Goal: Task Accomplishment & Management: Manage account settings

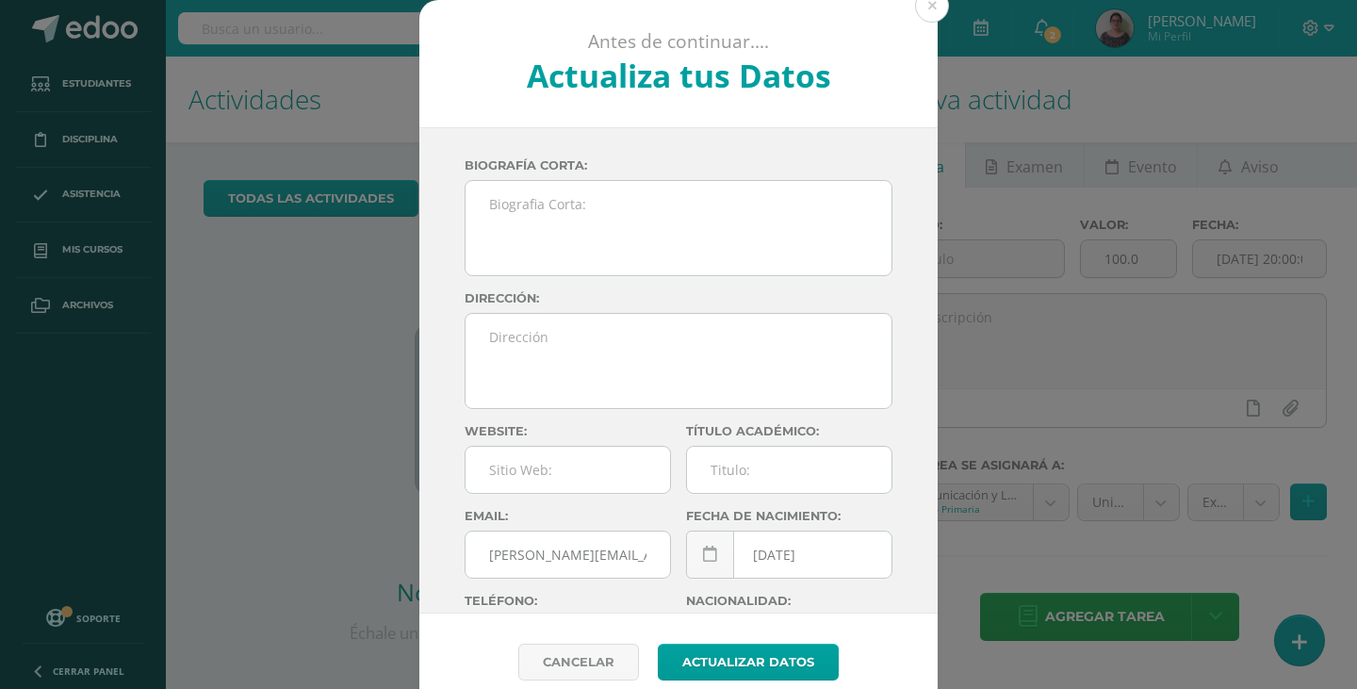
click at [925, 15] on button at bounding box center [932, 6] width 34 height 34
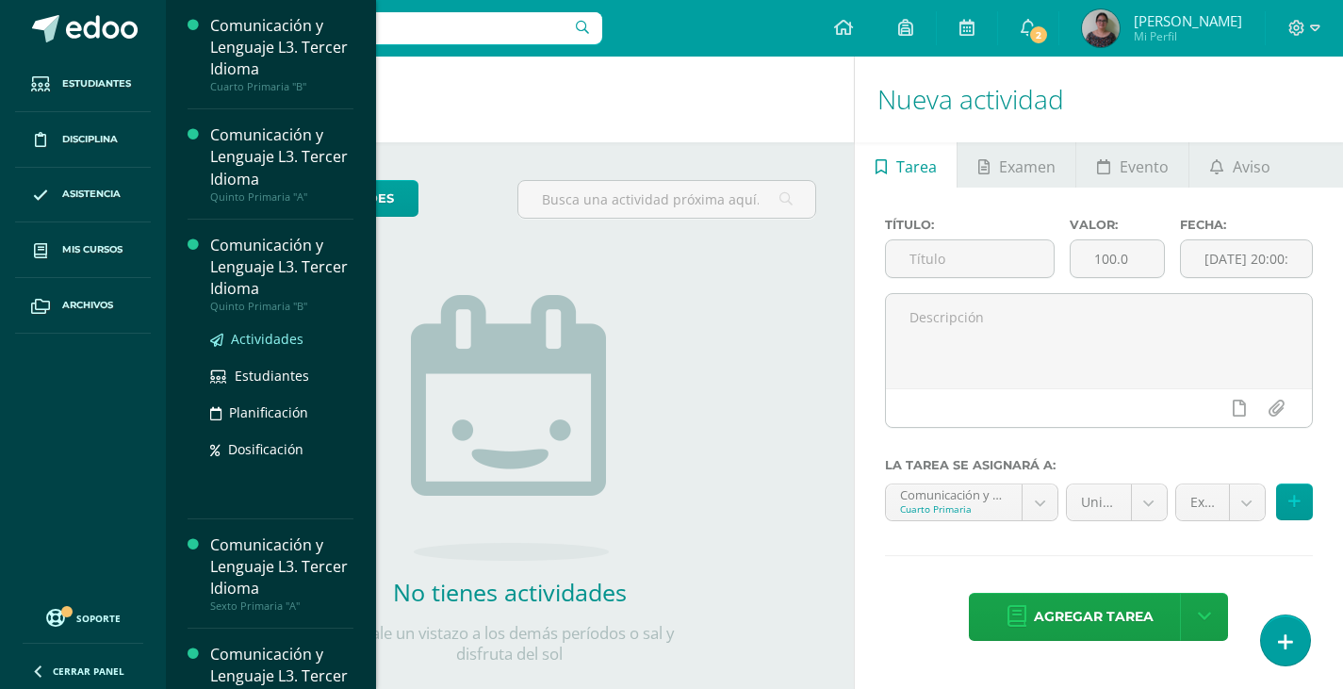
drag, startPoint x: 261, startPoint y: 340, endPoint x: 291, endPoint y: 336, distance: 30.4
click at [261, 340] on span "Actividades" at bounding box center [267, 339] width 73 height 18
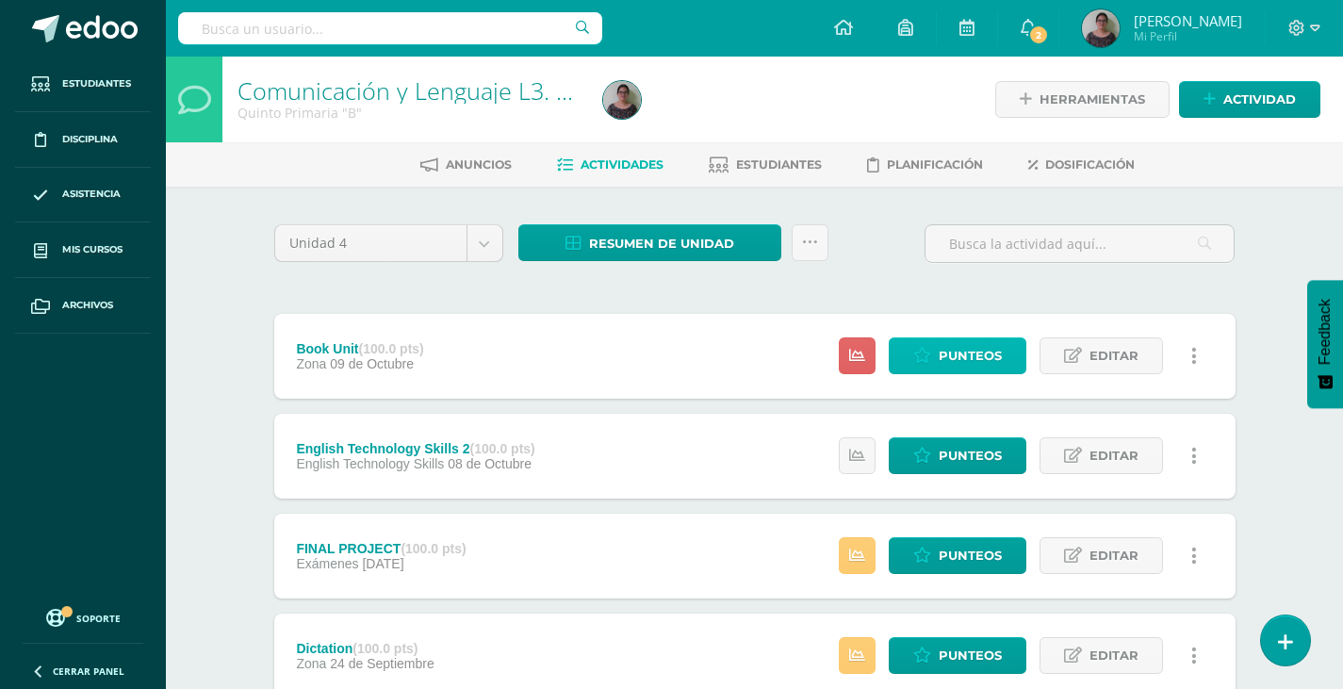
click at [960, 353] on span "Punteos" at bounding box center [970, 355] width 63 height 35
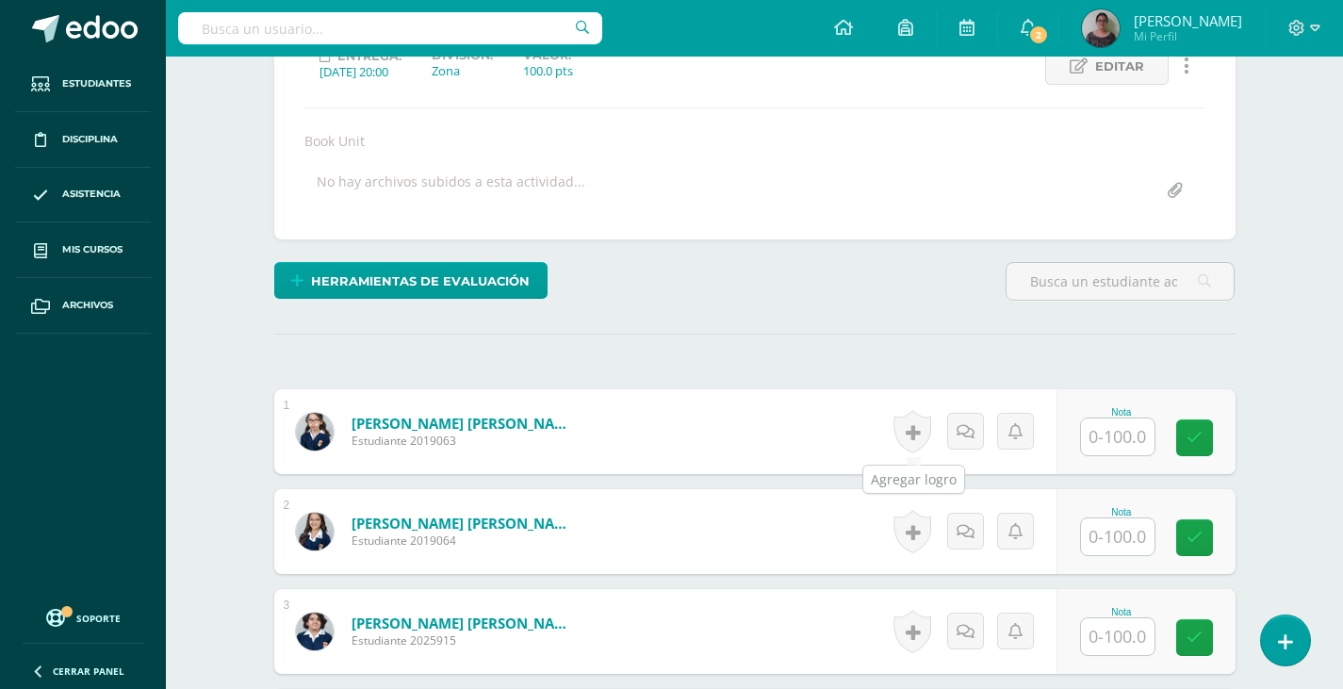
scroll to position [285, 0]
click at [1101, 440] on input "text" at bounding box center [1118, 435] width 74 height 37
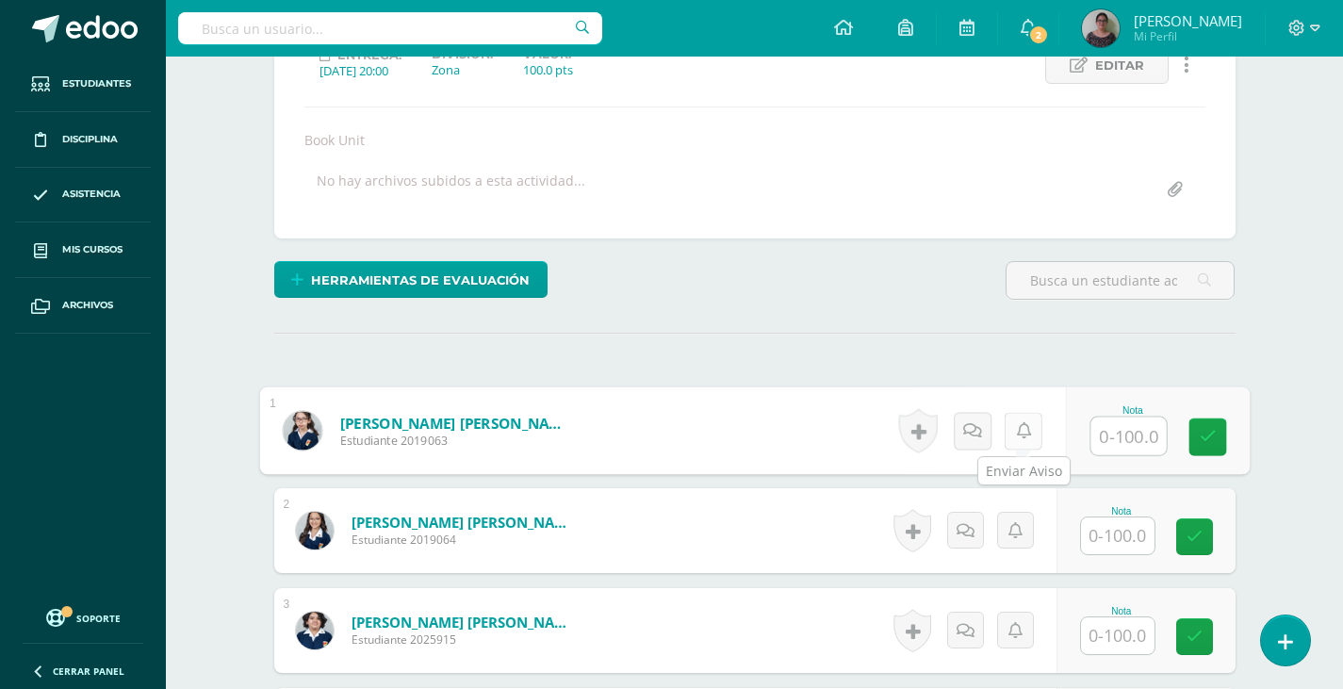
scroll to position [286, 0]
type input "1"
type input "90"
click at [1124, 526] on input "text" at bounding box center [1118, 534] width 74 height 37
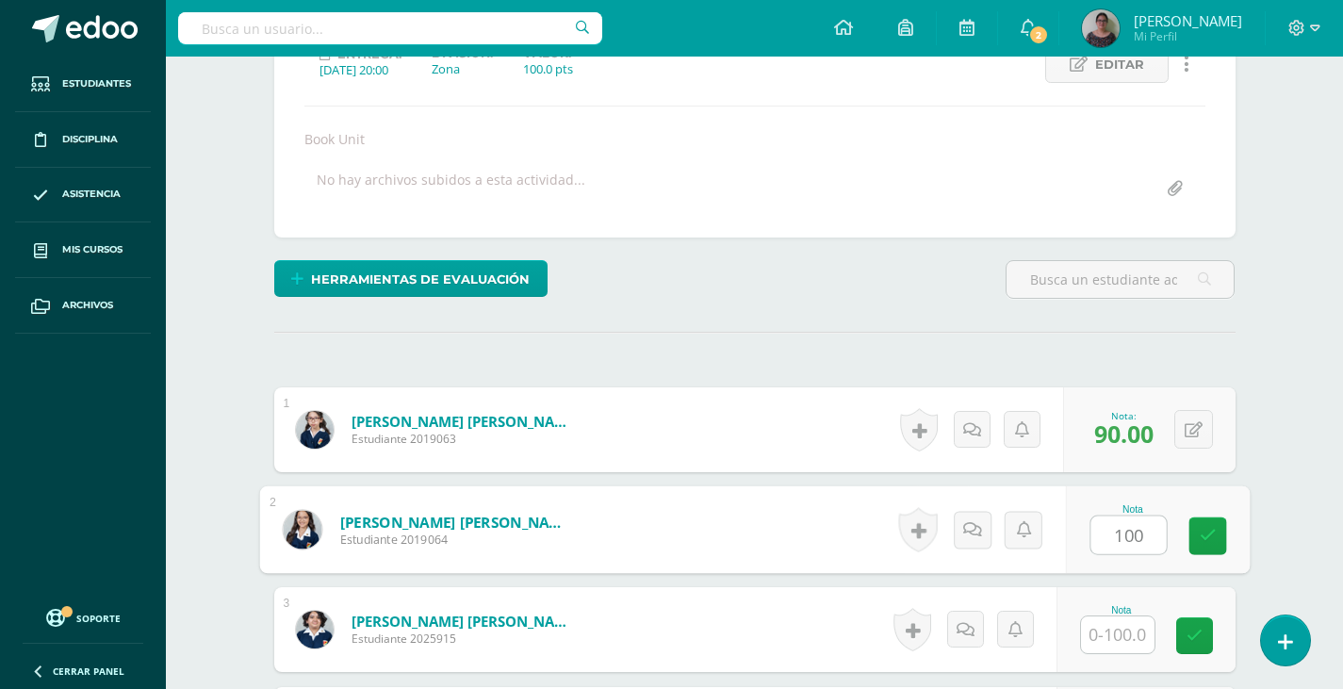
type input "100"
click at [1119, 635] on input "text" at bounding box center [1118, 634] width 74 height 37
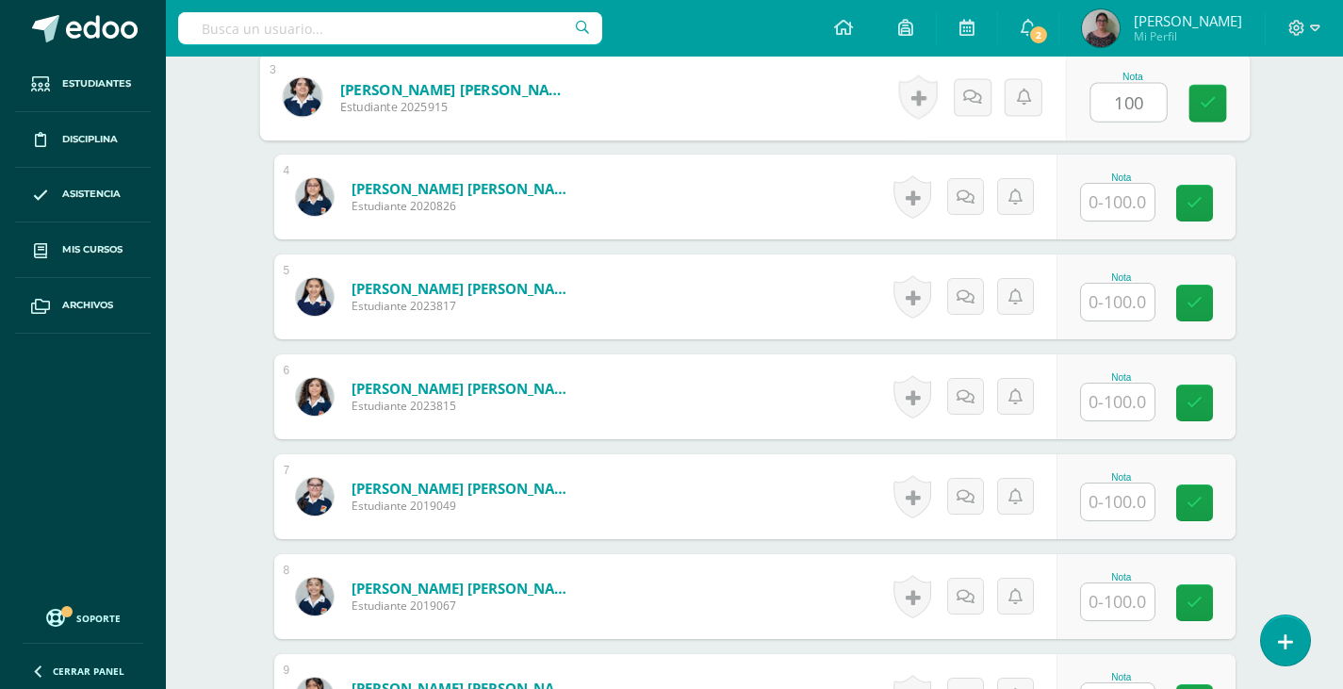
scroll to position [851, 0]
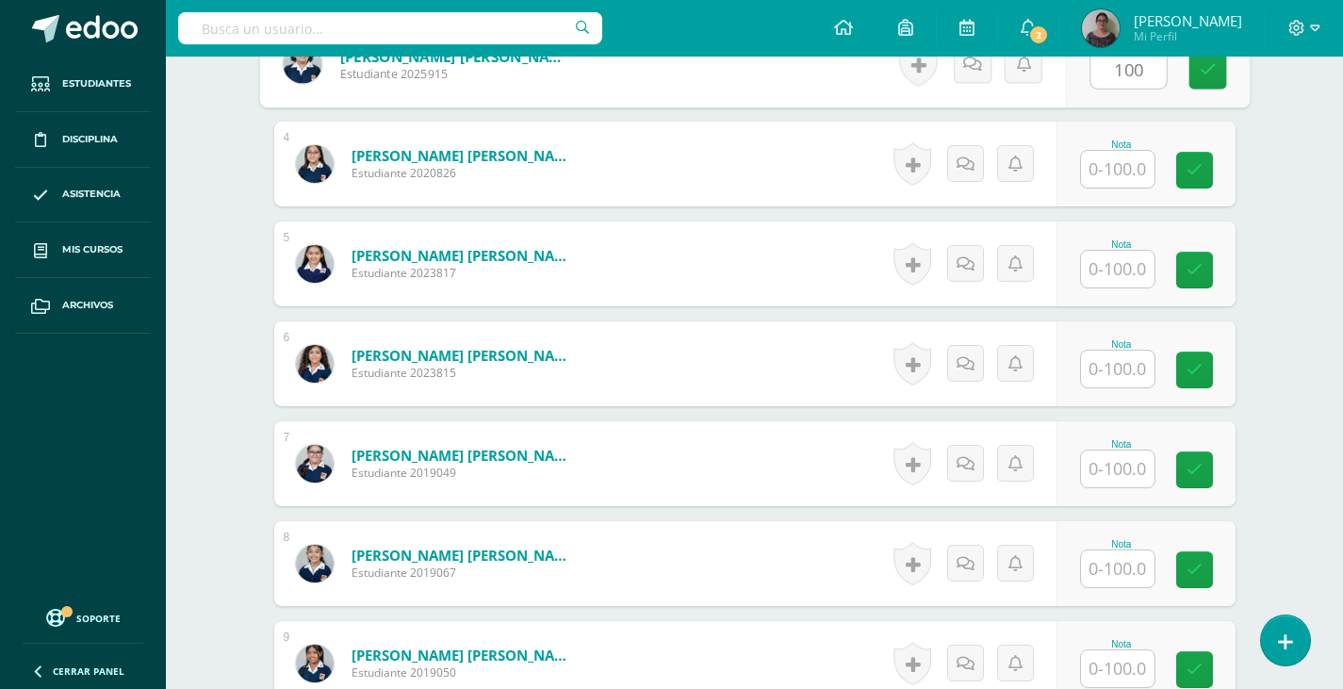
type input "100"
click at [1130, 172] on input "text" at bounding box center [1118, 169] width 74 height 37
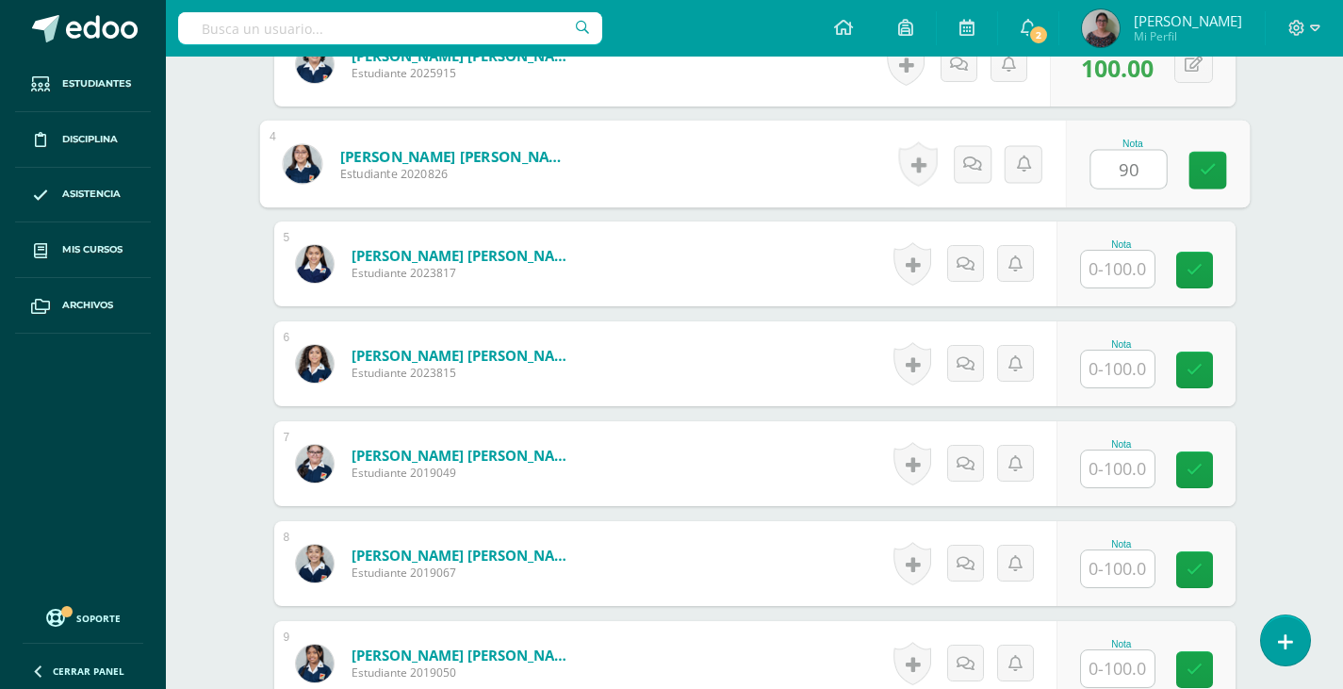
type input "90"
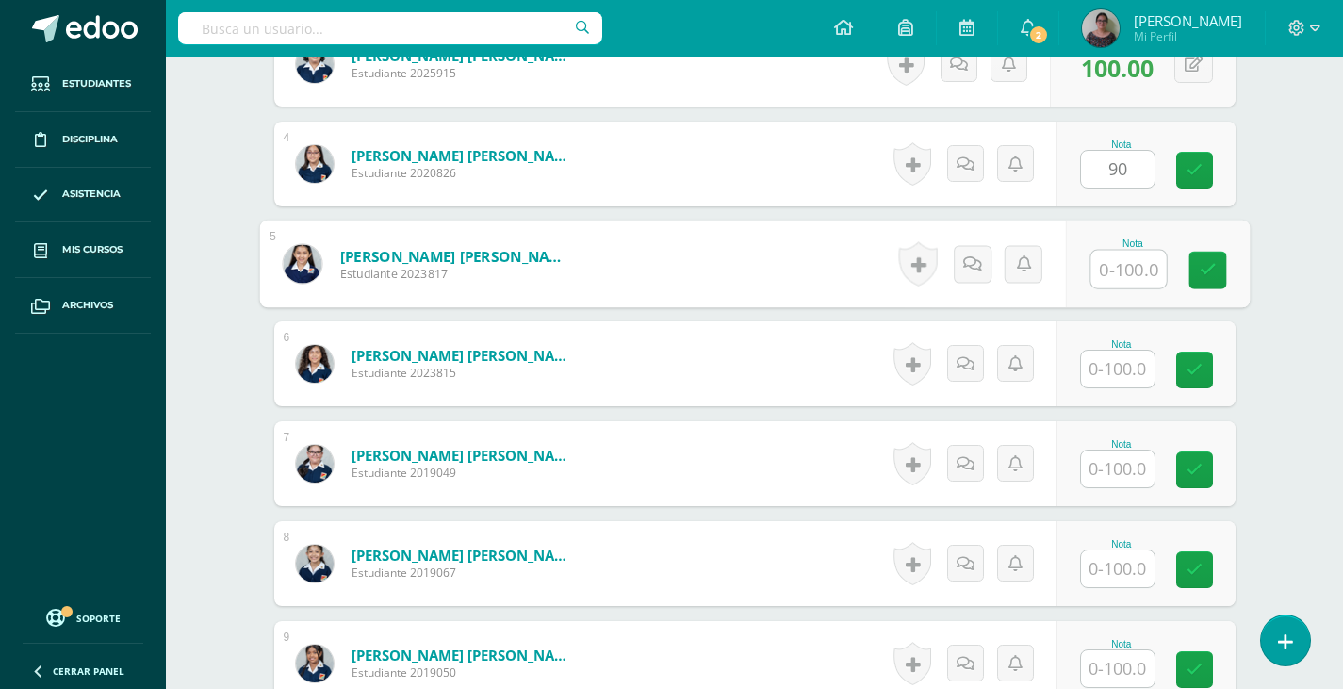
click at [1128, 266] on input "text" at bounding box center [1127, 270] width 75 height 38
type input "70"
click at [1109, 374] on input "text" at bounding box center [1118, 369] width 74 height 37
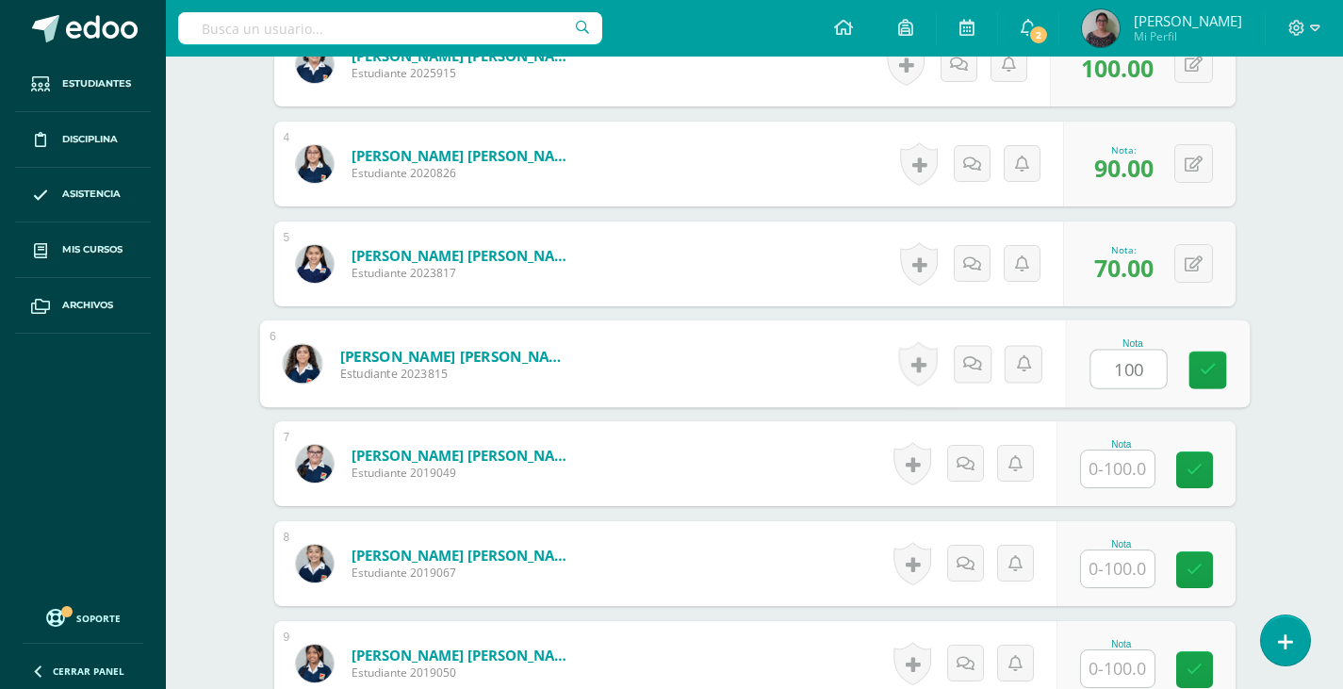
type input "100"
click at [1124, 469] on input "text" at bounding box center [1118, 468] width 74 height 37
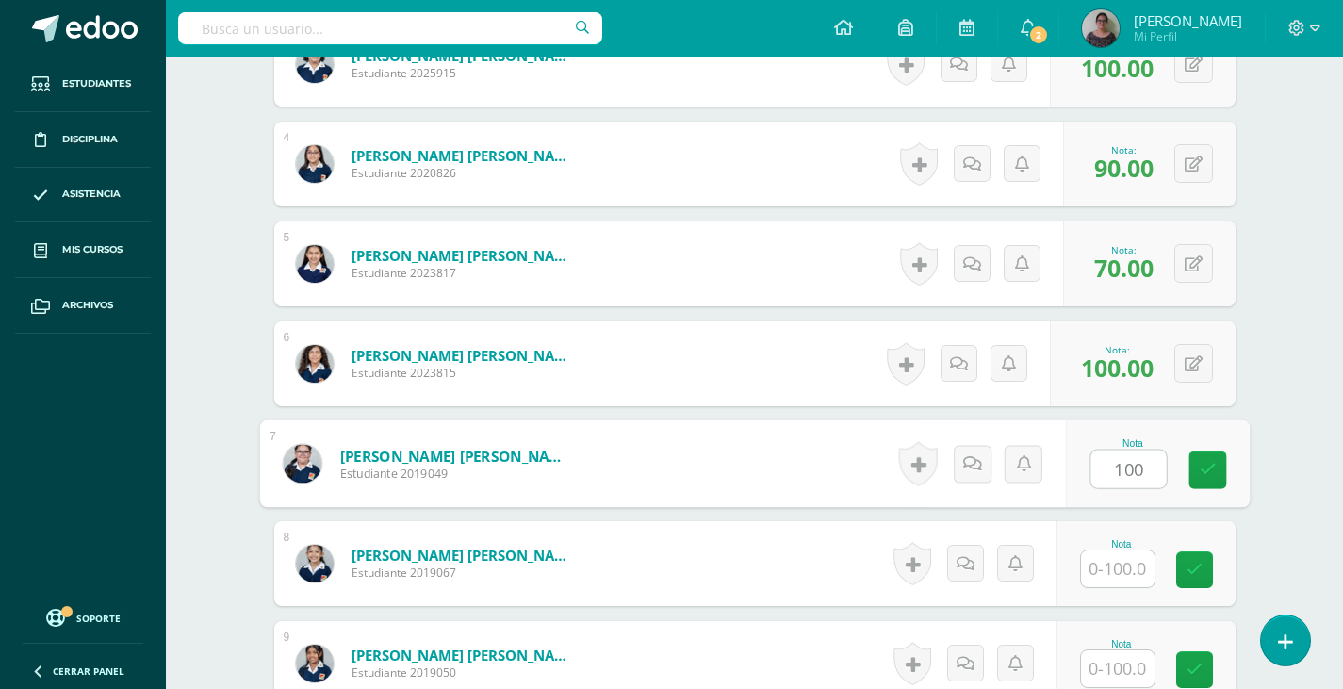
type input "100"
click at [1113, 570] on input "text" at bounding box center [1118, 568] width 74 height 37
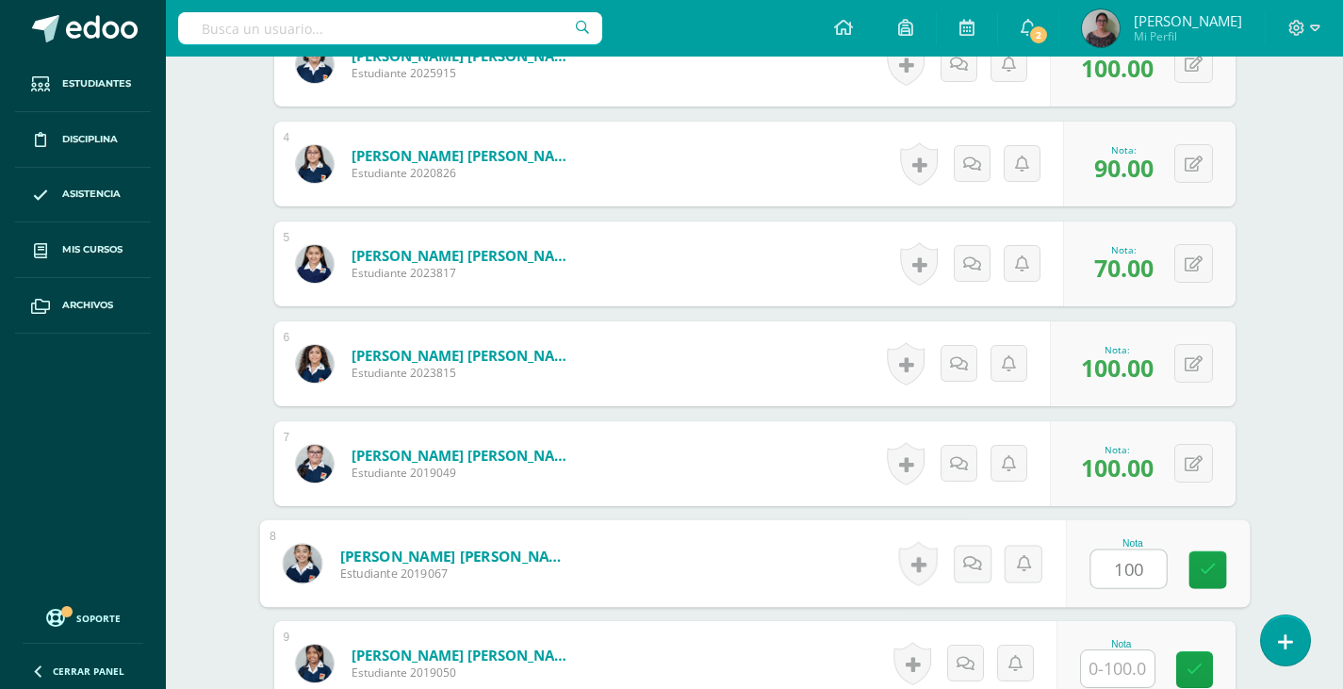
type input "100"
click at [1099, 663] on input "text" at bounding box center [1118, 668] width 74 height 37
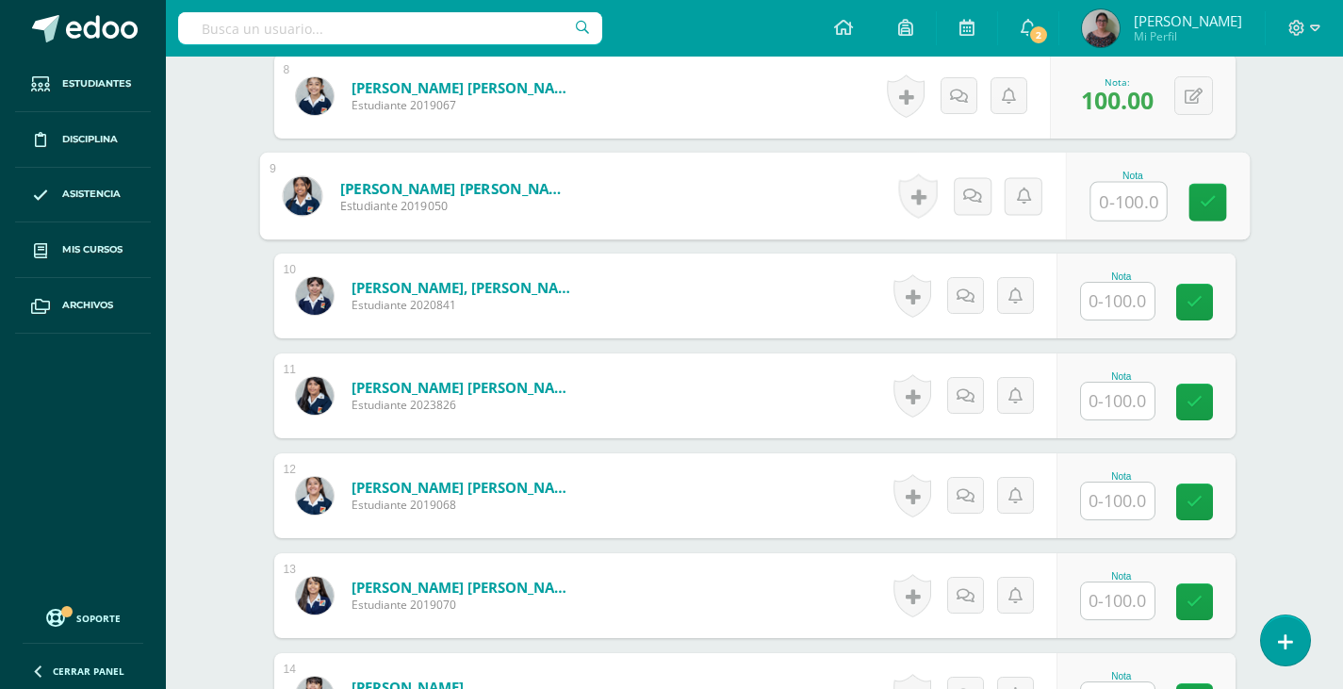
scroll to position [1322, 0]
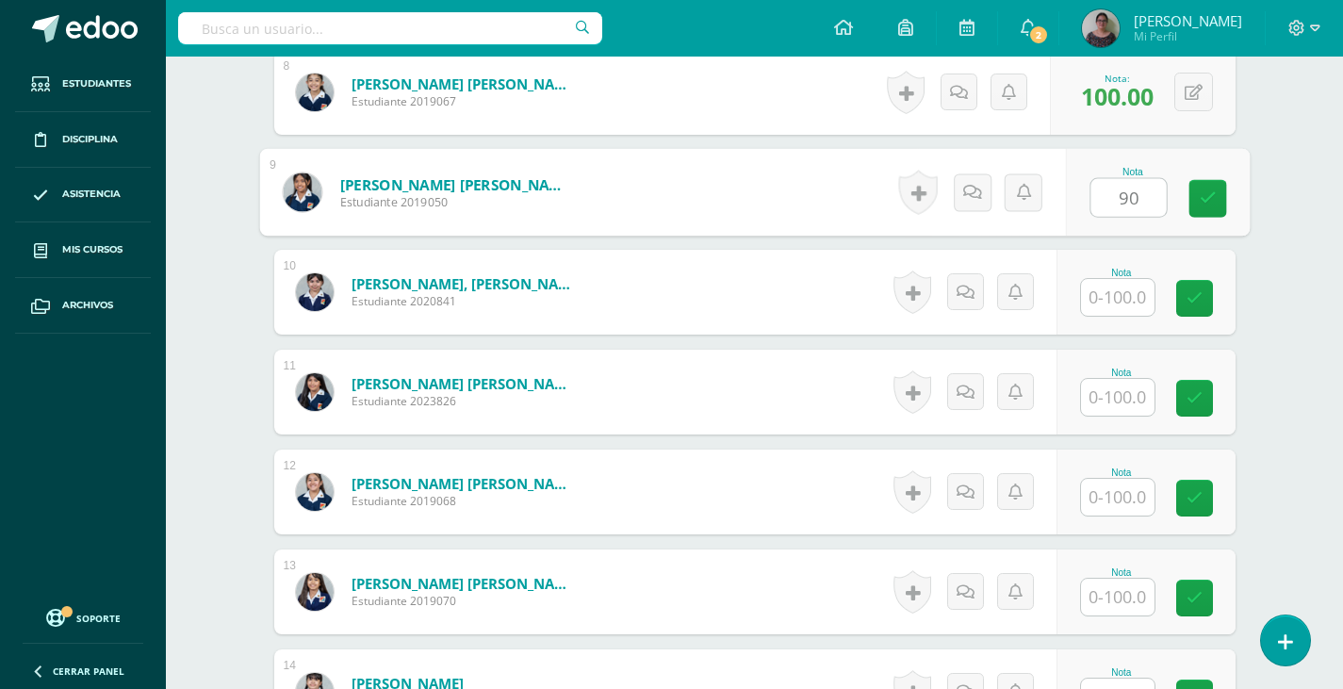
type input "90"
click at [1099, 299] on input "text" at bounding box center [1118, 297] width 74 height 37
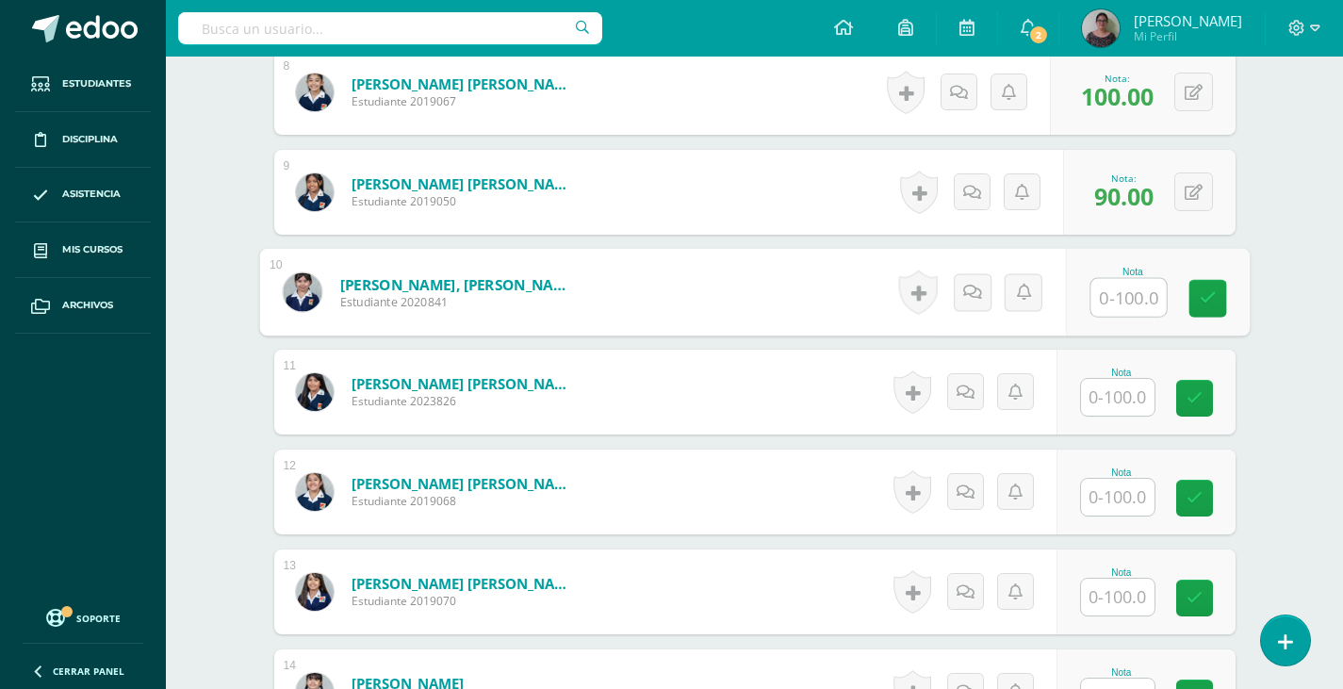
click at [1113, 402] on input "text" at bounding box center [1118, 397] width 74 height 37
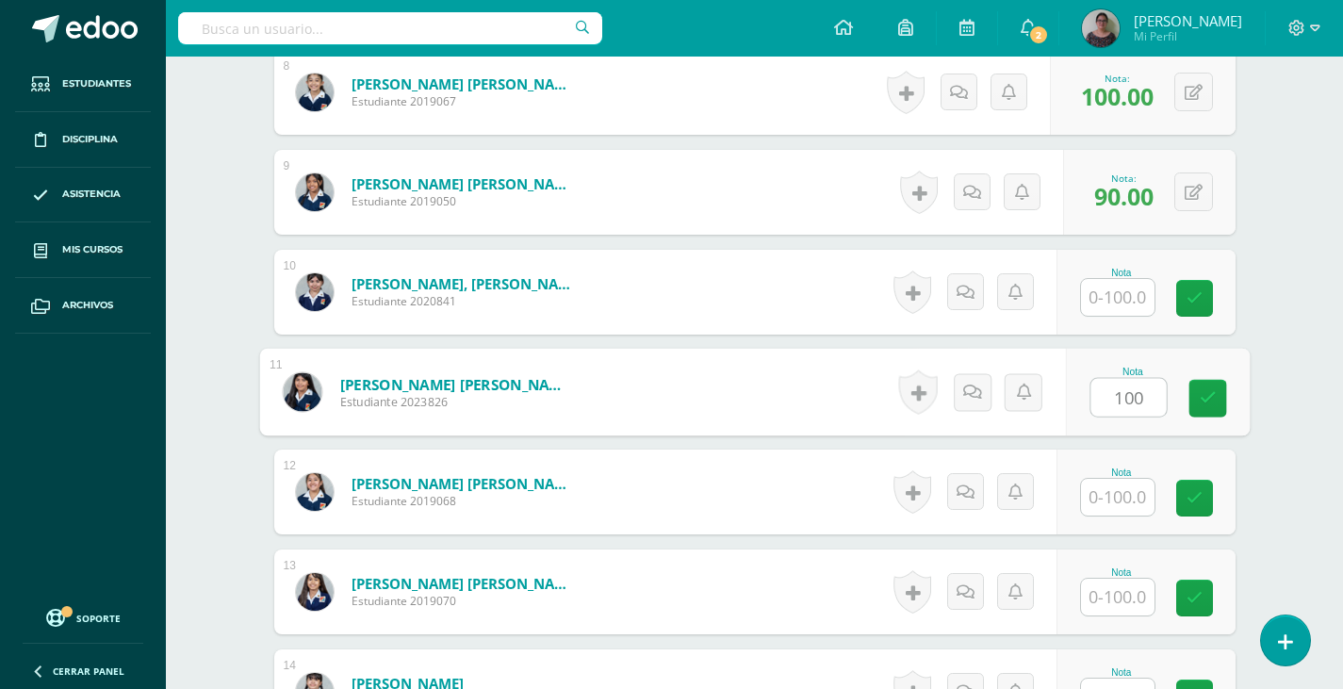
type input "100"
click at [1118, 501] on input "text" at bounding box center [1118, 497] width 74 height 37
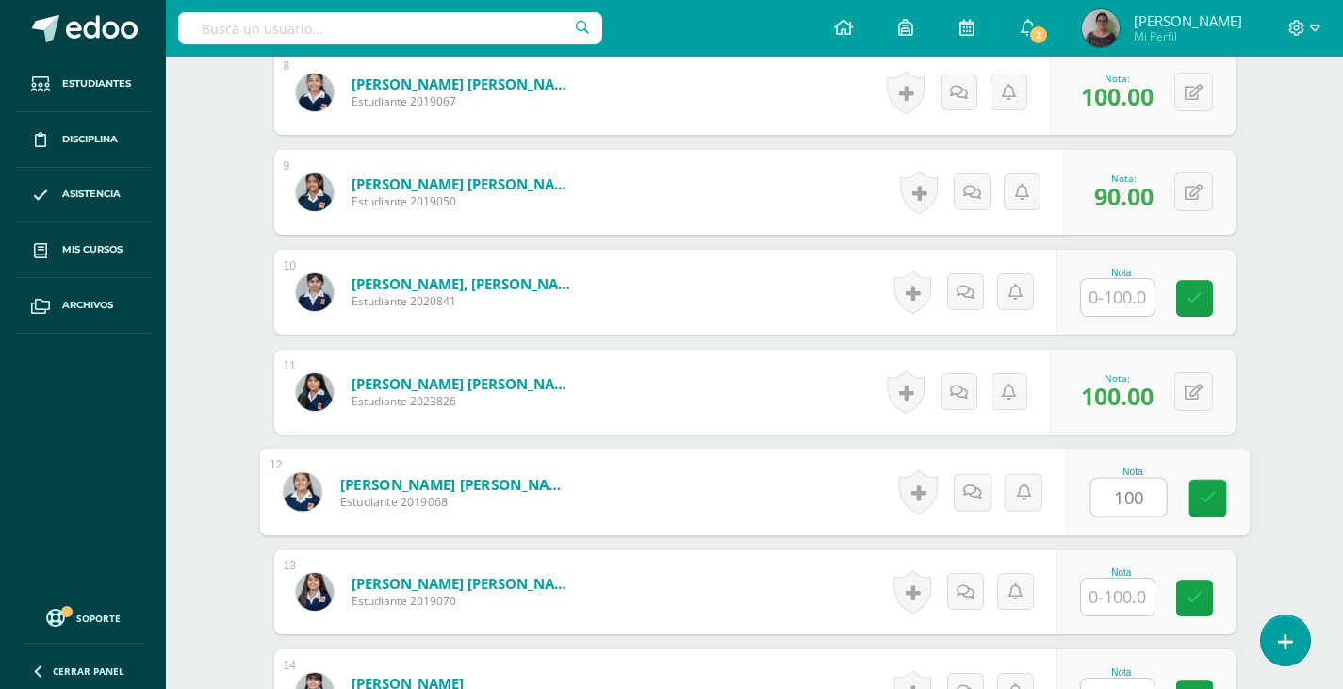
type input "100"
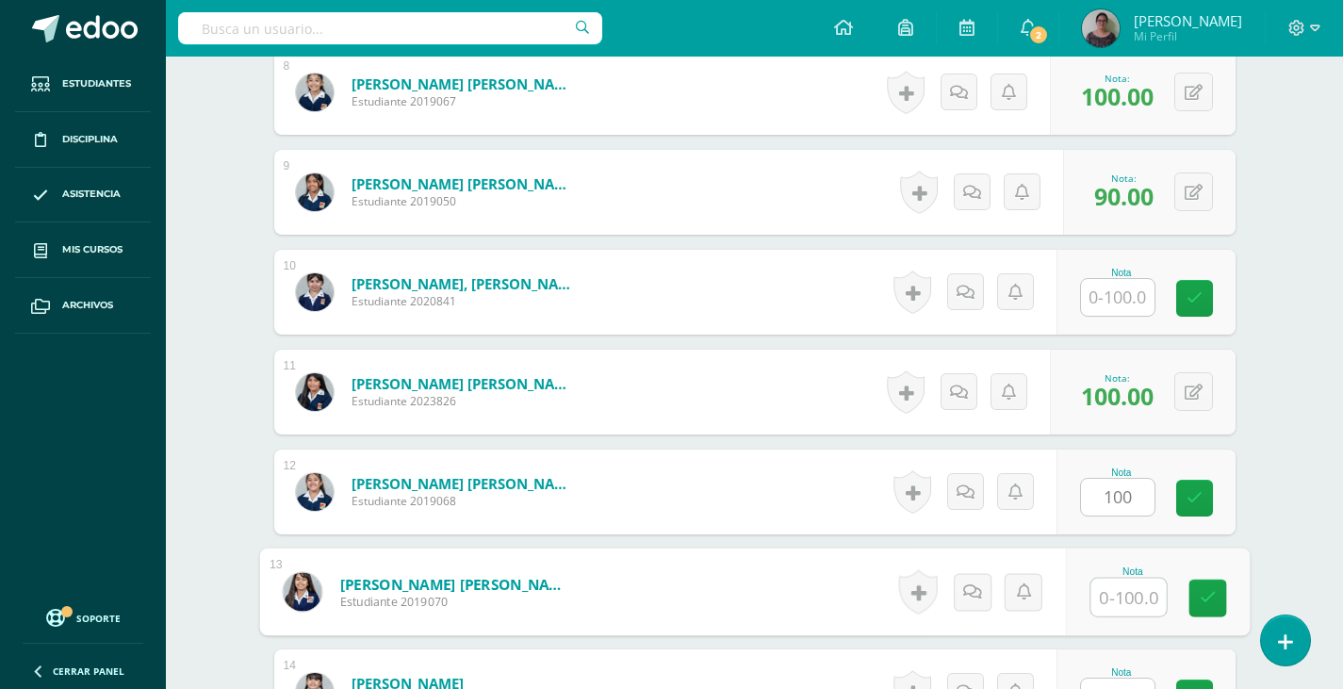
click at [1117, 602] on input "text" at bounding box center [1127, 598] width 75 height 38
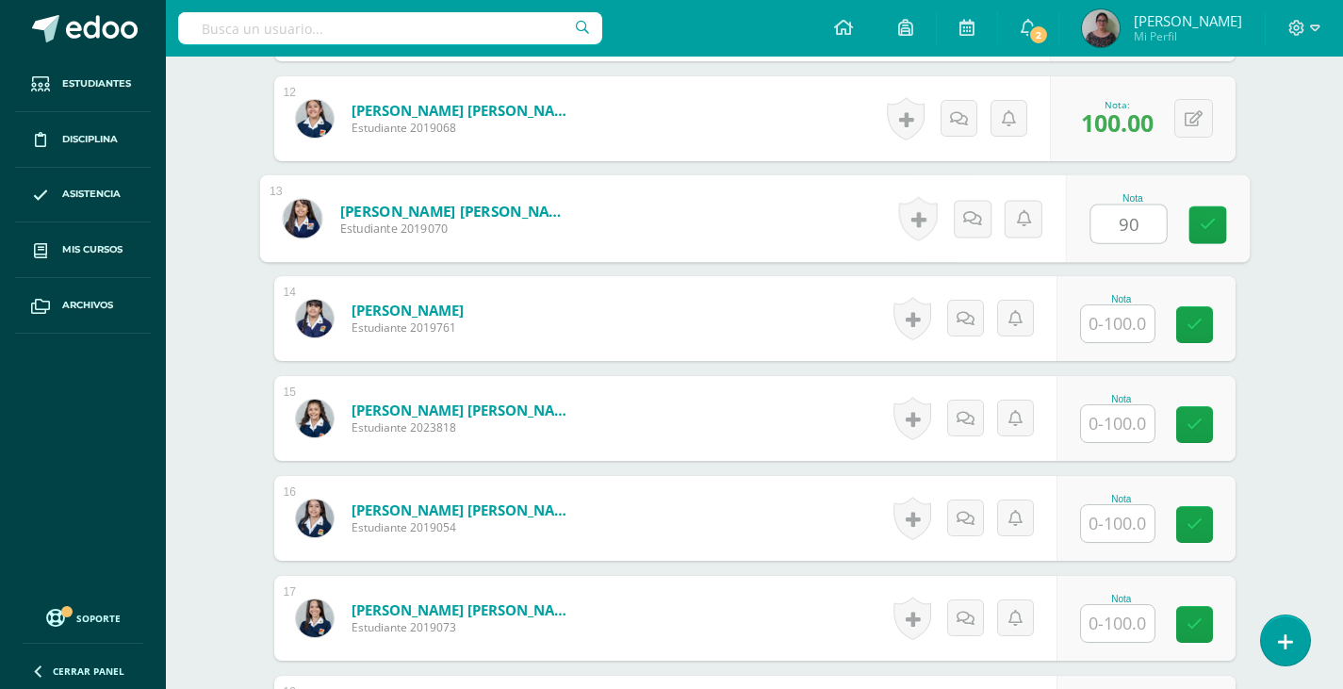
scroll to position [1699, 0]
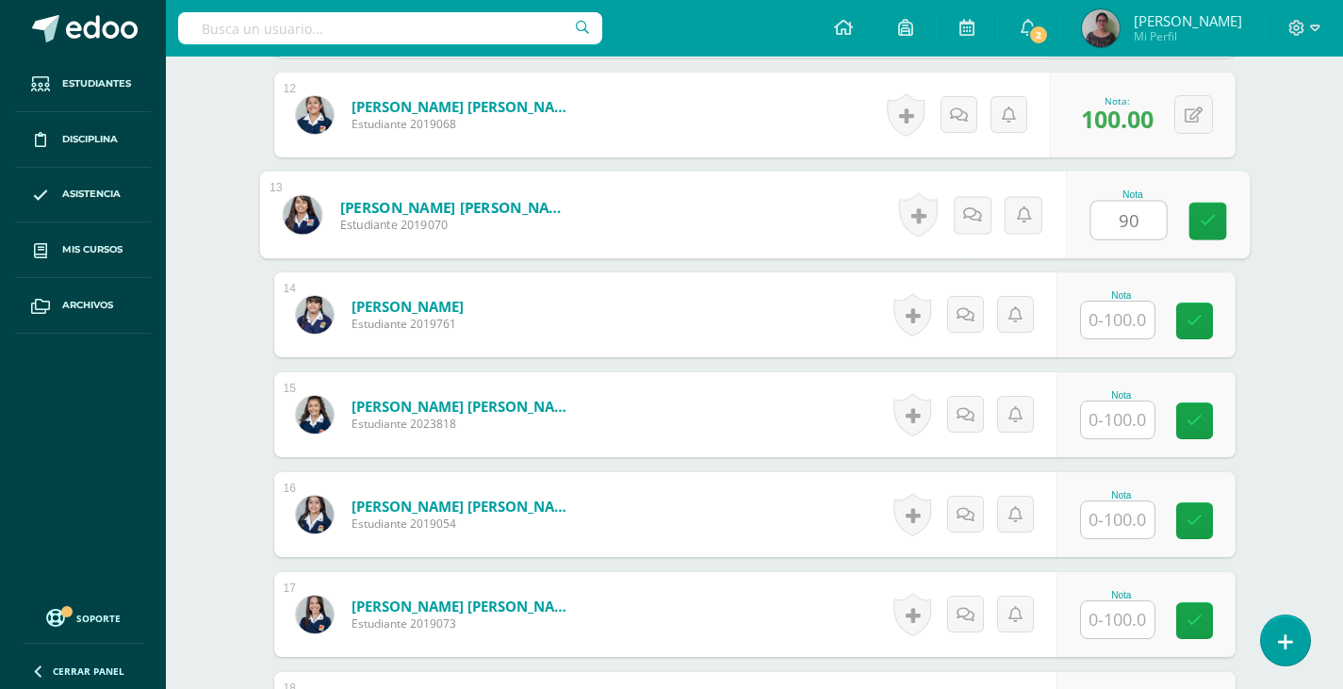
type input "90"
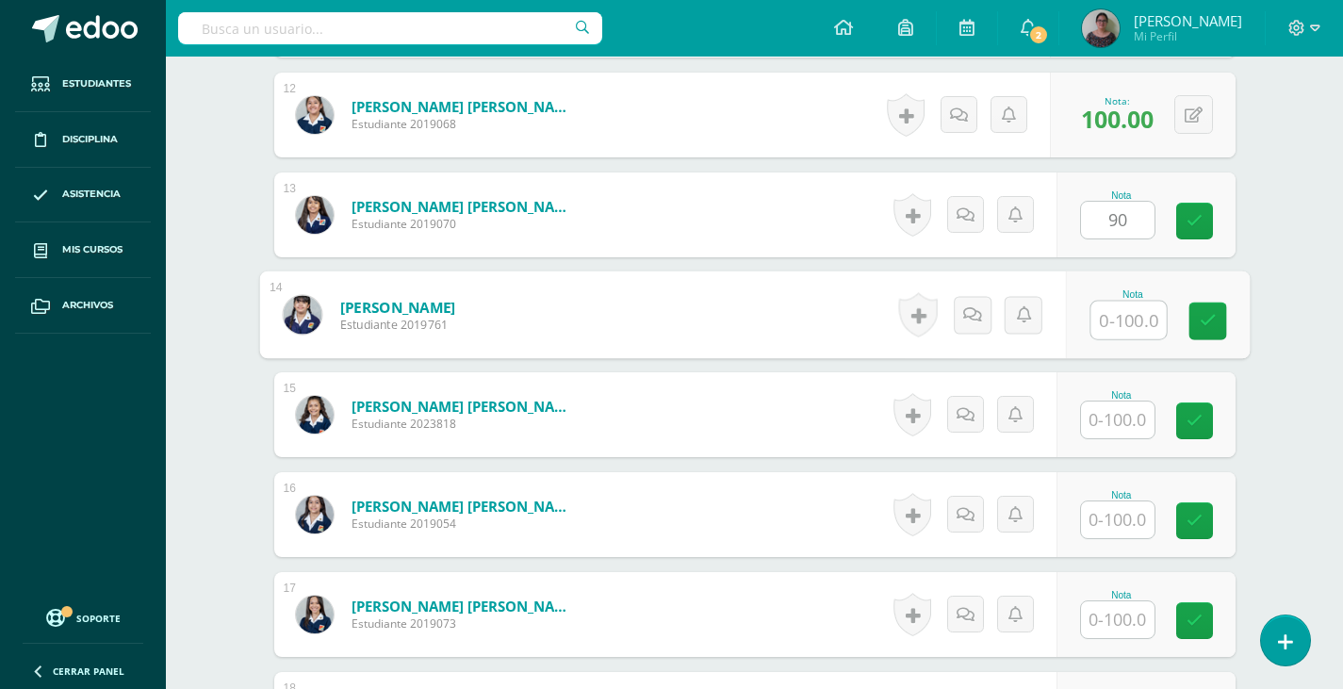
click at [1118, 321] on input "text" at bounding box center [1127, 321] width 75 height 38
type input "65"
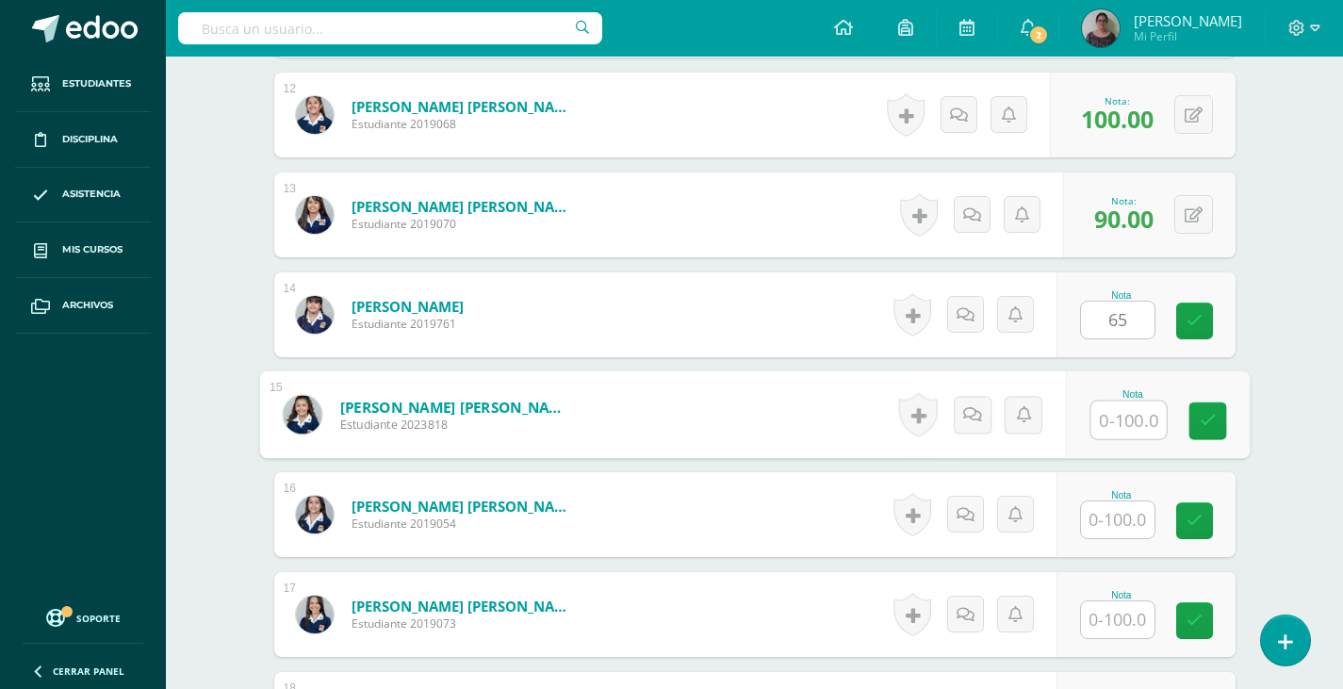
click at [1109, 419] on input "text" at bounding box center [1127, 420] width 75 height 38
type input "70"
click at [1109, 537] on input "text" at bounding box center [1118, 519] width 74 height 37
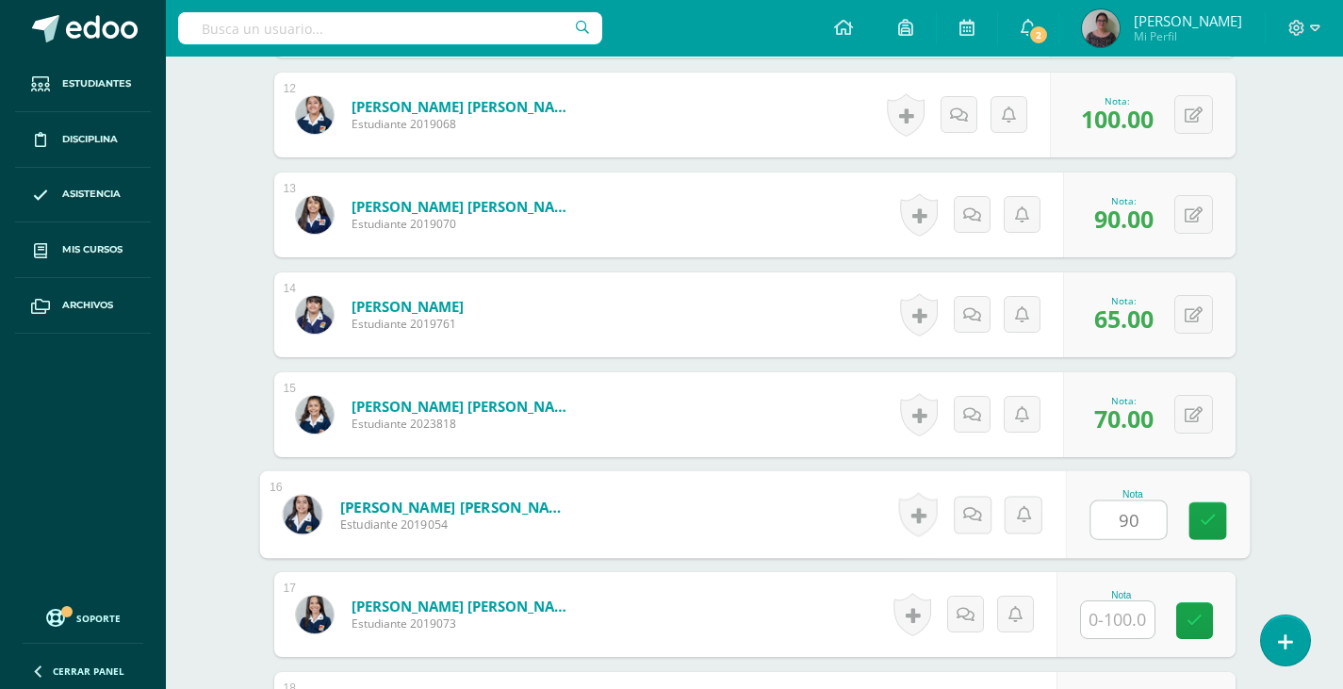
type input "90"
click at [1120, 622] on input "text" at bounding box center [1118, 619] width 74 height 37
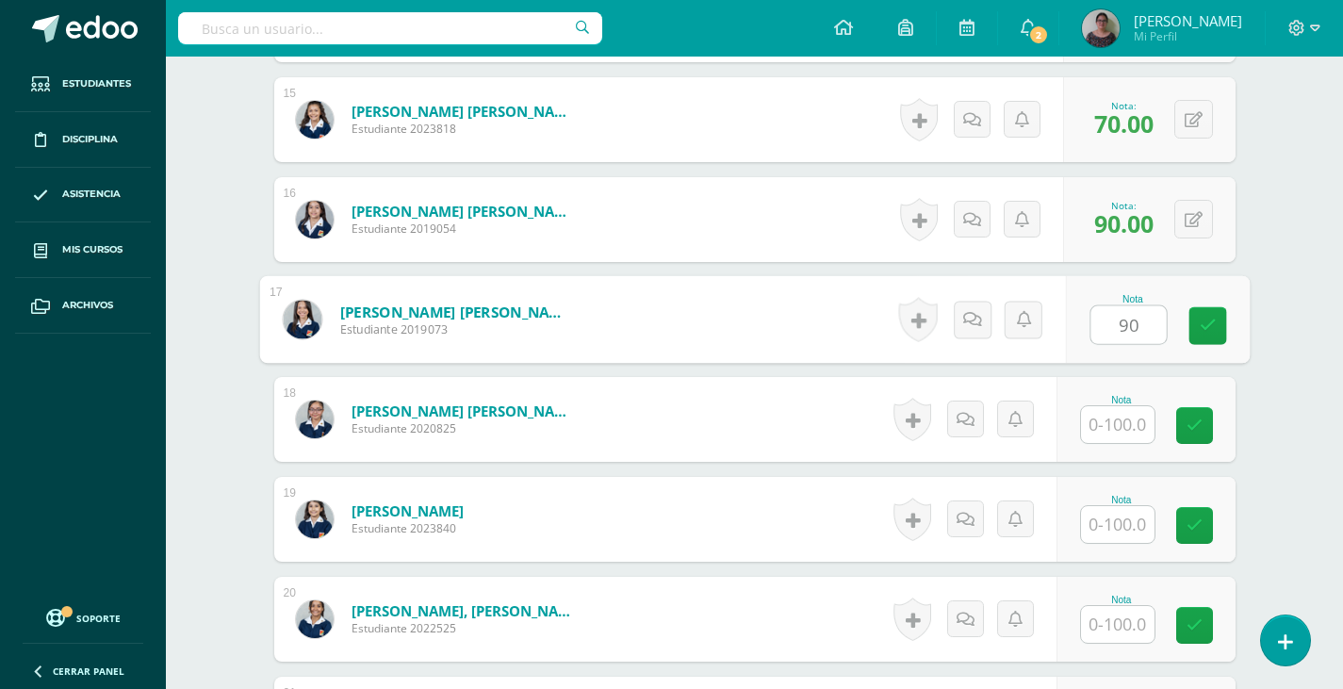
scroll to position [2076, 0]
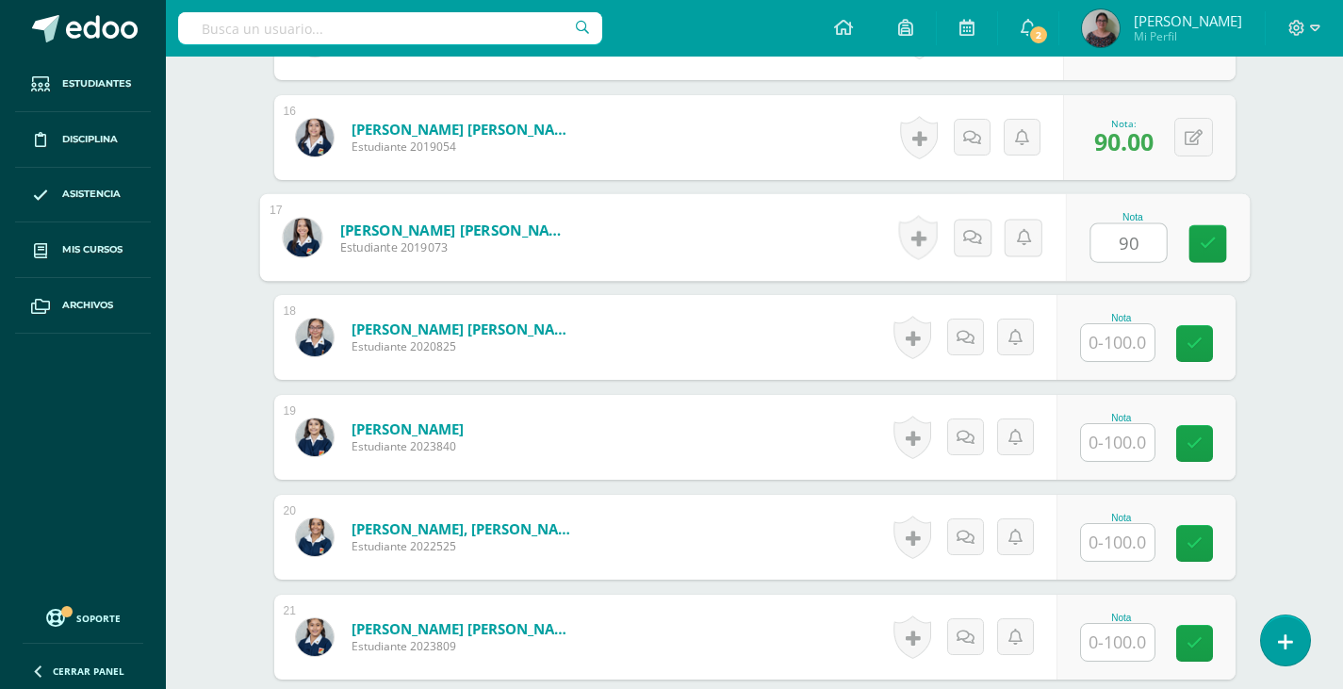
type input "90"
click at [1122, 348] on input "text" at bounding box center [1118, 342] width 74 height 37
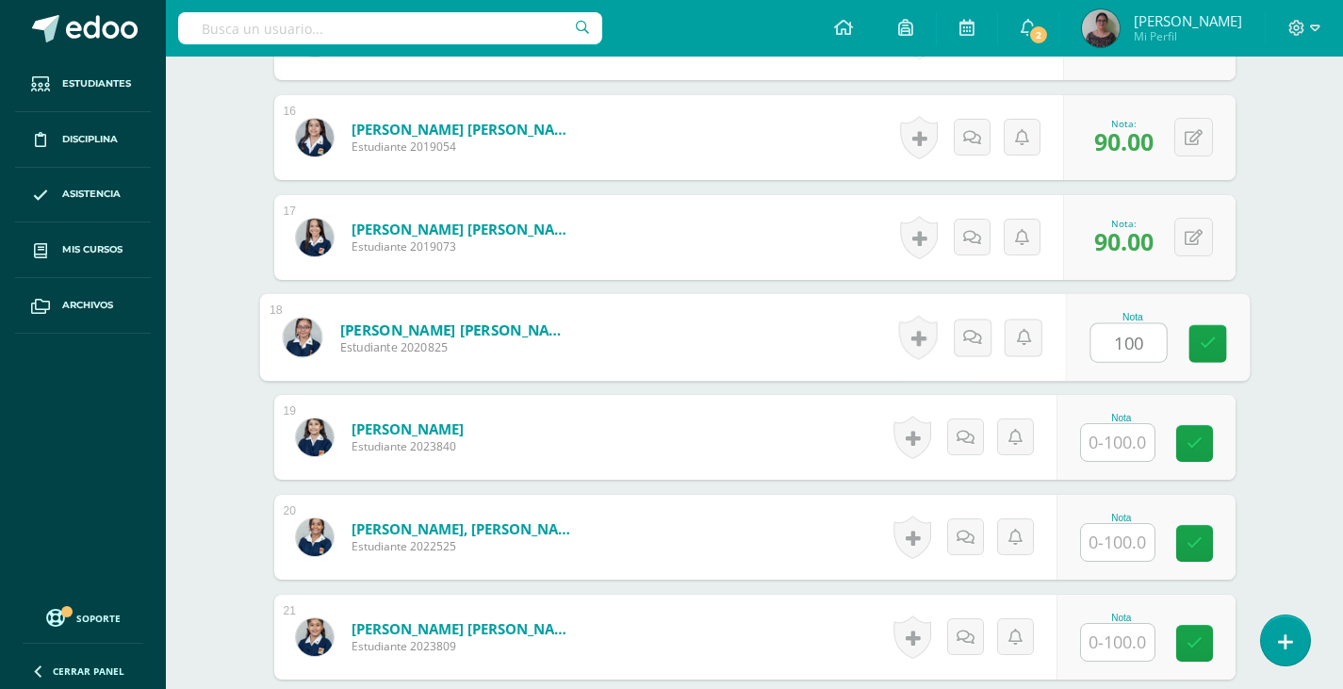
type input "100"
click at [1125, 441] on input "text" at bounding box center [1118, 442] width 74 height 37
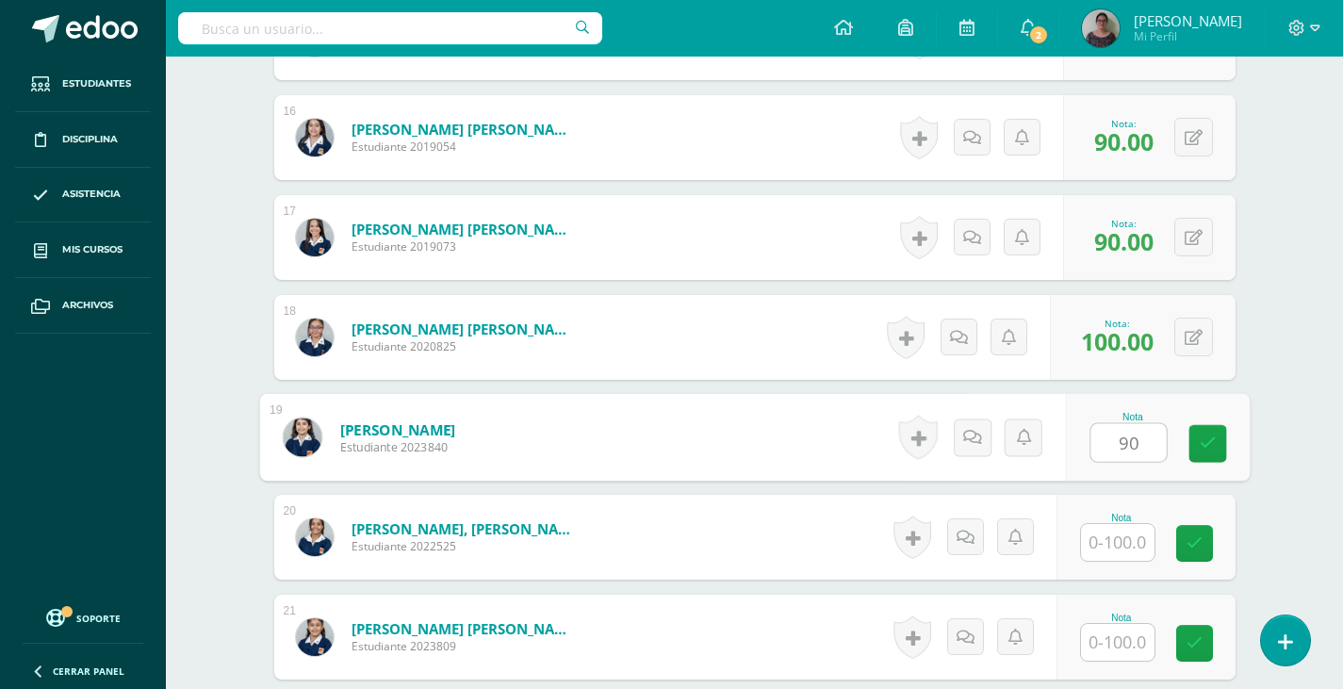
type input "90"
click at [1119, 552] on input "text" at bounding box center [1118, 542] width 74 height 37
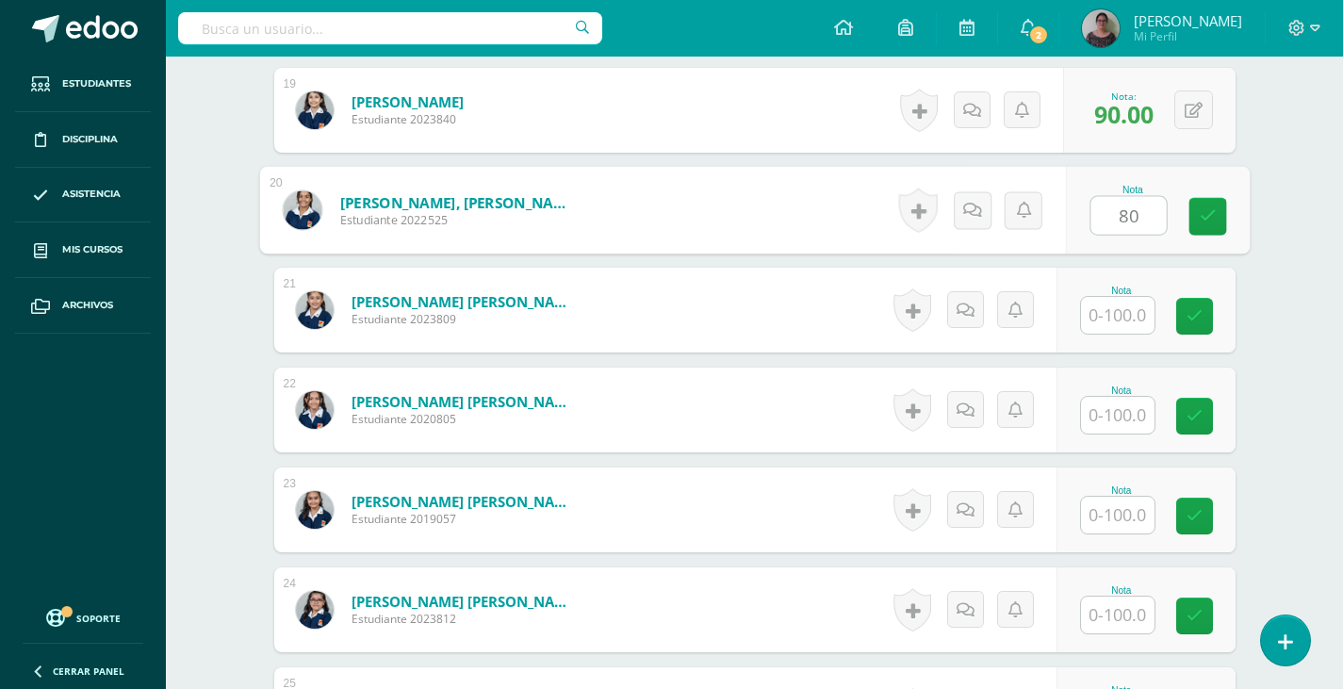
scroll to position [2453, 0]
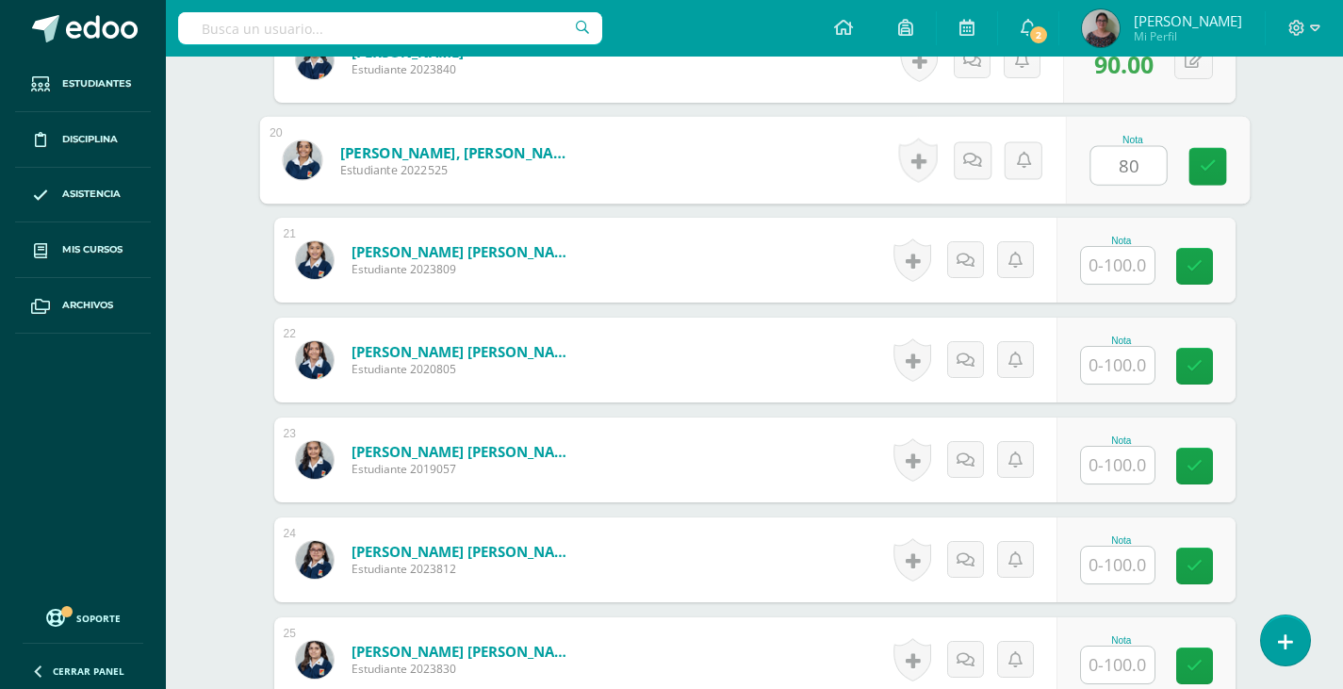
type input "80"
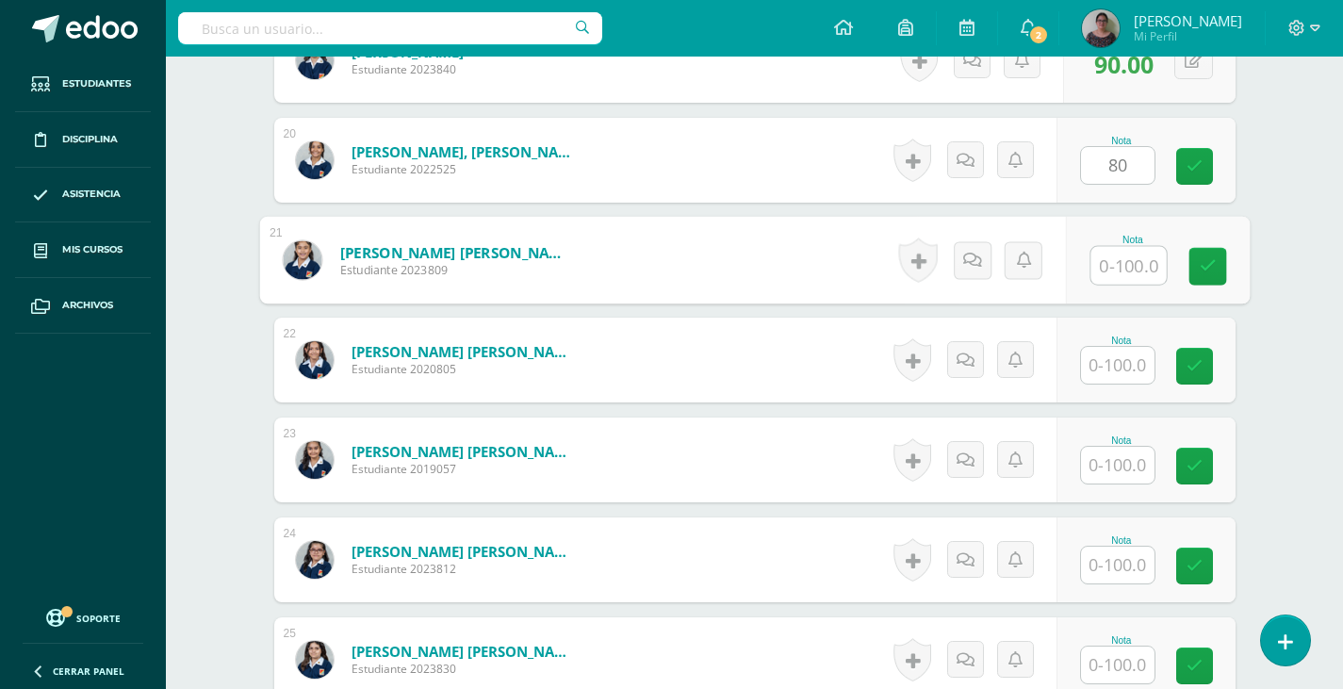
click at [1128, 259] on input "text" at bounding box center [1127, 266] width 75 height 38
type input "80"
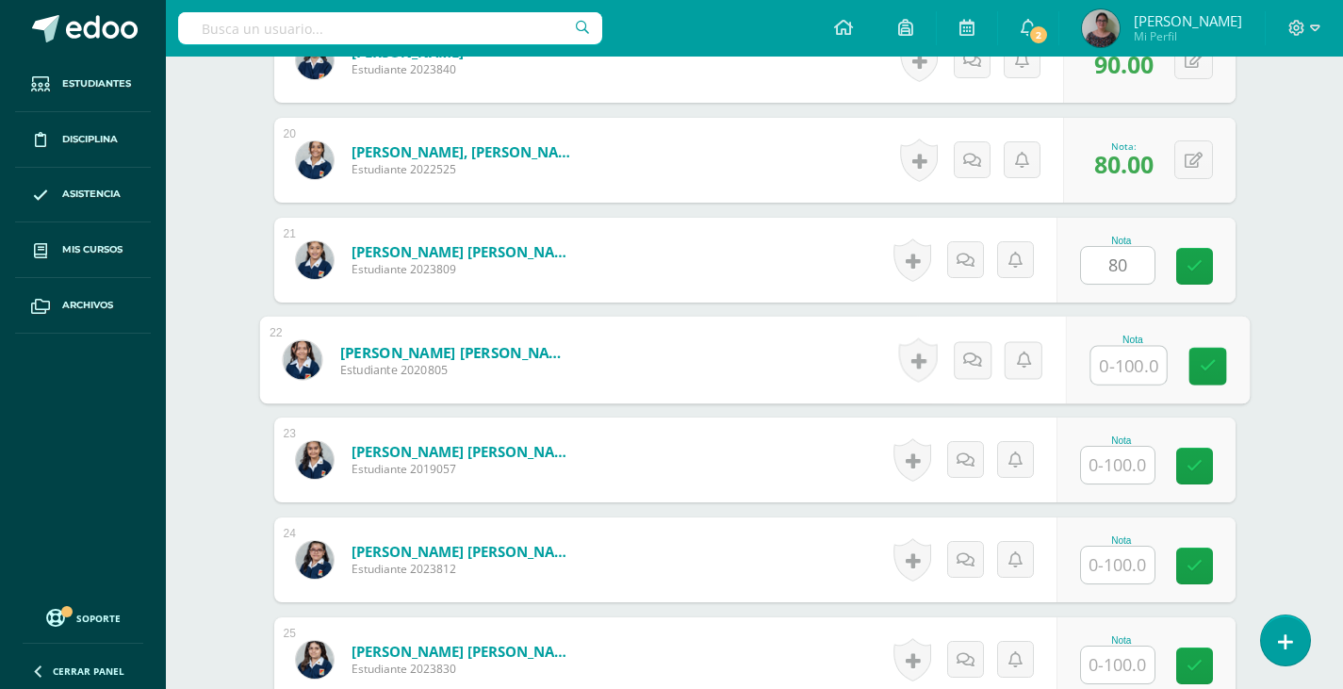
click at [1125, 360] on input "text" at bounding box center [1127, 366] width 75 height 38
type input "100"
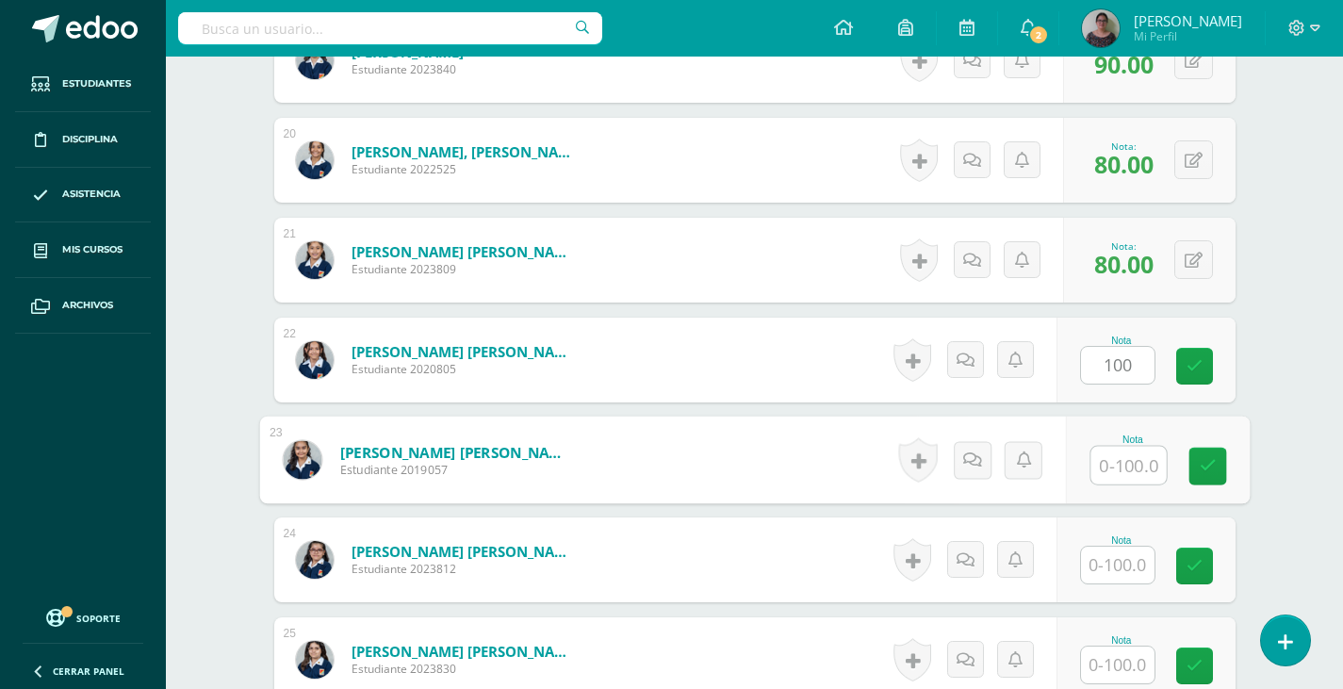
click at [1101, 460] on input "text" at bounding box center [1127, 466] width 75 height 38
type input "100"
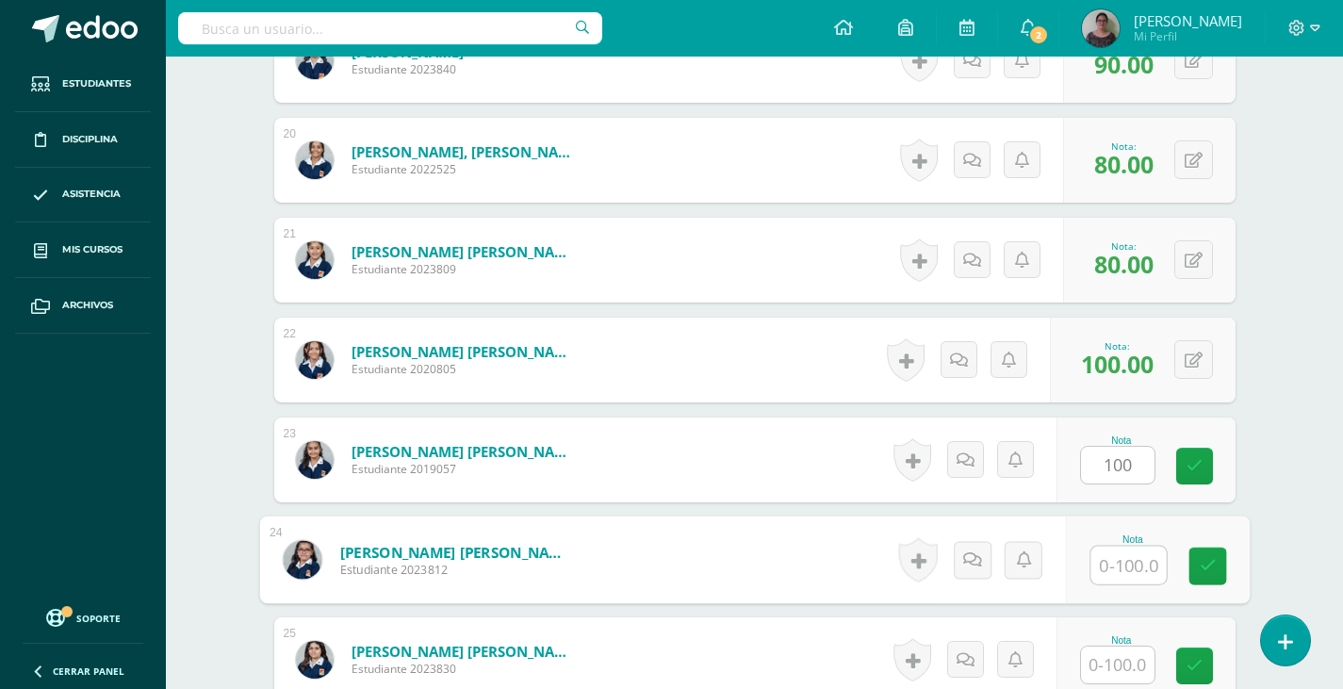
click at [1090, 566] on input "text" at bounding box center [1127, 566] width 75 height 38
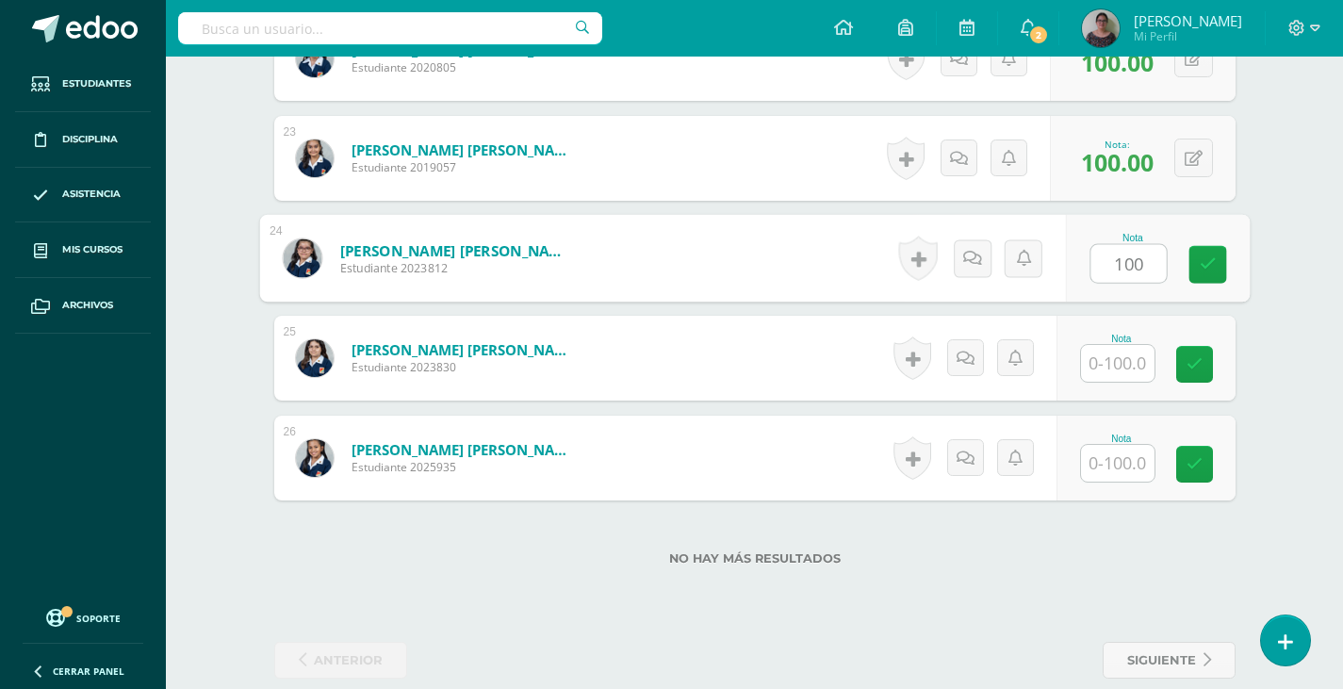
scroll to position [2782, 0]
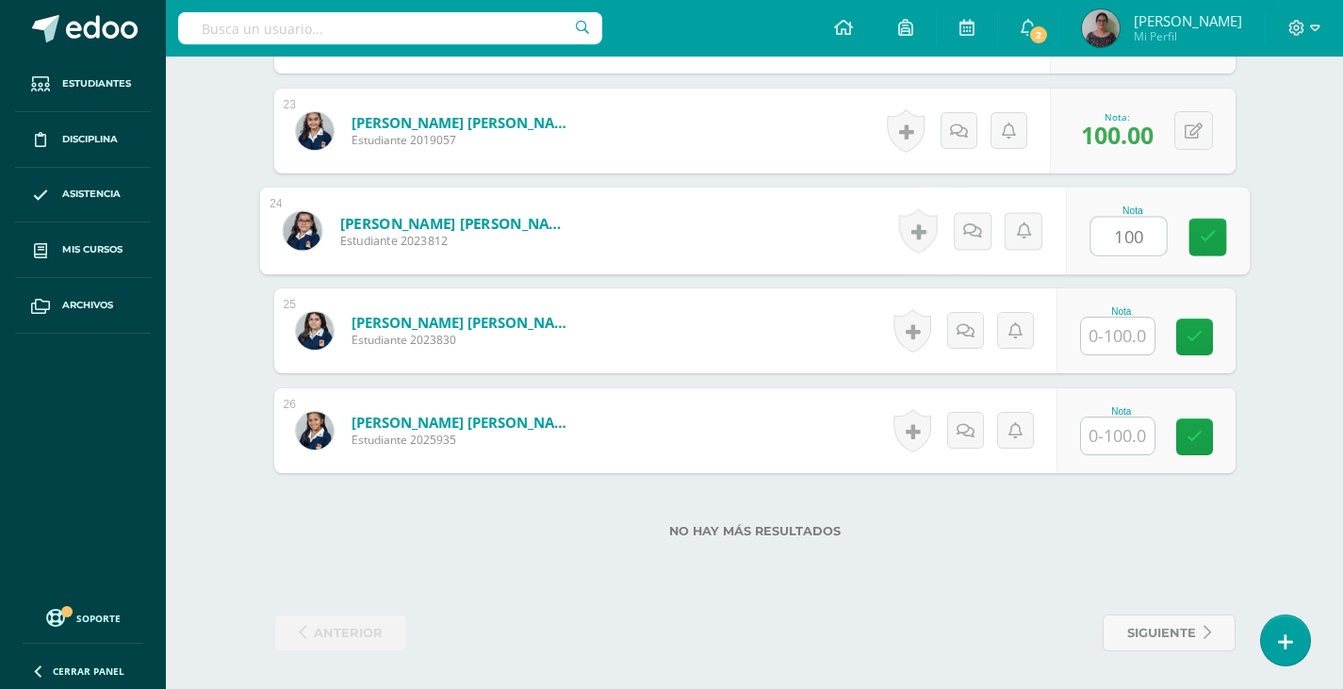
type input "100"
click at [1107, 341] on input "text" at bounding box center [1118, 336] width 74 height 37
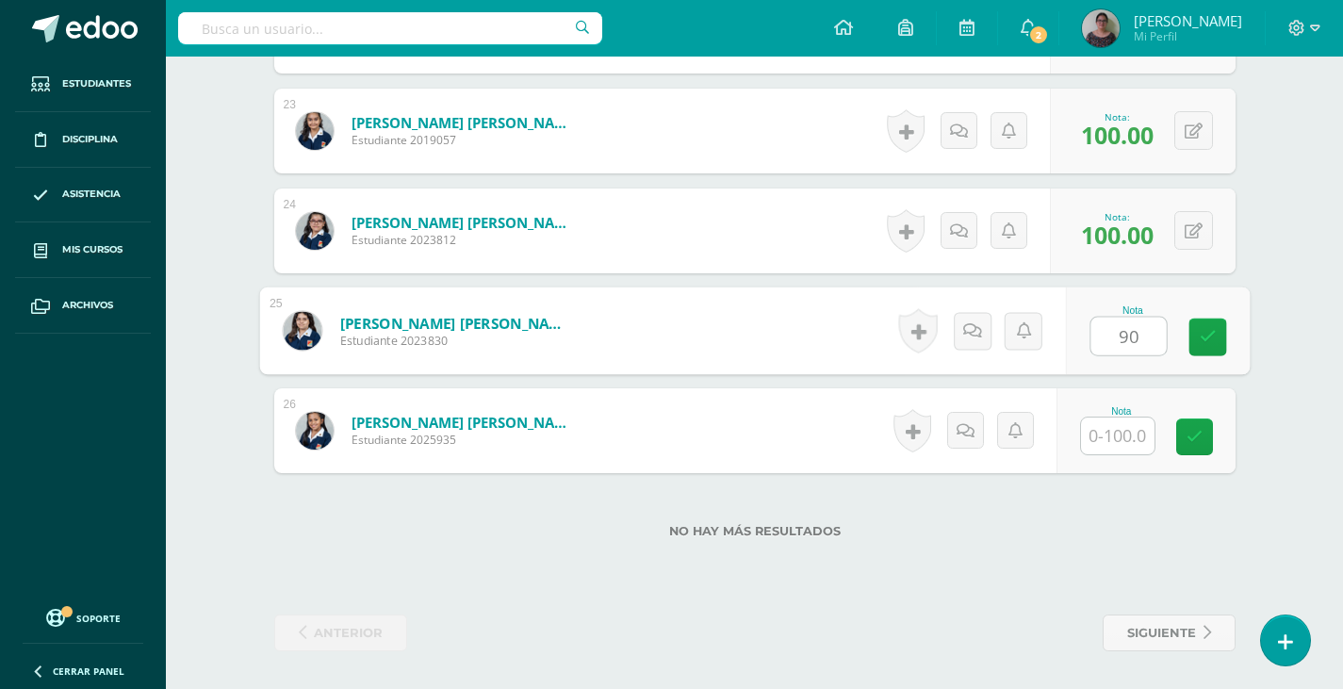
type input "90"
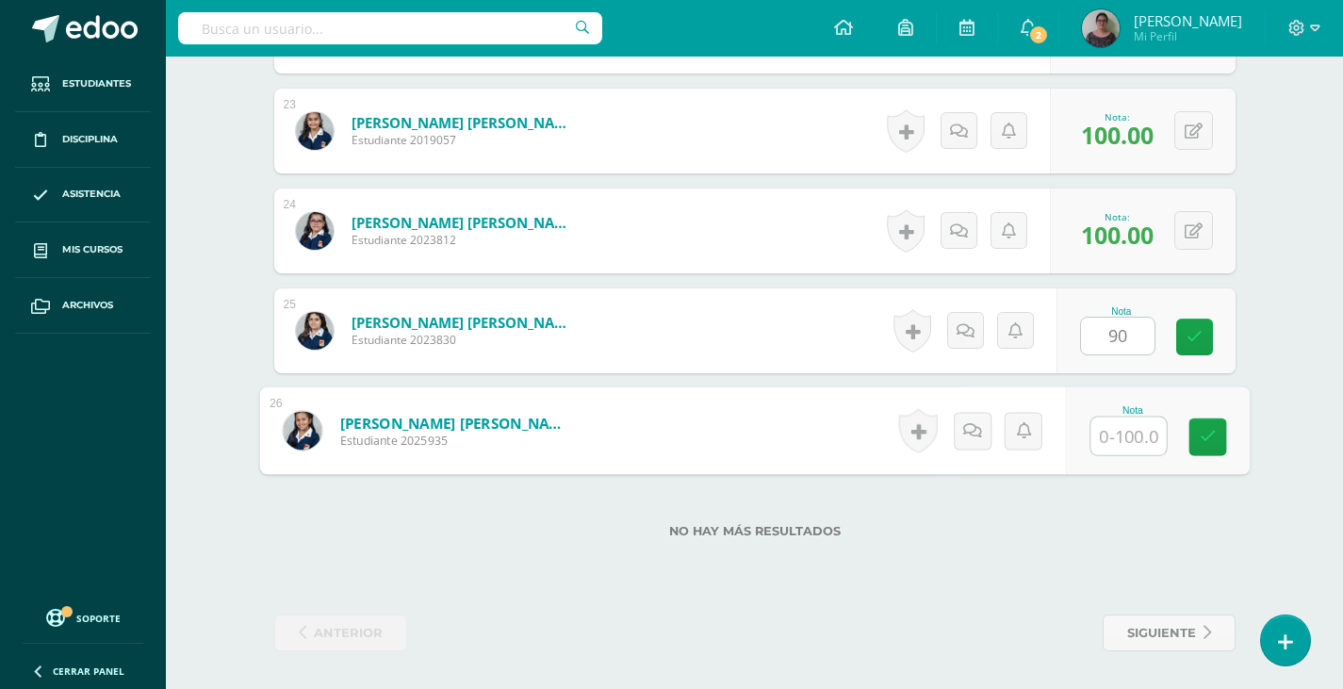
click at [1113, 431] on input "text" at bounding box center [1127, 436] width 75 height 38
type input "100"
click at [1205, 432] on icon at bounding box center [1207, 437] width 17 height 16
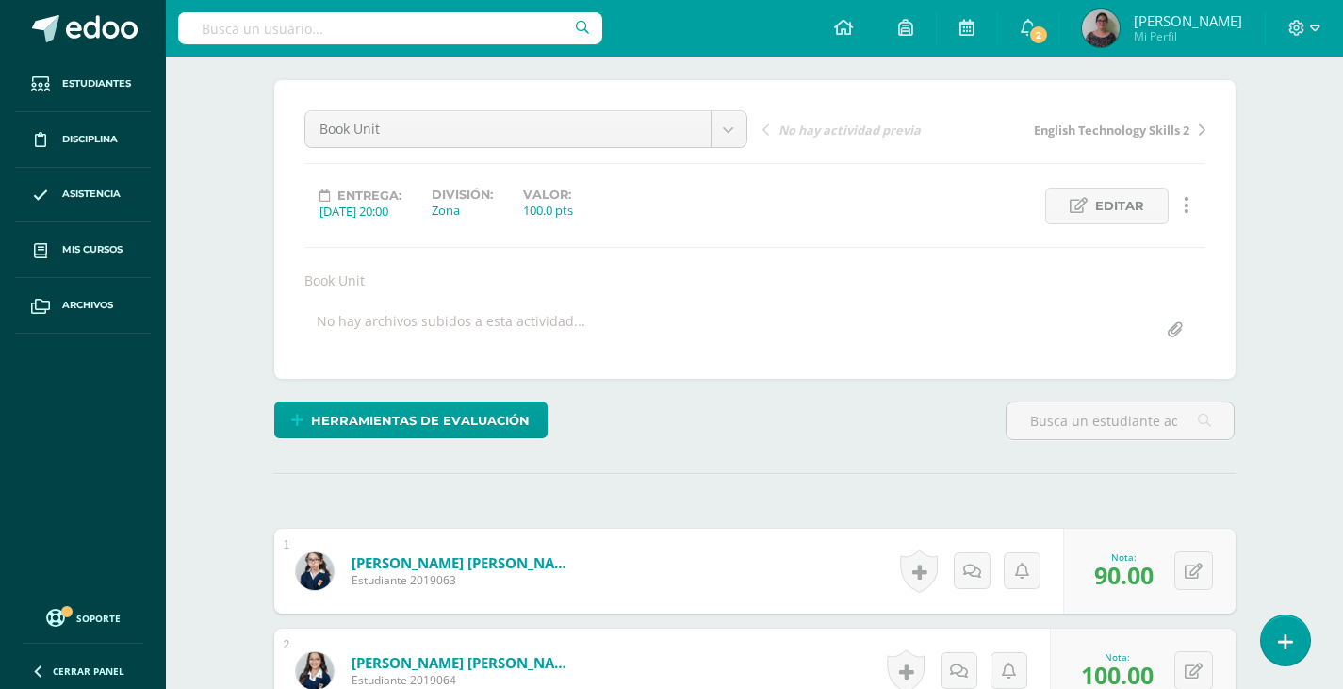
scroll to position [0, 0]
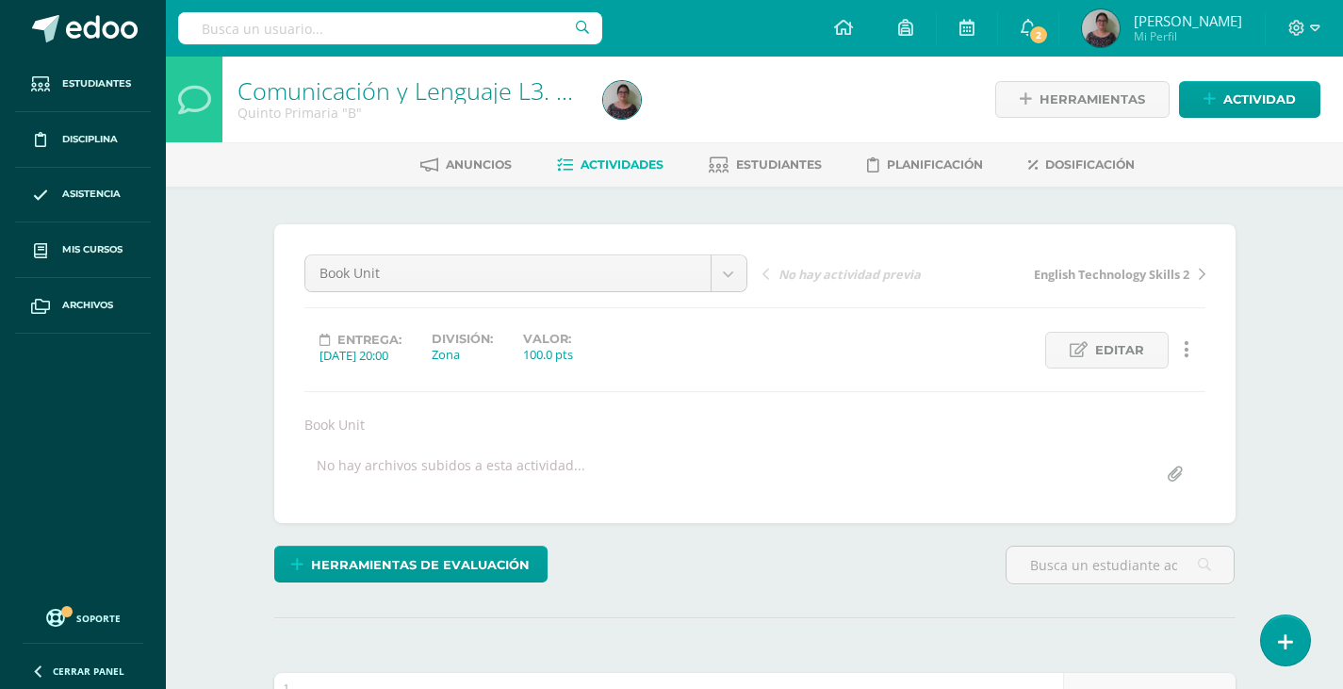
click at [618, 163] on span "Actividades" at bounding box center [622, 164] width 83 height 14
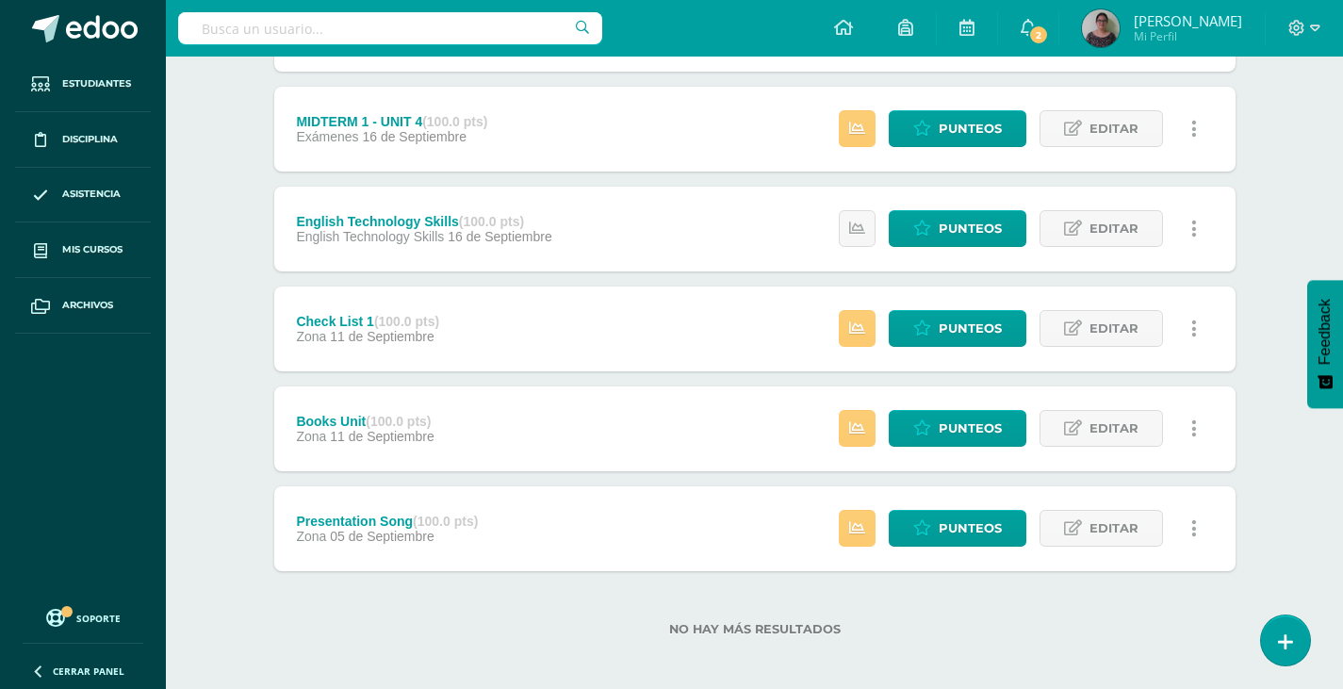
scroll to position [634, 0]
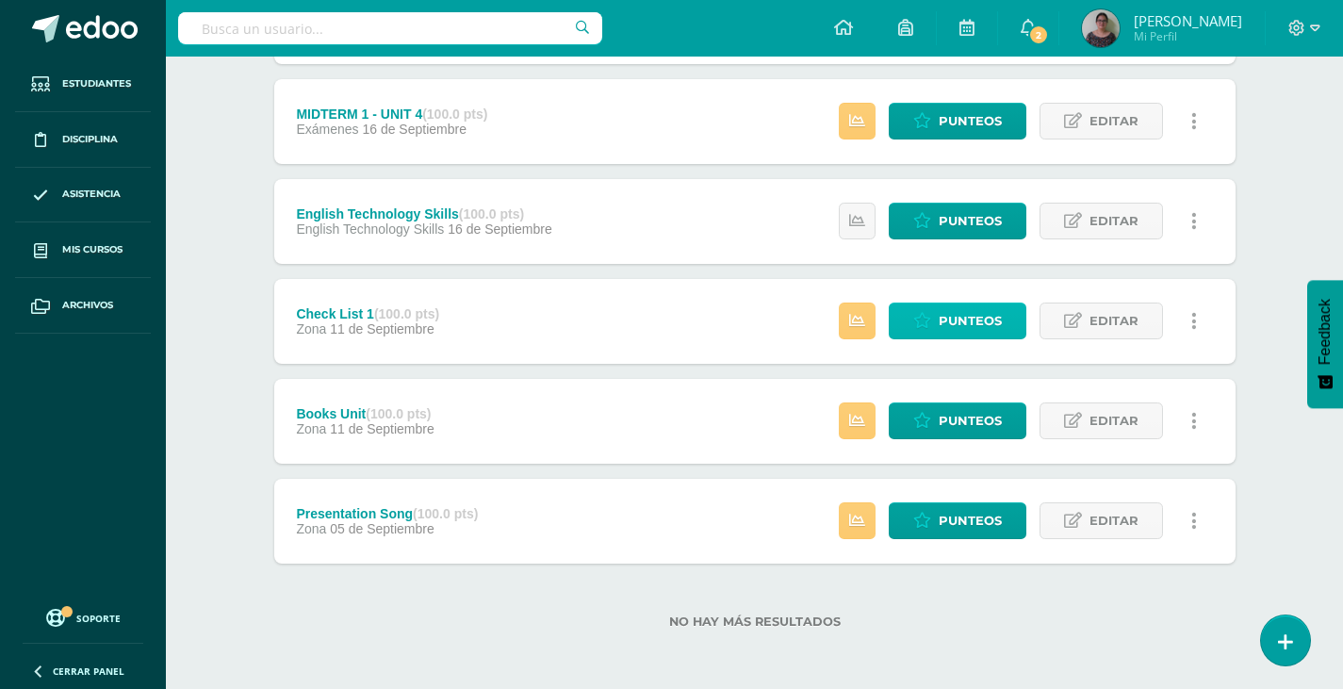
click at [977, 317] on span "Punteos" at bounding box center [970, 320] width 63 height 35
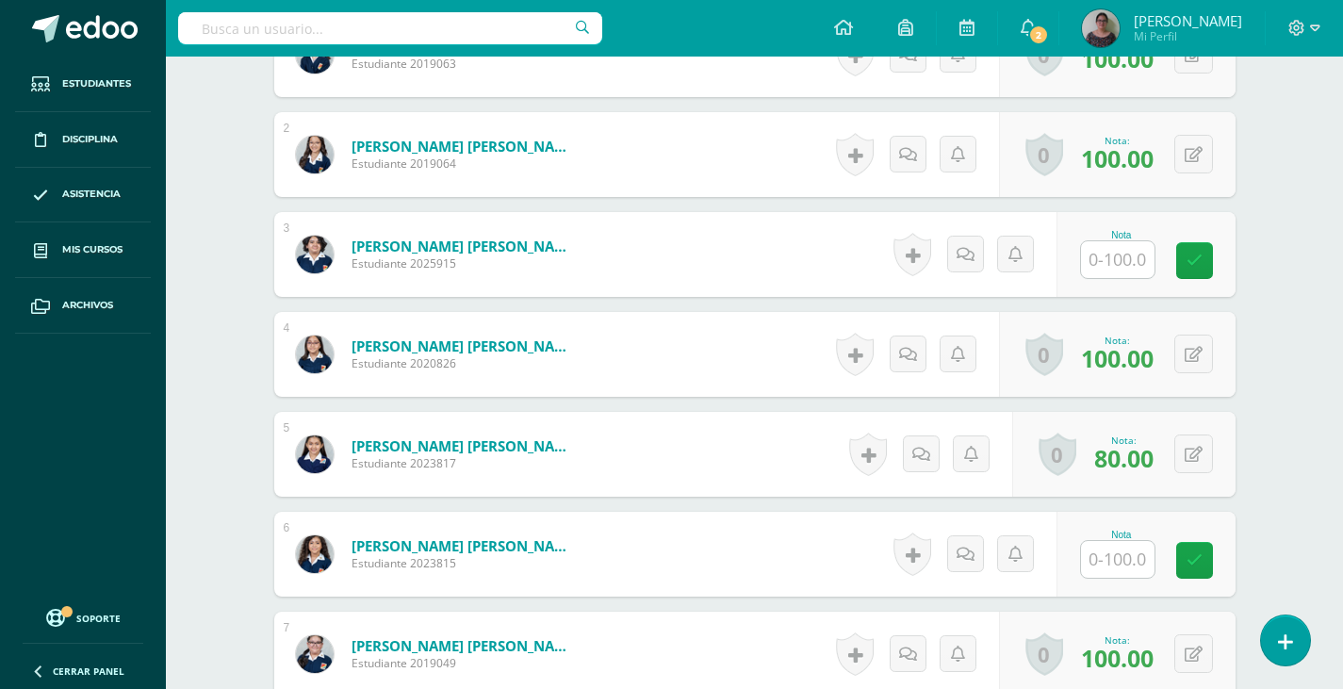
scroll to position [662, 0]
click at [1090, 260] on input "text" at bounding box center [1127, 259] width 75 height 38
type input "80"
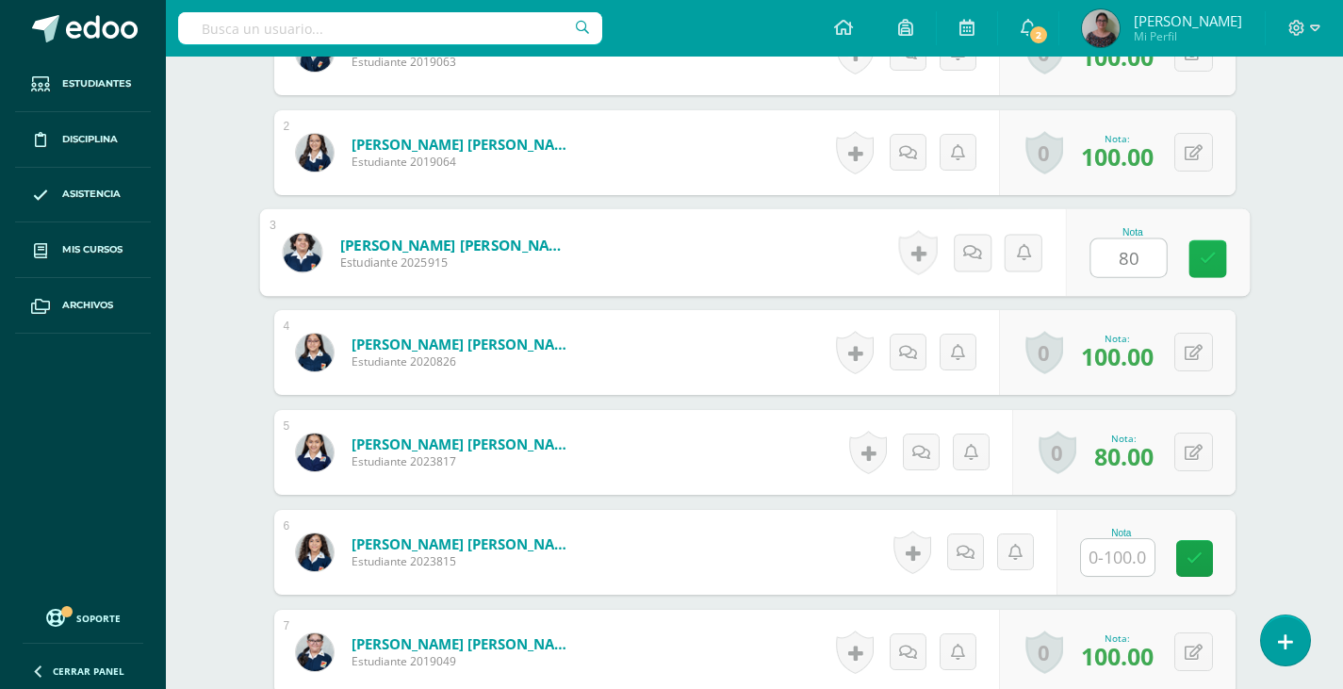
click at [1208, 255] on icon at bounding box center [1207, 259] width 17 height 16
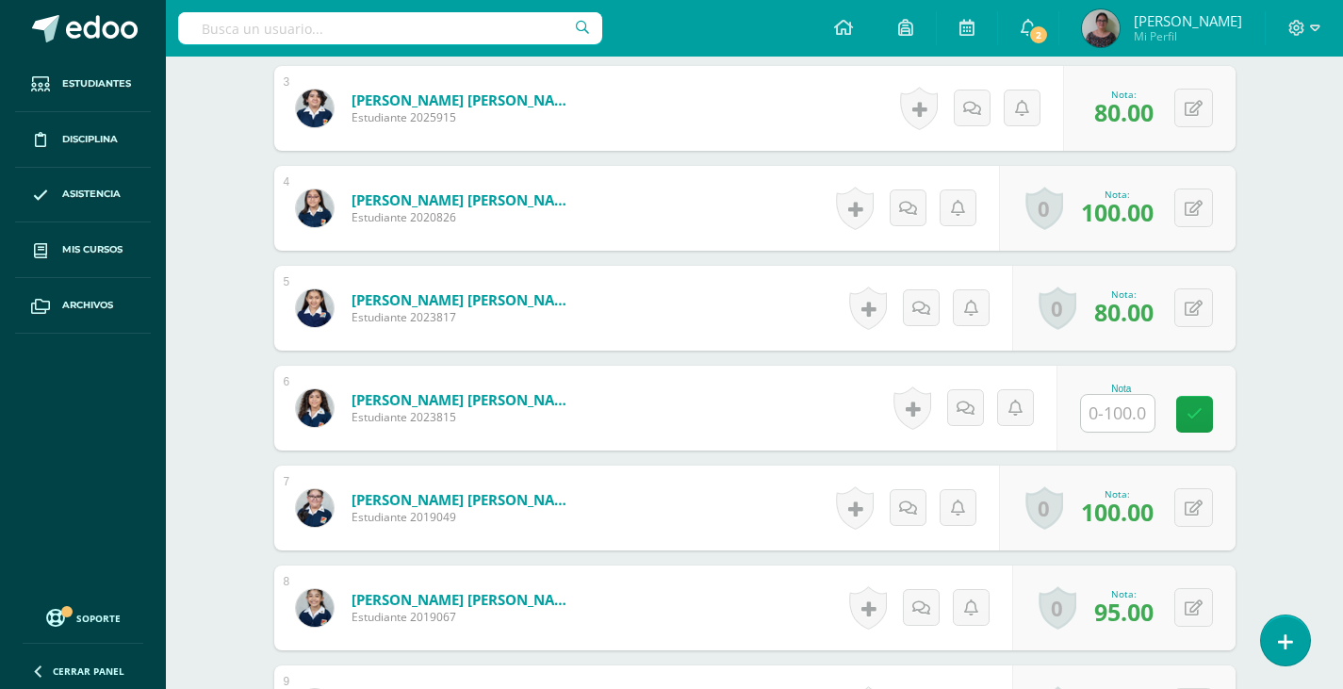
scroll to position [851, 0]
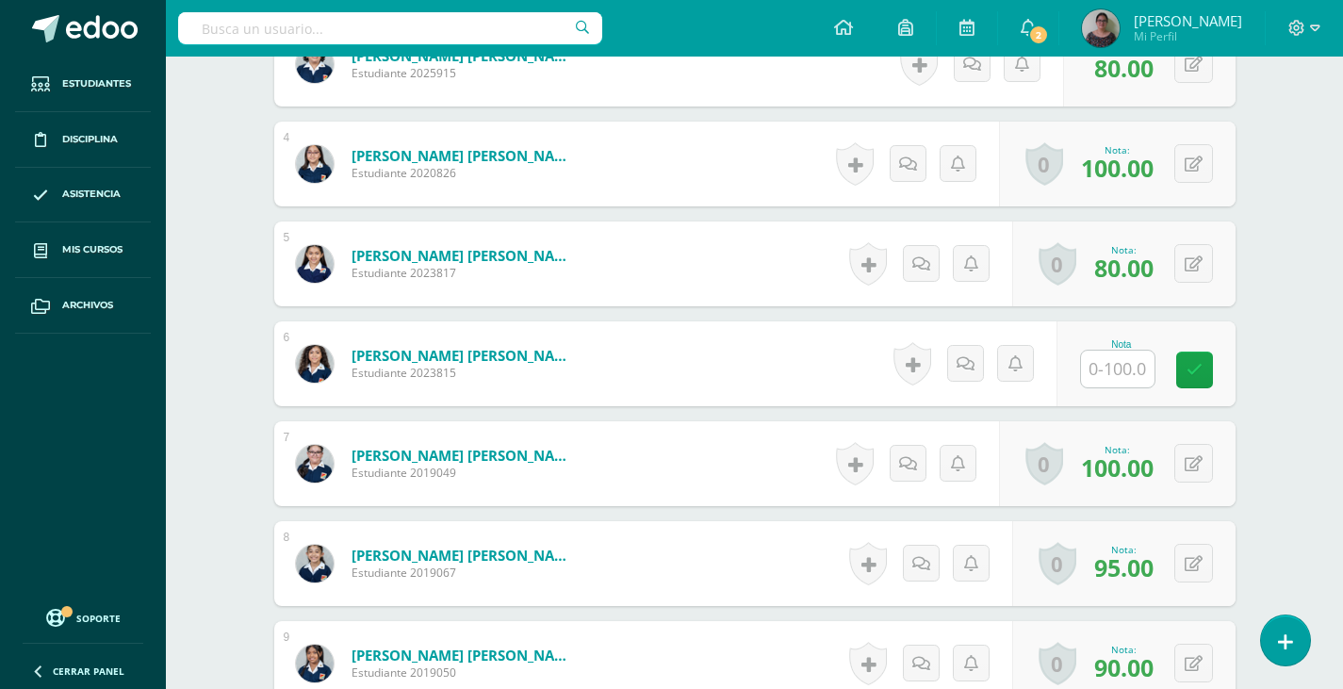
click at [1123, 369] on input "text" at bounding box center [1118, 369] width 74 height 37
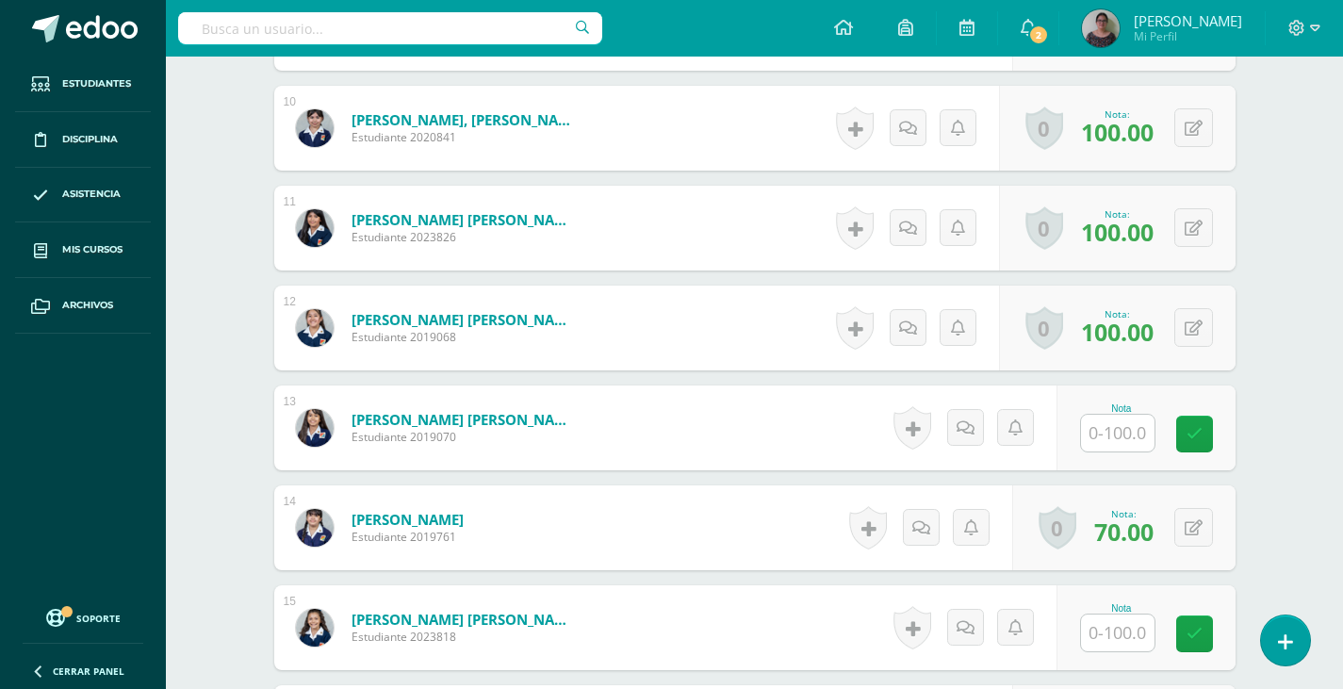
scroll to position [1511, 0]
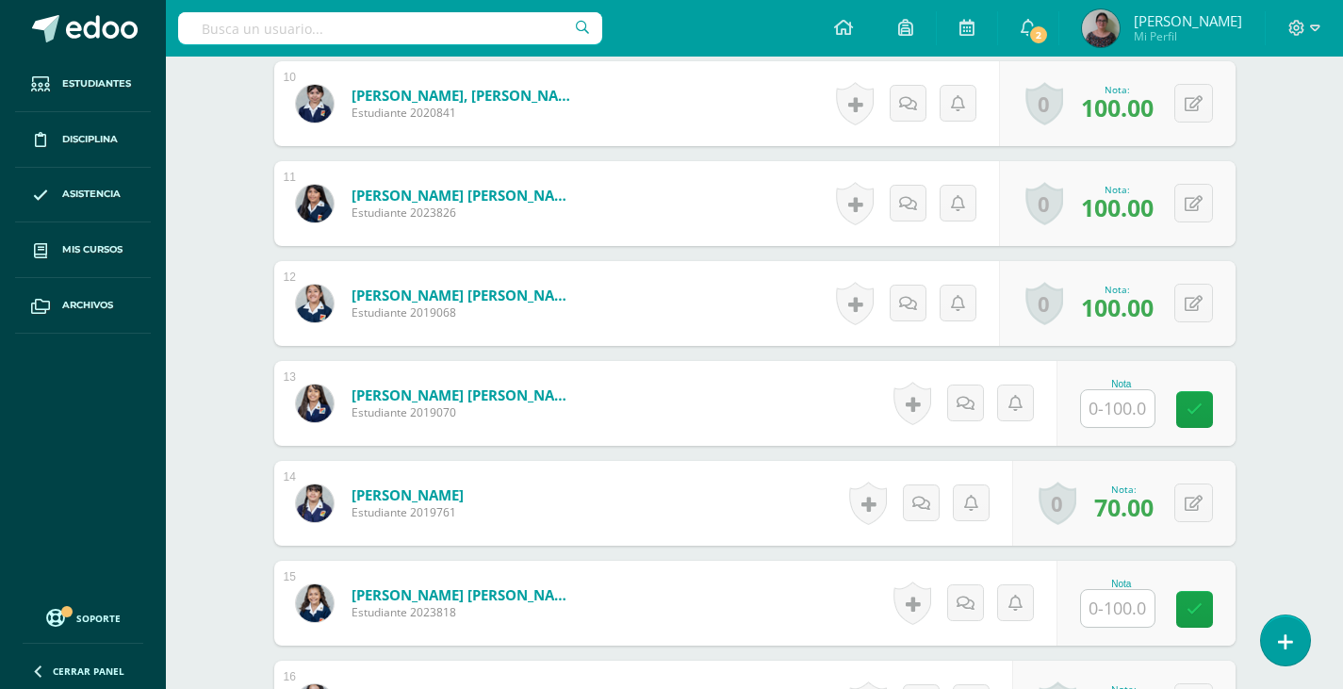
type input "100"
click at [1117, 416] on input "text" at bounding box center [1127, 409] width 75 height 38
type input "70"
click at [1213, 404] on icon at bounding box center [1207, 409] width 17 height 16
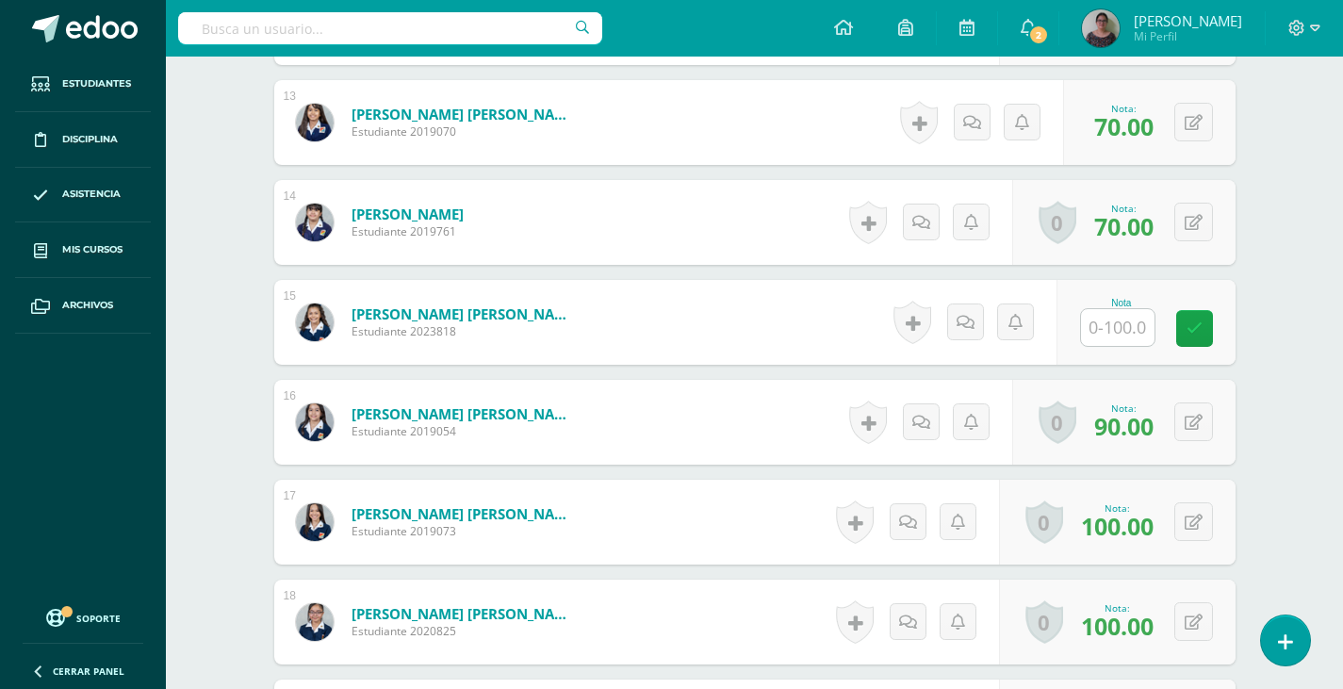
scroll to position [1793, 0]
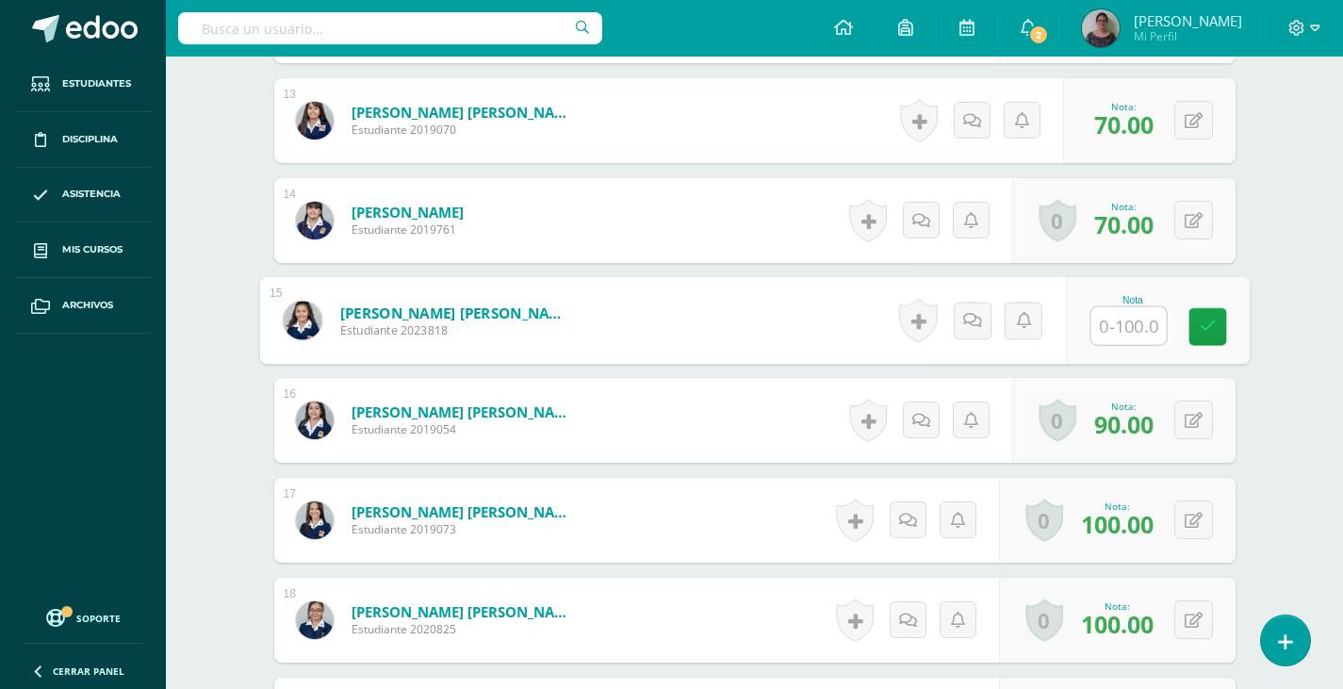
click at [1106, 319] on input "text" at bounding box center [1127, 326] width 75 height 38
type input "70"
click at [1213, 325] on icon at bounding box center [1207, 327] width 17 height 16
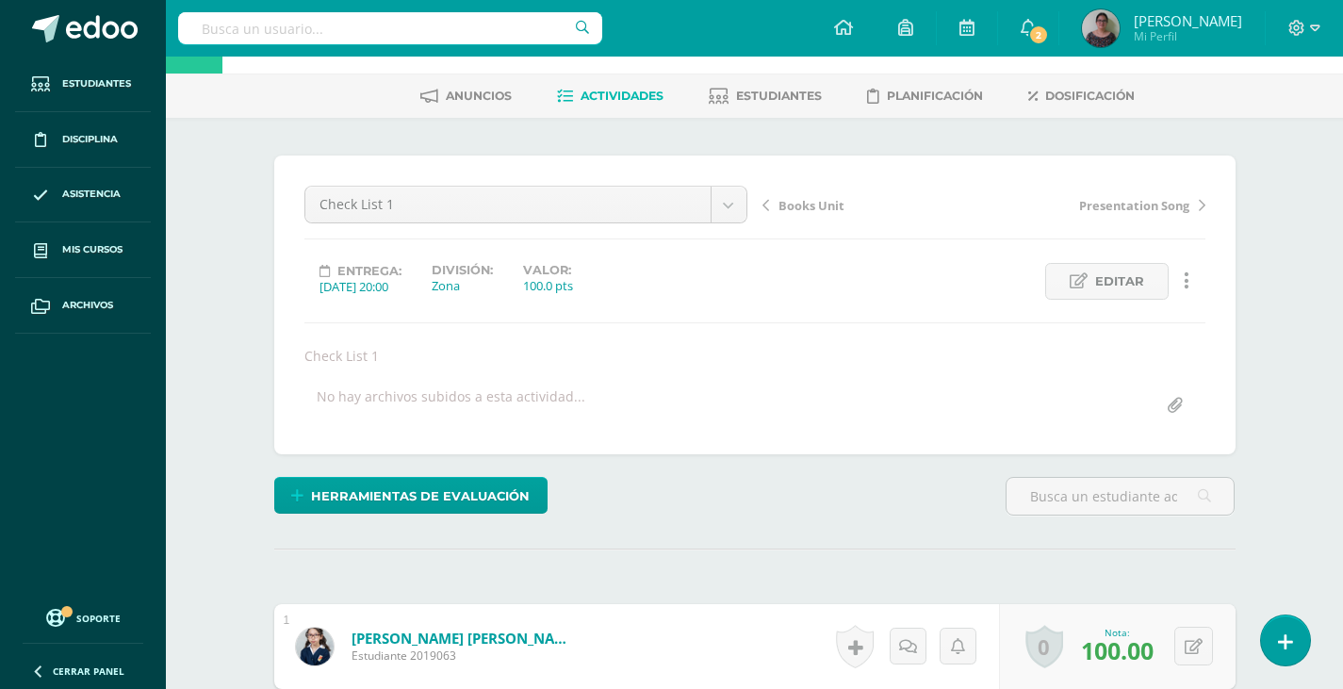
scroll to position [0, 0]
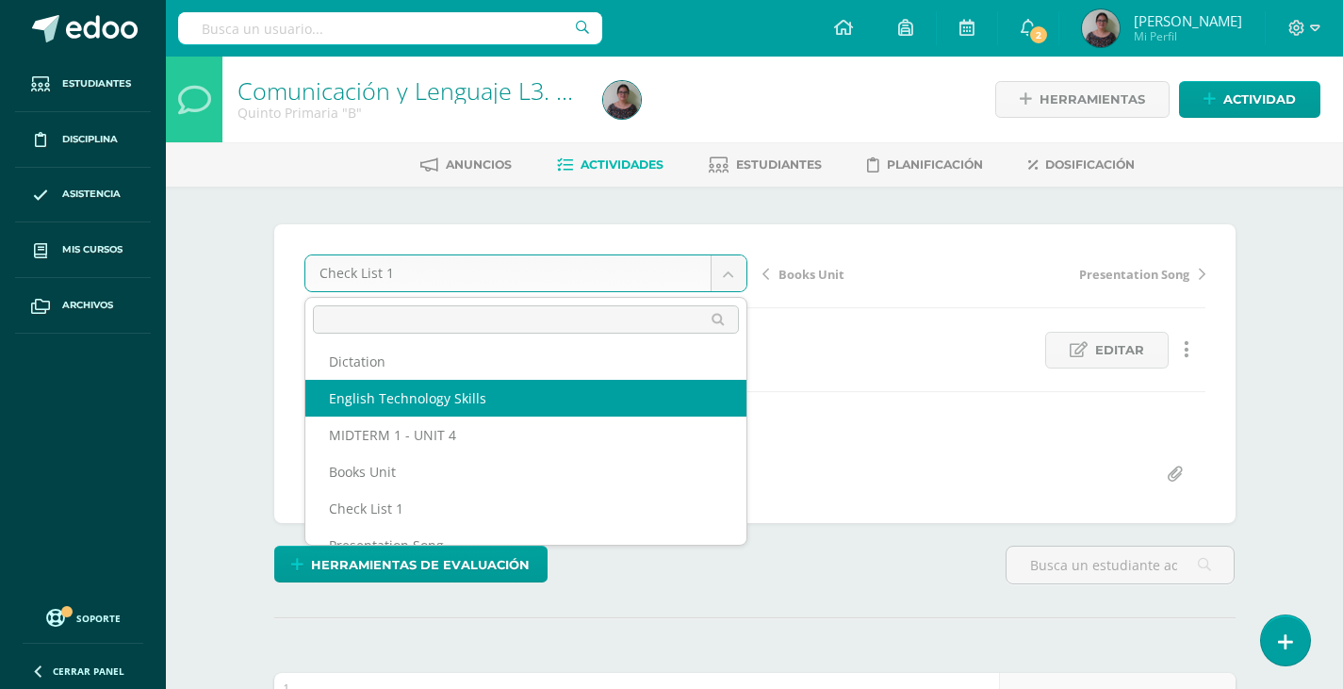
scroll to position [142, 0]
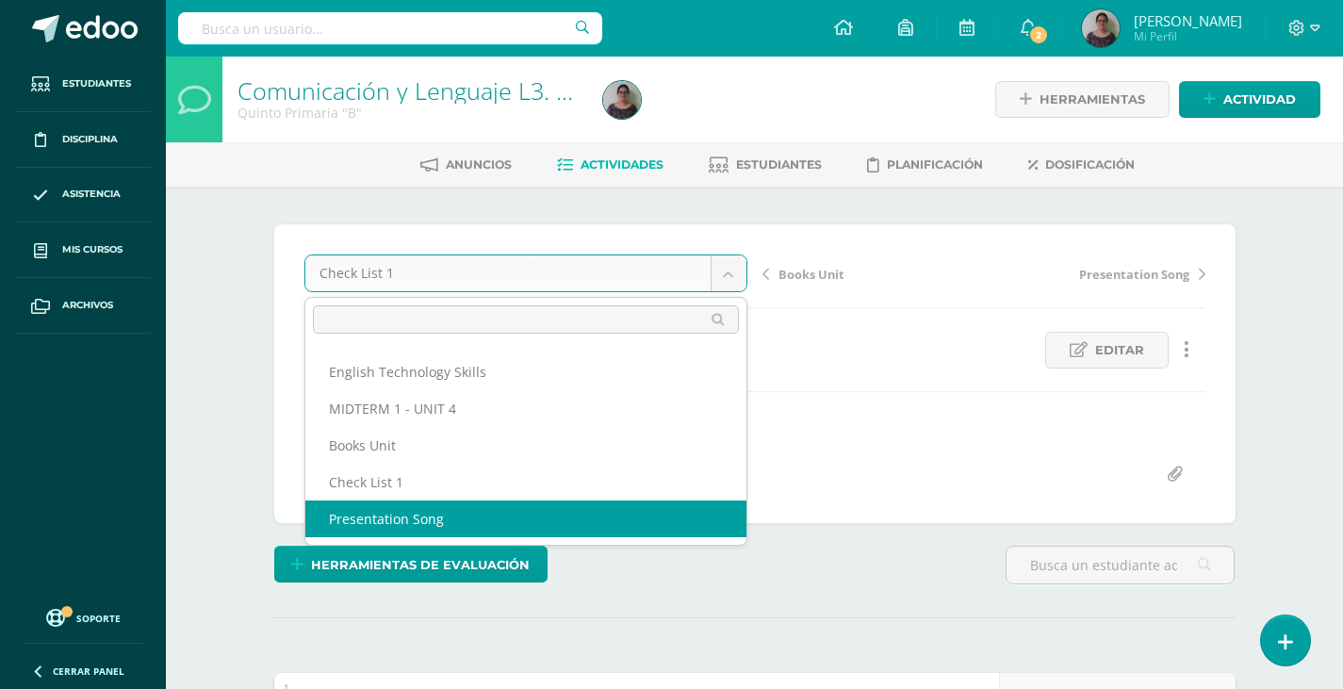
select select "/dashboard/teacher/grade-activity/128709/"
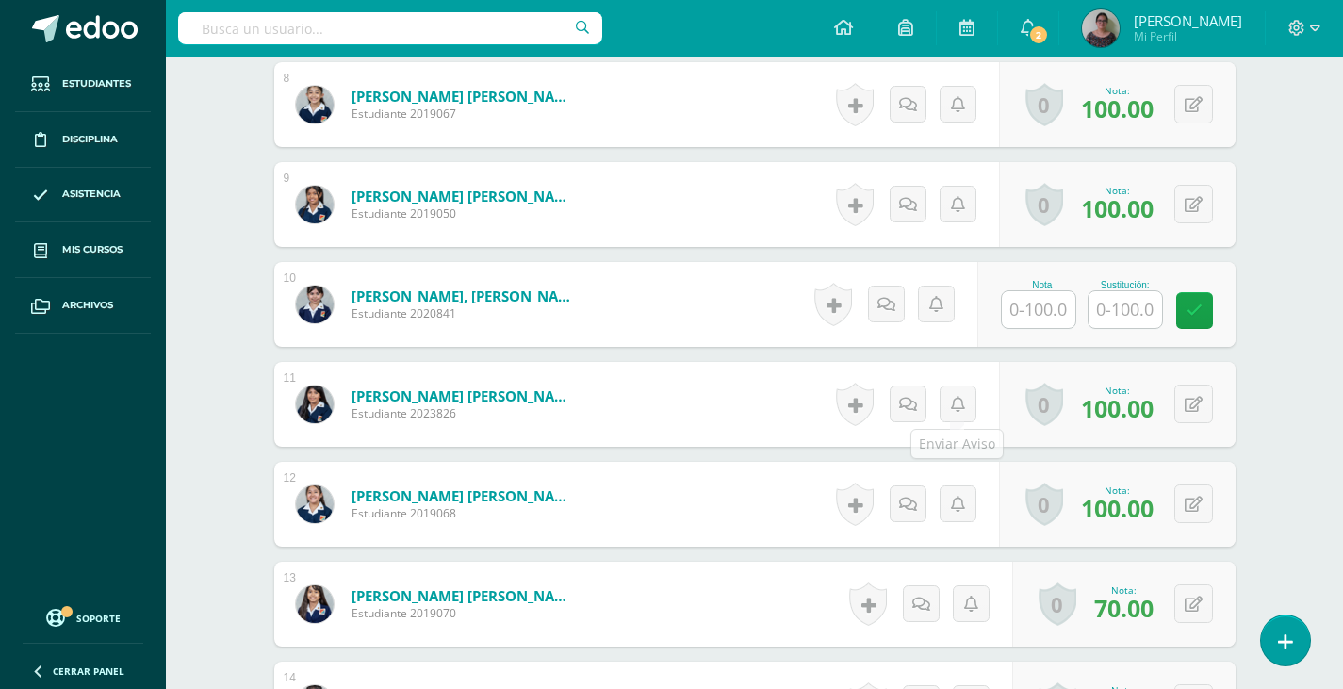
scroll to position [1416, 0]
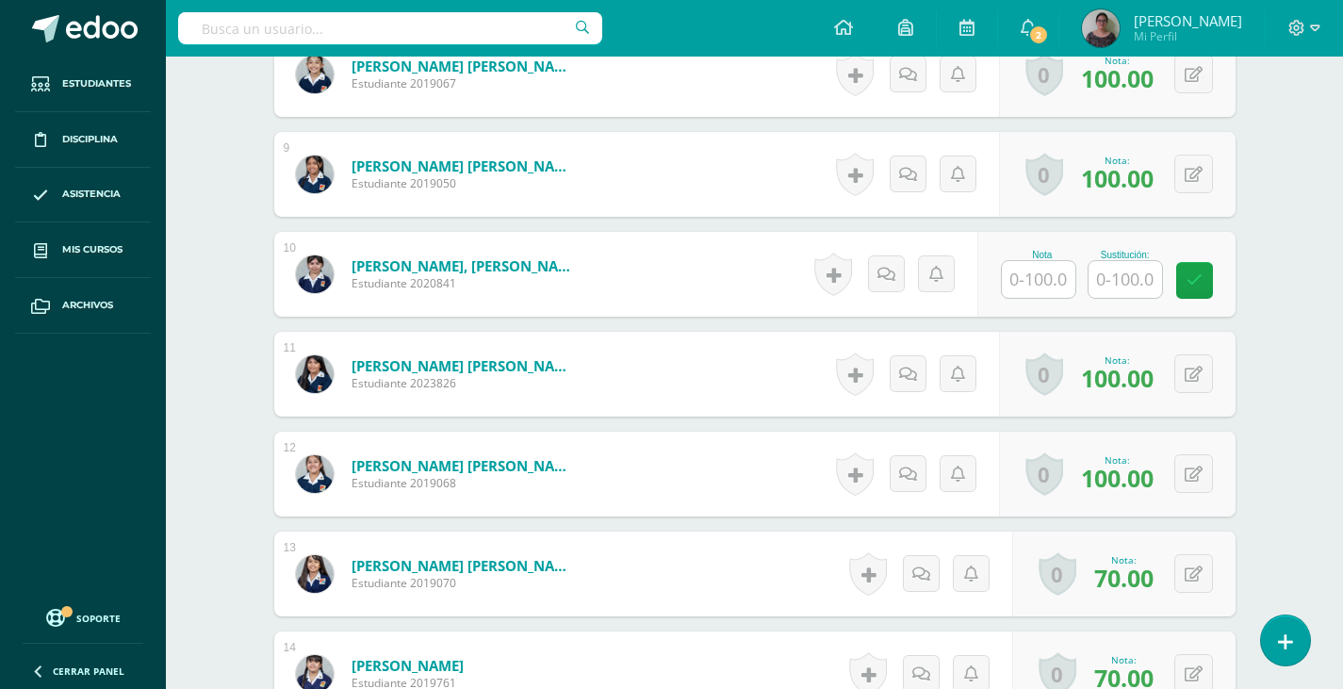
click at [1056, 283] on input "text" at bounding box center [1039, 279] width 74 height 37
type input "100"
click at [1205, 286] on icon at bounding box center [1207, 280] width 17 height 16
click at [1191, 275] on button at bounding box center [1193, 273] width 39 height 39
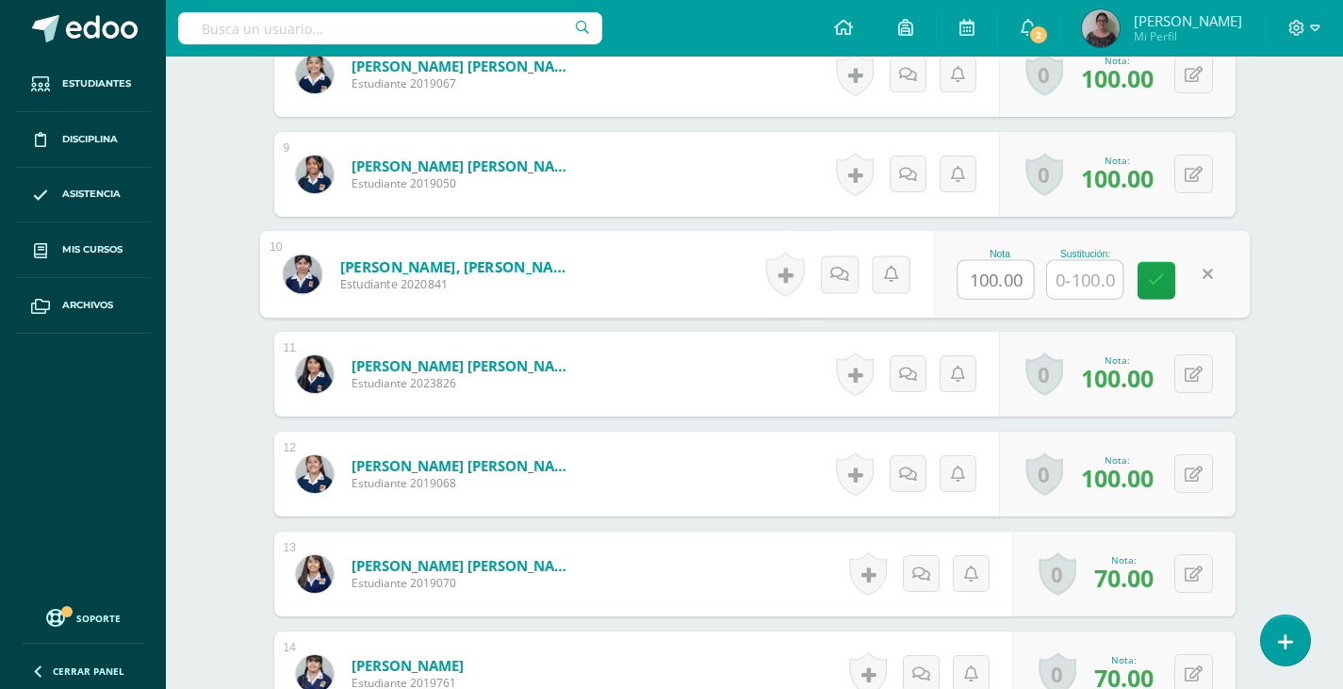
drag, startPoint x: 1026, startPoint y: 276, endPoint x: 889, endPoint y: 299, distance: 139.4
click at [889, 299] on form "[PERSON_NAME], [PERSON_NAME] Estudiante 2020841 Nota 100.00 Sustitución:" at bounding box center [754, 275] width 990 height 88
click at [1166, 290] on link at bounding box center [1157, 281] width 38 height 38
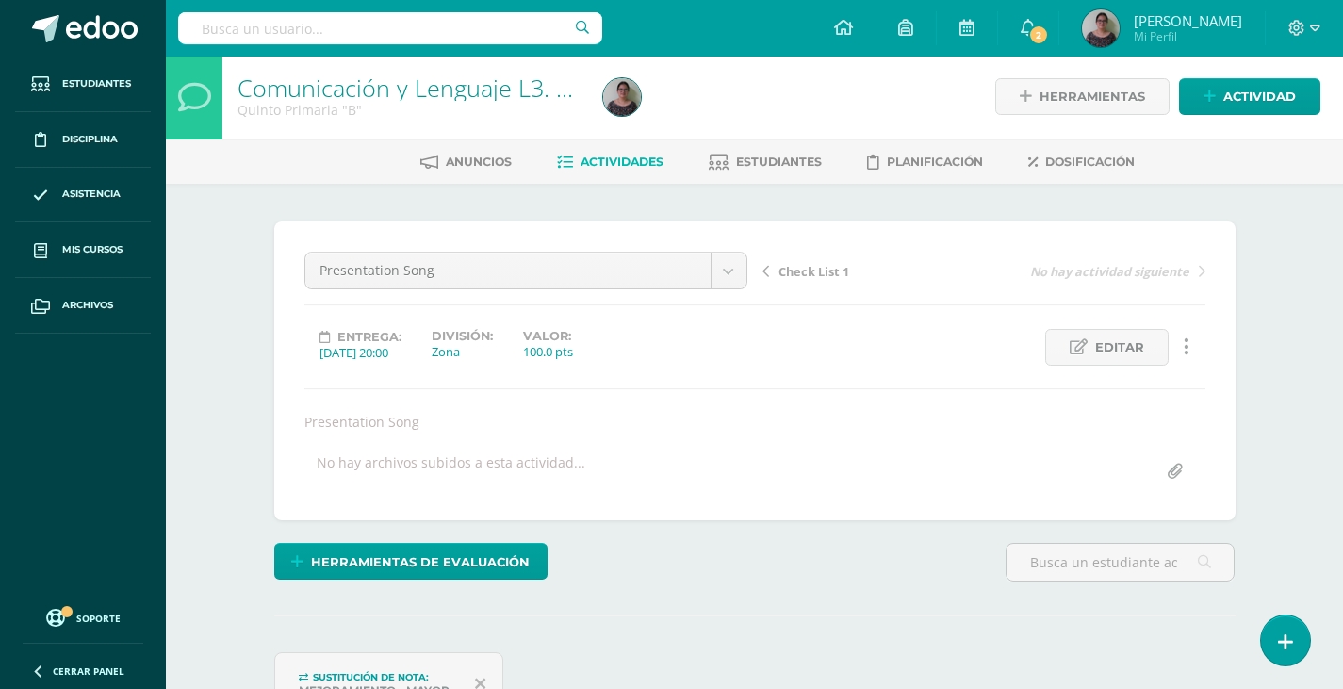
scroll to position [0, 0]
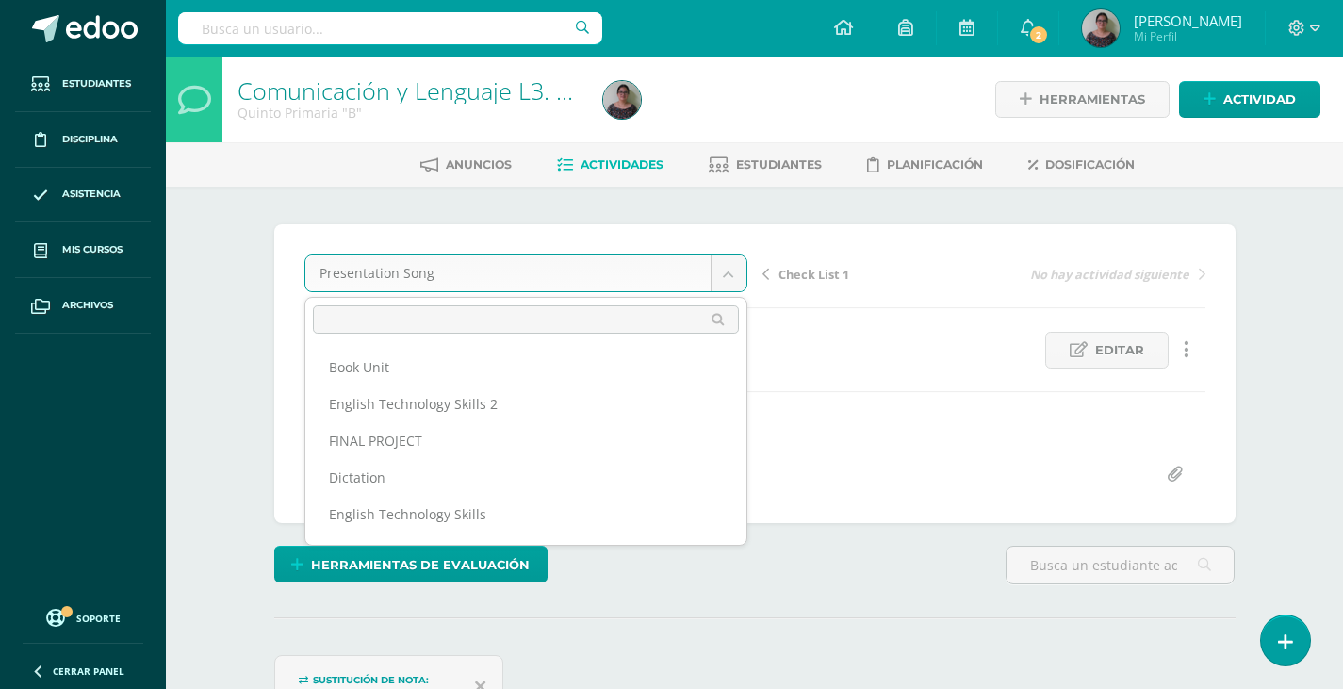
scroll to position [135, 0]
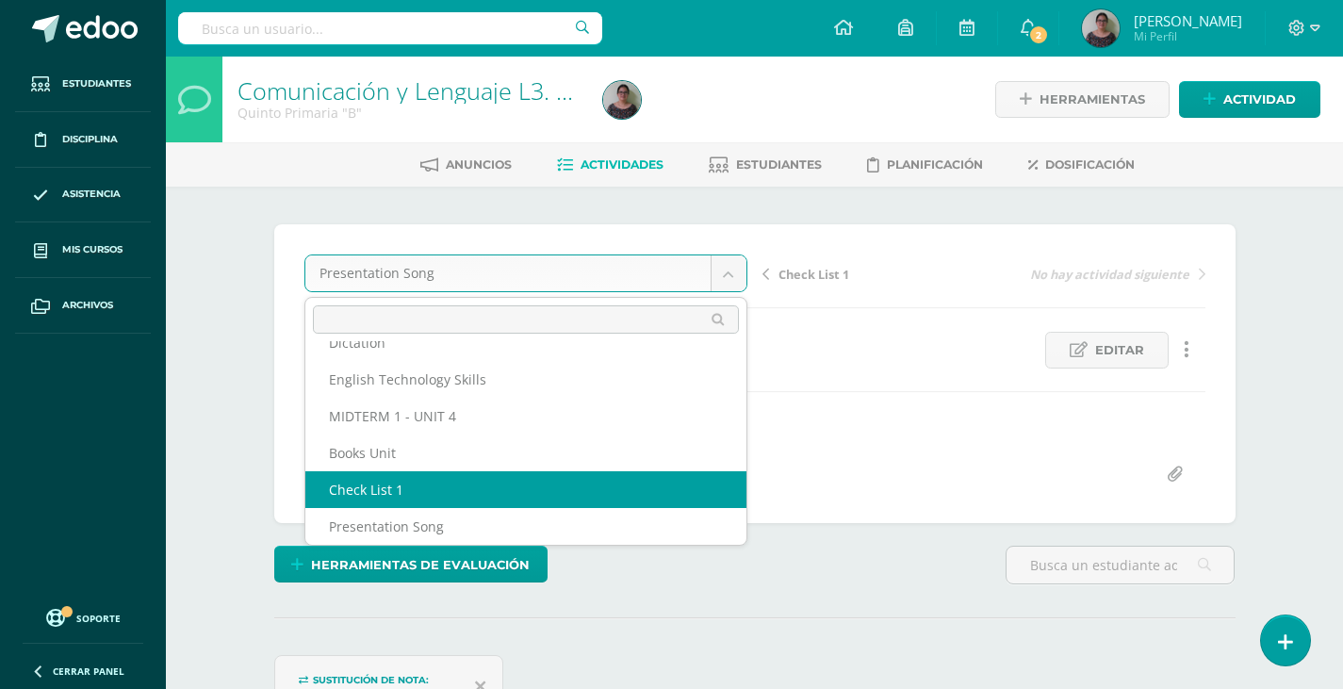
select select "/dashboard/teacher/grade-activity/128710/"
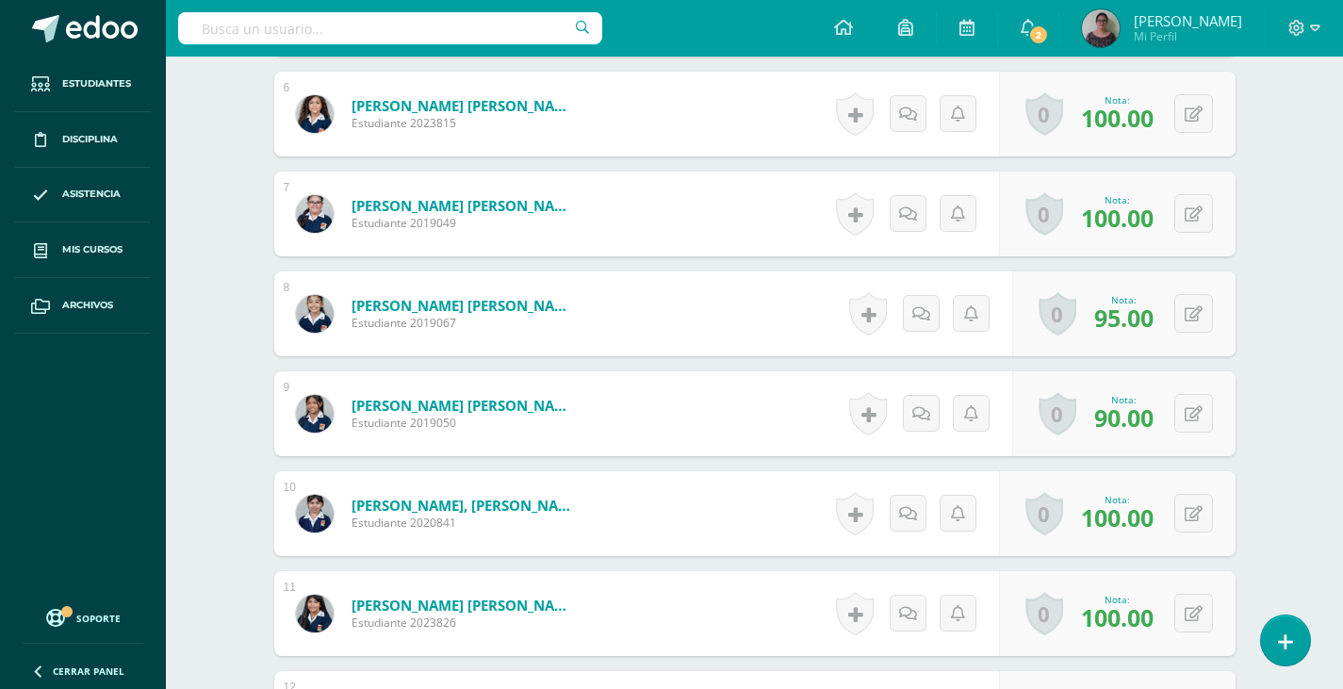
scroll to position [1134, 0]
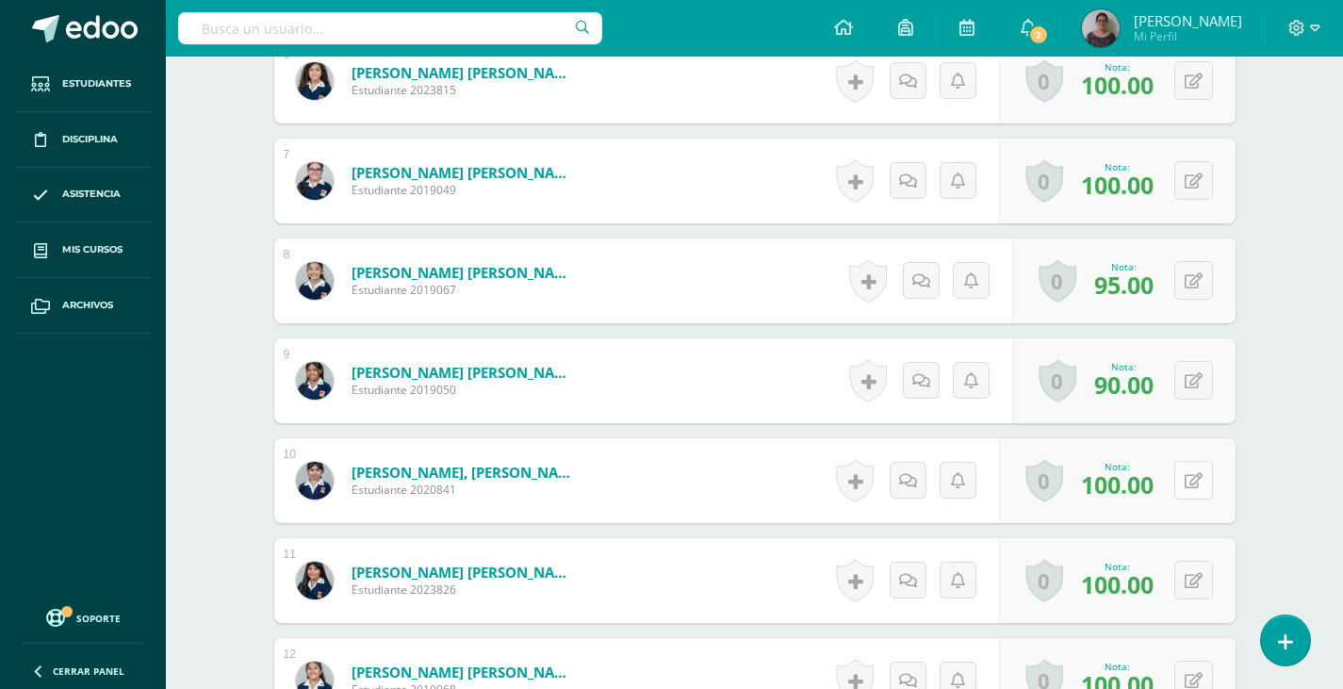
click at [1187, 478] on button at bounding box center [1193, 480] width 39 height 39
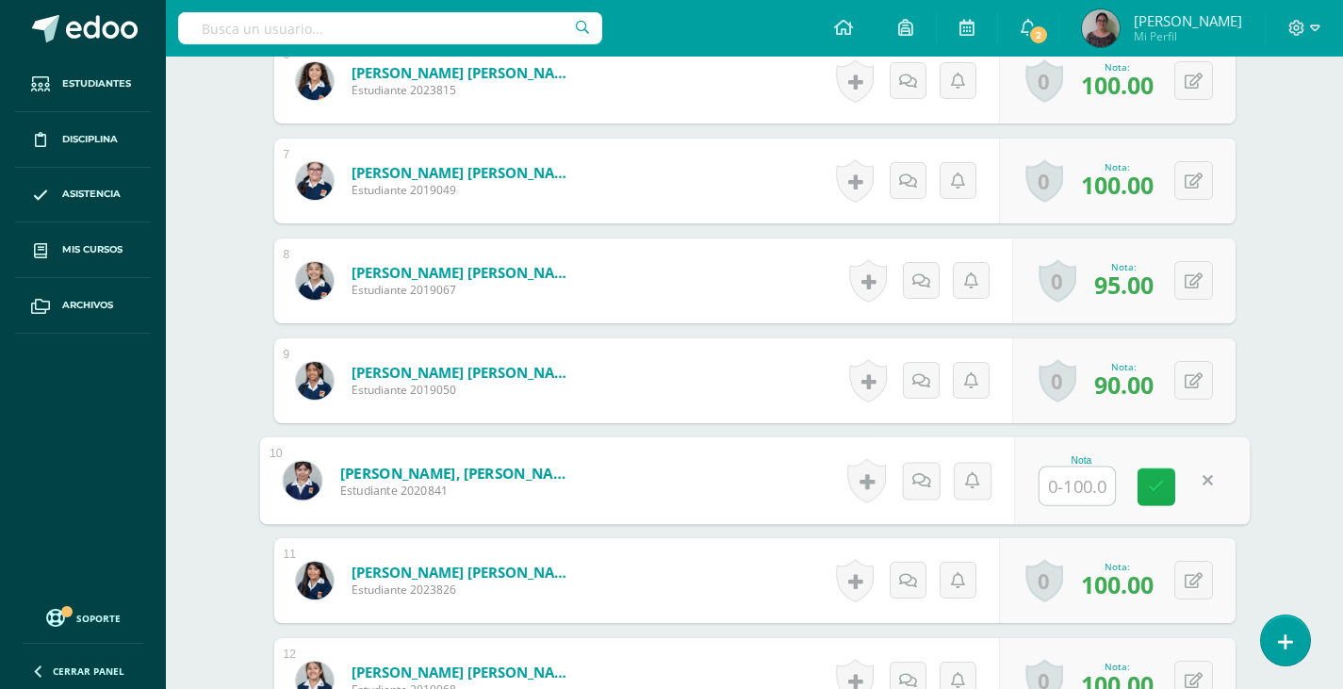
click at [1153, 495] on icon at bounding box center [1156, 487] width 17 height 16
type input "100"
click at [1203, 486] on icon at bounding box center [1207, 487] width 17 height 16
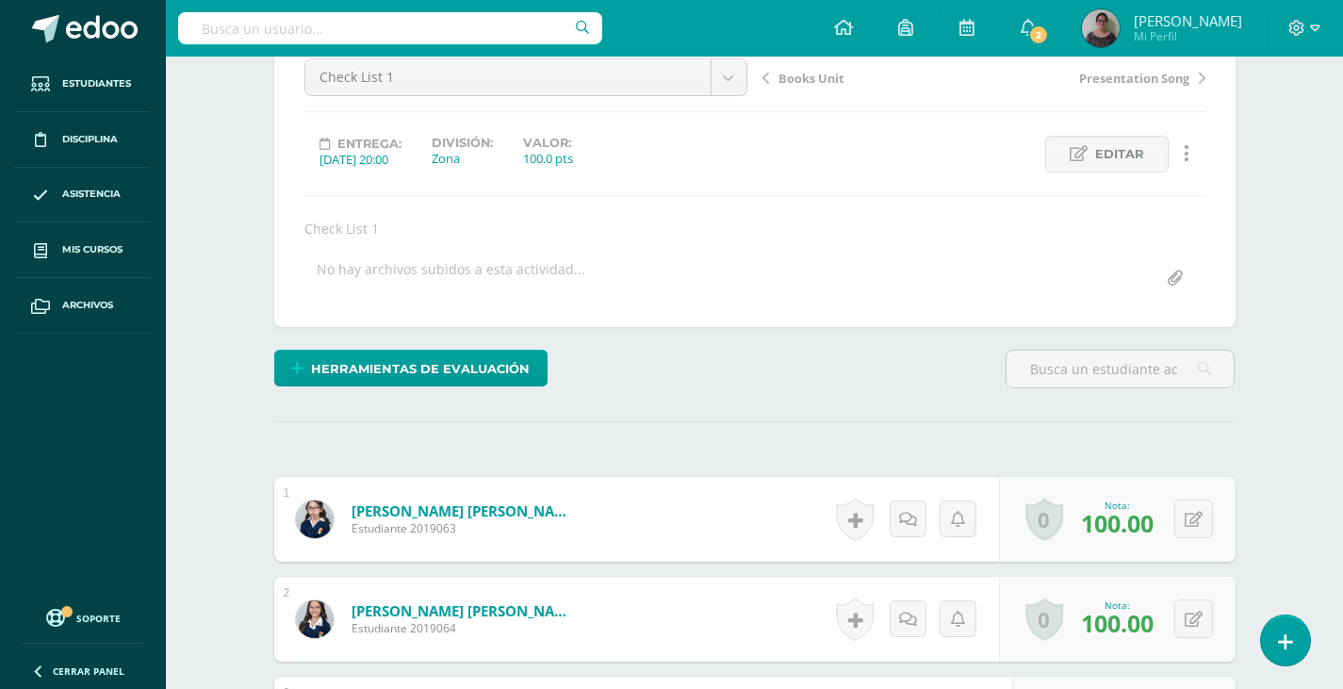
scroll to position [191, 0]
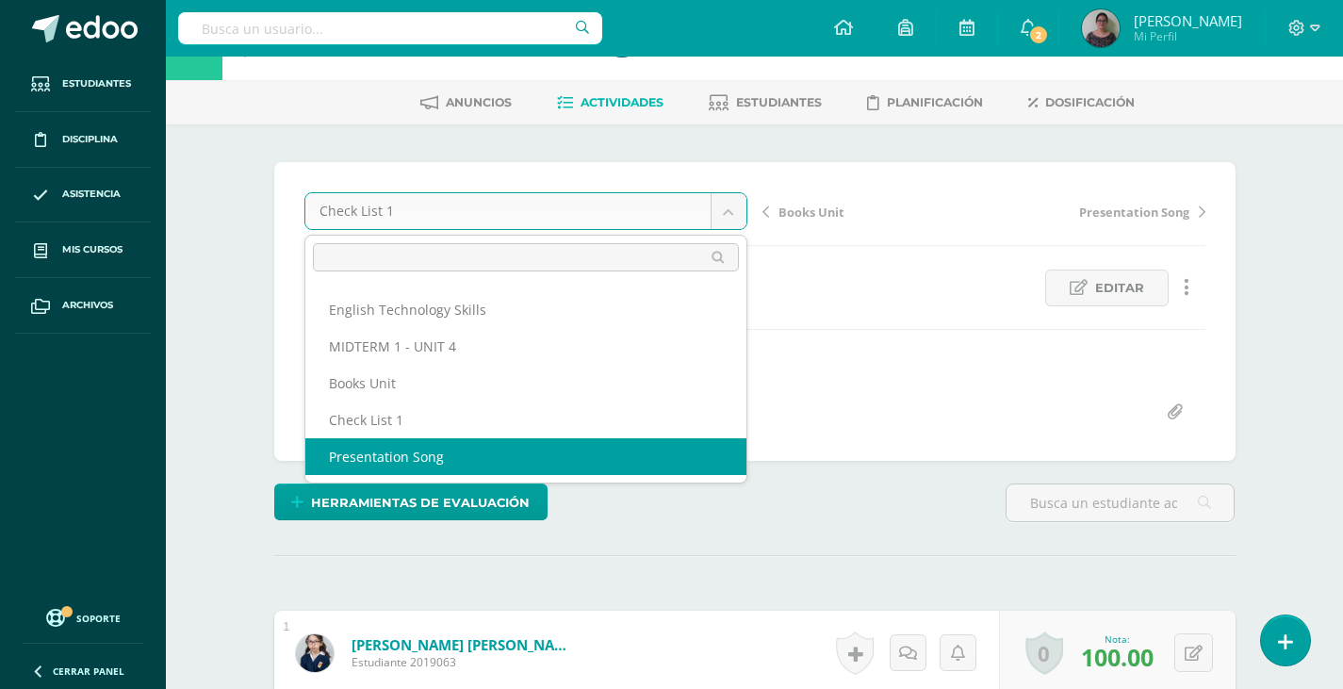
scroll to position [0, 0]
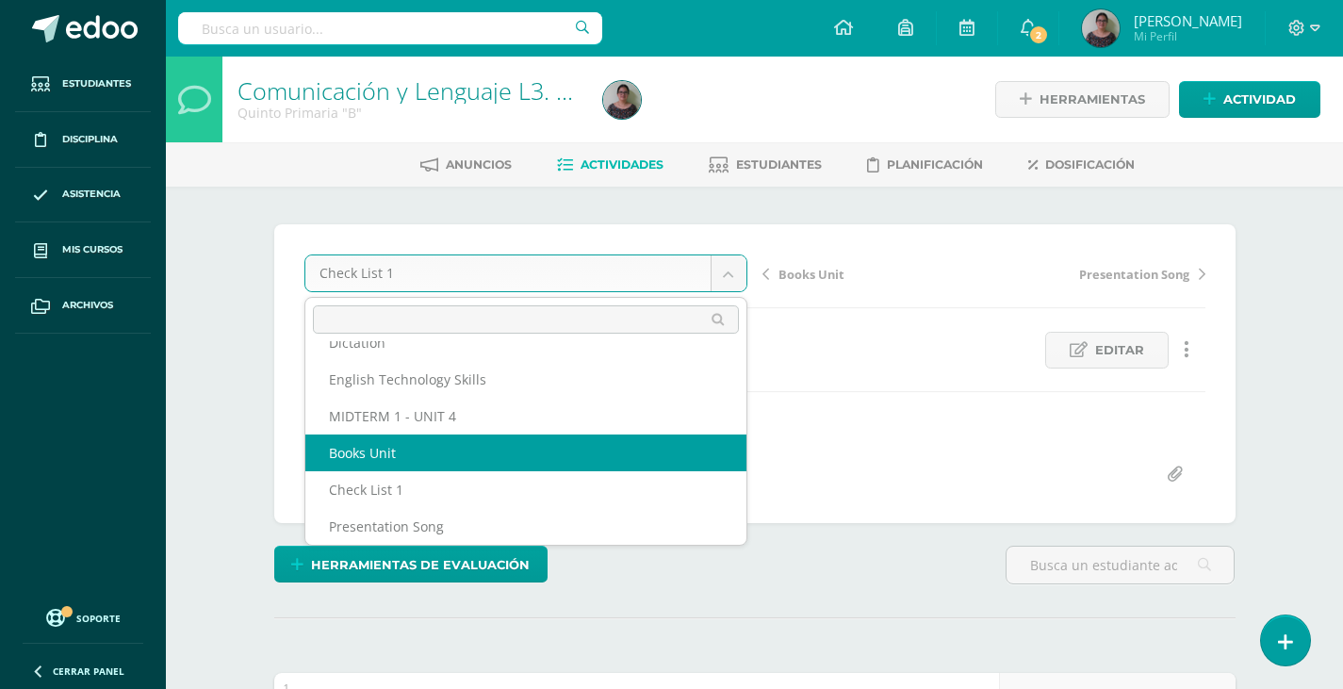
scroll to position [142, 0]
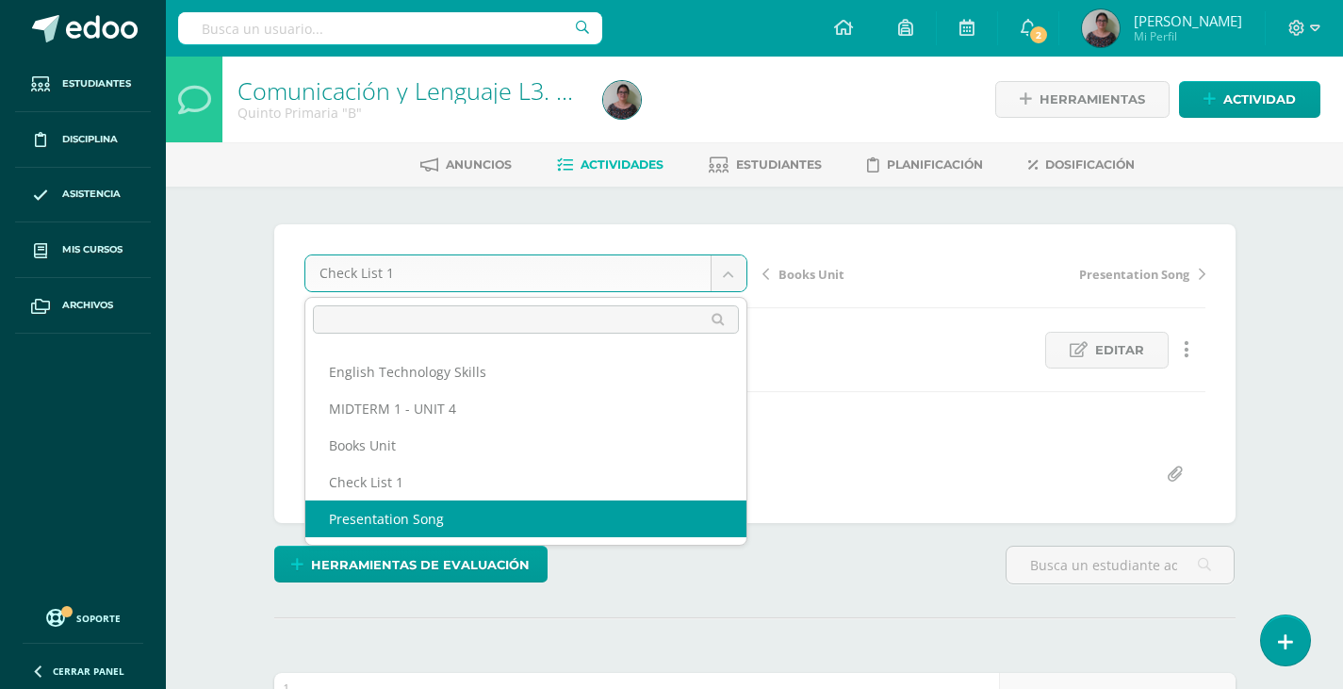
select select "/dashboard/teacher/grade-activity/128709/"
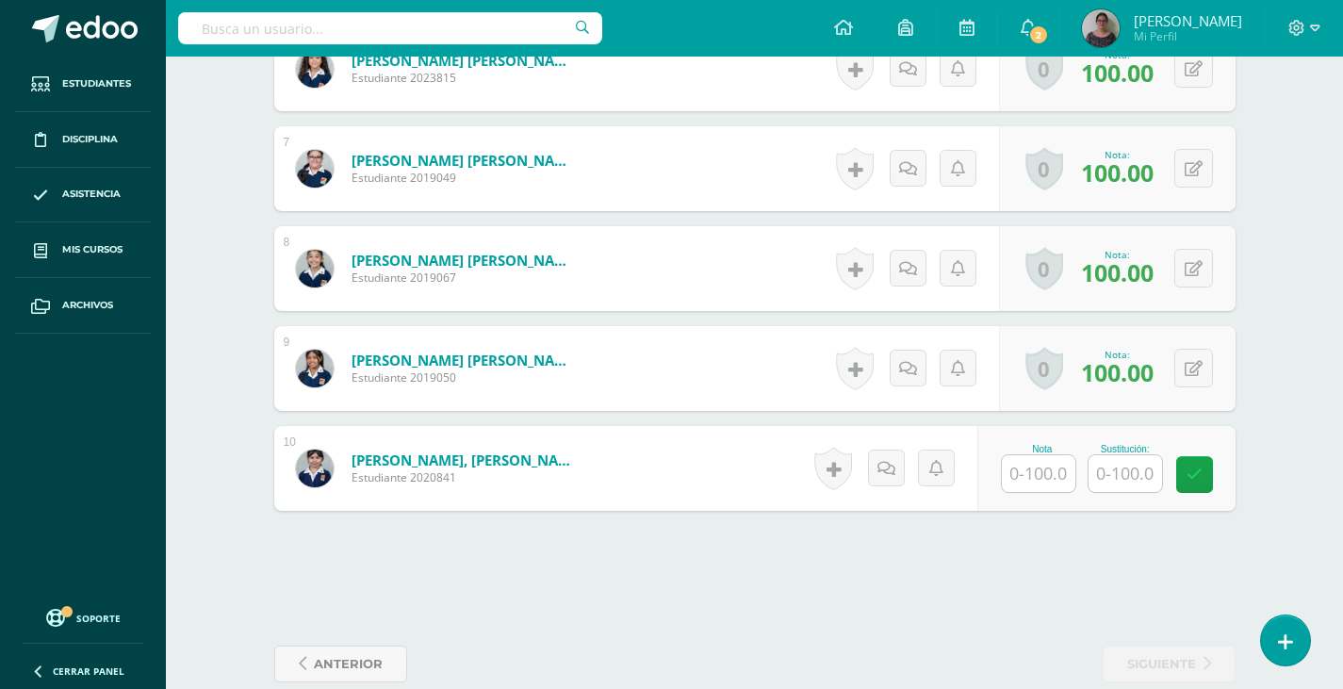
scroll to position [1238, 0]
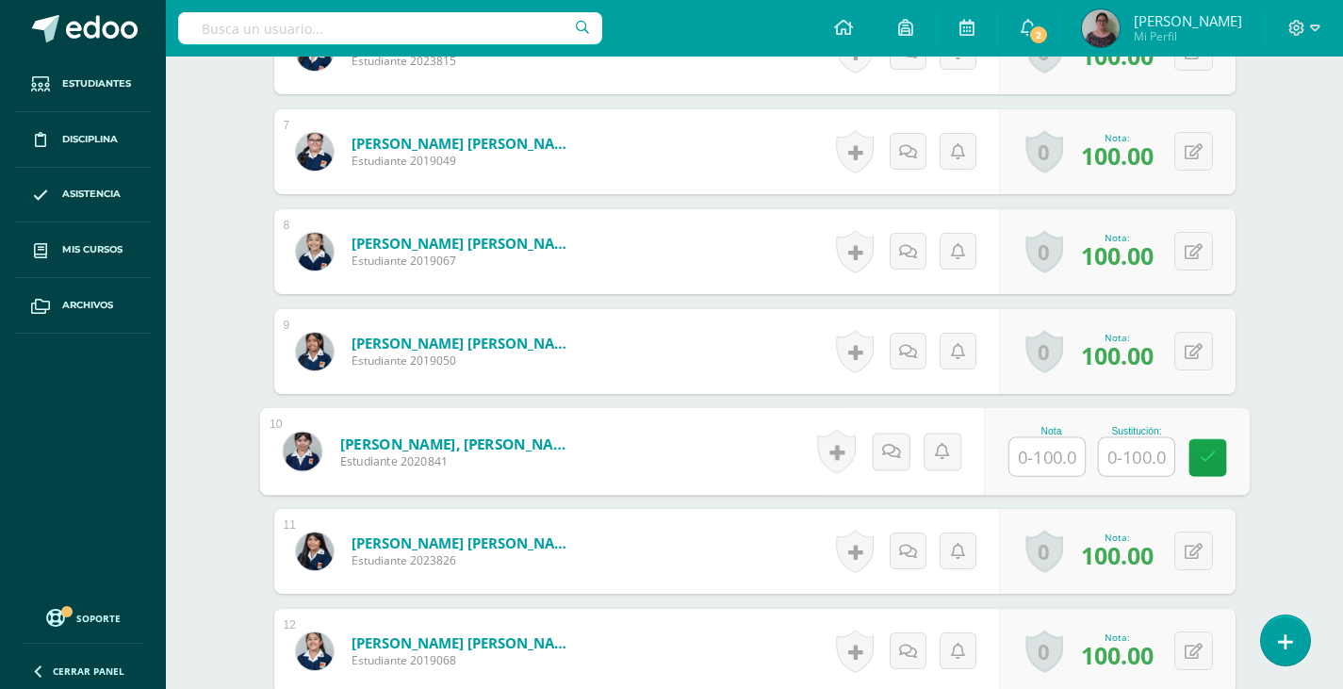
click at [1037, 455] on input "text" at bounding box center [1046, 457] width 75 height 38
type input "0"
click at [1142, 456] on input "text" at bounding box center [1135, 456] width 75 height 38
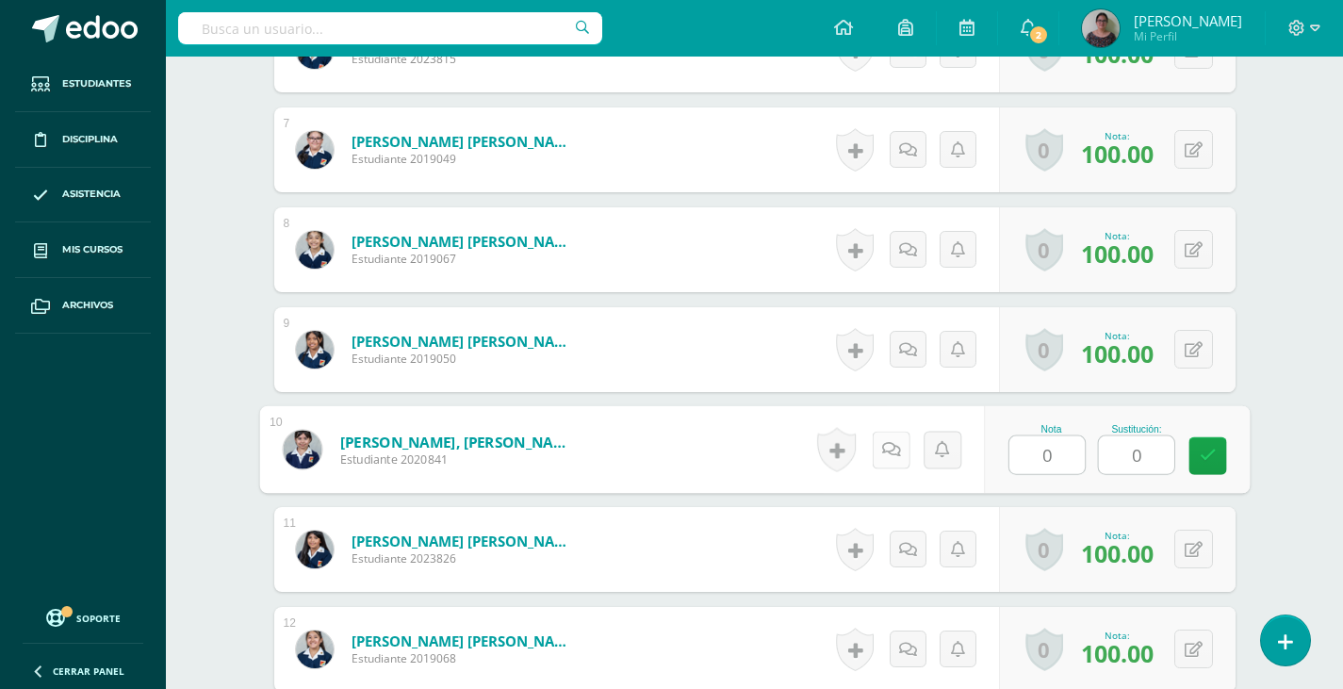
type input "0"
click at [880, 456] on link at bounding box center [891, 450] width 38 height 38
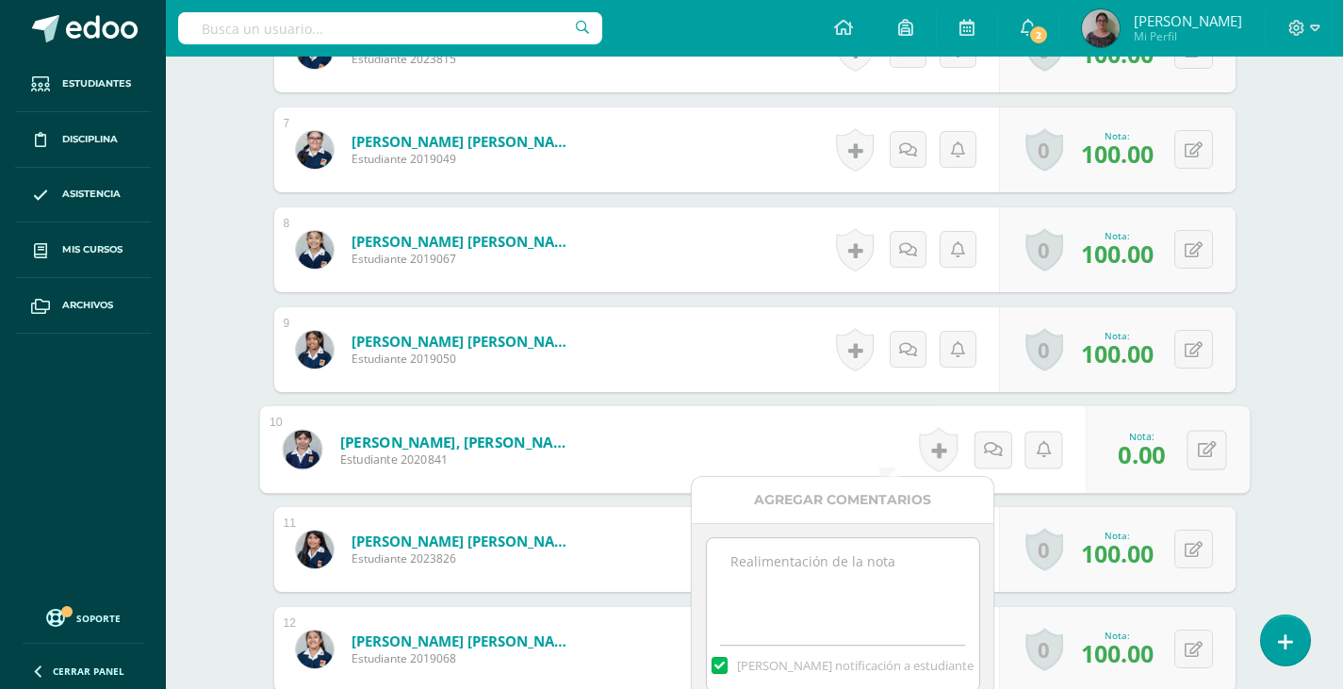
click at [801, 581] on textarea at bounding box center [843, 585] width 272 height 94
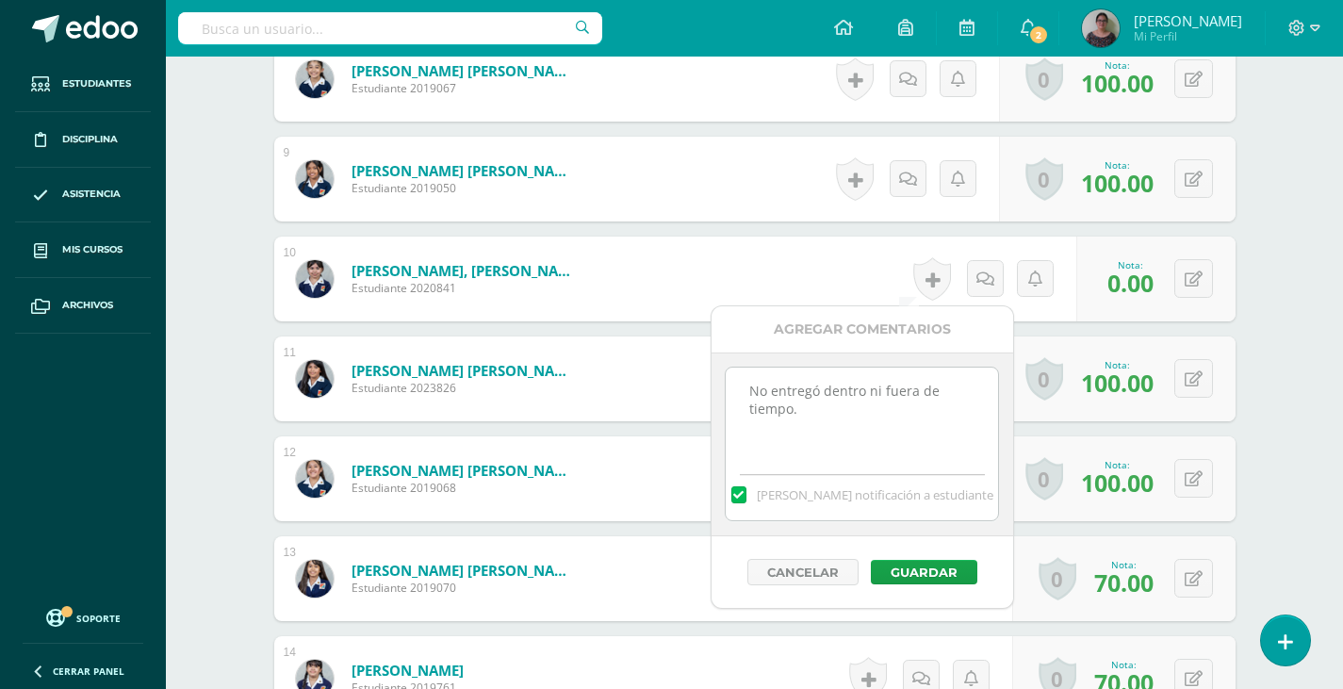
scroll to position [1429, 0]
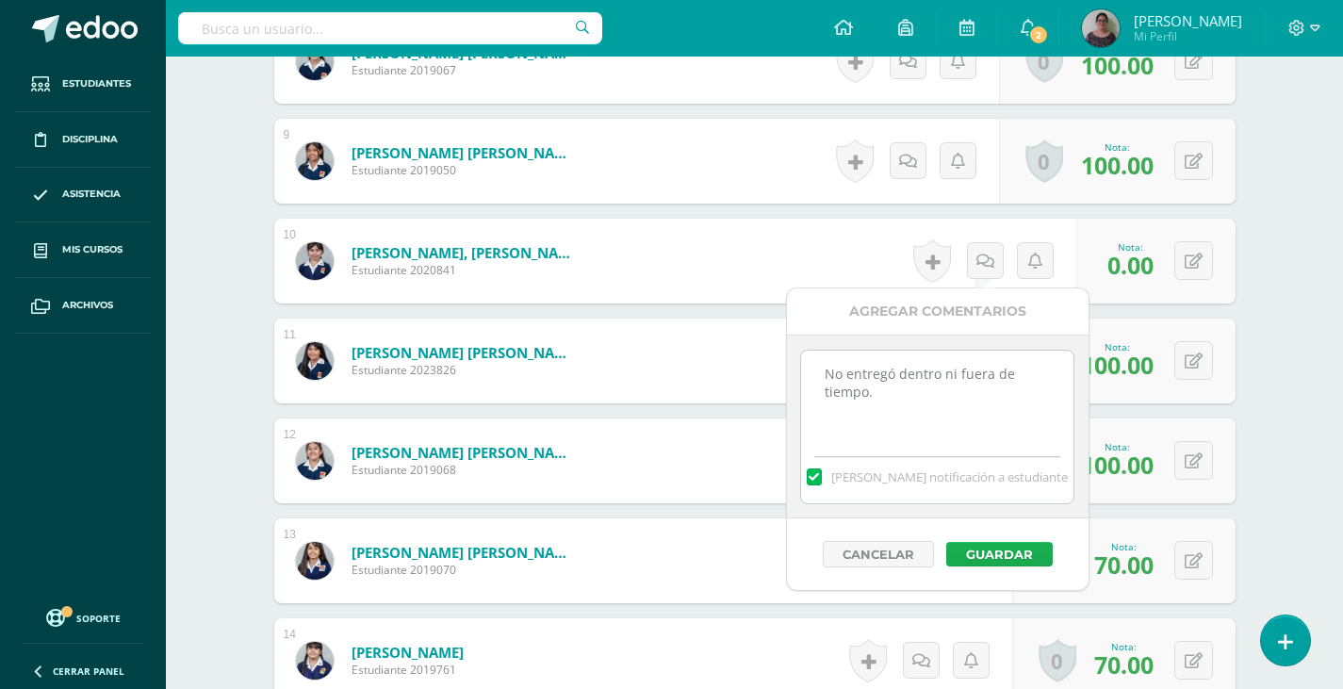
type textarea "No entregó dentro ni fuera de tiempo."
click at [980, 555] on button "Guardar" at bounding box center [999, 554] width 106 height 25
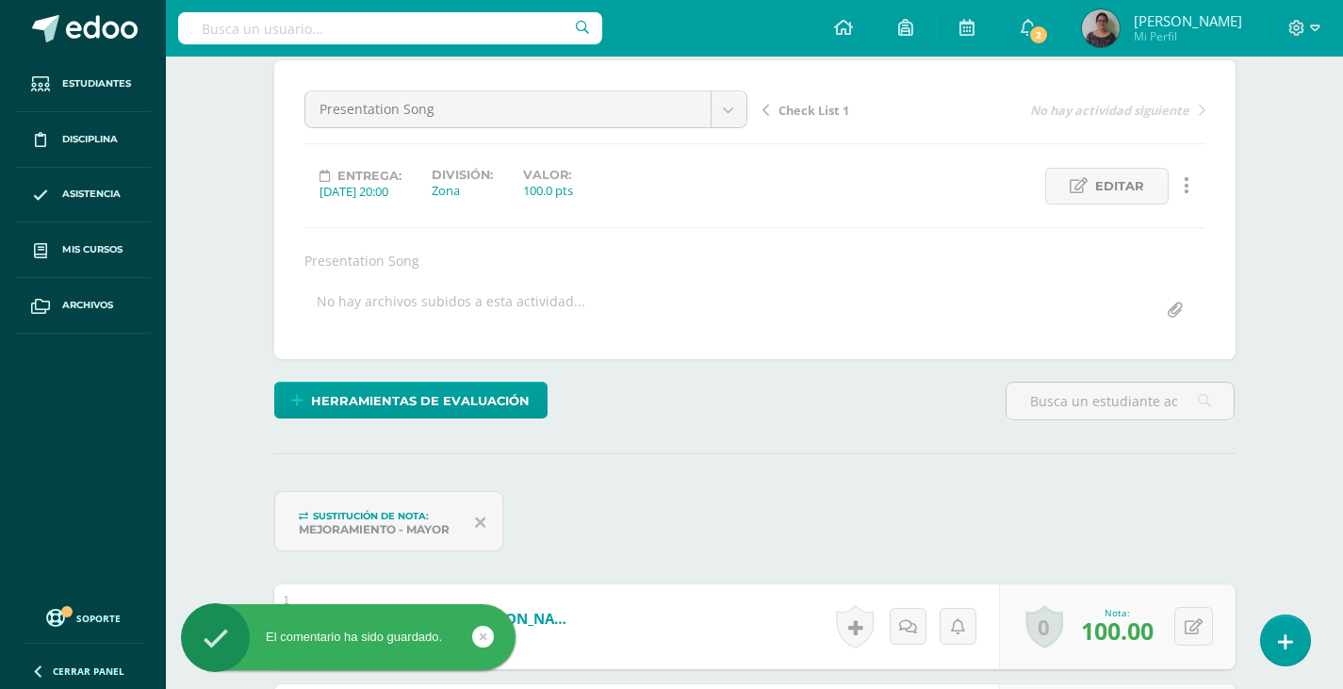
scroll to position [0, 0]
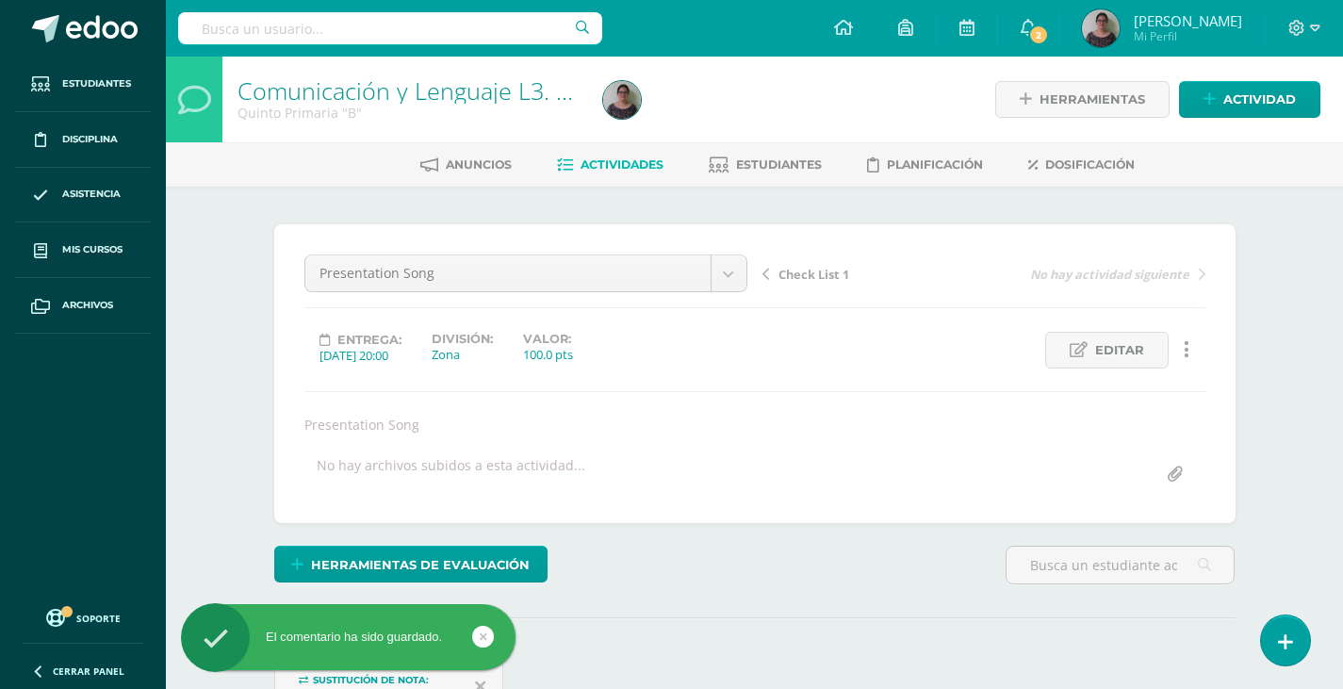
click at [604, 176] on link "Actividades" at bounding box center [610, 165] width 106 height 30
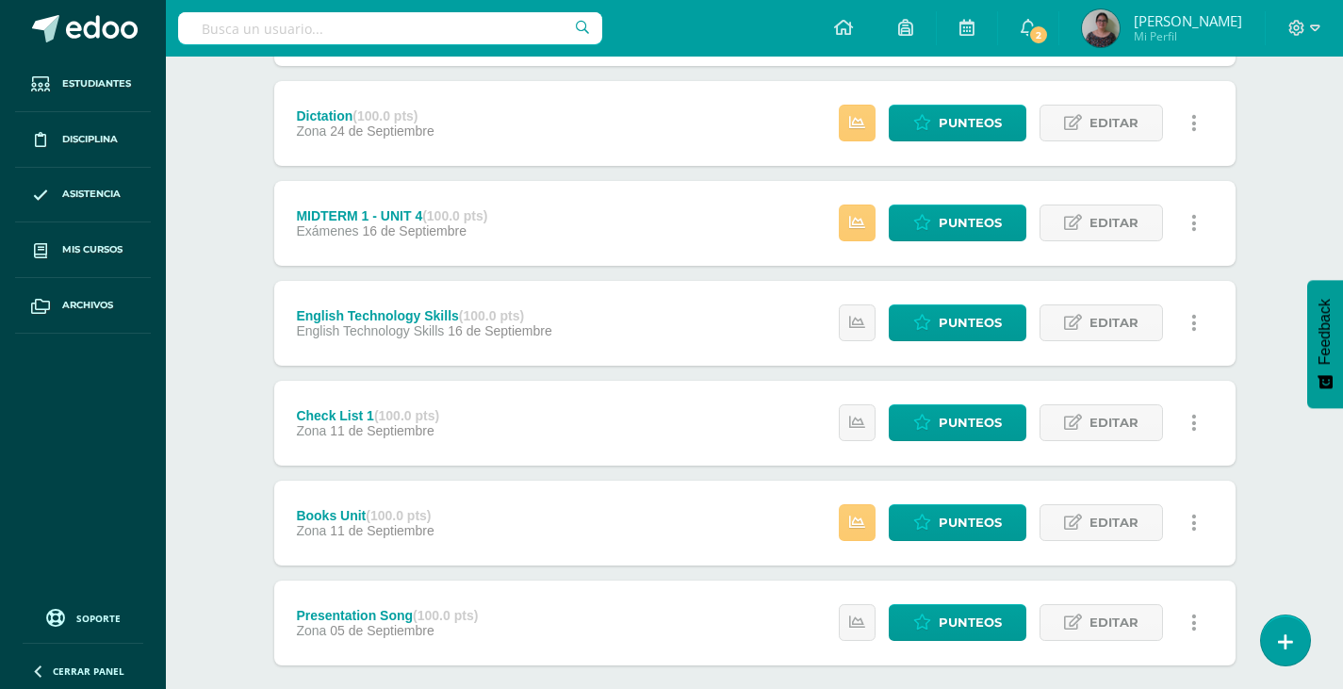
scroll to position [565, 0]
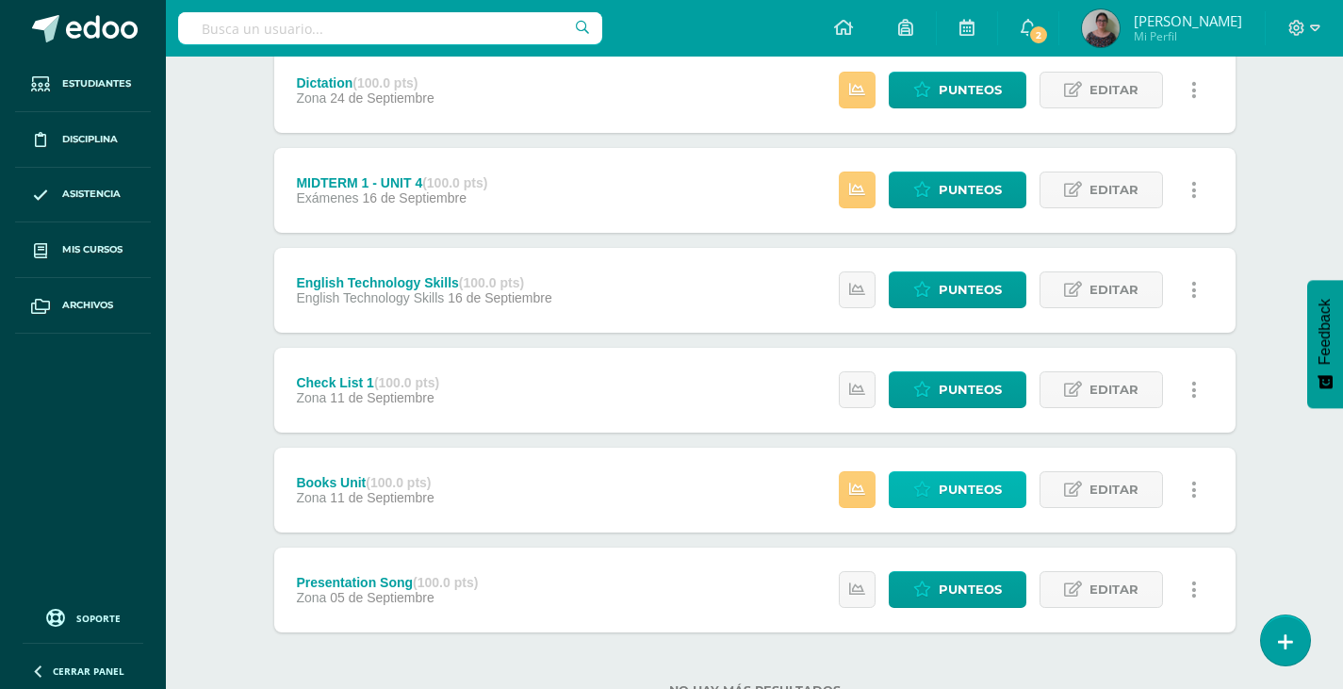
click at [977, 482] on span "Punteos" at bounding box center [970, 489] width 63 height 35
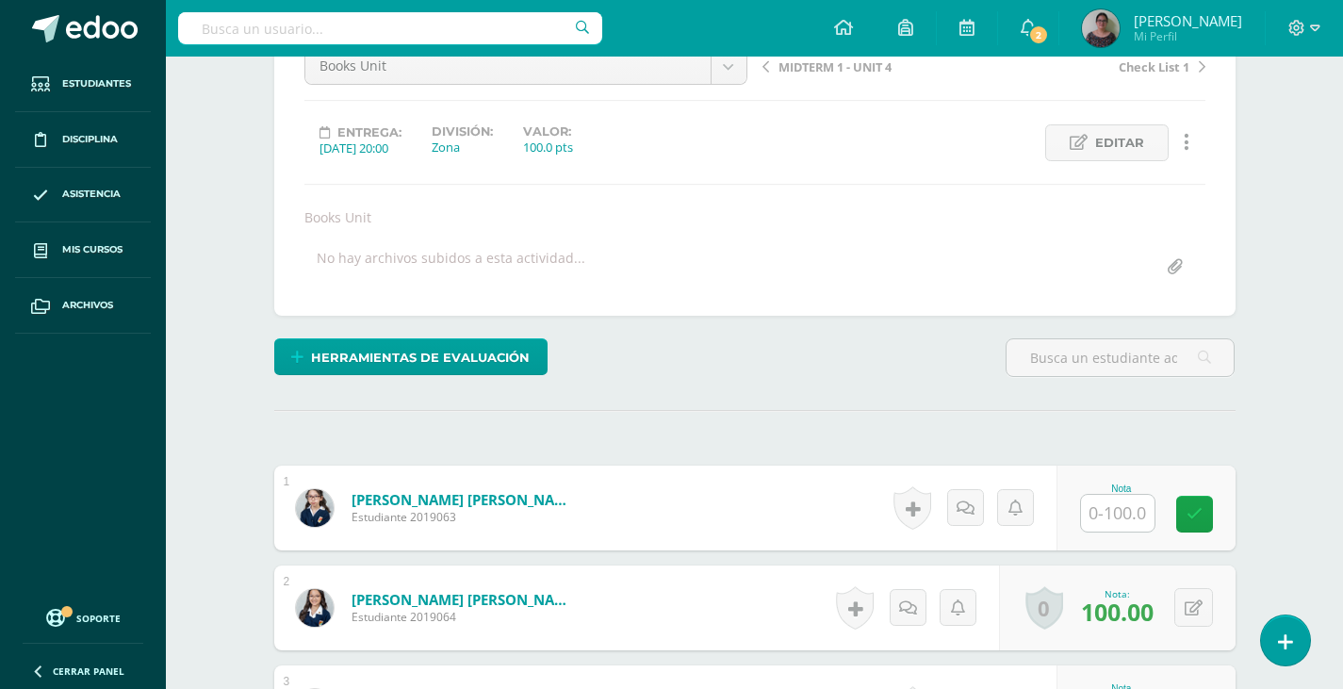
scroll to position [208, 0]
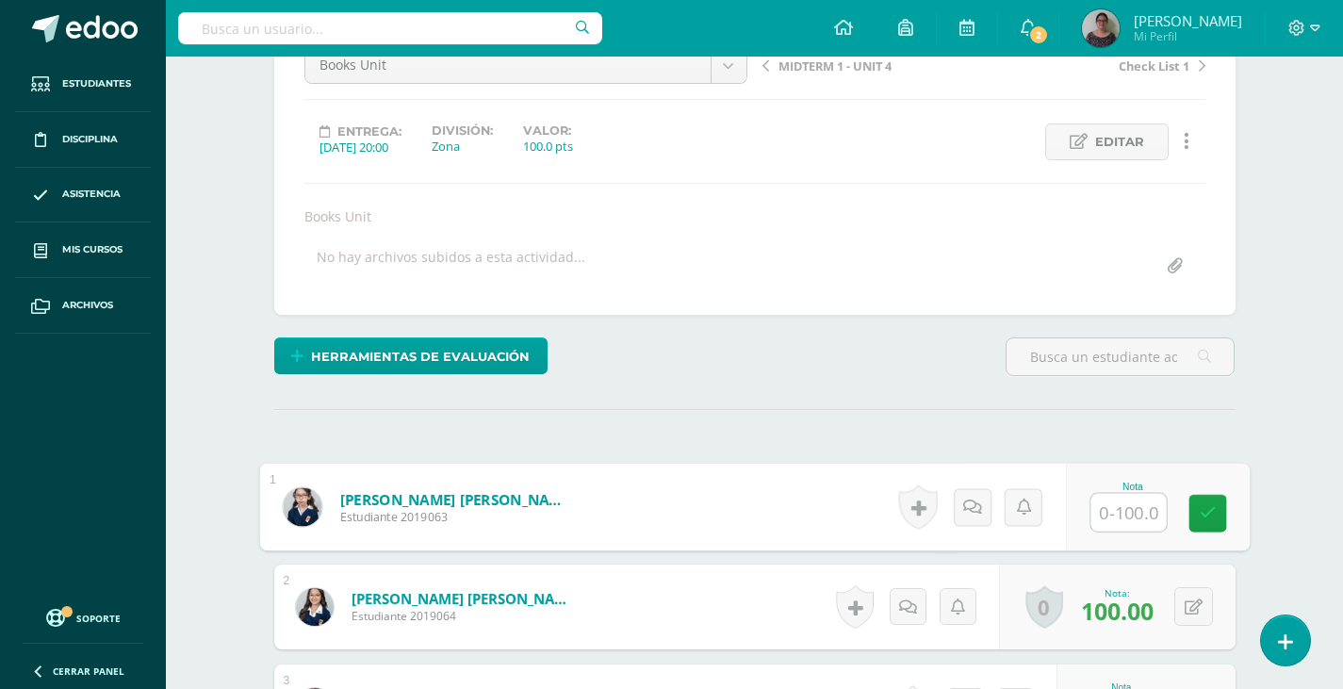
click at [1128, 506] on input "text" at bounding box center [1127, 513] width 75 height 38
type input "90"
click at [1210, 516] on icon at bounding box center [1207, 512] width 17 height 16
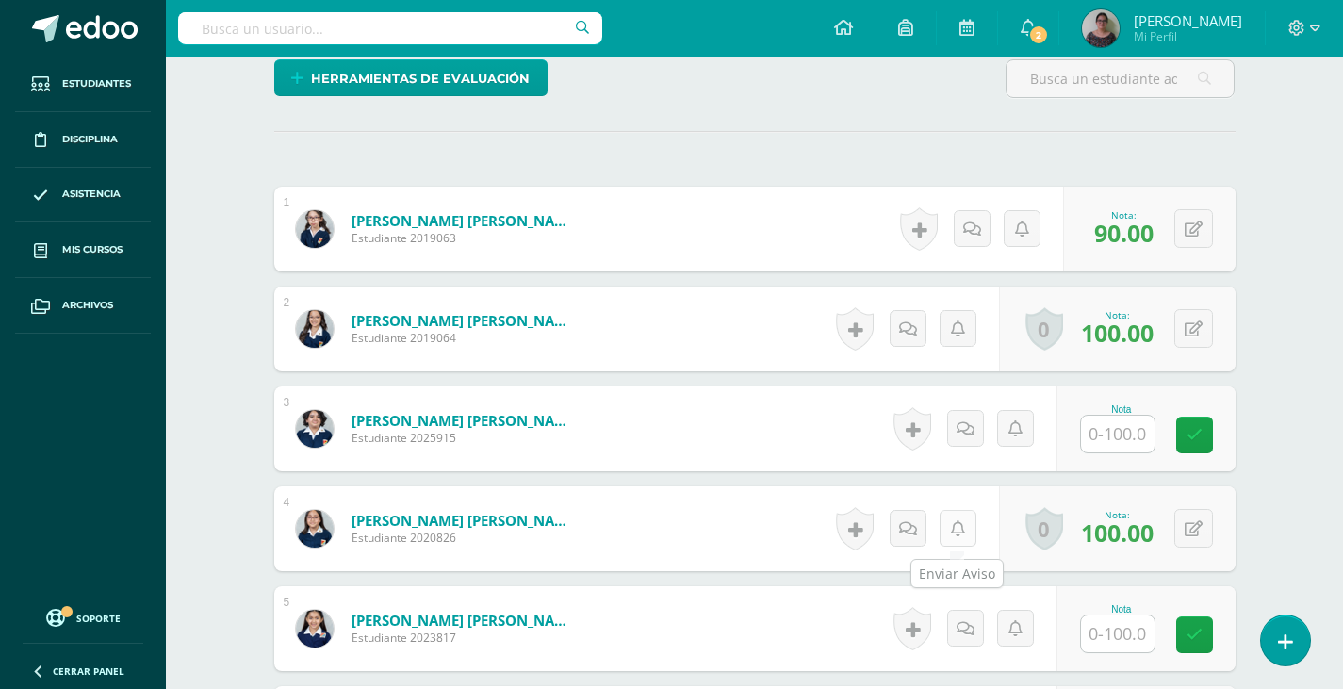
scroll to position [492, 0]
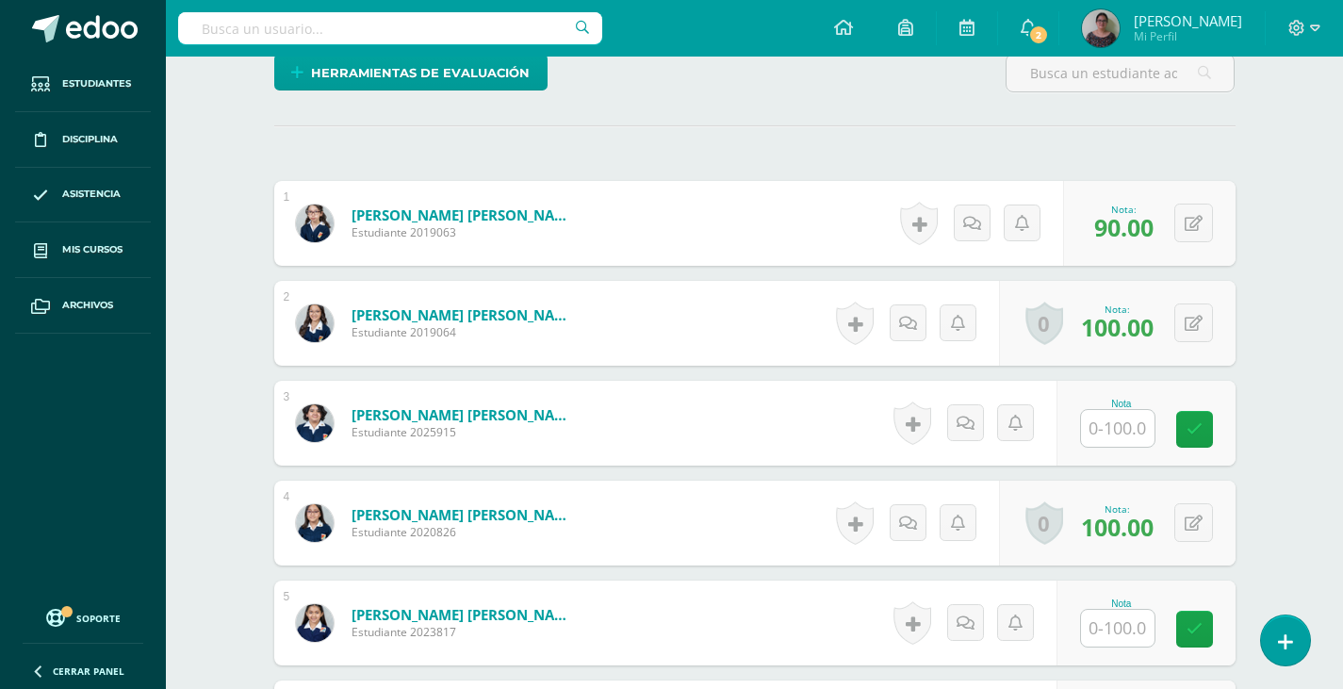
click at [1116, 424] on input "text" at bounding box center [1118, 428] width 74 height 37
type input "90"
click at [1103, 630] on input "text" at bounding box center [1118, 628] width 74 height 37
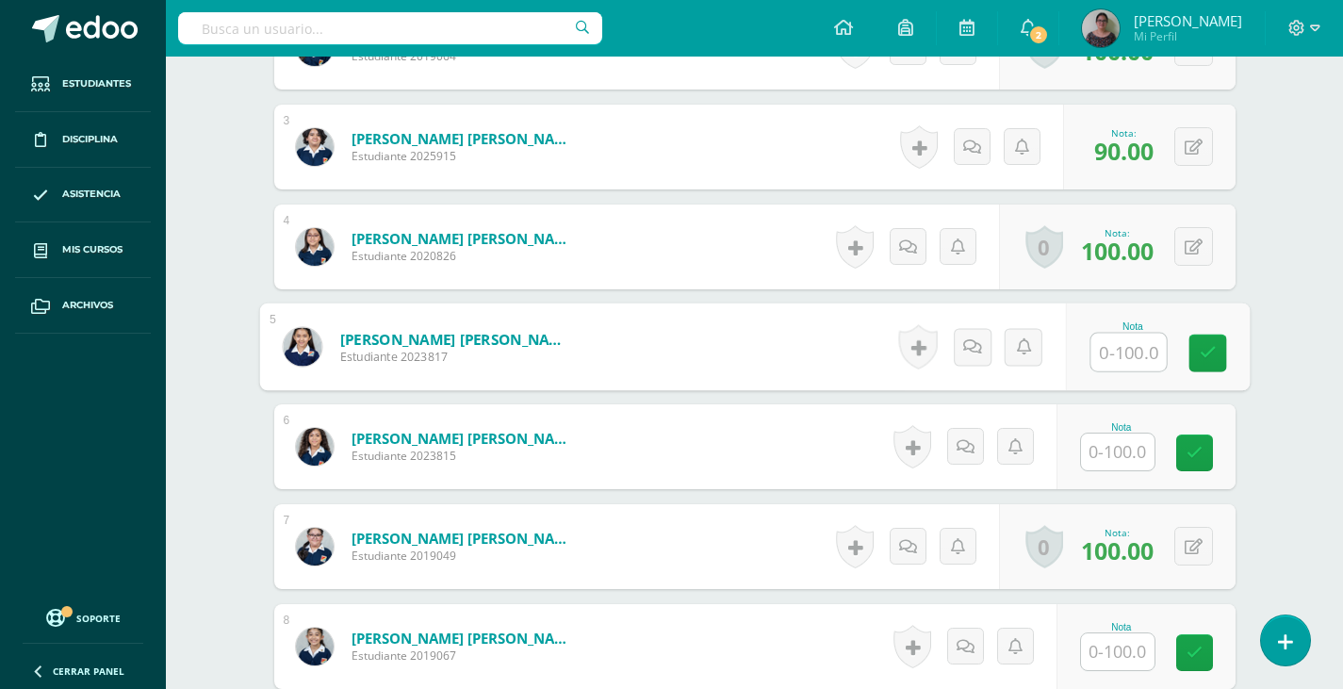
scroll to position [775, 0]
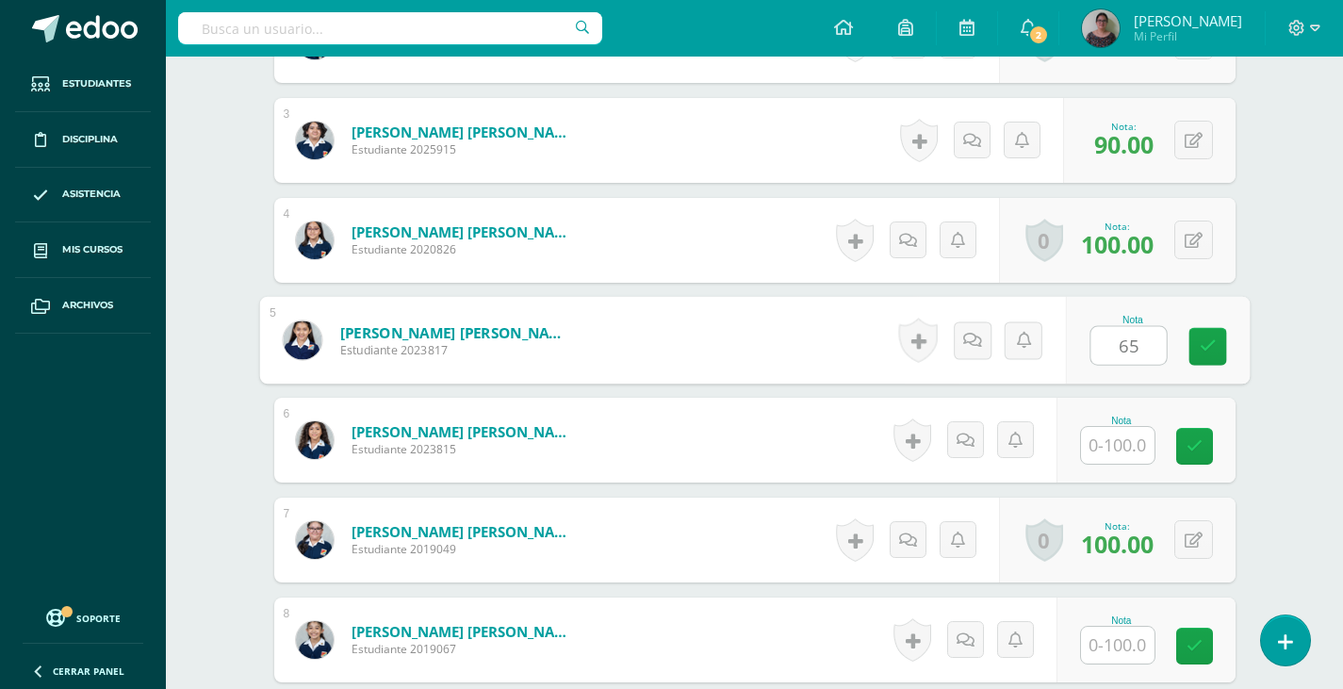
type input "6"
type input "65"
click at [1202, 351] on icon at bounding box center [1207, 346] width 17 height 16
click at [1117, 445] on input "text" at bounding box center [1118, 445] width 74 height 37
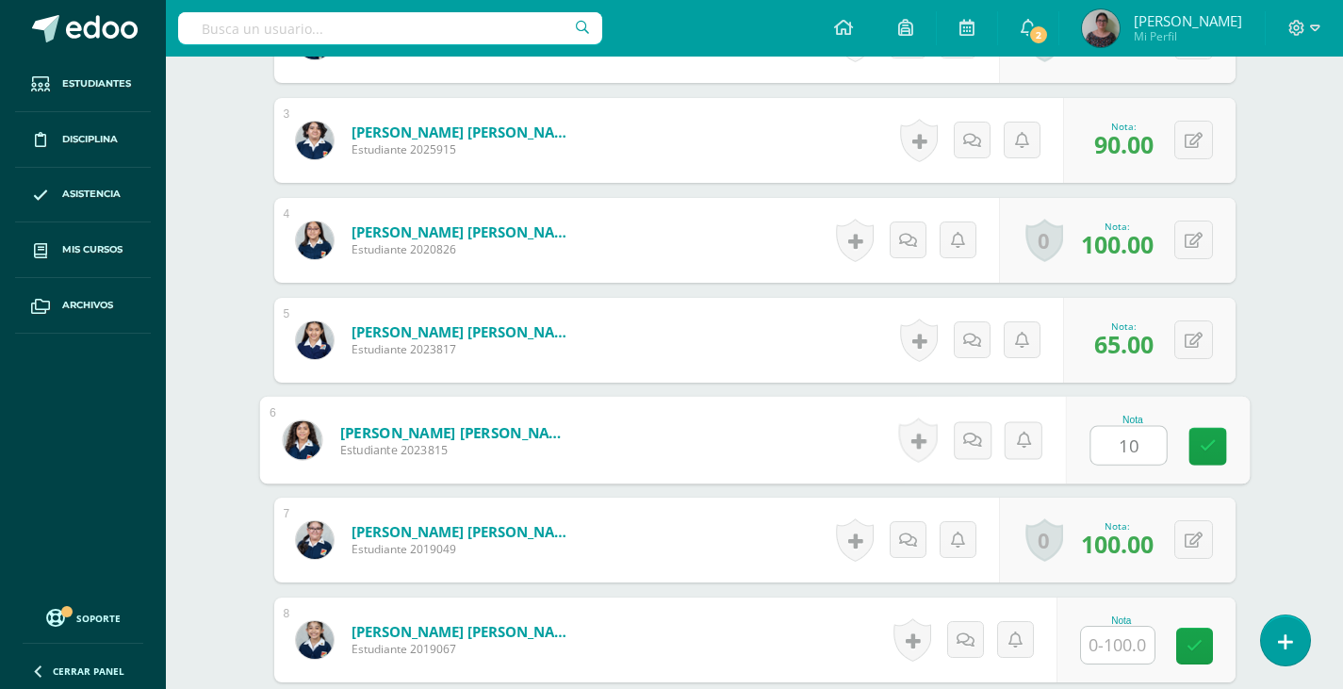
type input "100"
click at [1218, 436] on link at bounding box center [1207, 447] width 38 height 38
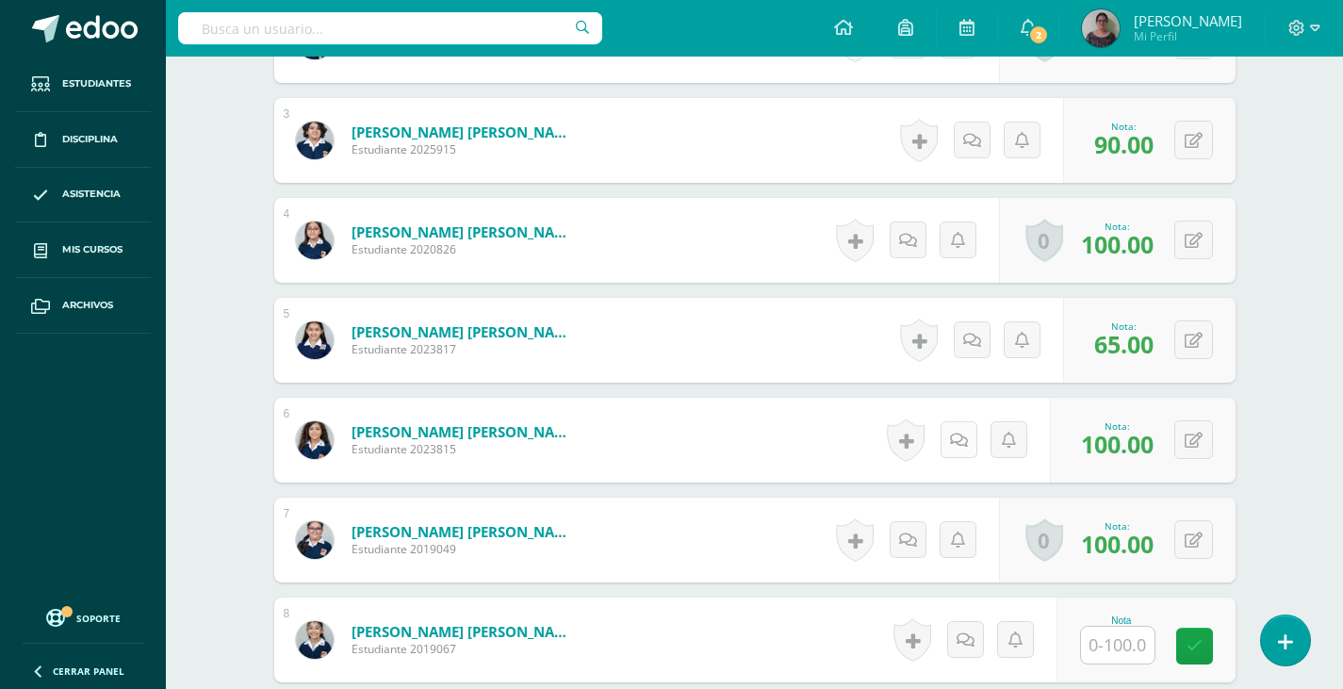
click at [965, 439] on icon at bounding box center [959, 441] width 18 height 16
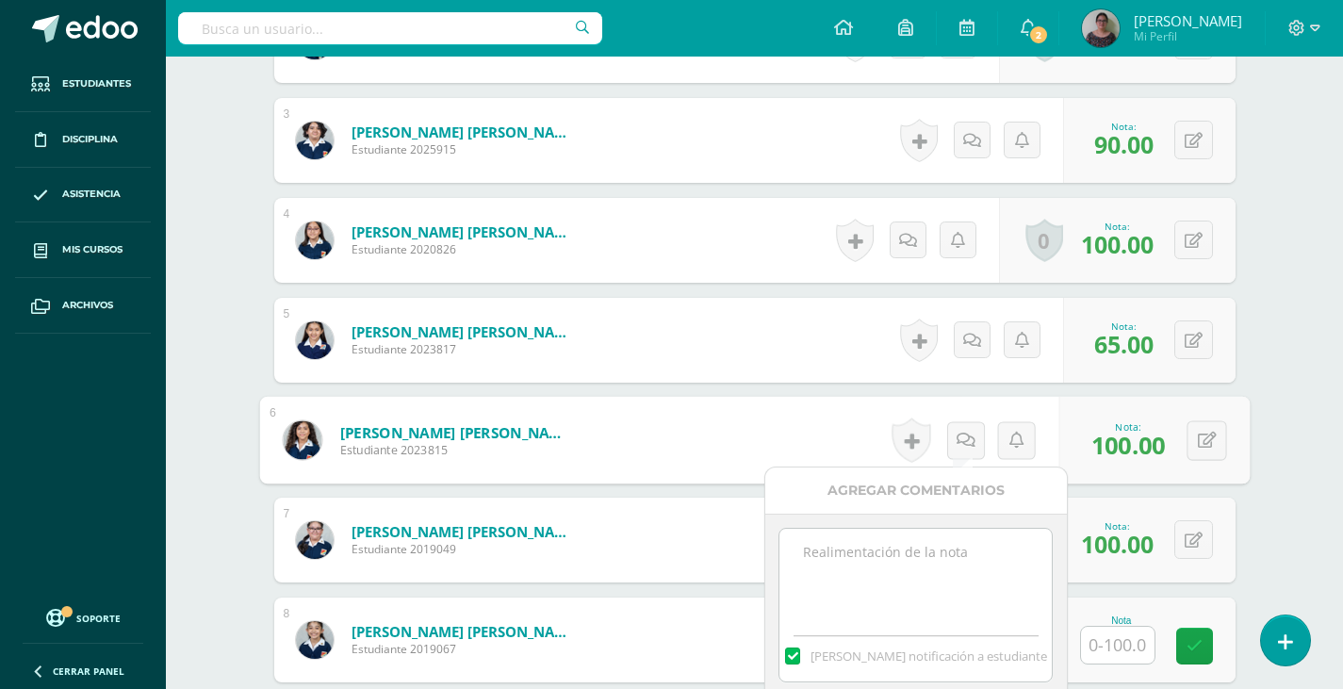
click at [852, 550] on textarea at bounding box center [915, 576] width 272 height 94
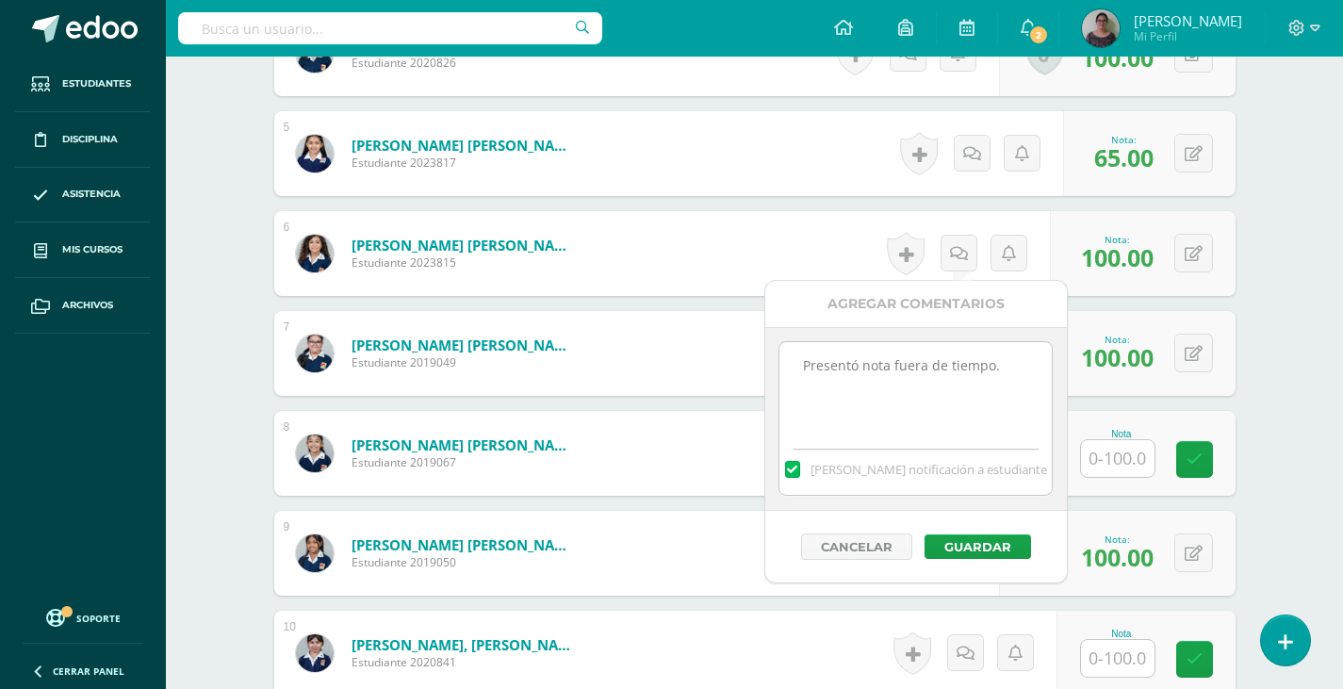
scroll to position [963, 0]
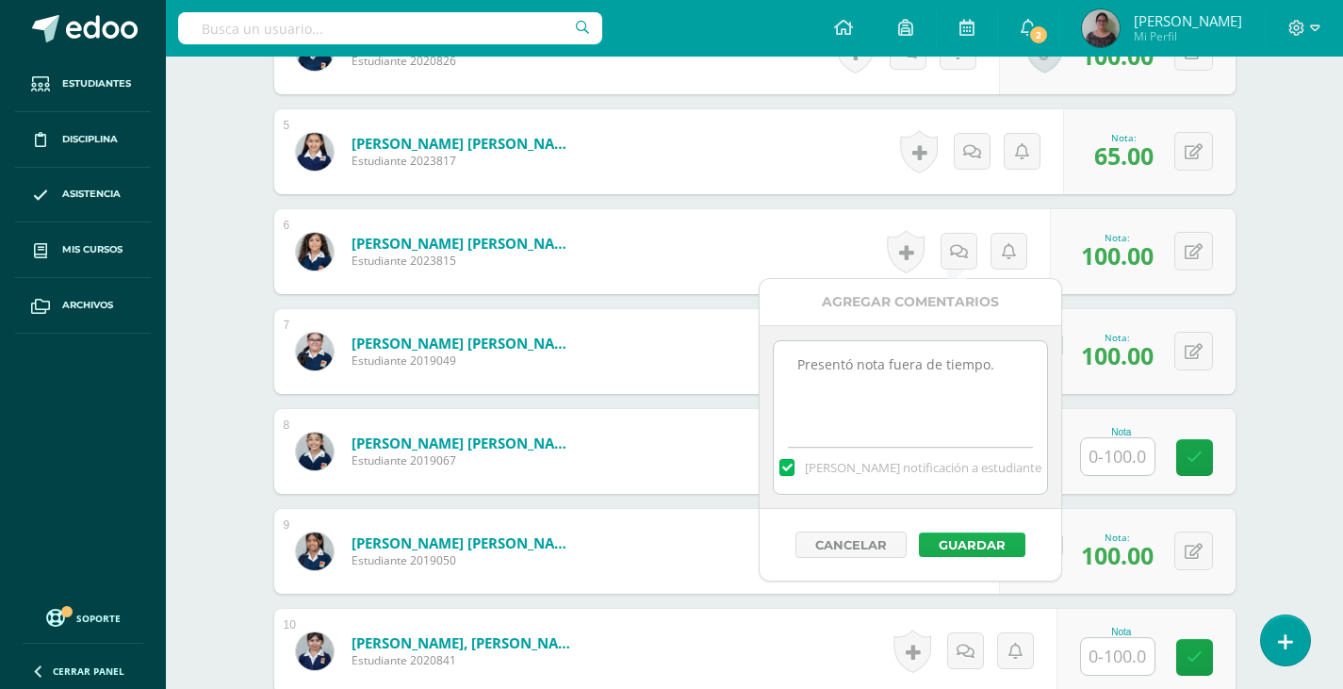
type textarea "Presentó nota fuera de tiempo."
click at [983, 544] on button "Guardar" at bounding box center [972, 544] width 106 height 25
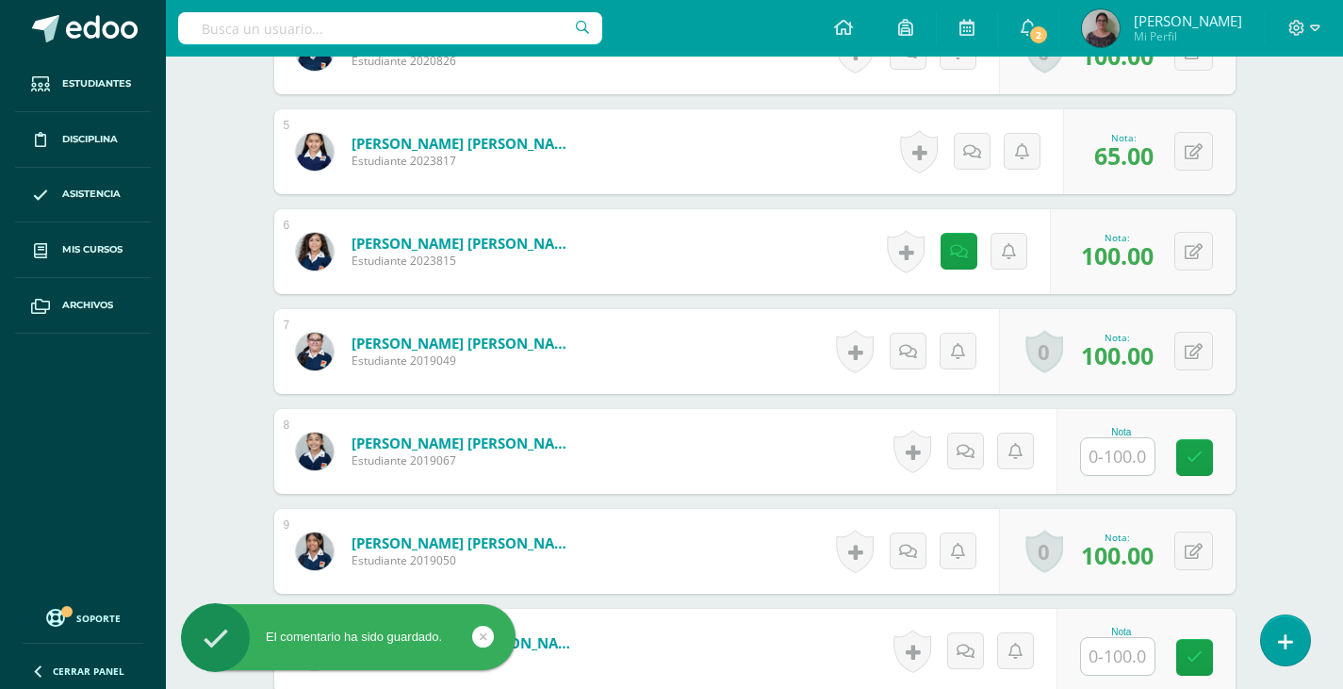
click at [1118, 466] on input "text" at bounding box center [1118, 456] width 74 height 37
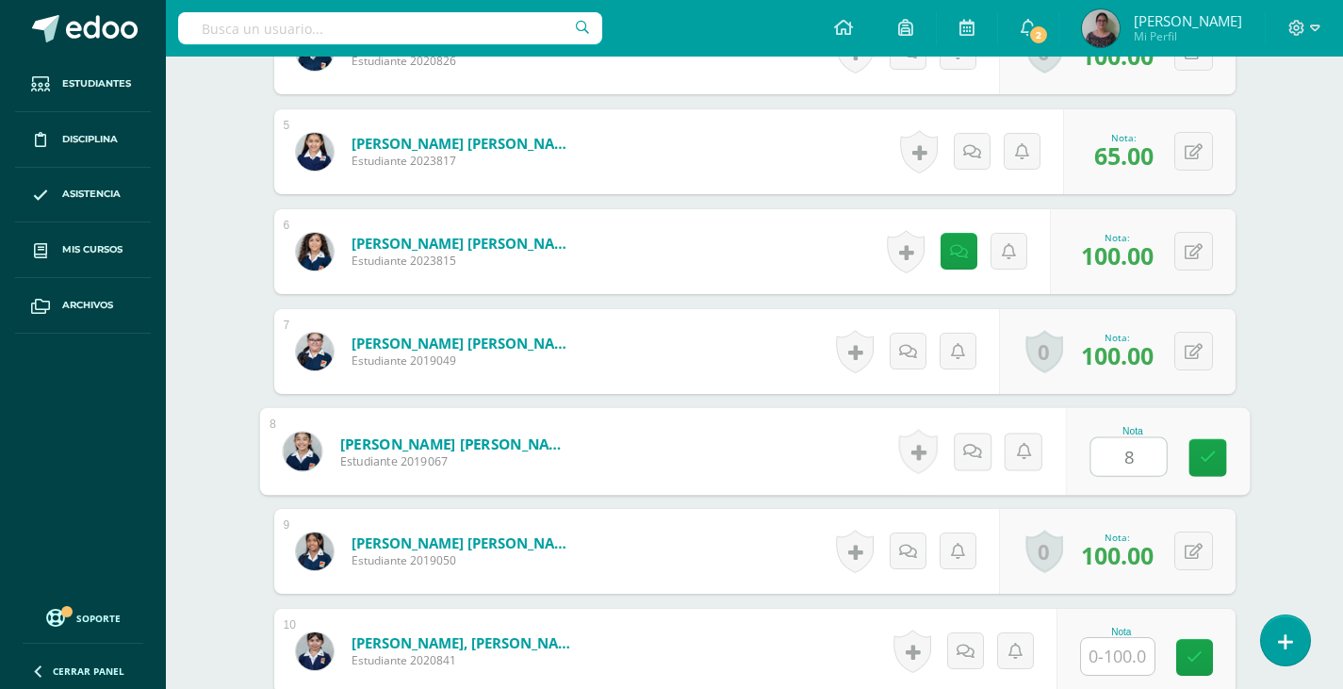
type input "80"
click at [1208, 464] on icon at bounding box center [1207, 458] width 17 height 16
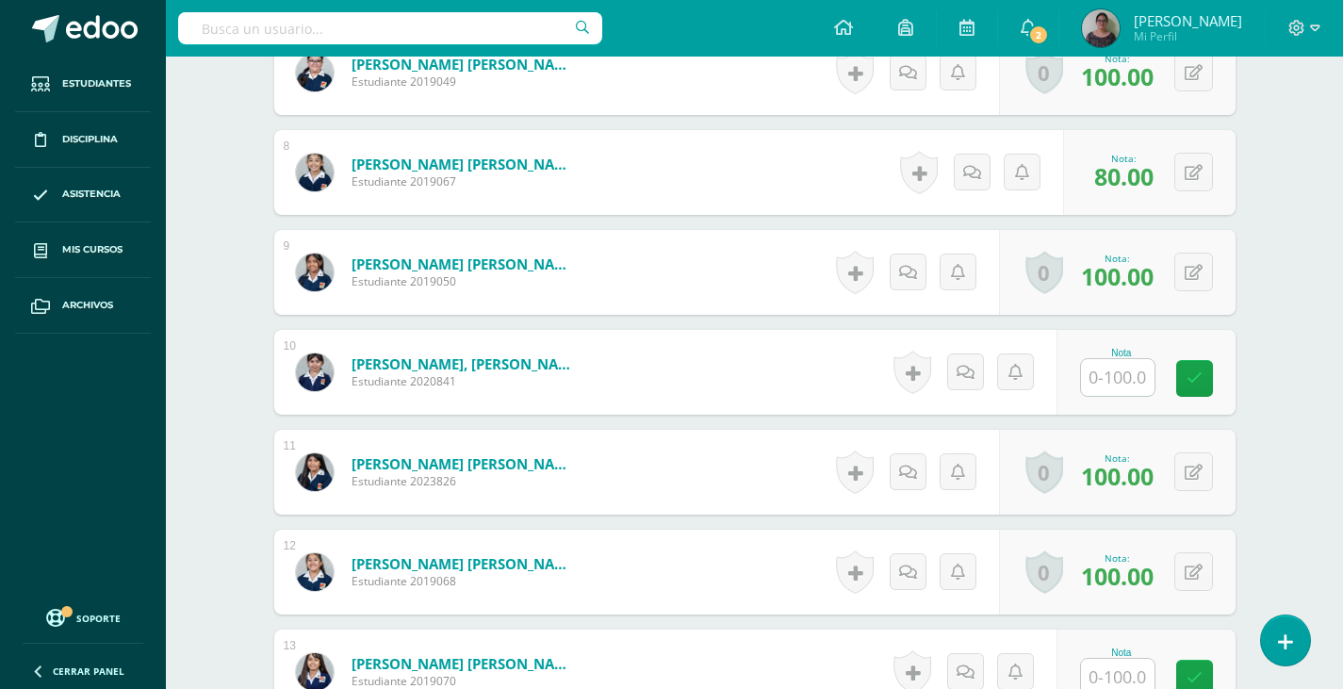
scroll to position [1246, 0]
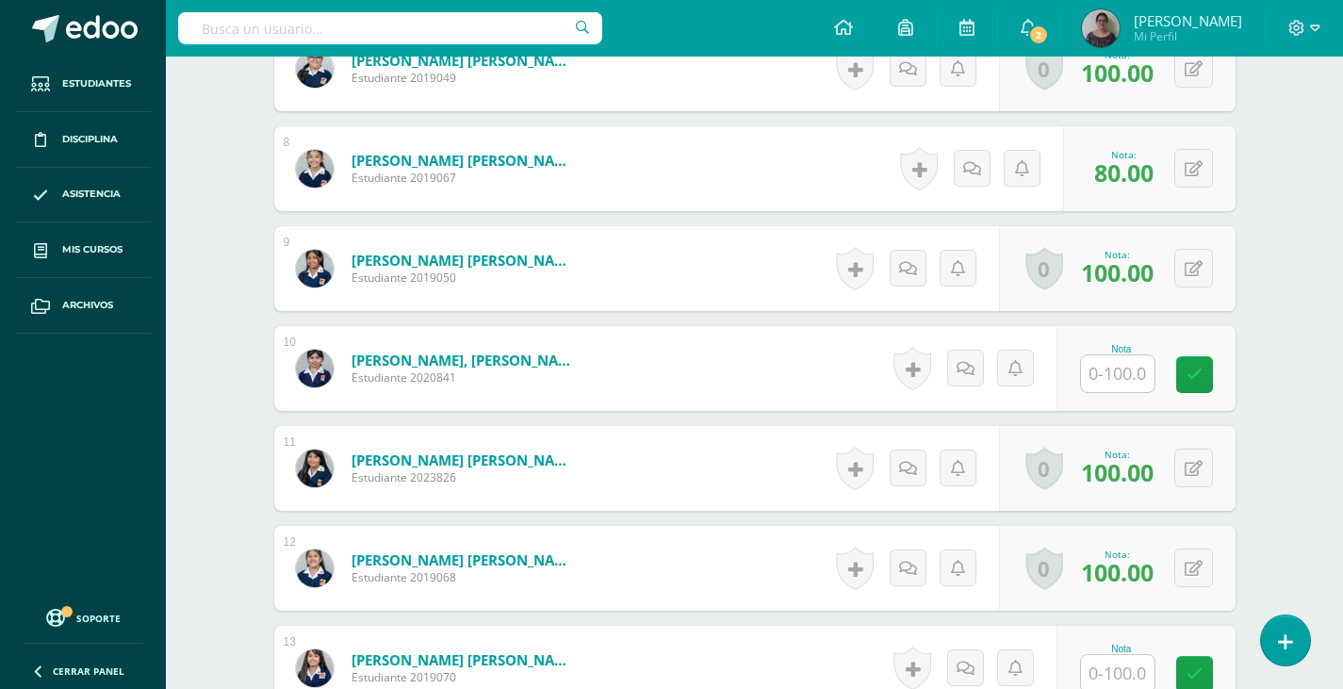
click at [1107, 380] on input "text" at bounding box center [1118, 373] width 74 height 37
type input "80"
click at [1203, 368] on icon at bounding box center [1207, 375] width 17 height 16
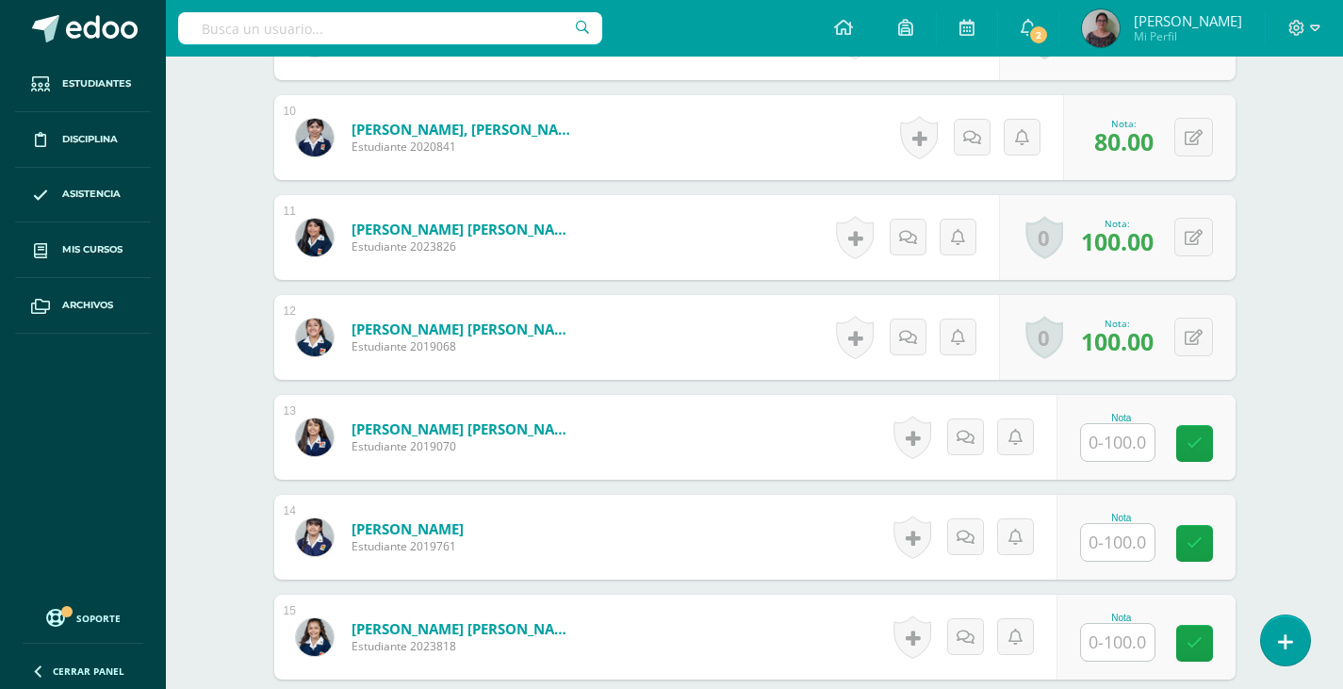
scroll to position [1529, 0]
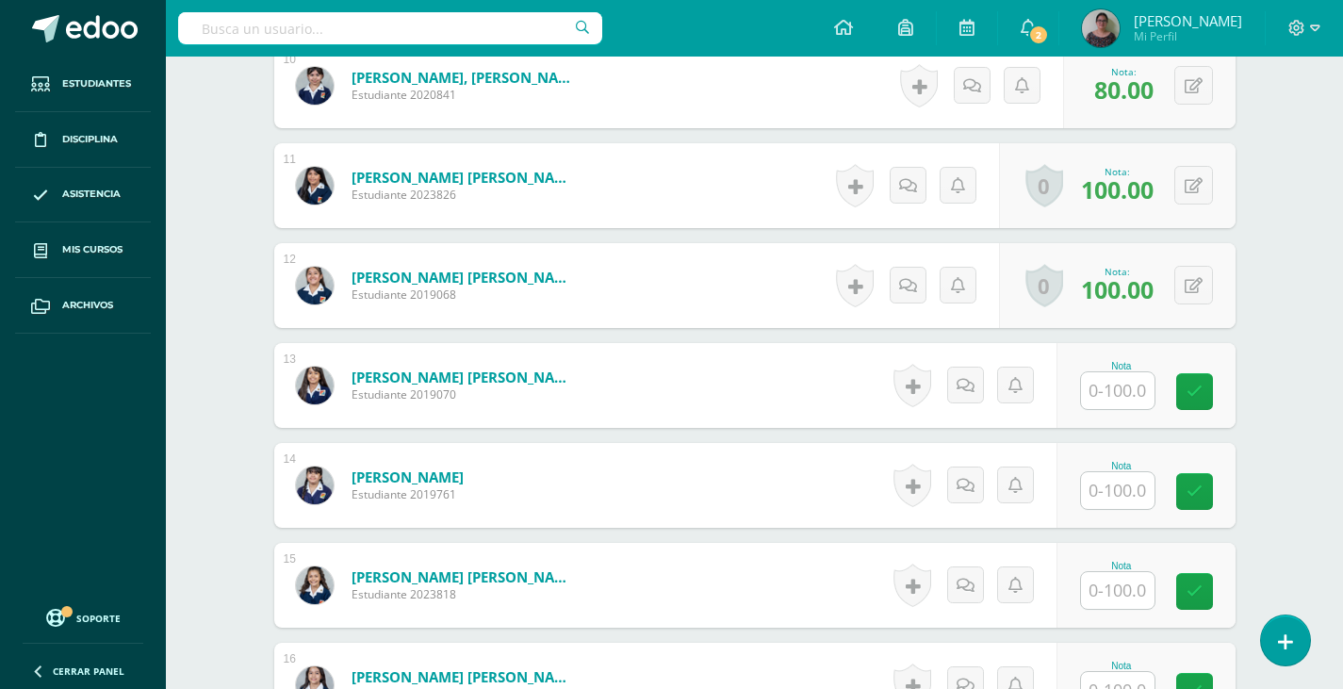
click at [1124, 395] on input "text" at bounding box center [1118, 390] width 74 height 37
click at [1124, 397] on input "text" at bounding box center [1127, 391] width 75 height 38
type input "100"
click at [1117, 499] on input "text" at bounding box center [1118, 490] width 74 height 37
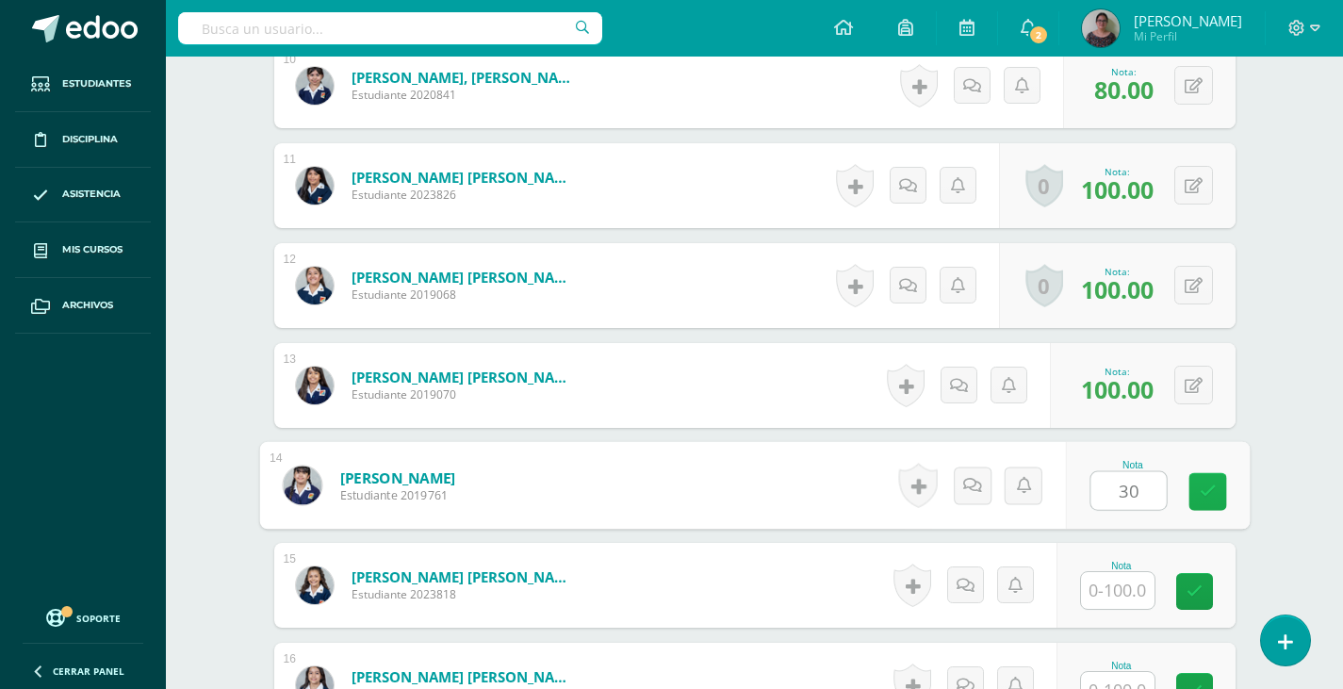
click at [1199, 488] on icon at bounding box center [1207, 491] width 17 height 16
click at [1187, 487] on button at bounding box center [1207, 486] width 40 height 40
type input "65"
click at [1165, 499] on link at bounding box center [1157, 492] width 38 height 38
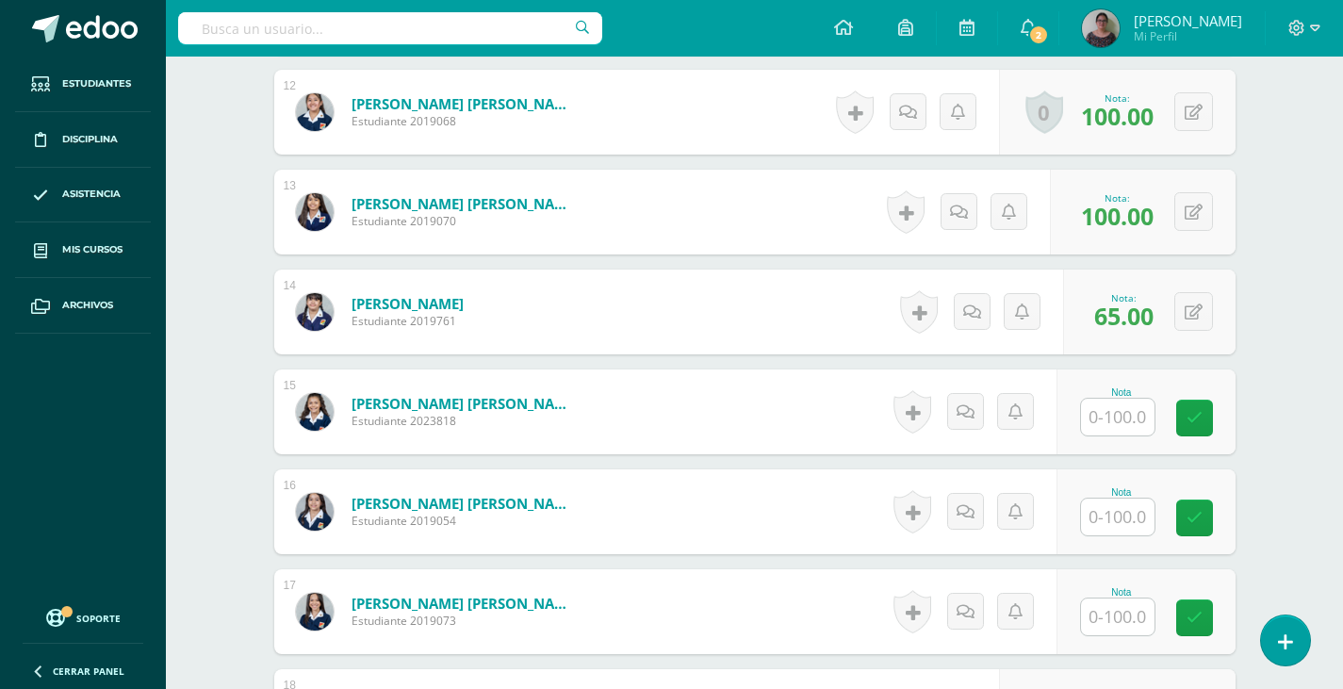
scroll to position [1717, 0]
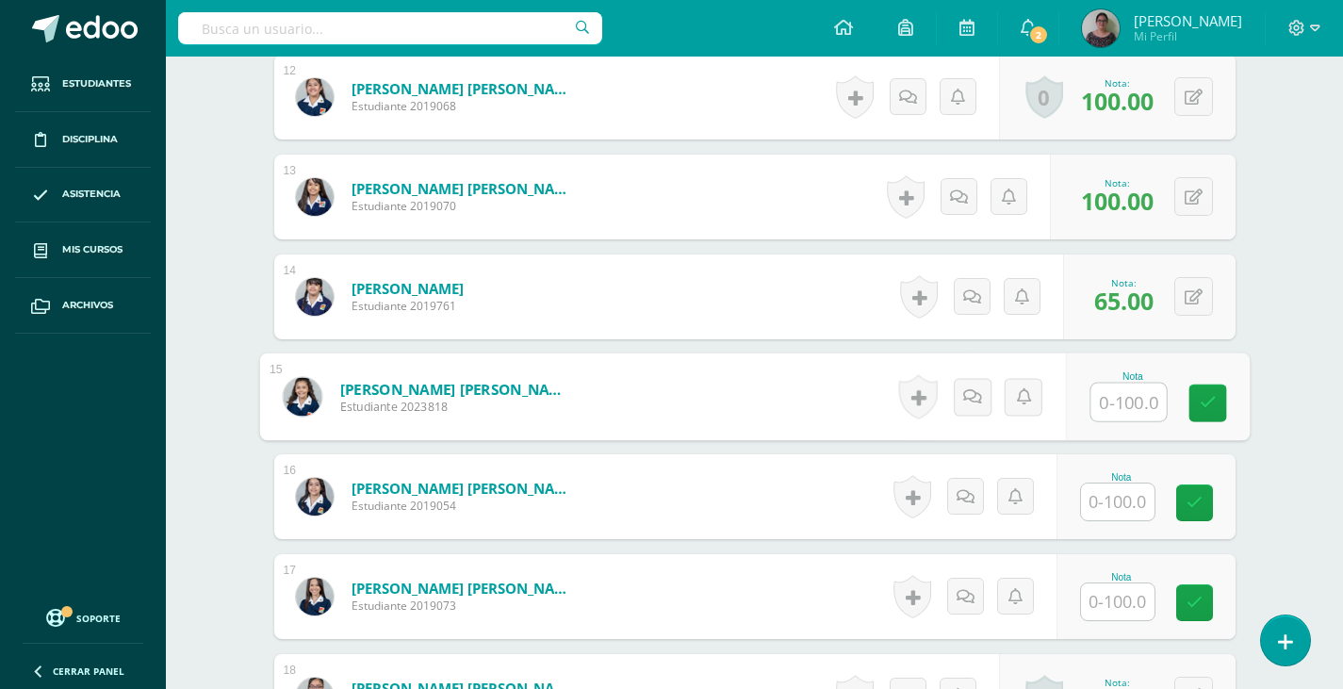
click at [1121, 399] on input "text" at bounding box center [1127, 403] width 75 height 38
type input "80"
click at [971, 401] on icon at bounding box center [971, 396] width 19 height 16
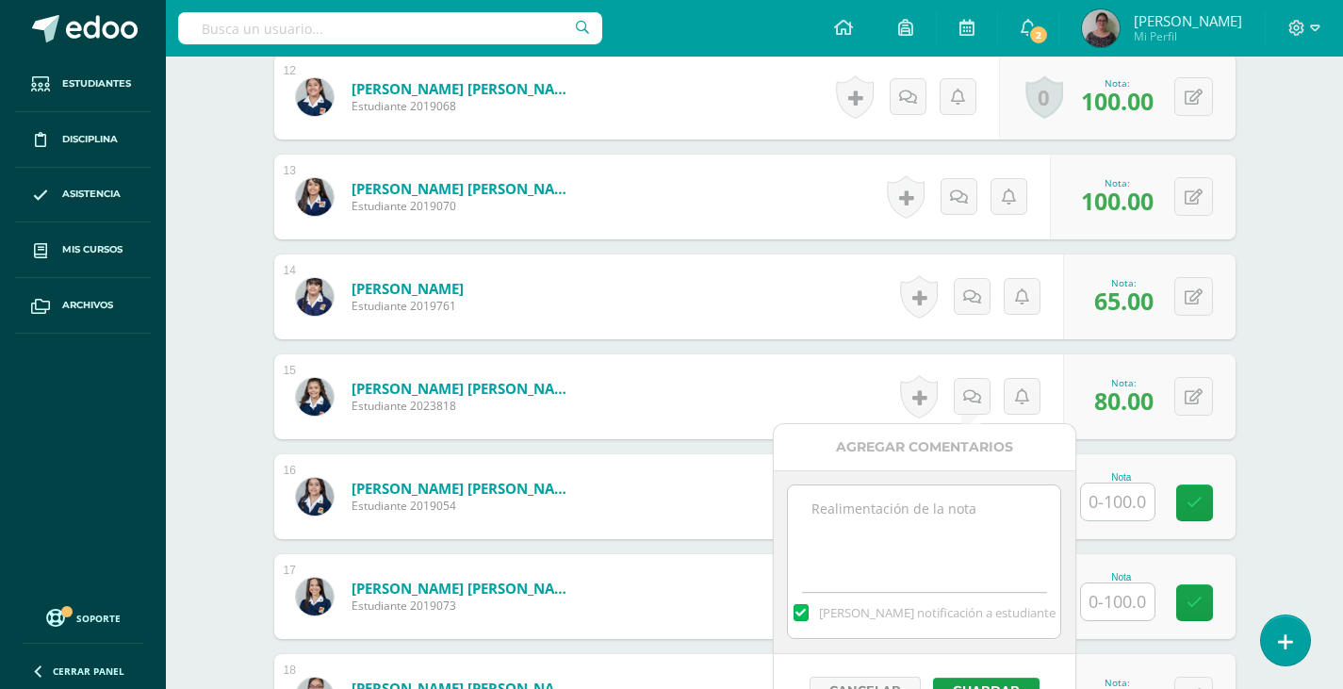
click at [849, 512] on textarea at bounding box center [924, 532] width 272 height 94
type textarea "N"
type textarea "Nota"
click at [990, 678] on button "Guardar" at bounding box center [986, 690] width 106 height 25
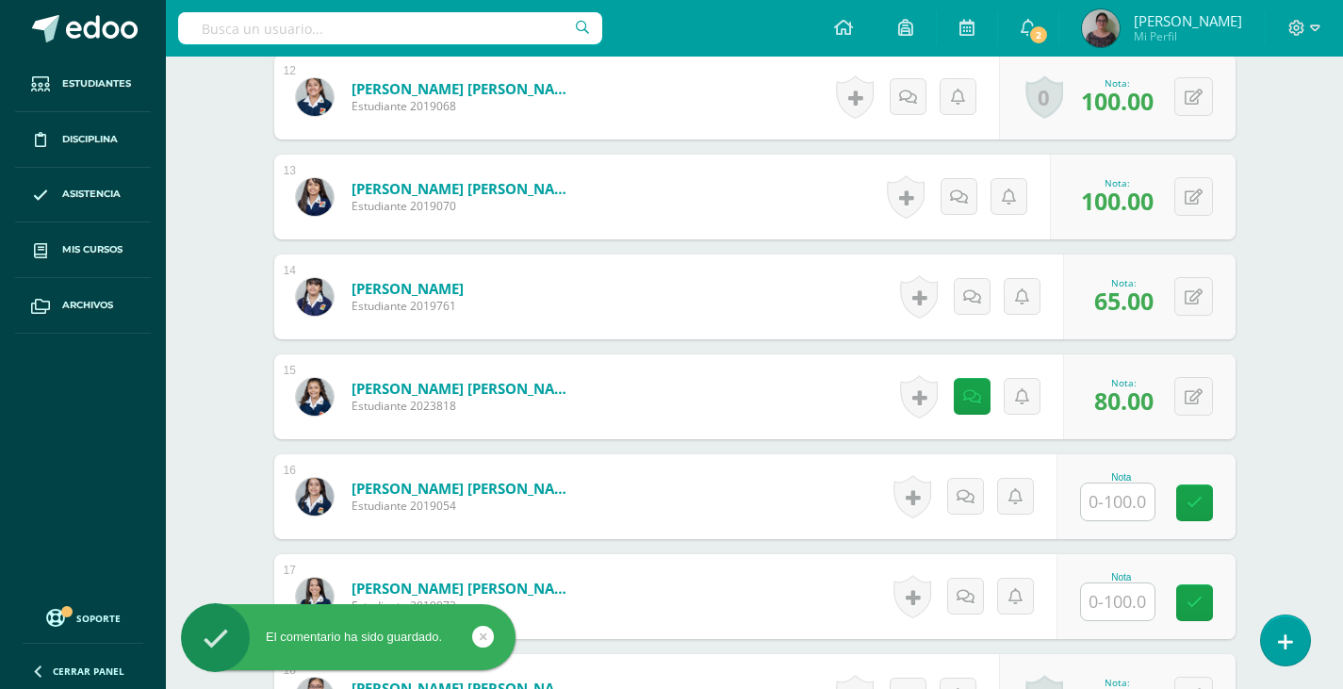
click at [1117, 508] on input "text" at bounding box center [1118, 501] width 74 height 37
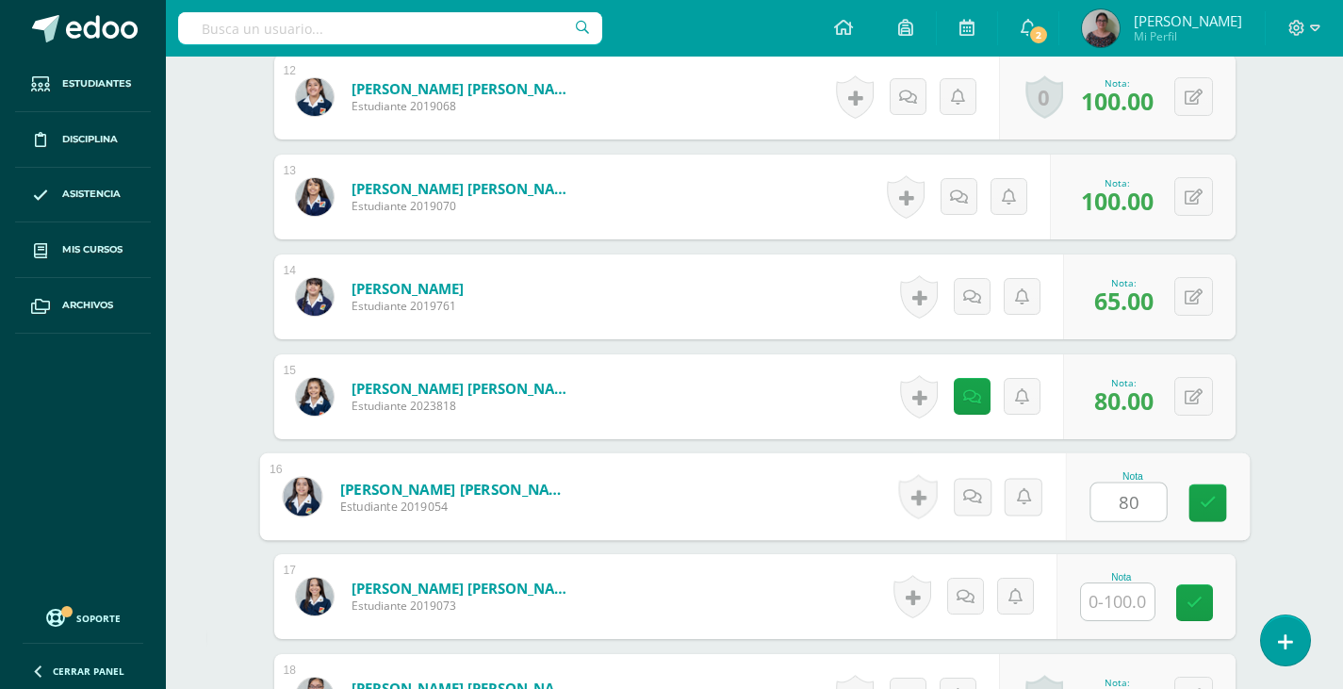
type input "80"
click at [1114, 608] on input "text" at bounding box center [1118, 601] width 74 height 37
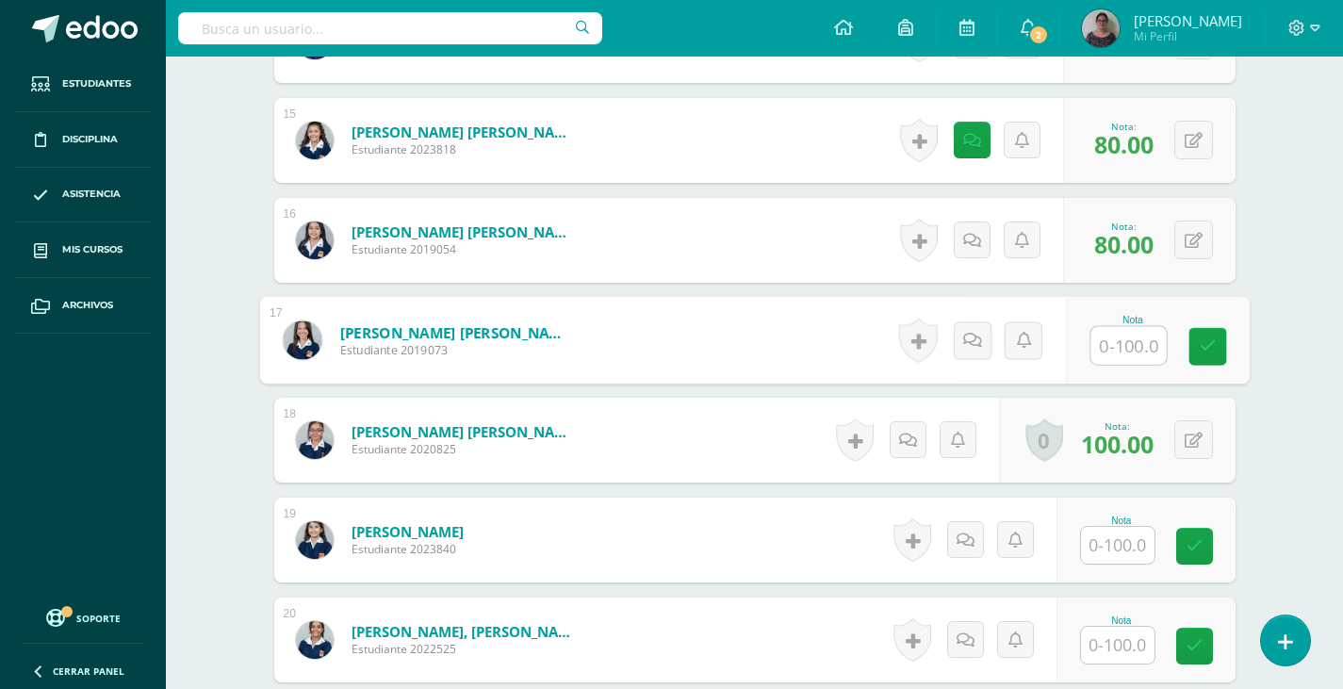
scroll to position [2000, 0]
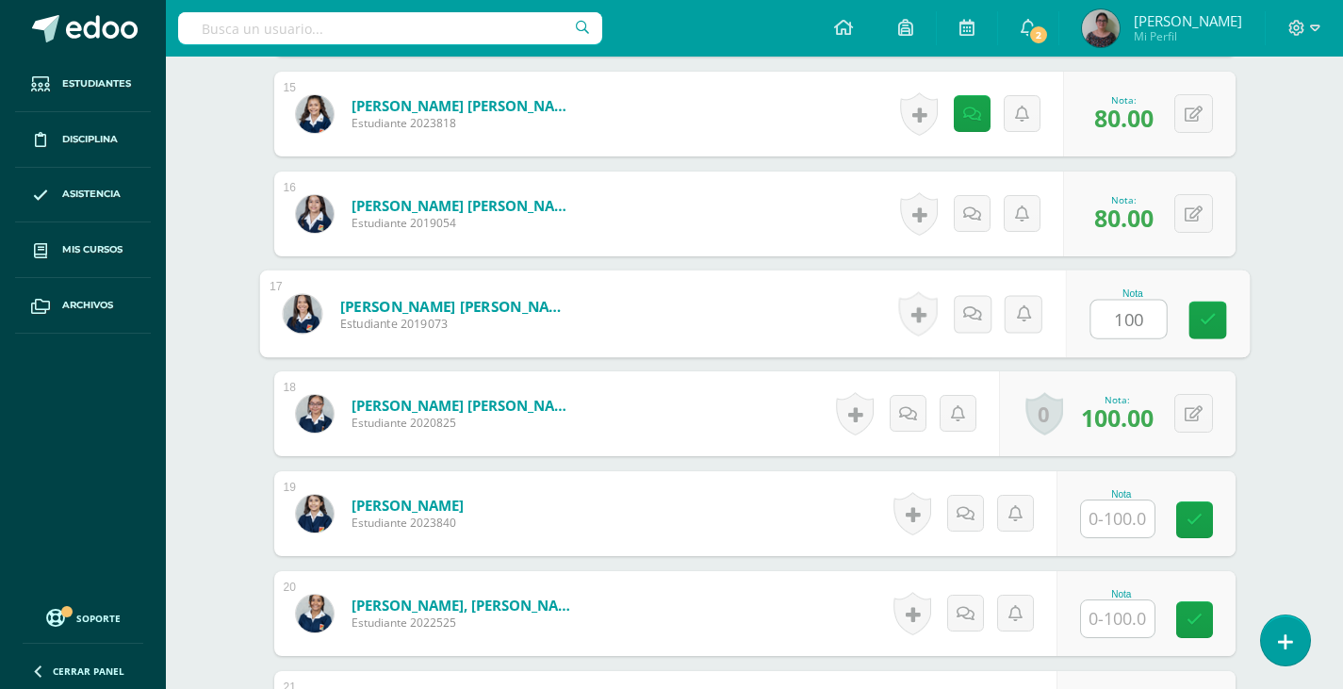
type input "100"
click at [1121, 516] on input "text" at bounding box center [1118, 518] width 74 height 37
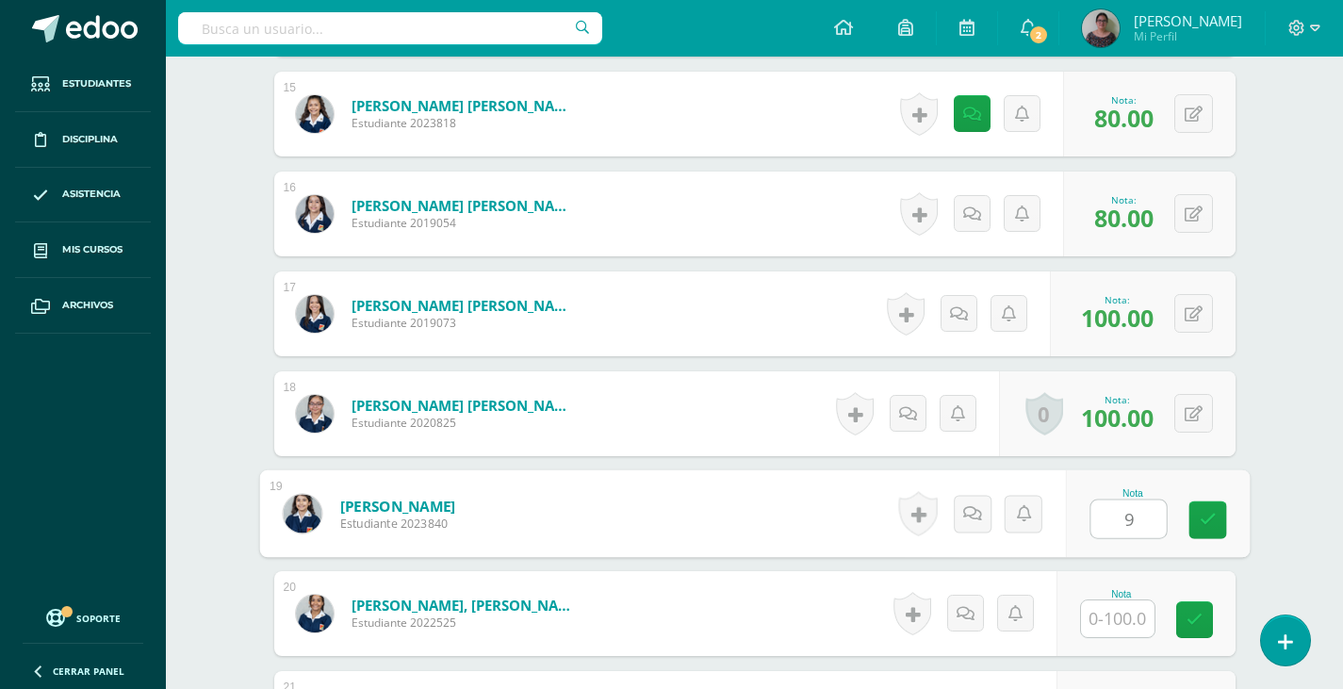
type input "90"
click at [1203, 521] on icon at bounding box center [1207, 520] width 17 height 16
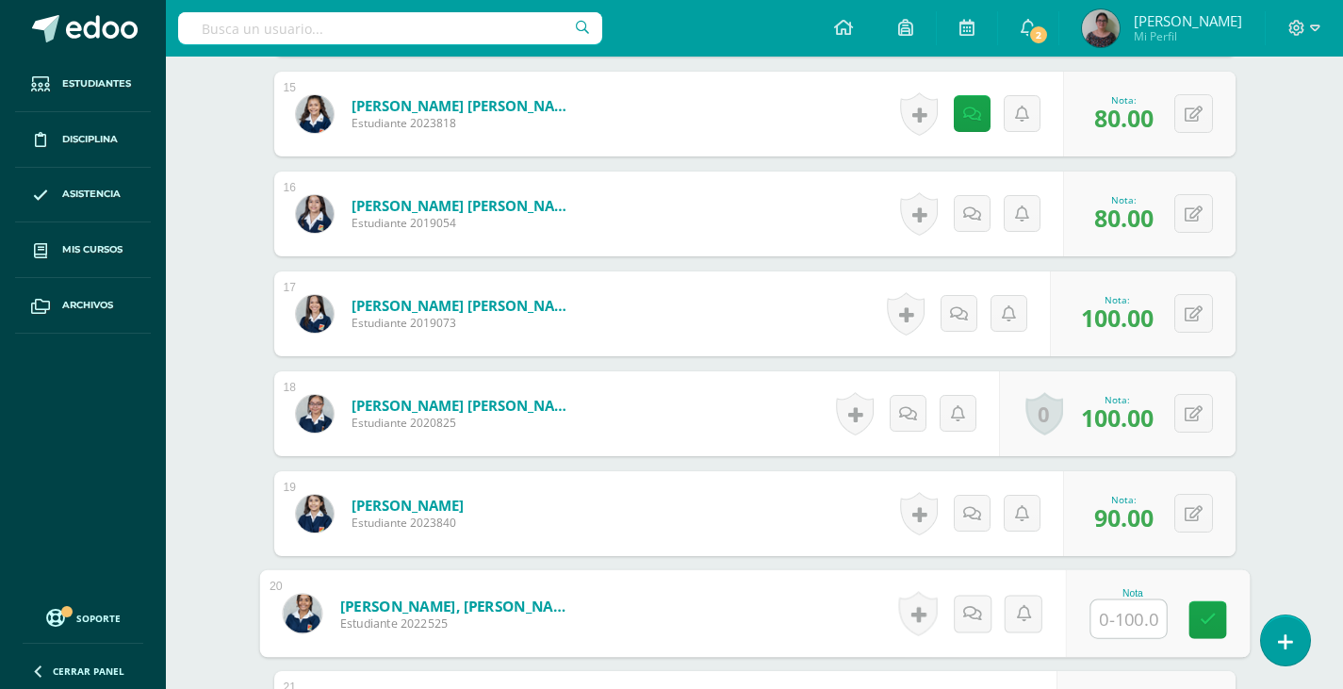
click at [1120, 623] on input "text" at bounding box center [1127, 619] width 75 height 38
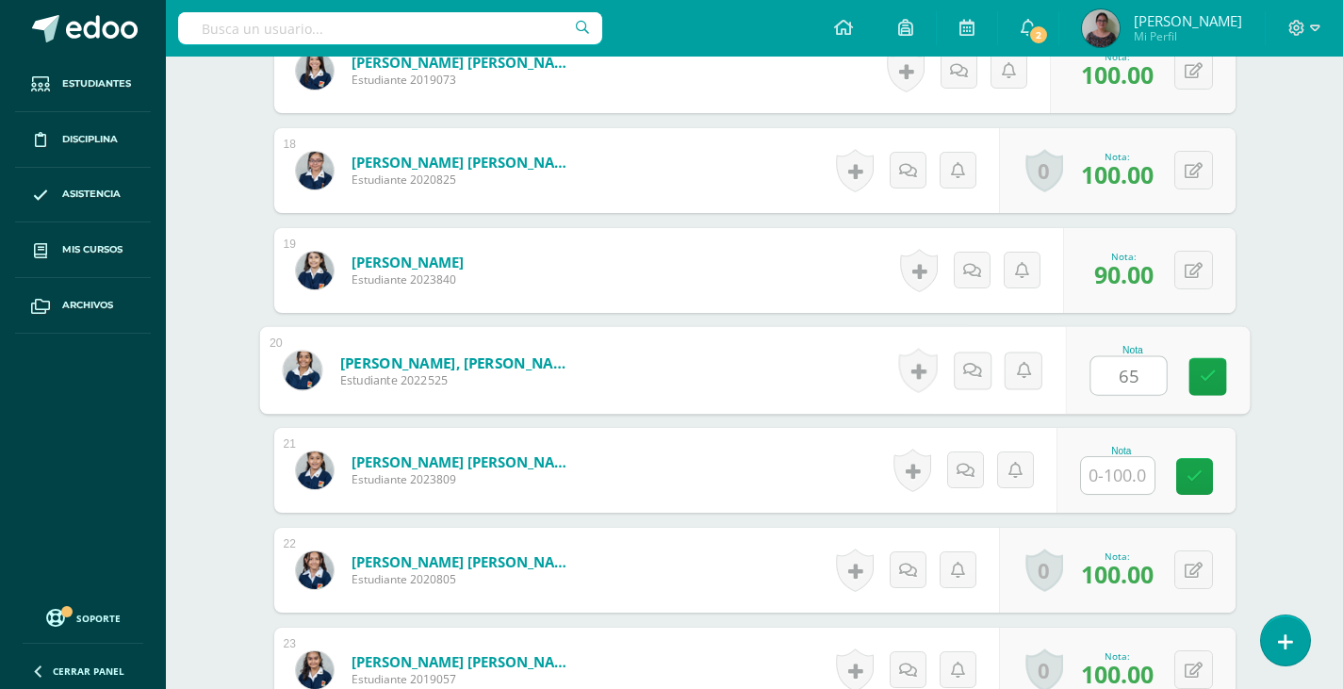
scroll to position [2283, 0]
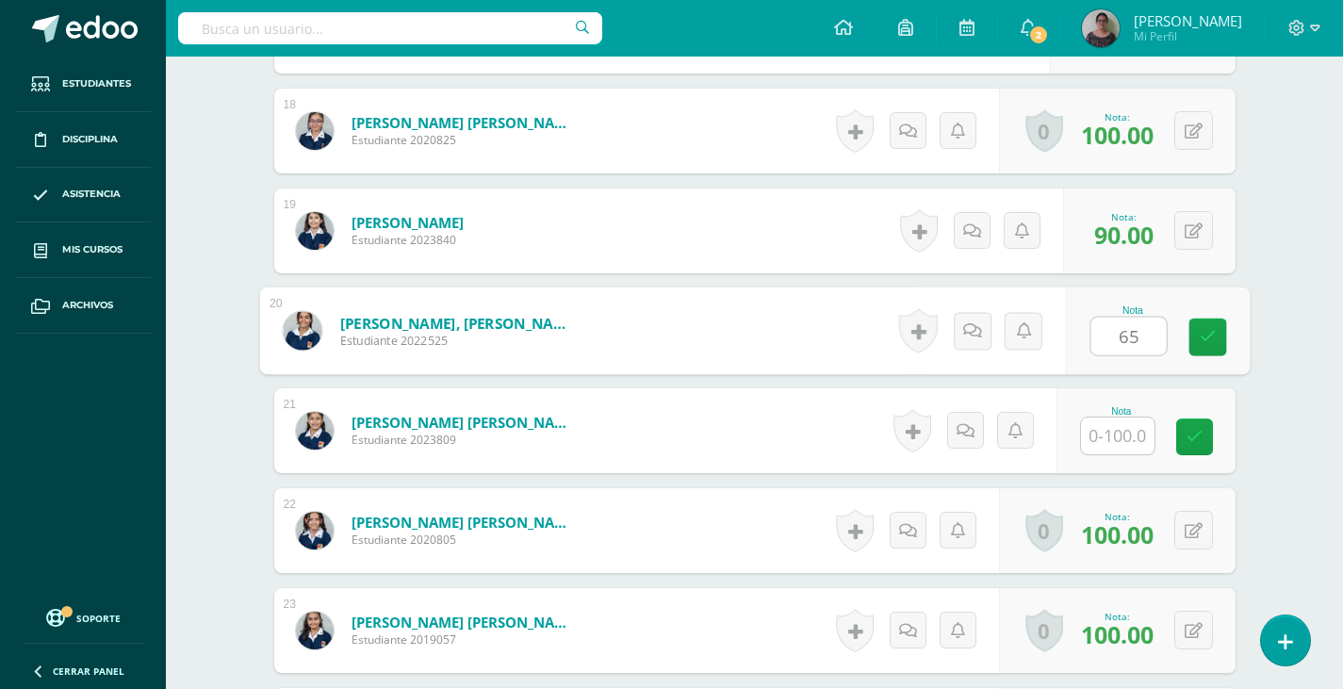
type input "65"
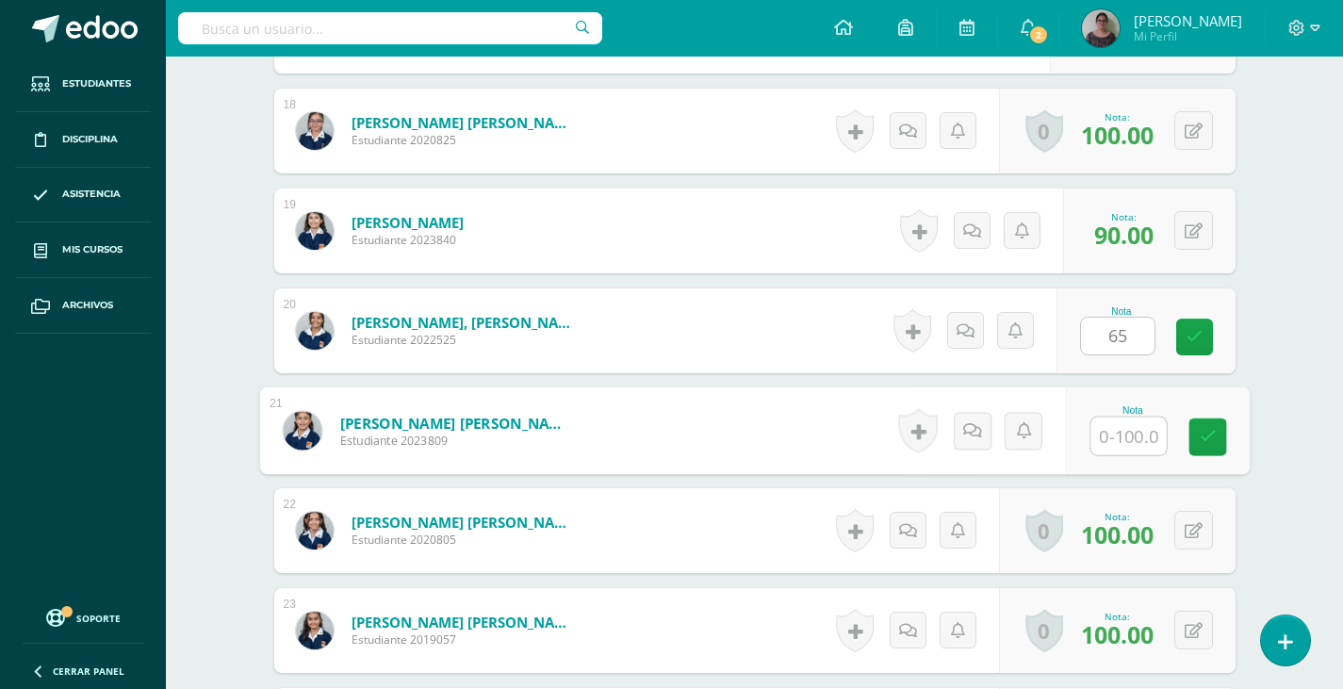
click at [1109, 440] on input "text" at bounding box center [1127, 436] width 75 height 38
type input "80"
click at [1212, 438] on icon at bounding box center [1207, 437] width 17 height 16
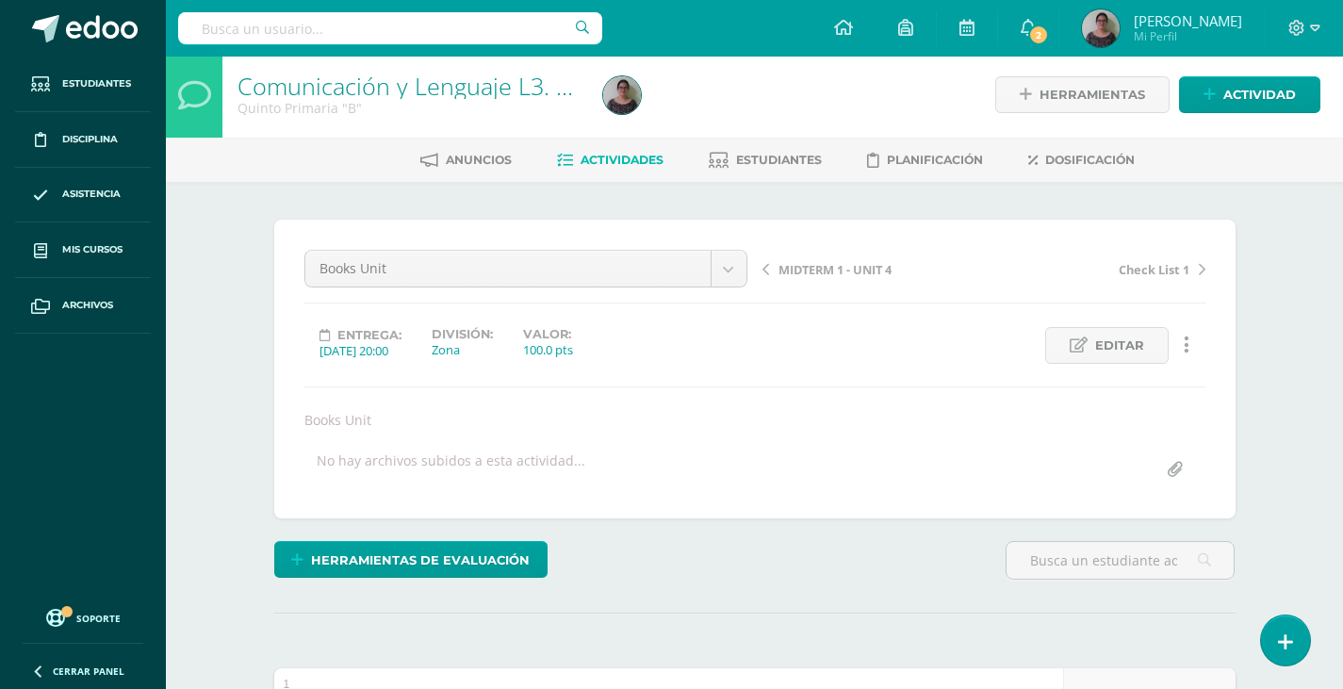
scroll to position [0, 0]
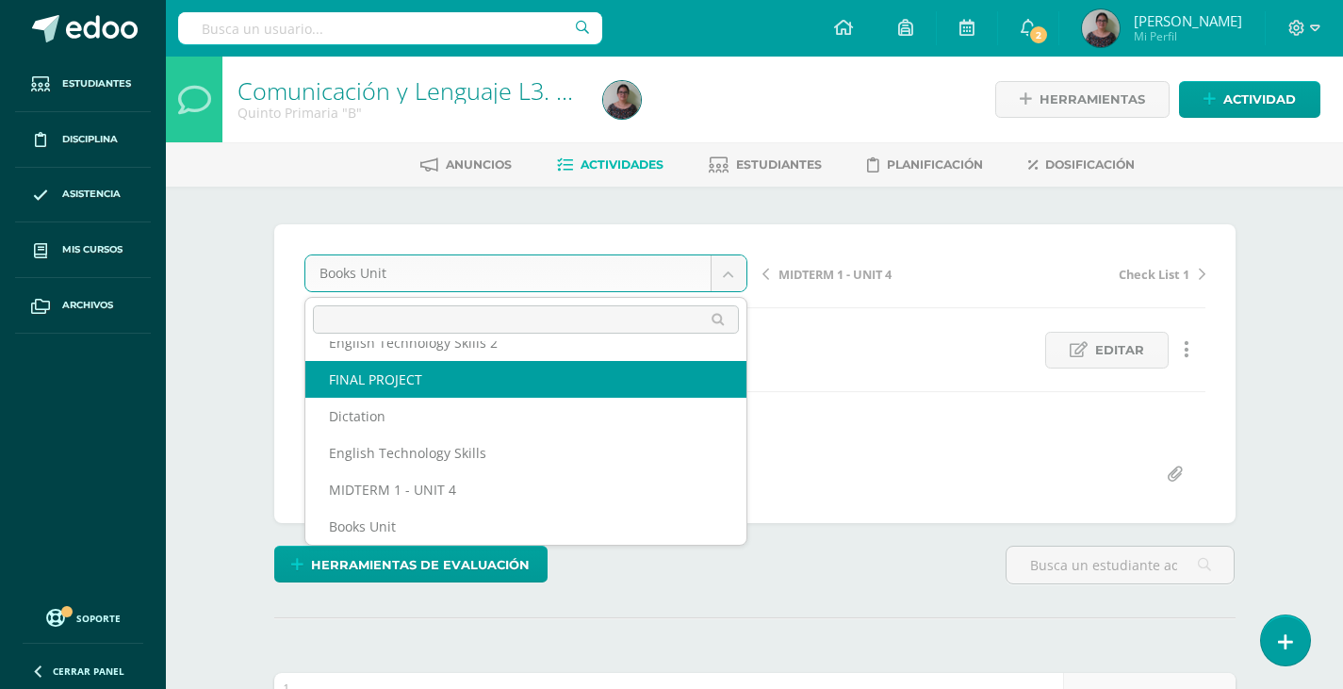
scroll to position [44, 0]
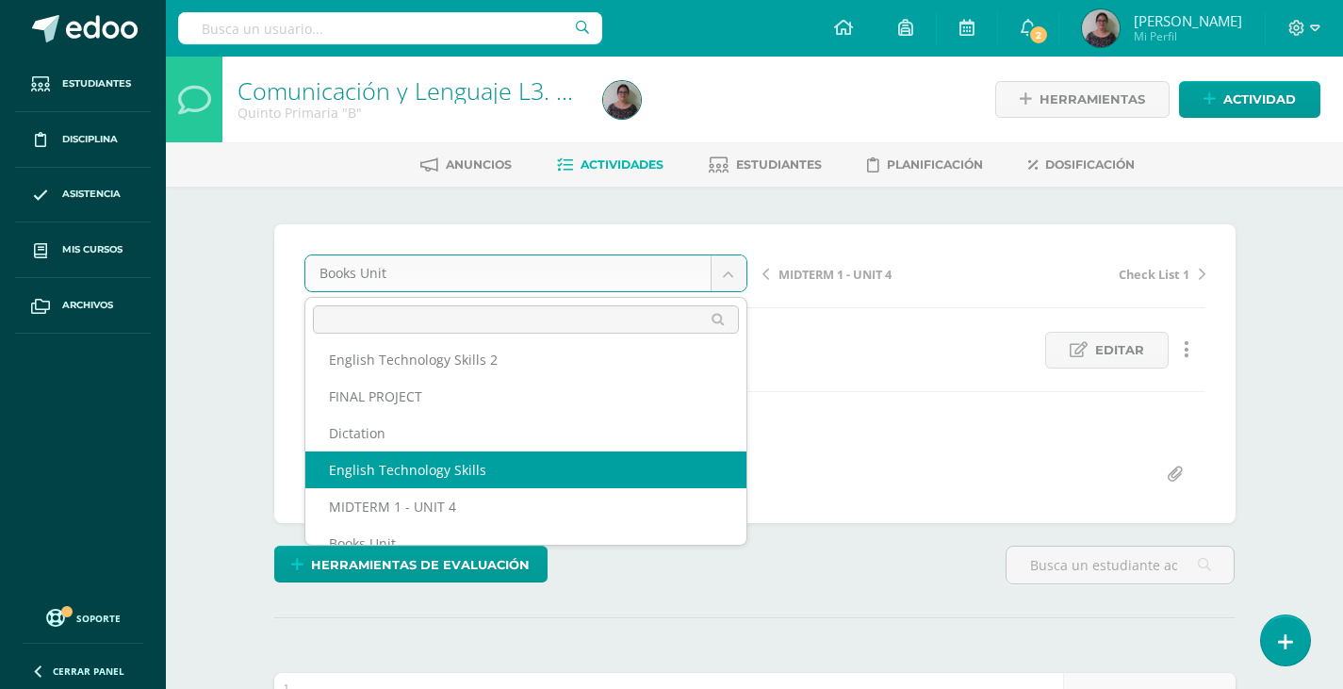
select select "/dashboard/teacher/grade-activity/129182/"
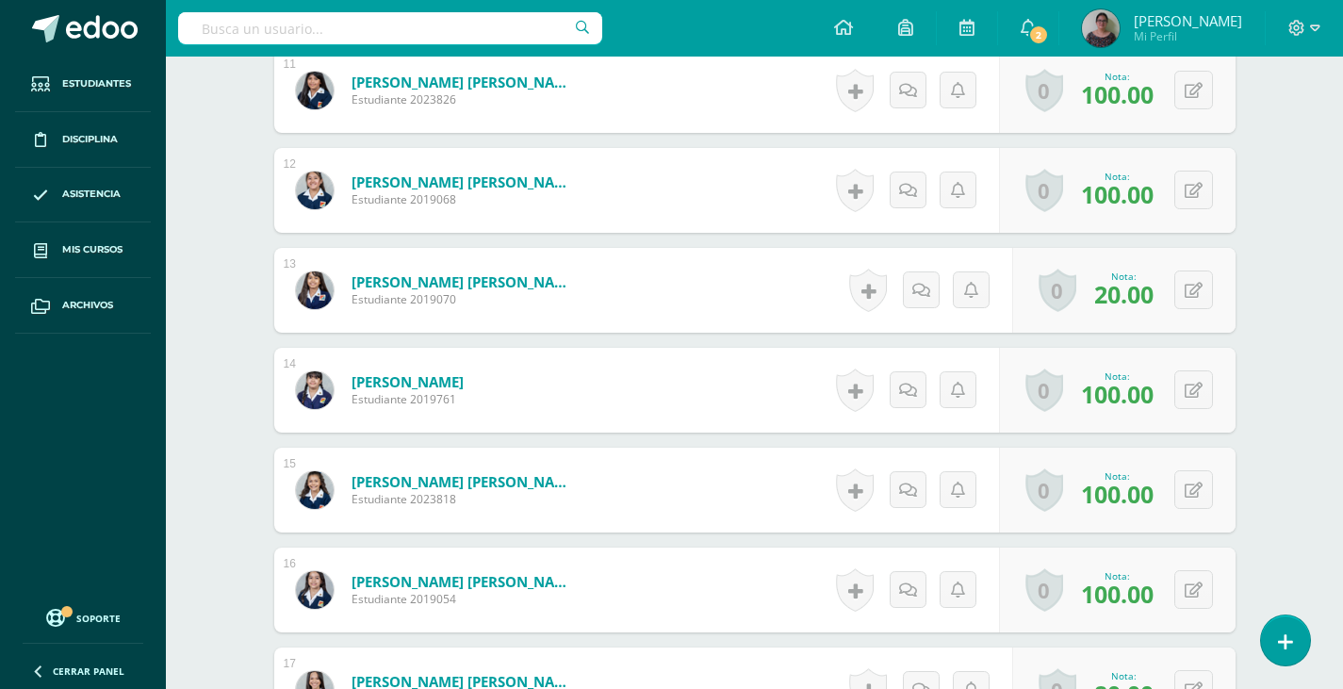
scroll to position [1605, 0]
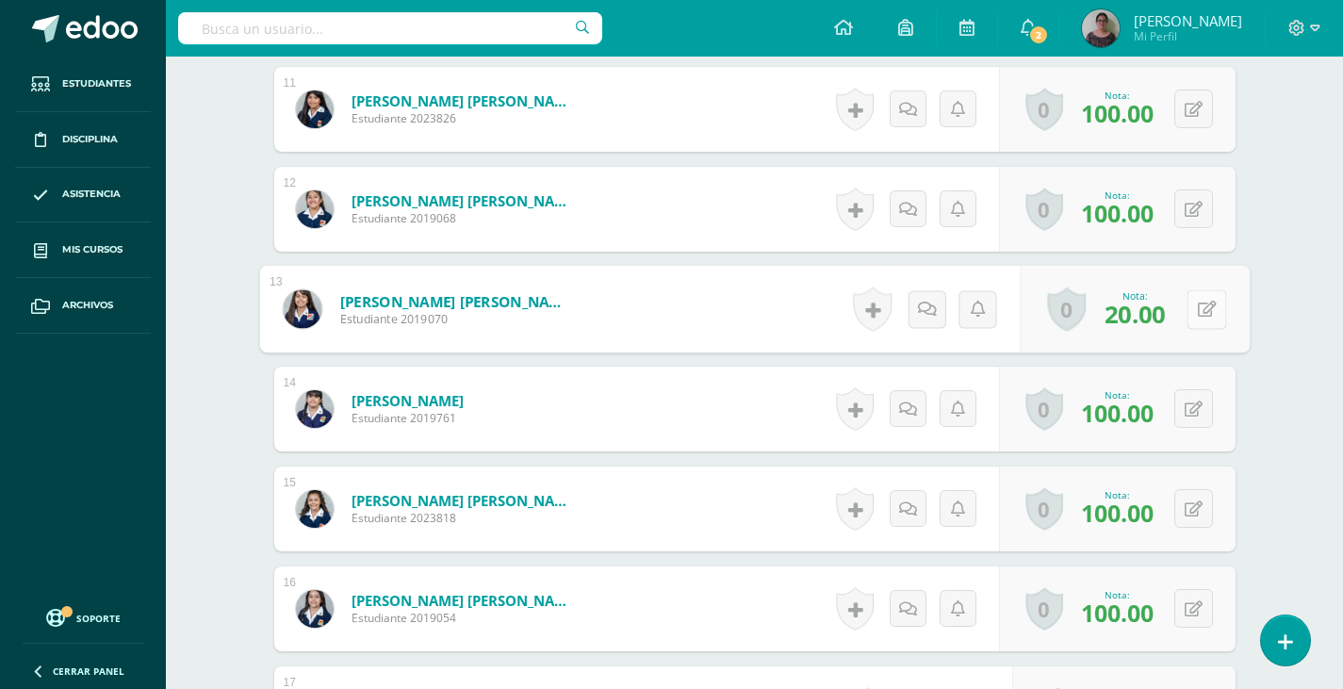
click at [1189, 307] on button at bounding box center [1207, 309] width 40 height 40
click at [1154, 325] on link at bounding box center [1157, 316] width 38 height 38
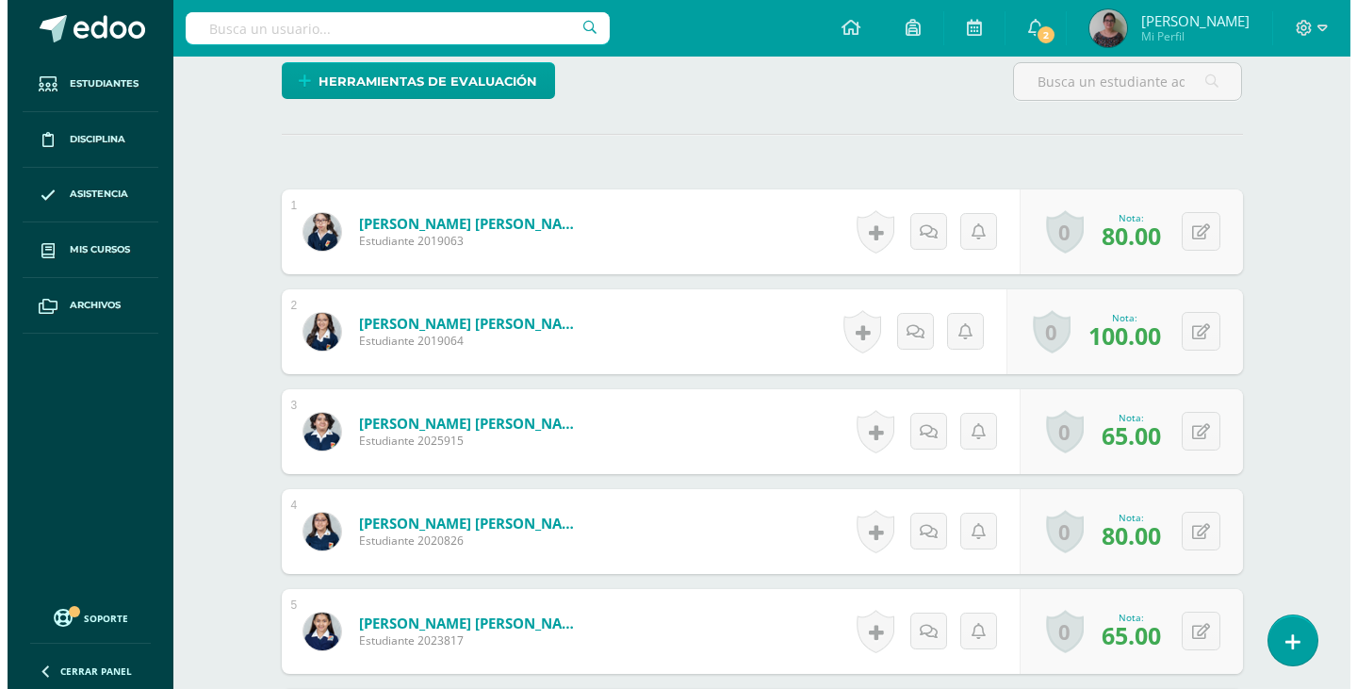
scroll to position [97, 0]
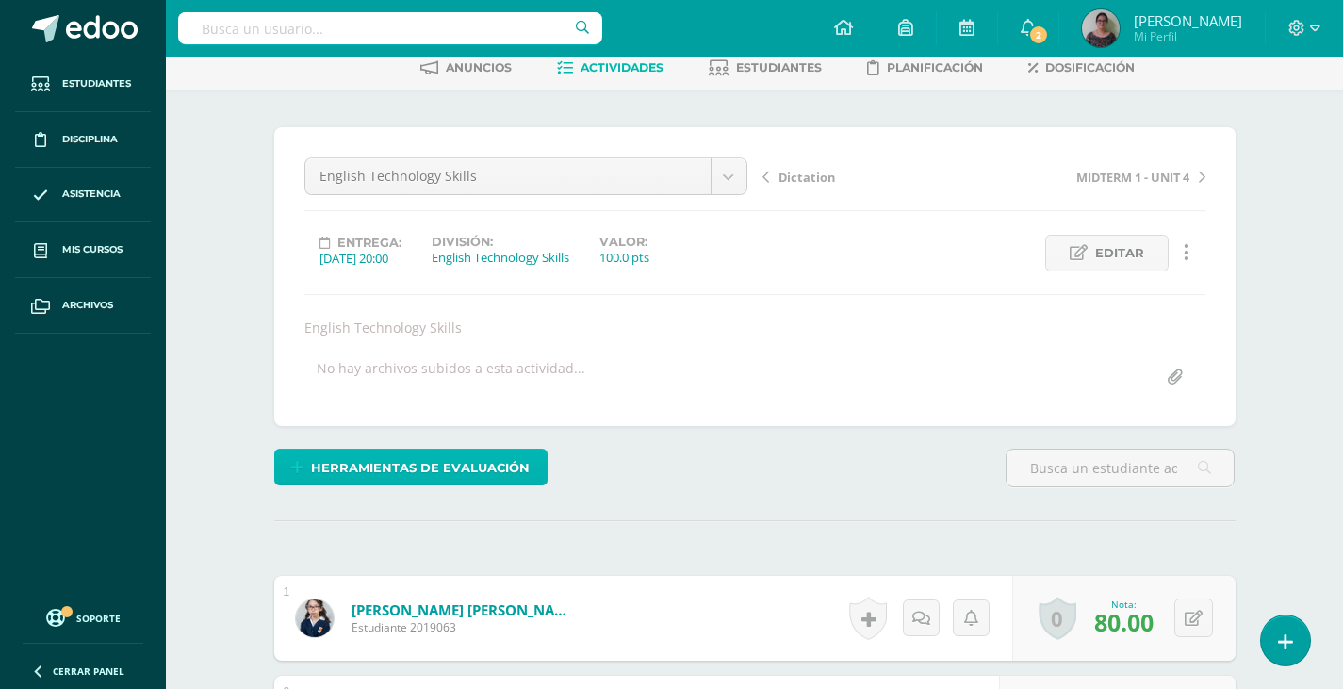
click at [389, 470] on span "Herramientas de evaluación" at bounding box center [420, 467] width 219 height 35
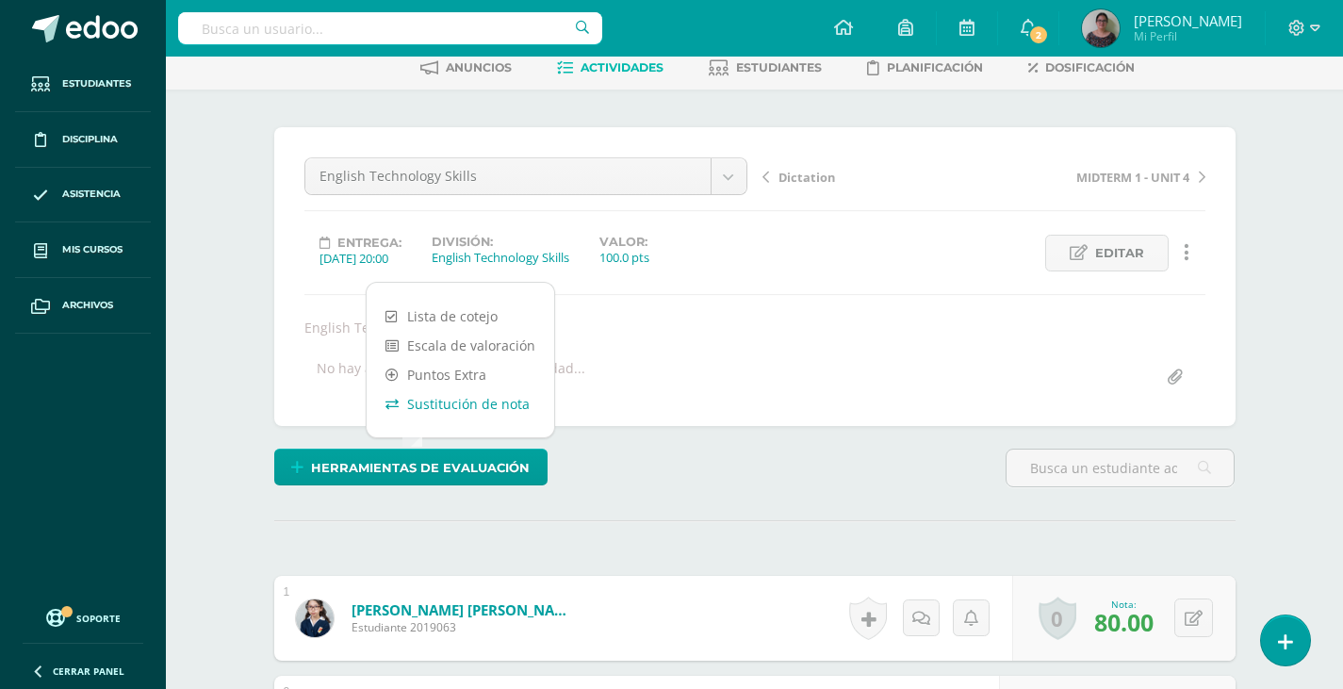
click at [460, 408] on link "Sustitución de nota" at bounding box center [461, 403] width 188 height 29
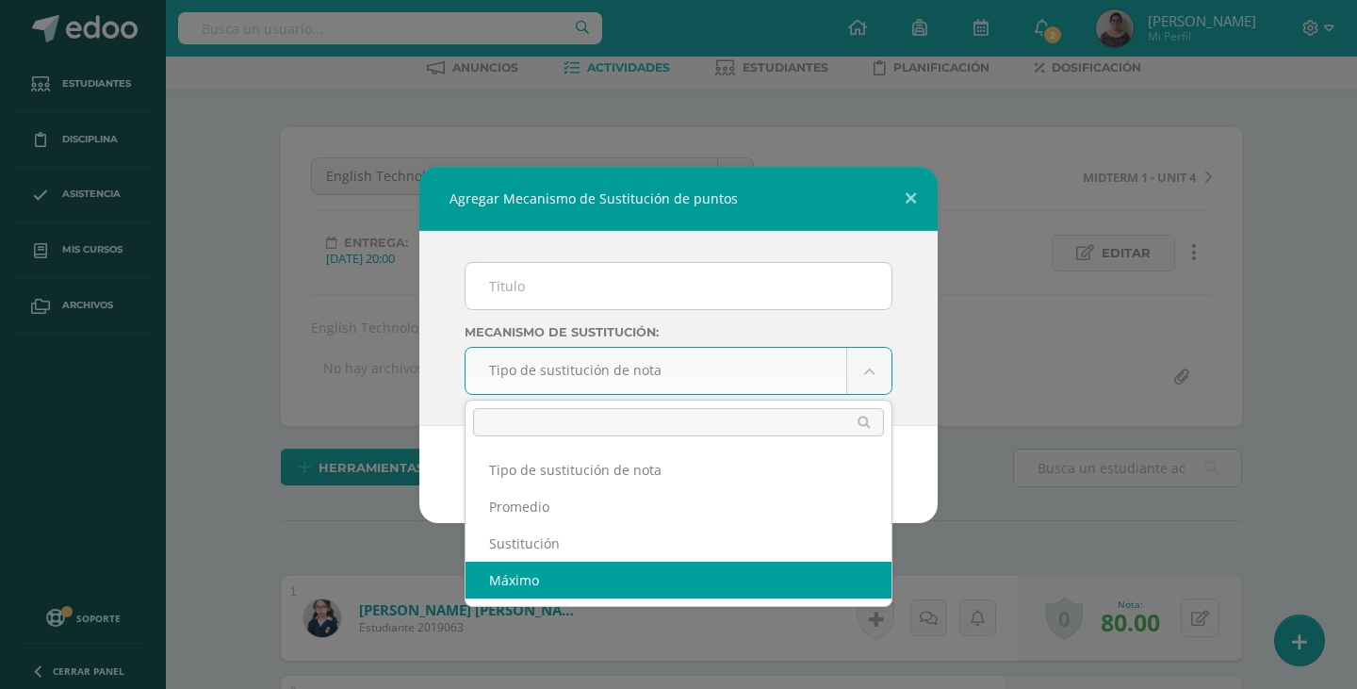
select select "maximum"
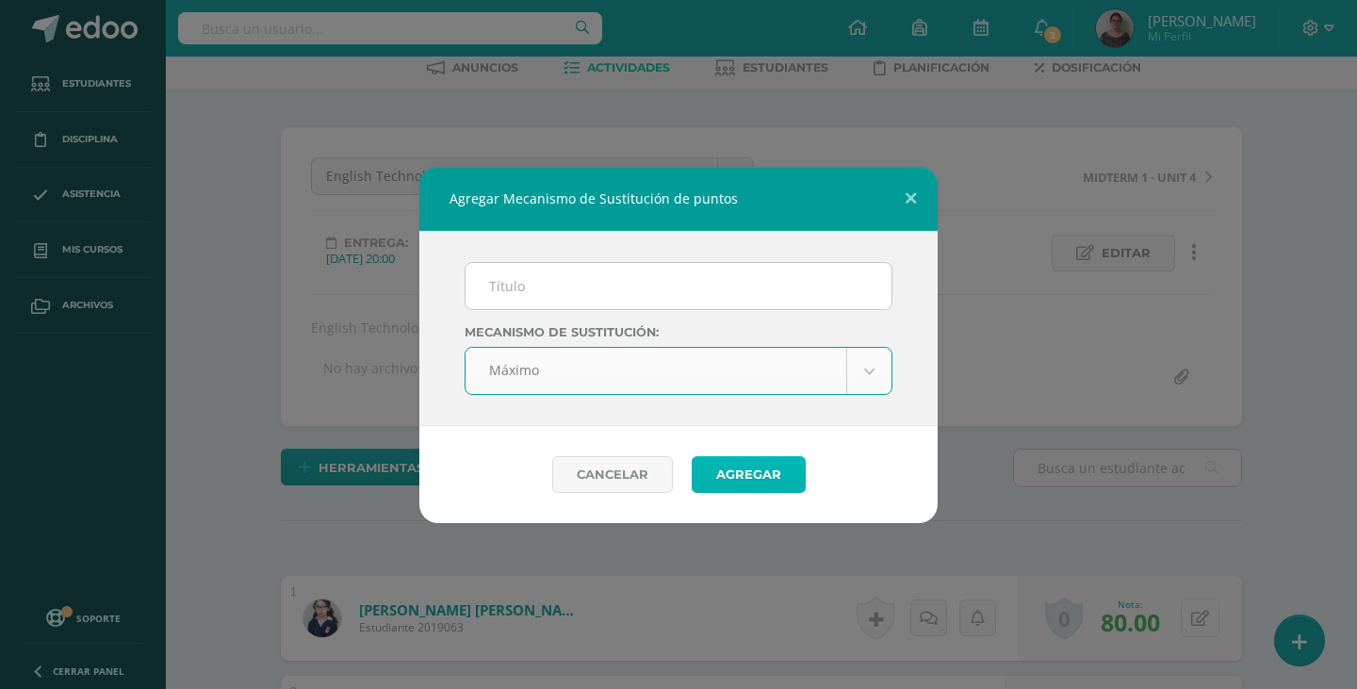
click at [745, 476] on button "Agregar" at bounding box center [749, 474] width 114 height 37
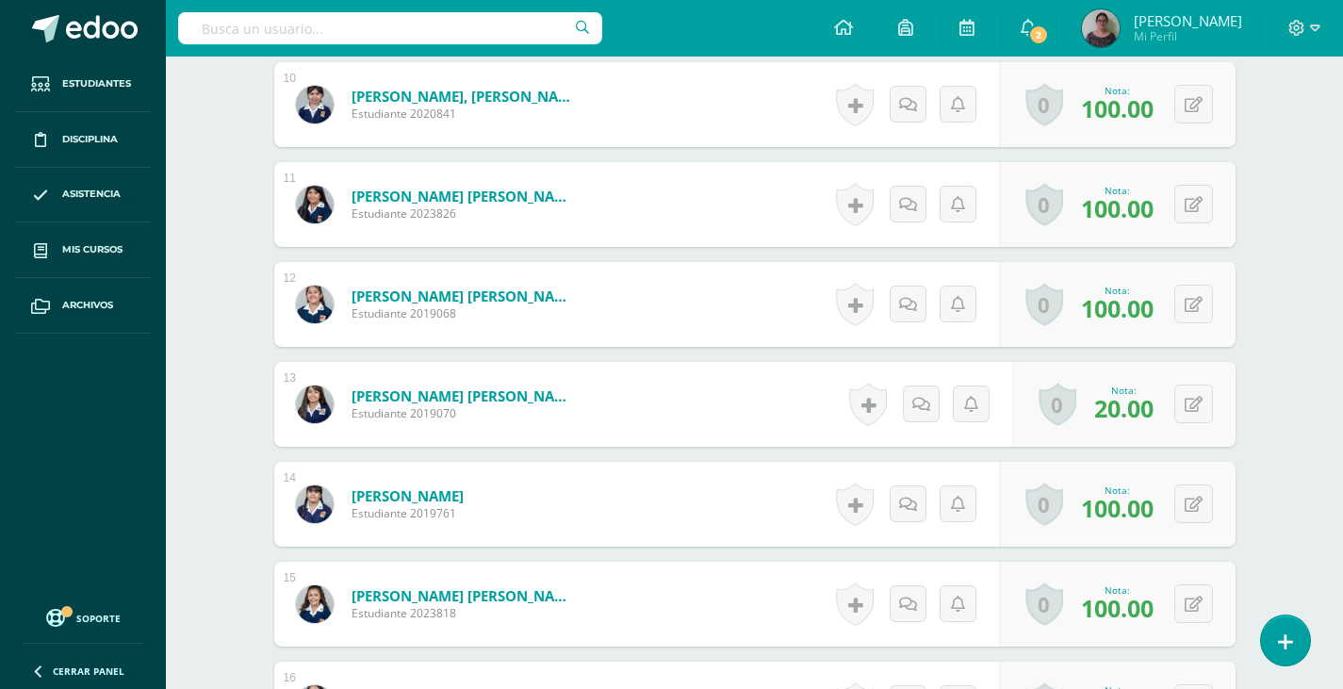
scroll to position [1511, 0]
click at [1192, 403] on button at bounding box center [1193, 403] width 39 height 39
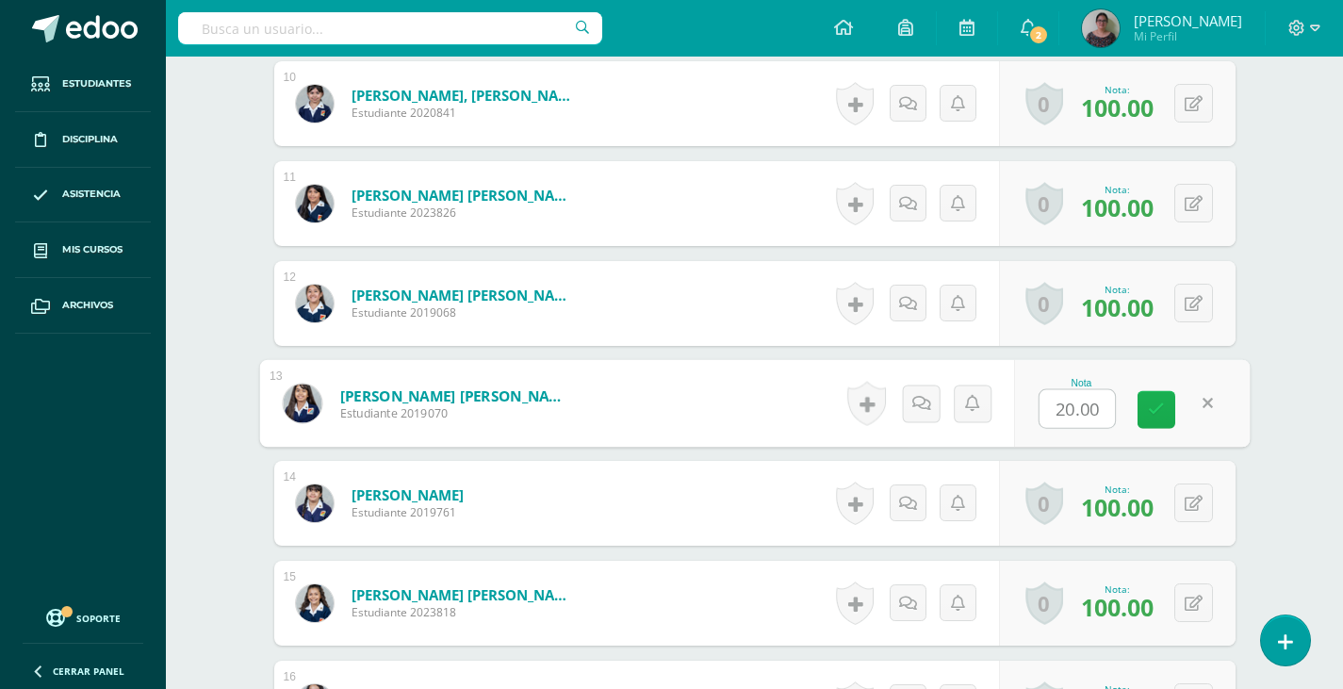
click at [1150, 414] on icon at bounding box center [1156, 409] width 17 height 16
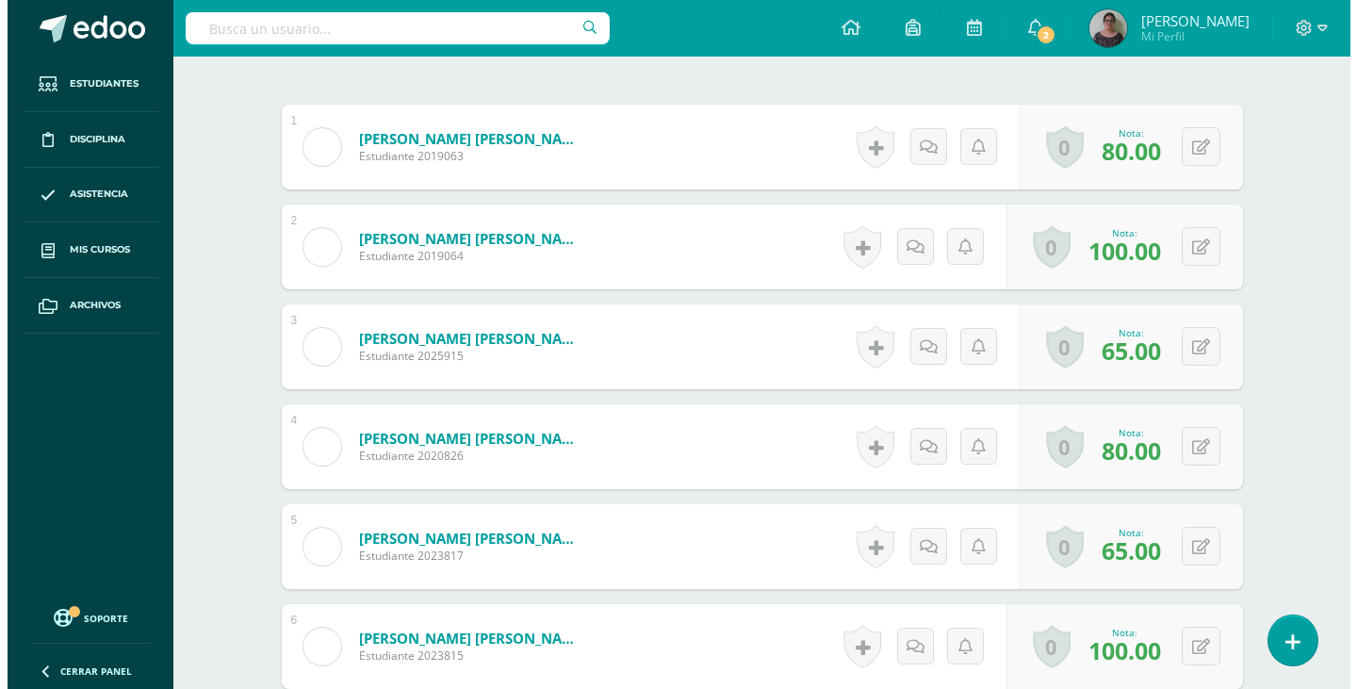
scroll to position [3, 0]
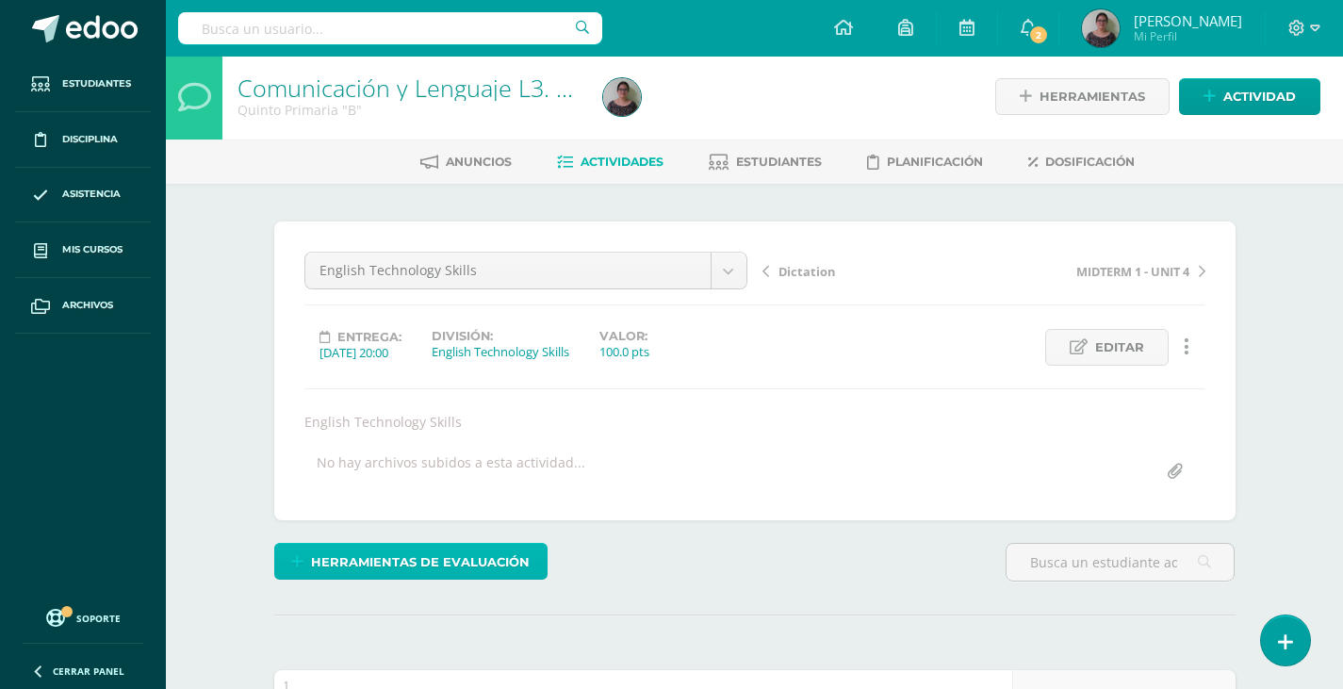
click at [442, 555] on span "Herramientas de evaluación" at bounding box center [420, 562] width 219 height 35
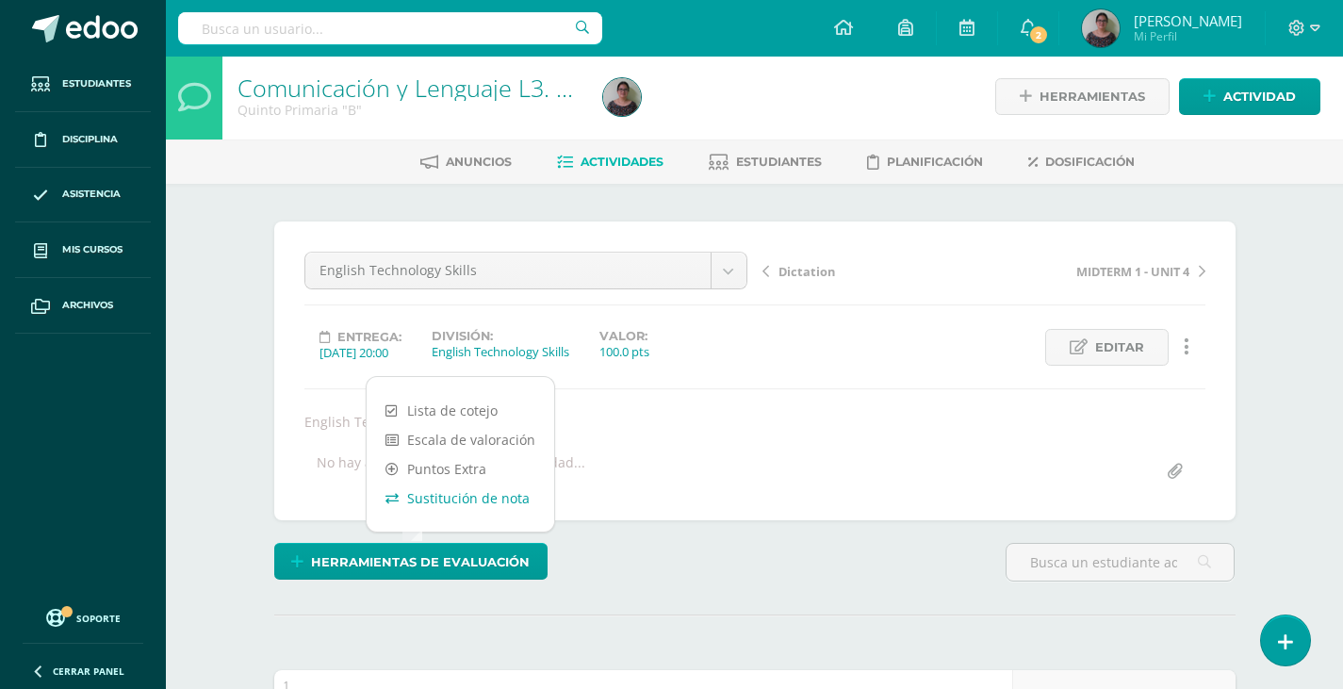
click at [467, 499] on link "Sustitución de nota" at bounding box center [461, 497] width 188 height 29
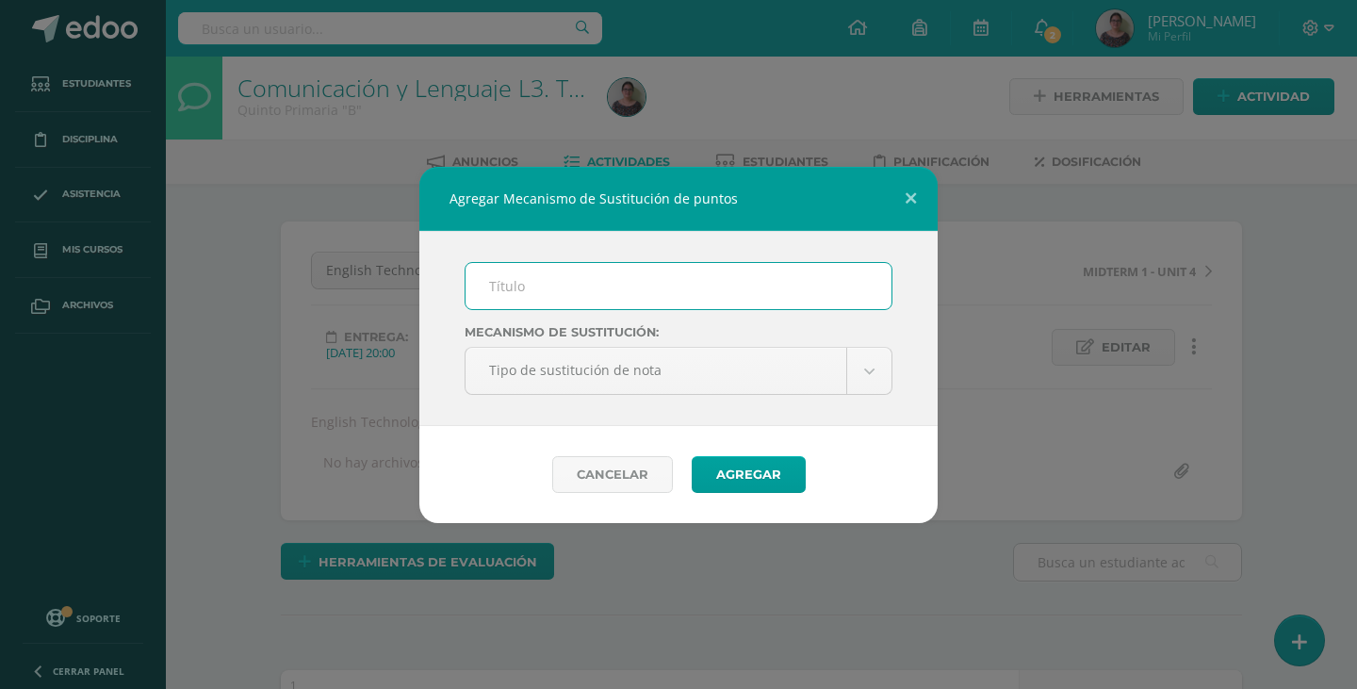
click at [574, 296] on input "text" at bounding box center [679, 286] width 426 height 46
type input "Mejoramiento TECH"
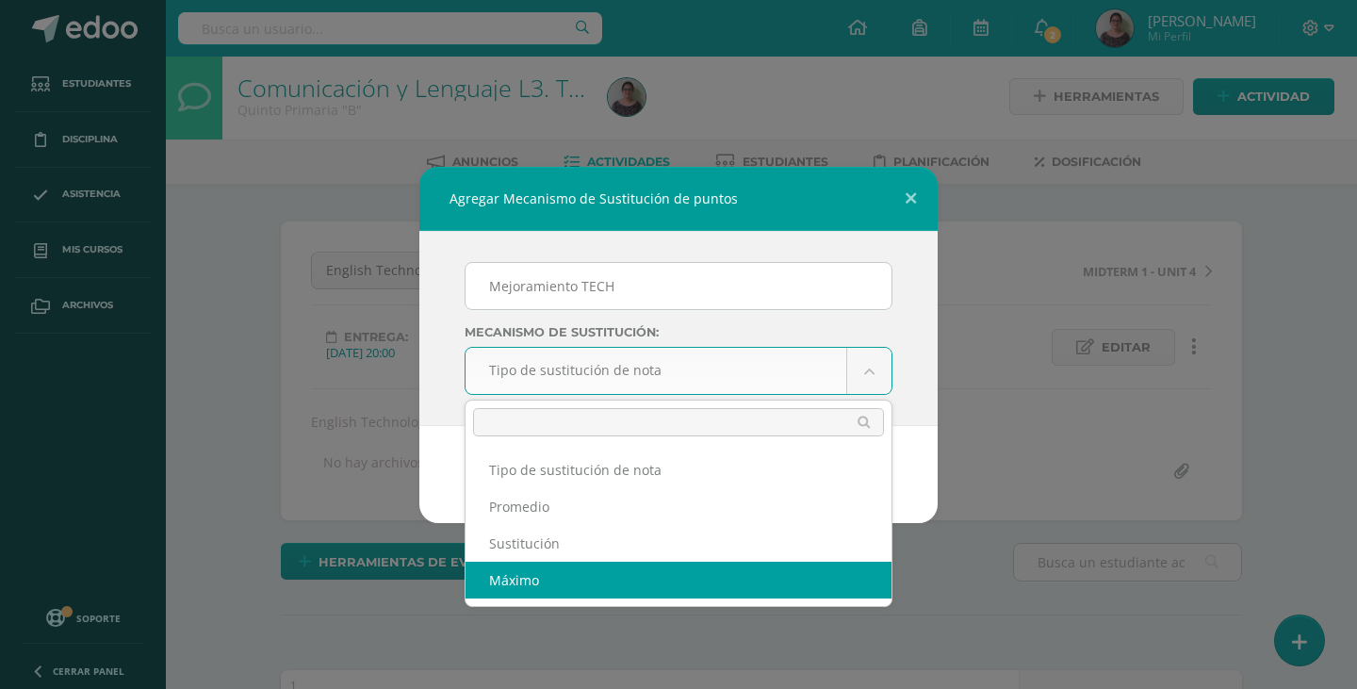
select select "maximum"
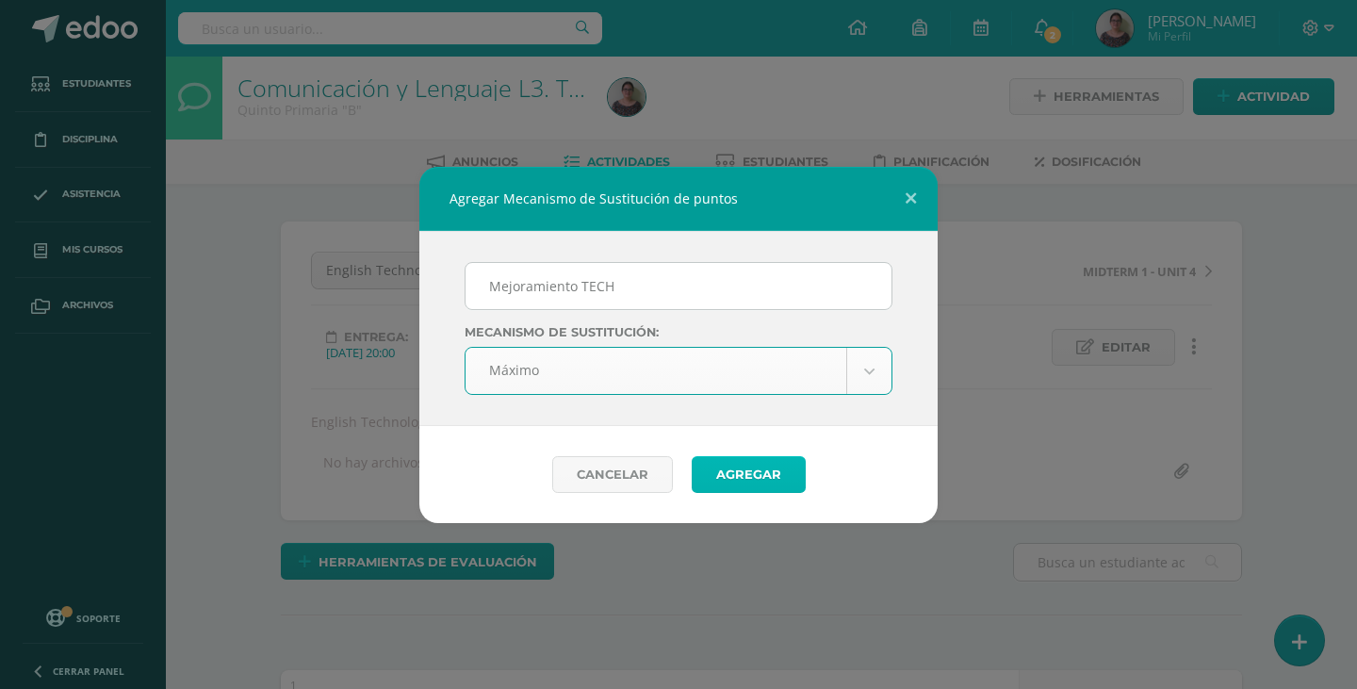
click at [745, 476] on button "Agregar" at bounding box center [749, 474] width 114 height 37
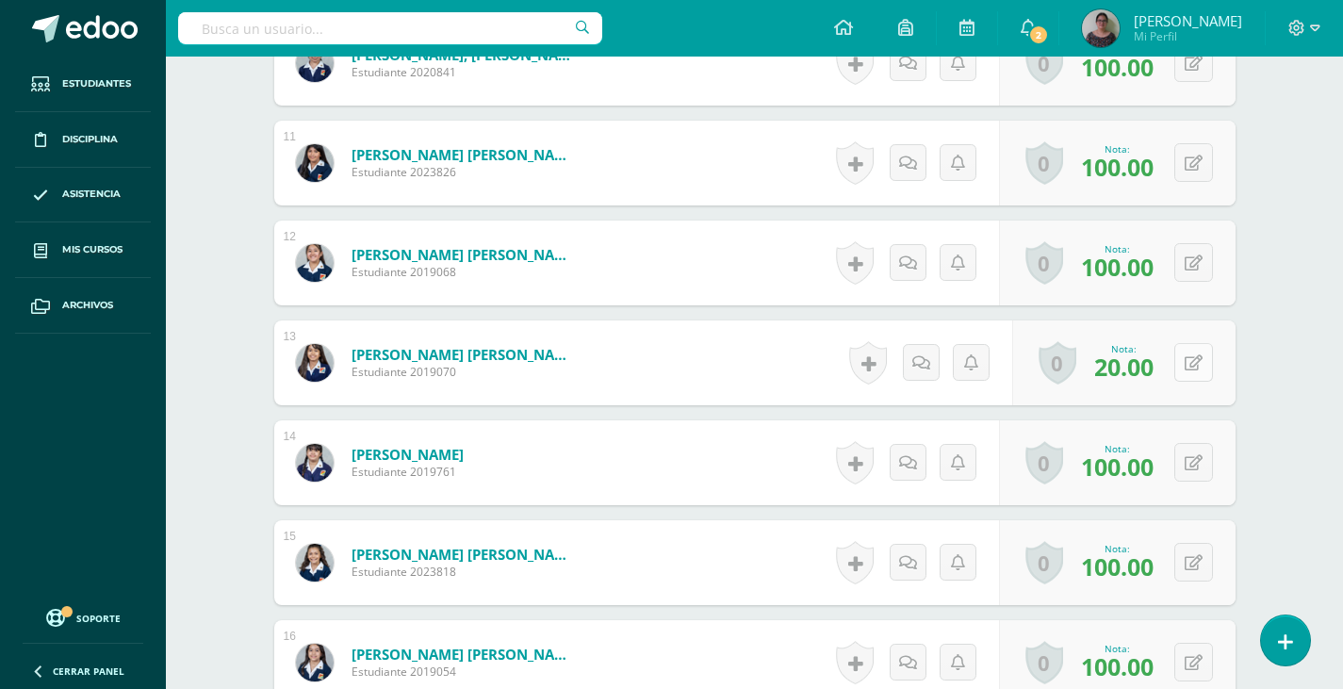
scroll to position [1628, 0]
click at [1182, 362] on button at bounding box center [1193, 361] width 39 height 39
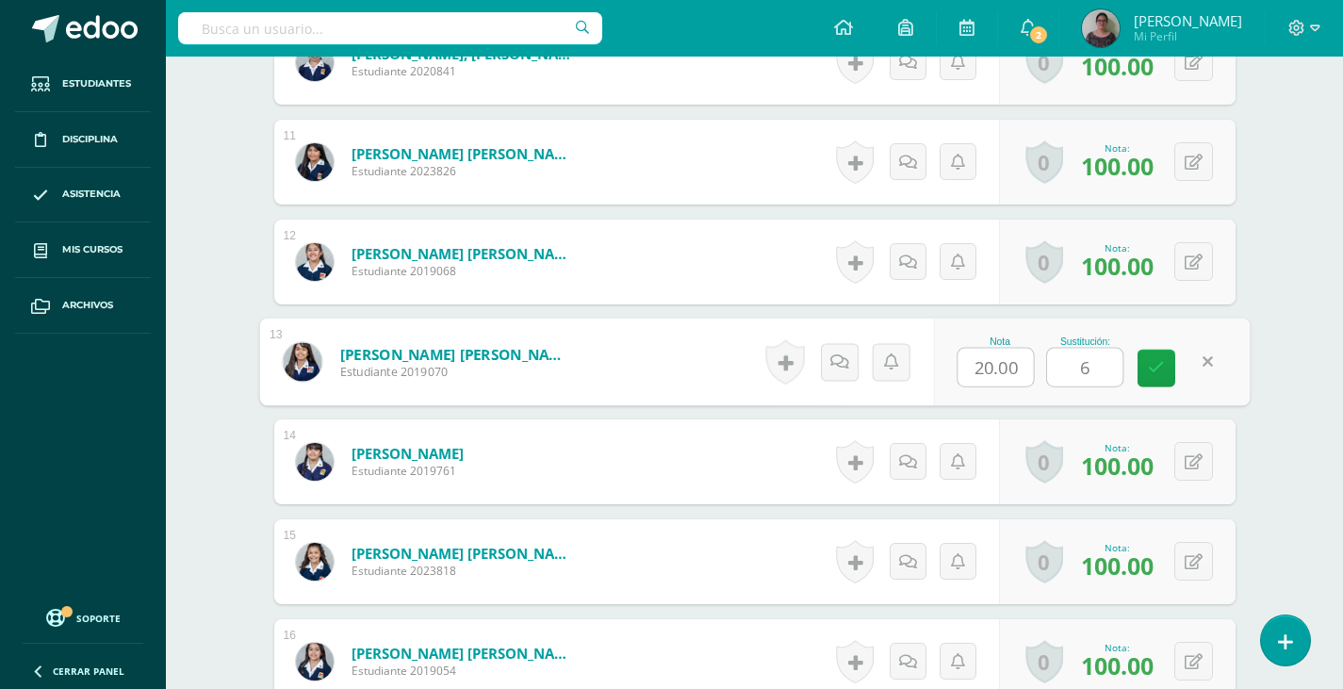
type input "65"
click at [1155, 360] on icon at bounding box center [1156, 368] width 17 height 16
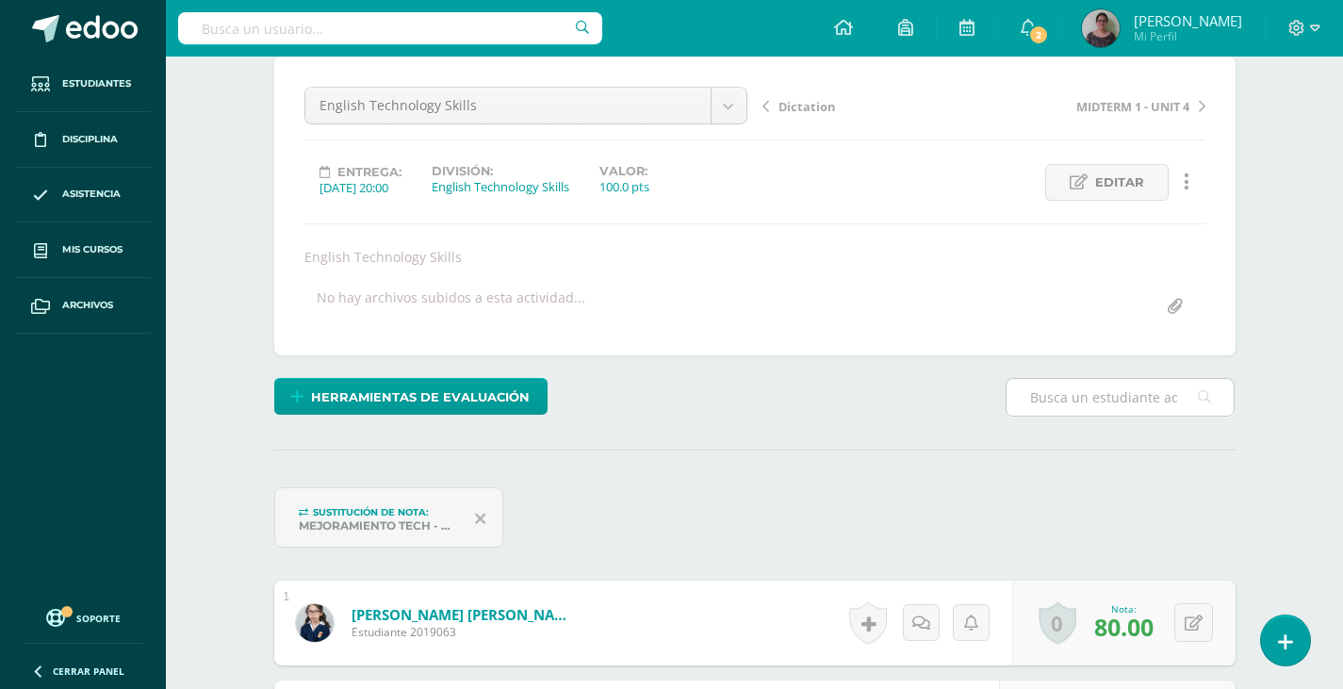
scroll to position [0, 0]
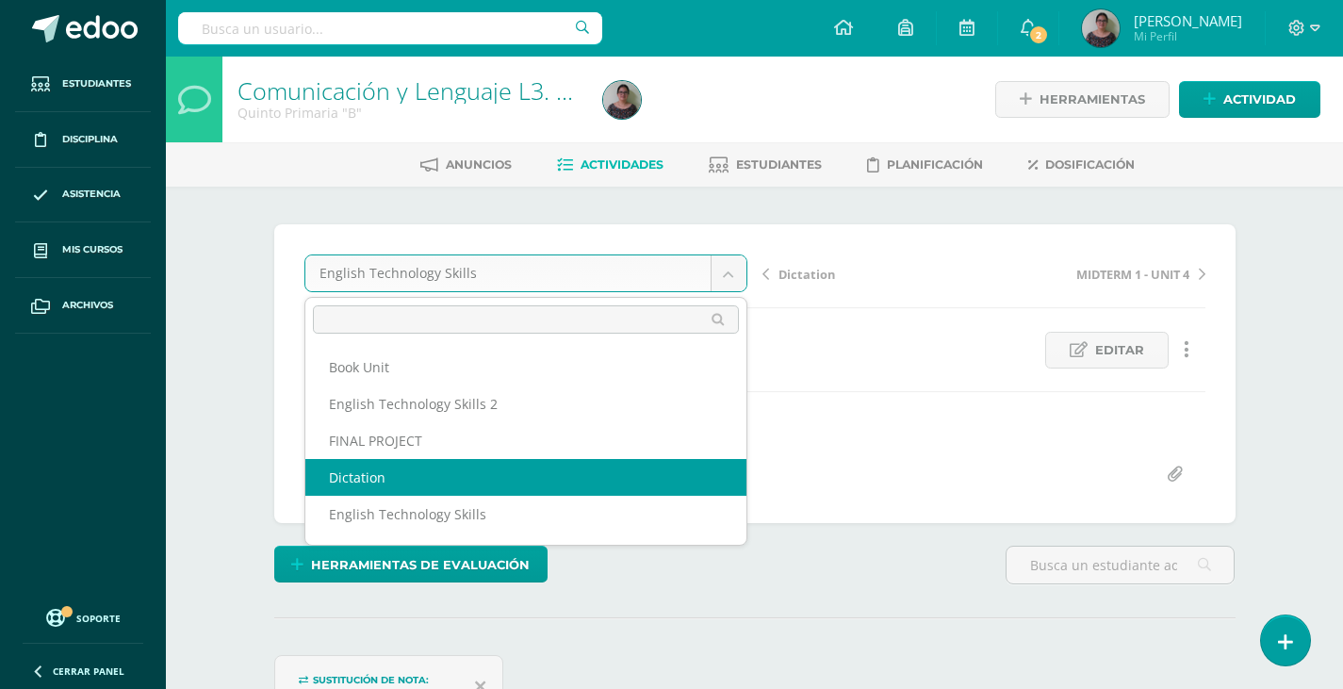
select select "/dashboard/teacher/grade-activity/129654/"
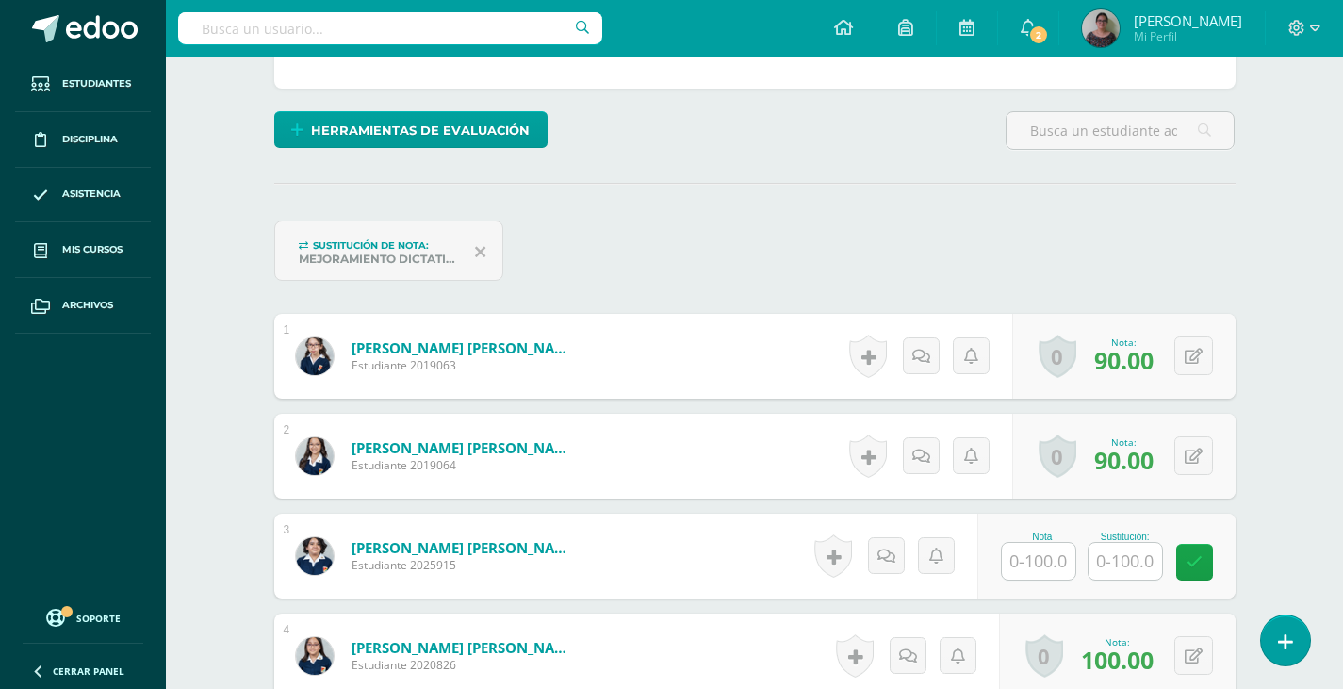
scroll to position [474, 0]
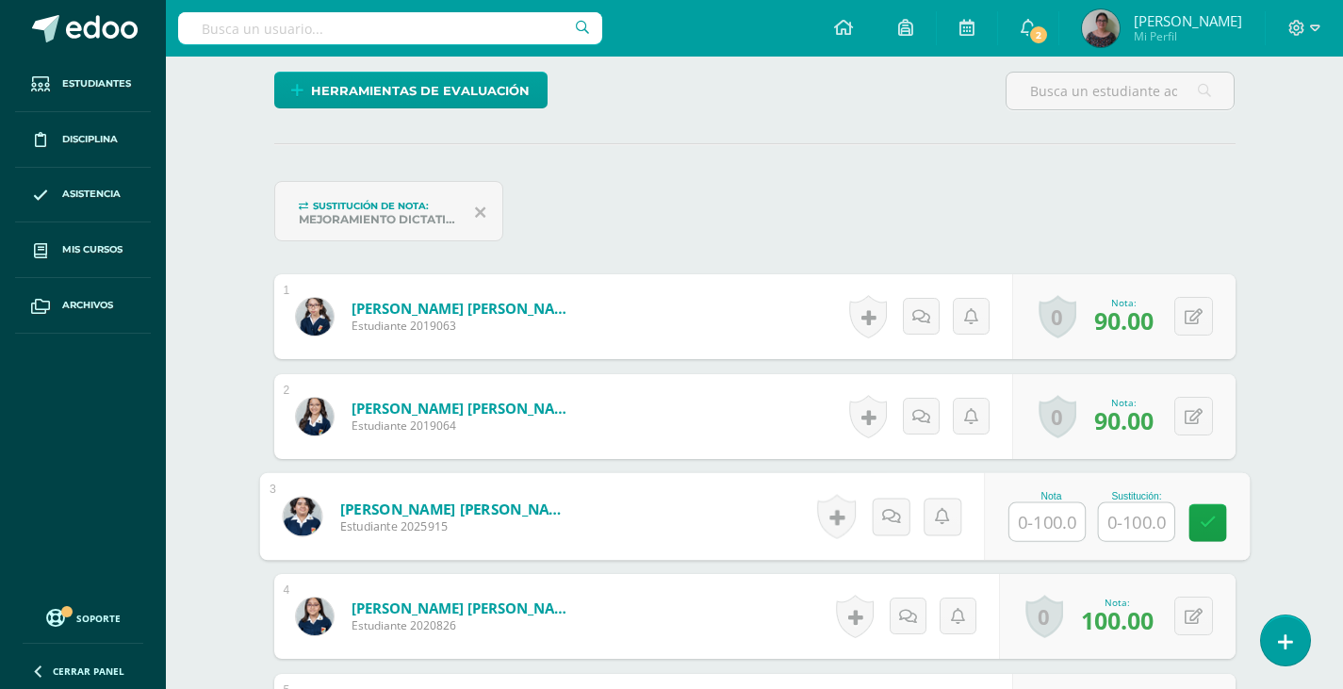
click at [1042, 523] on input "text" at bounding box center [1046, 522] width 75 height 38
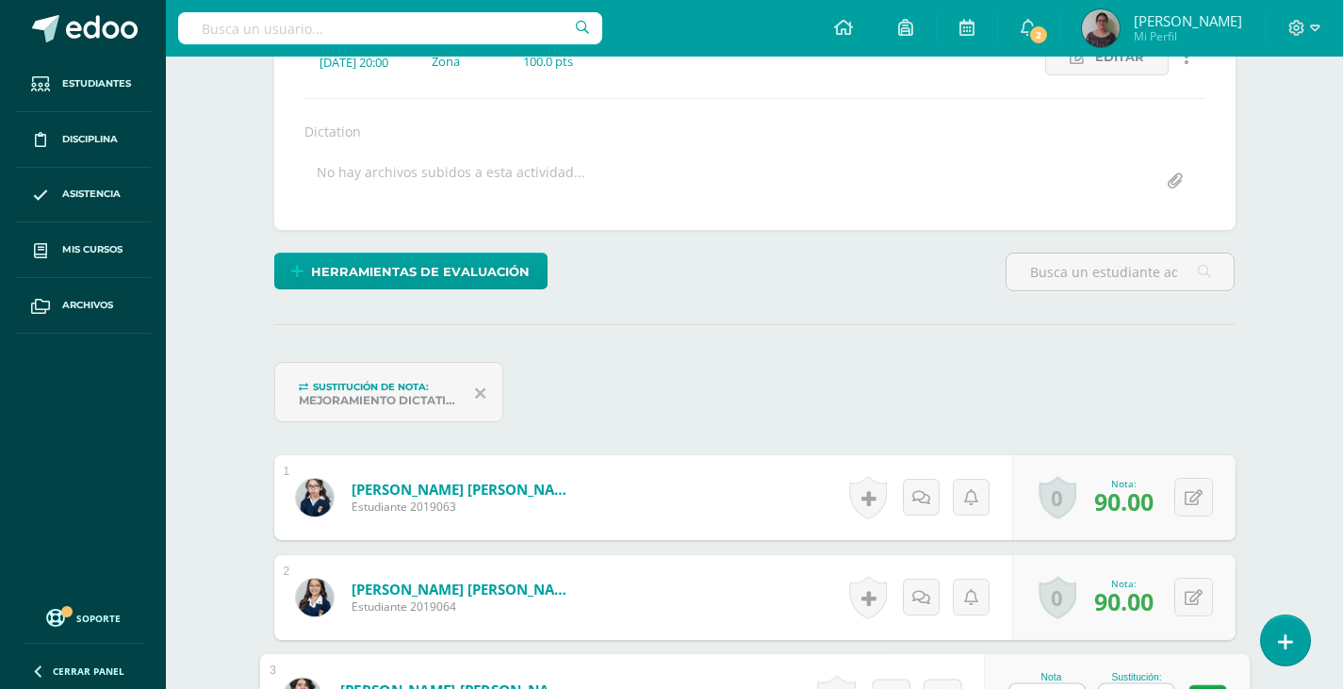
scroll to position [568, 0]
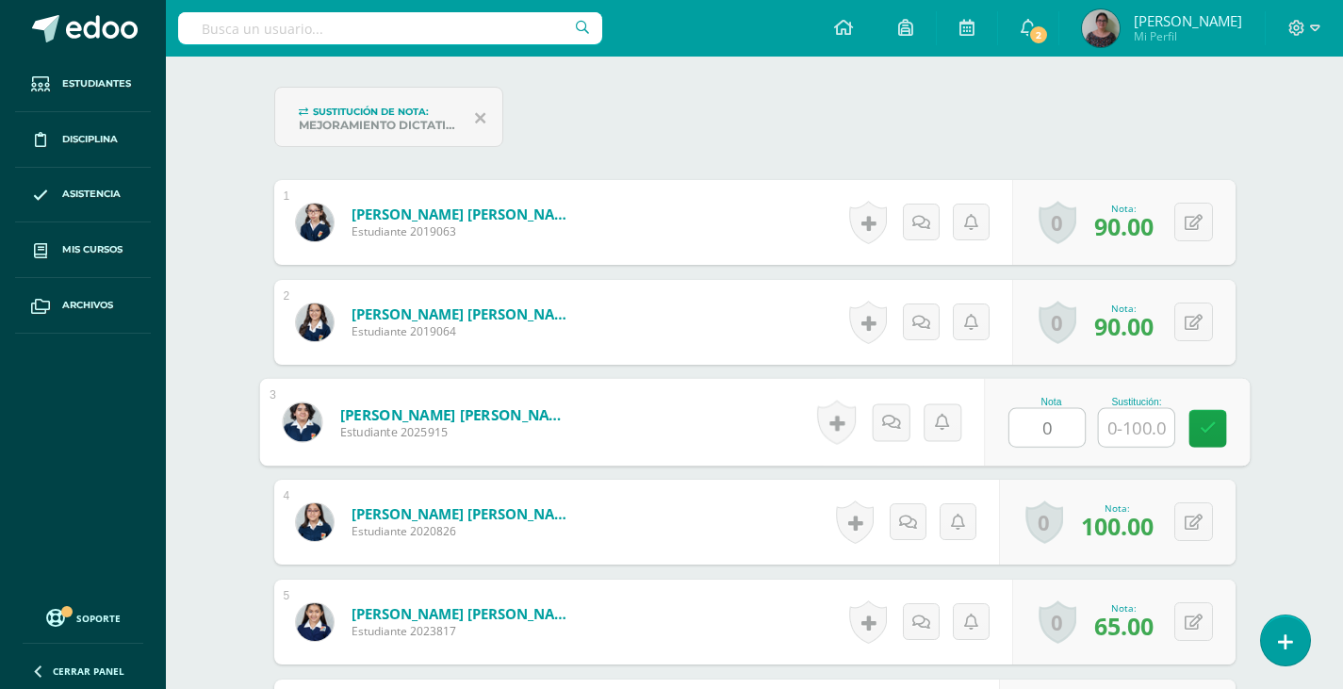
type input "0"
click at [1123, 417] on input "text" at bounding box center [1135, 428] width 75 height 38
type input "65"
click at [1224, 423] on link at bounding box center [1207, 429] width 38 height 38
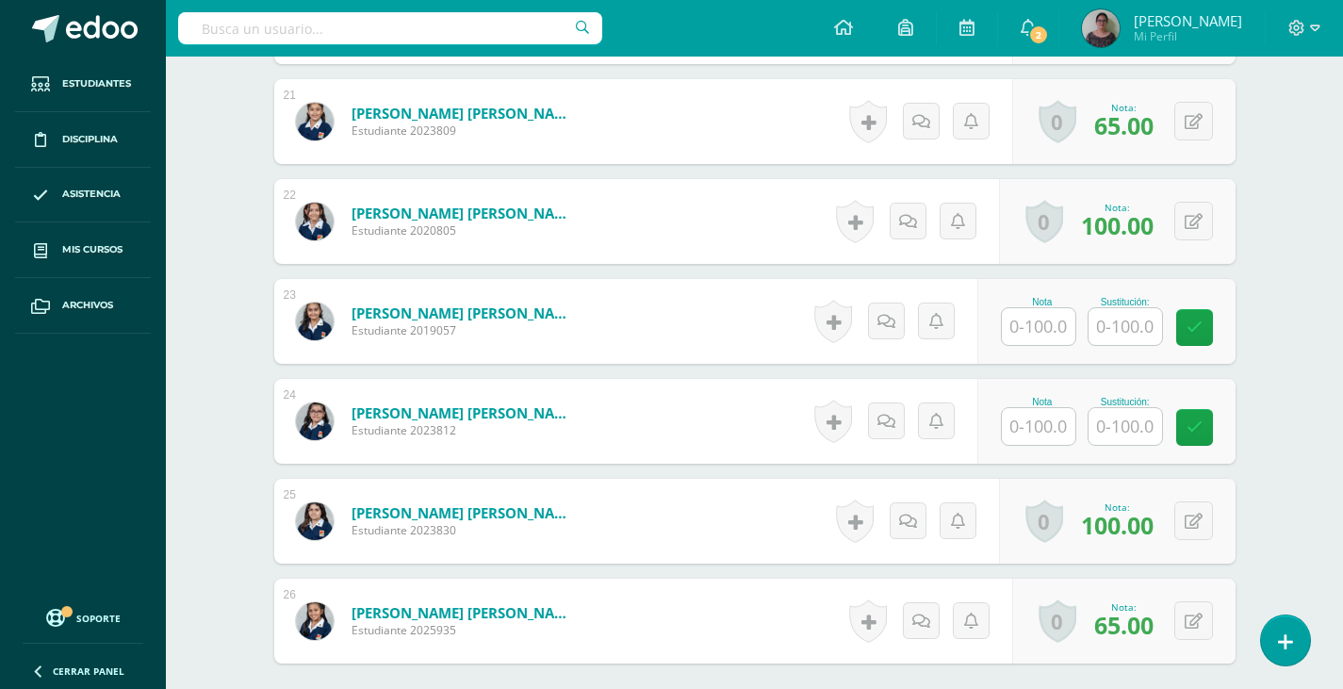
scroll to position [2736, 0]
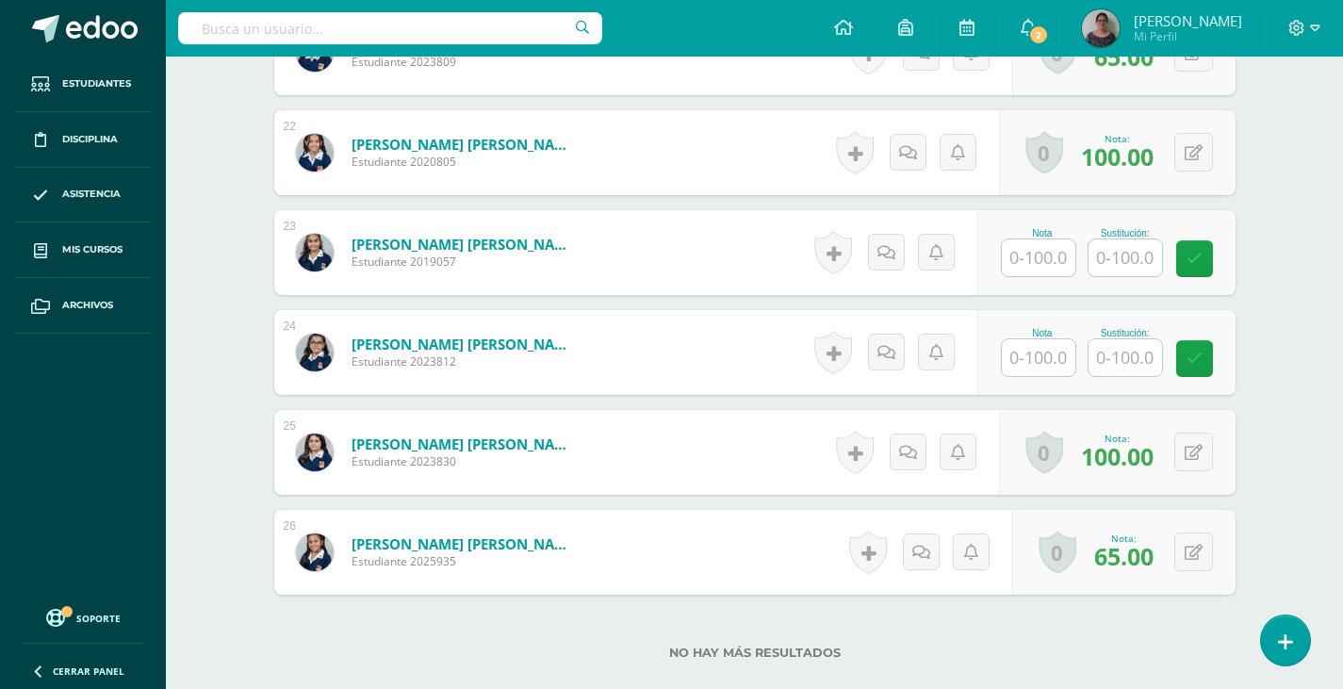
click at [1026, 254] on input "text" at bounding box center [1039, 257] width 74 height 37
type input "100"
click at [1038, 352] on input "text" at bounding box center [1039, 357] width 74 height 37
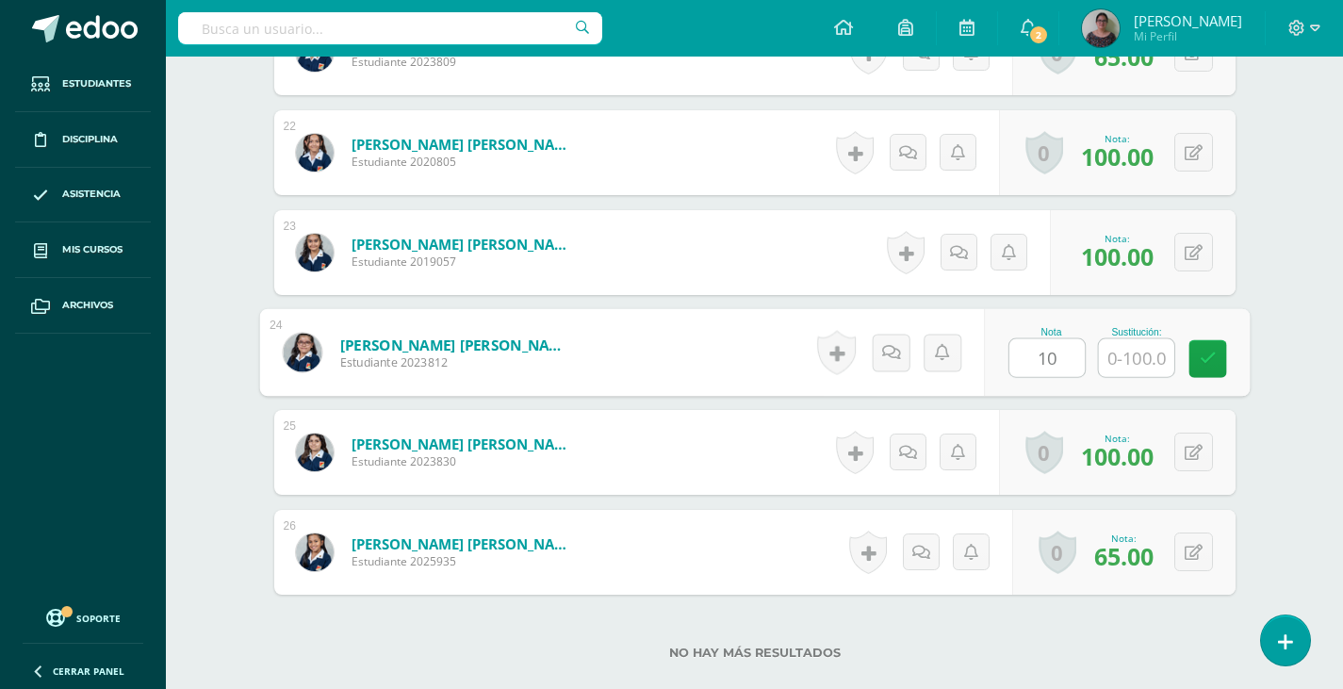
type input "100"
click at [1222, 364] on link at bounding box center [1207, 359] width 38 height 38
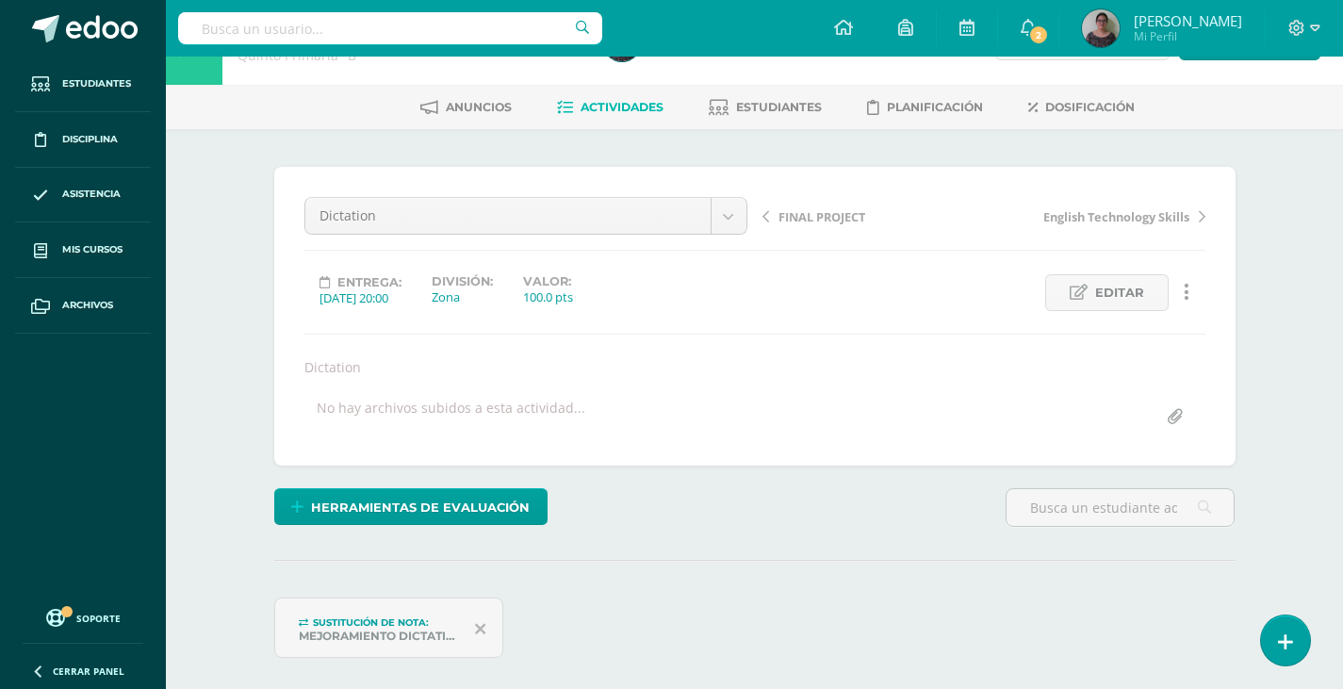
scroll to position [0, 0]
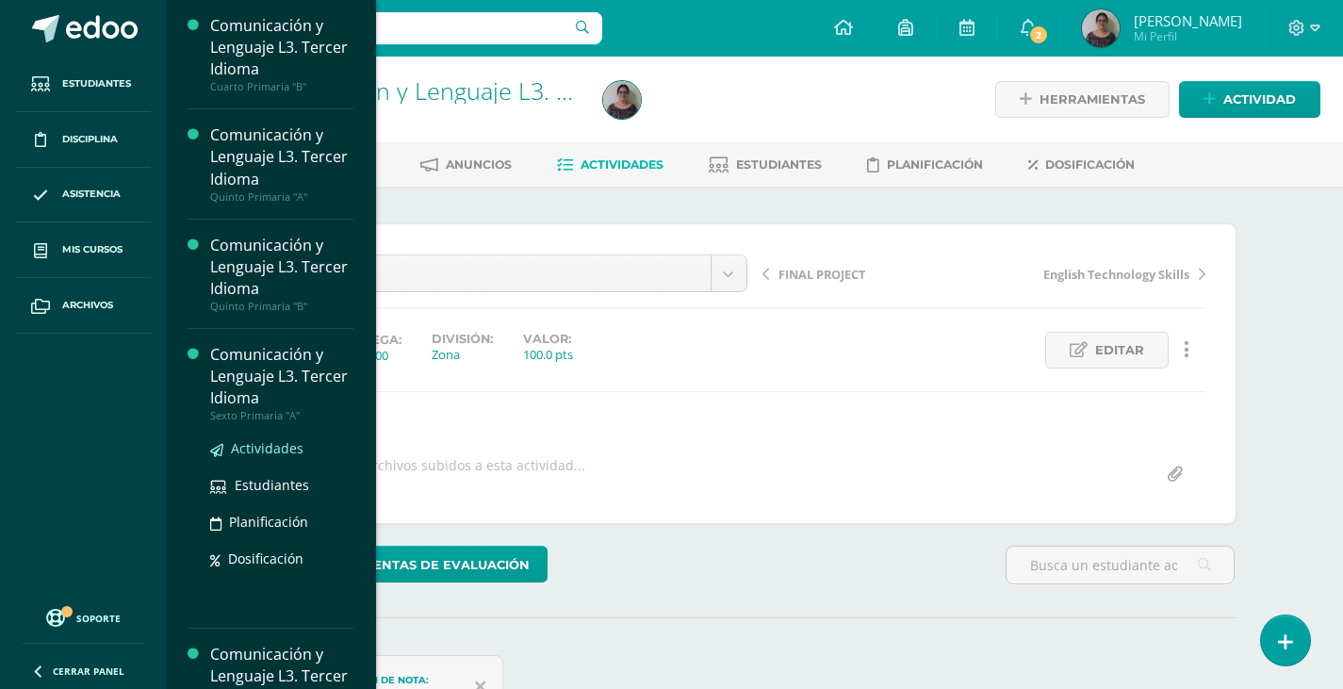
click at [281, 451] on span "Actividades" at bounding box center [267, 448] width 73 height 18
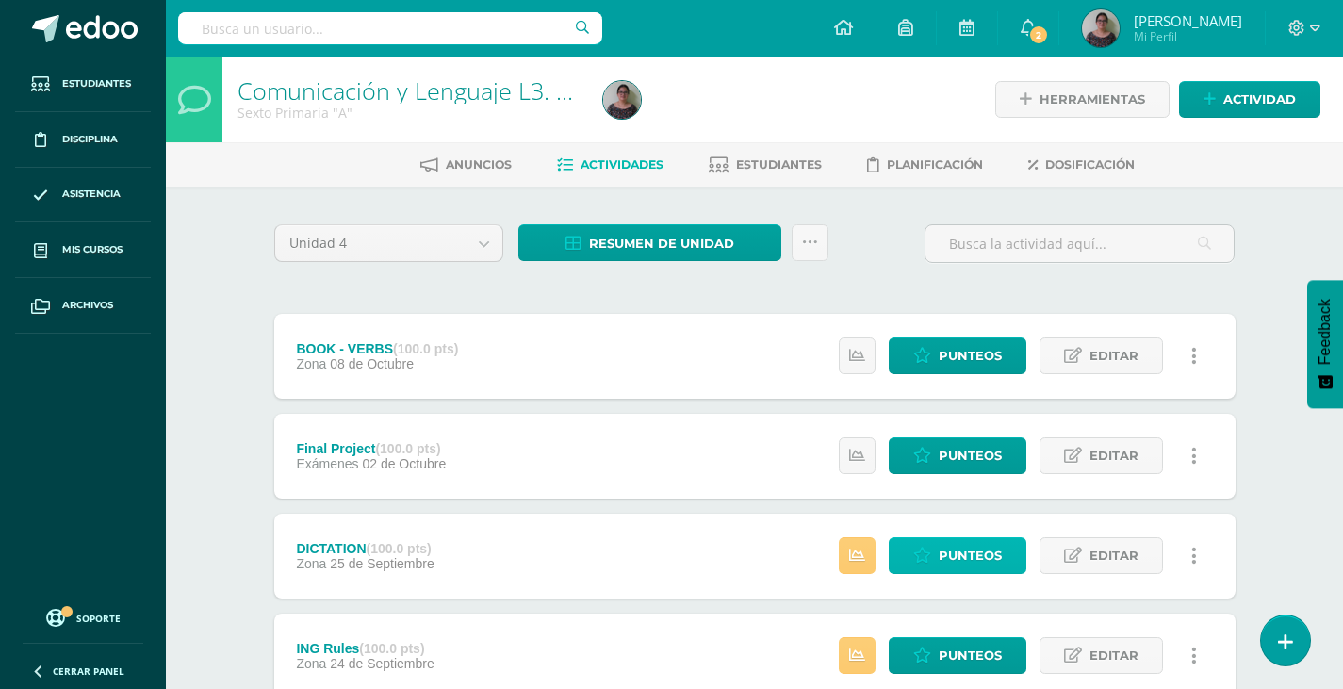
click at [975, 557] on span "Punteos" at bounding box center [970, 555] width 63 height 35
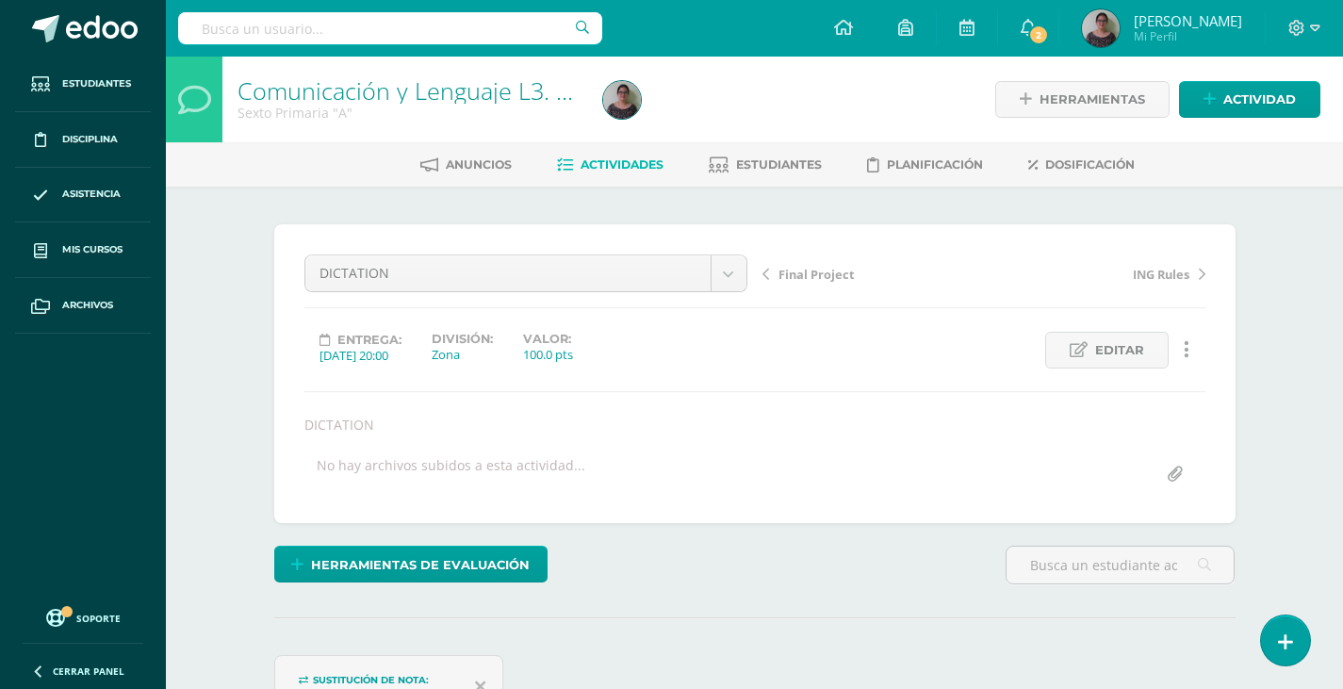
scroll to position [1, 0]
click at [606, 170] on span "Actividades" at bounding box center [622, 163] width 83 height 14
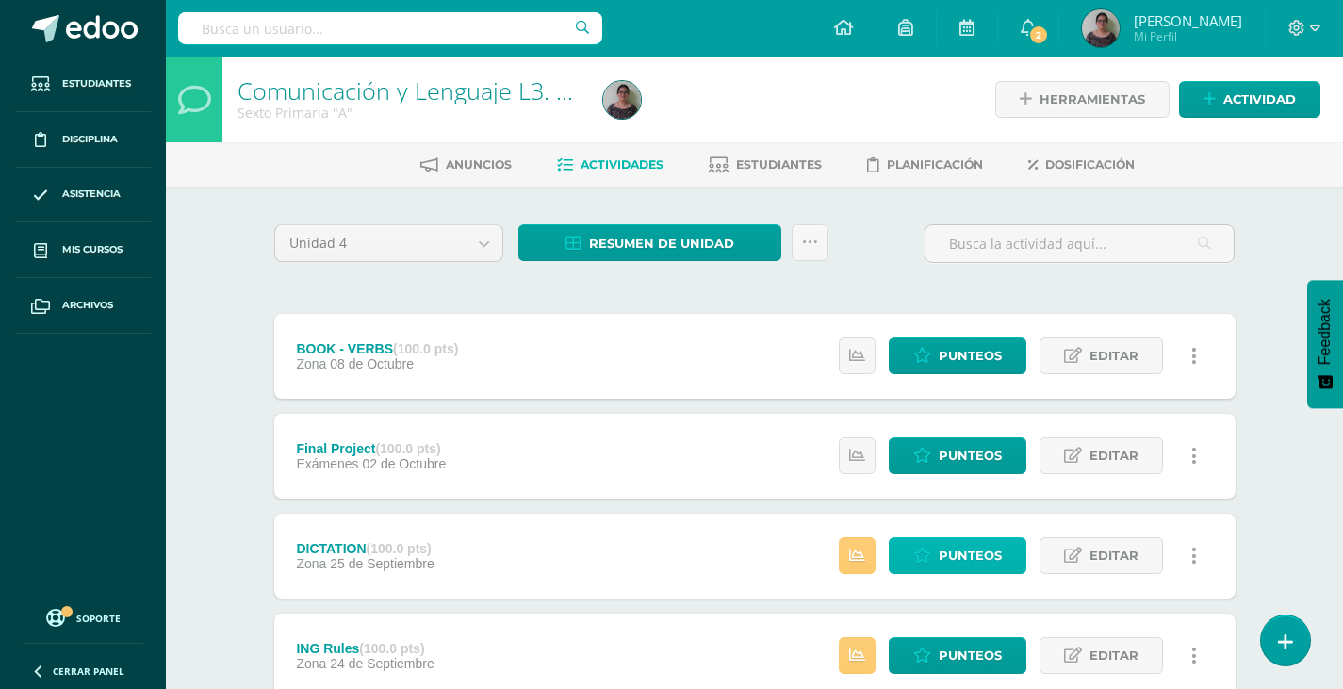
click at [943, 556] on span "Punteos" at bounding box center [970, 555] width 63 height 35
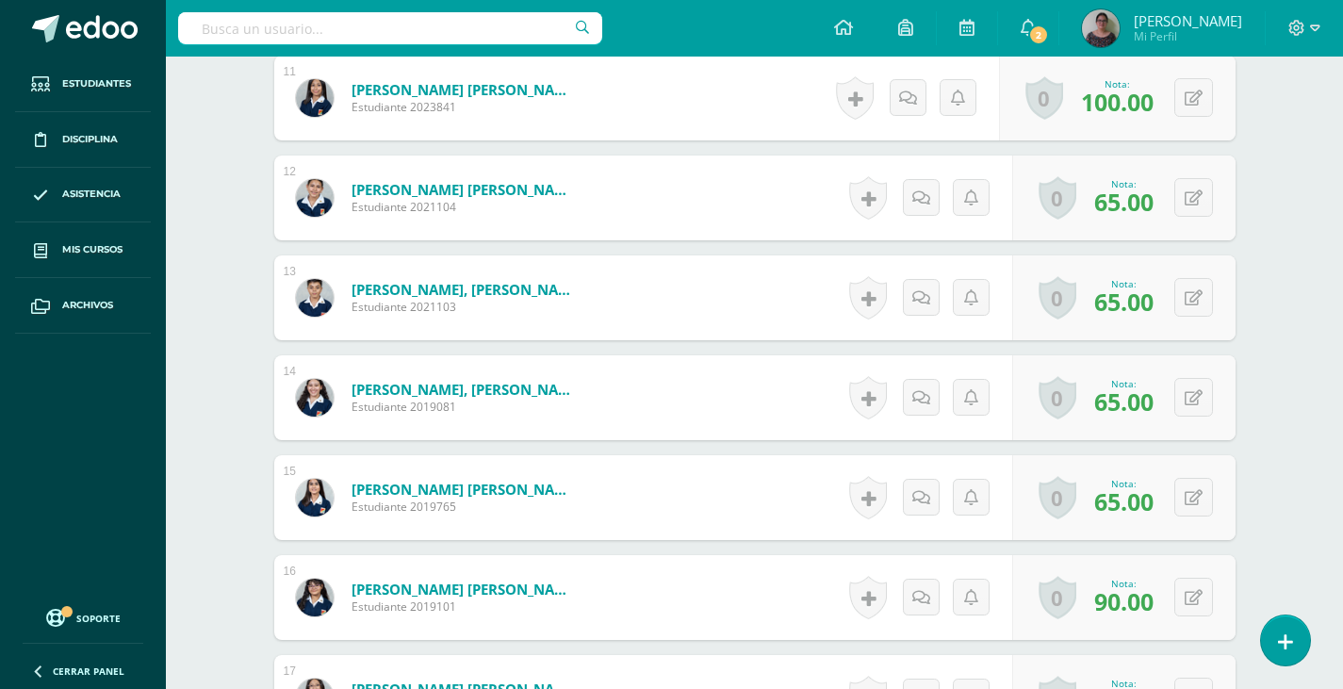
scroll to position [1638, 0]
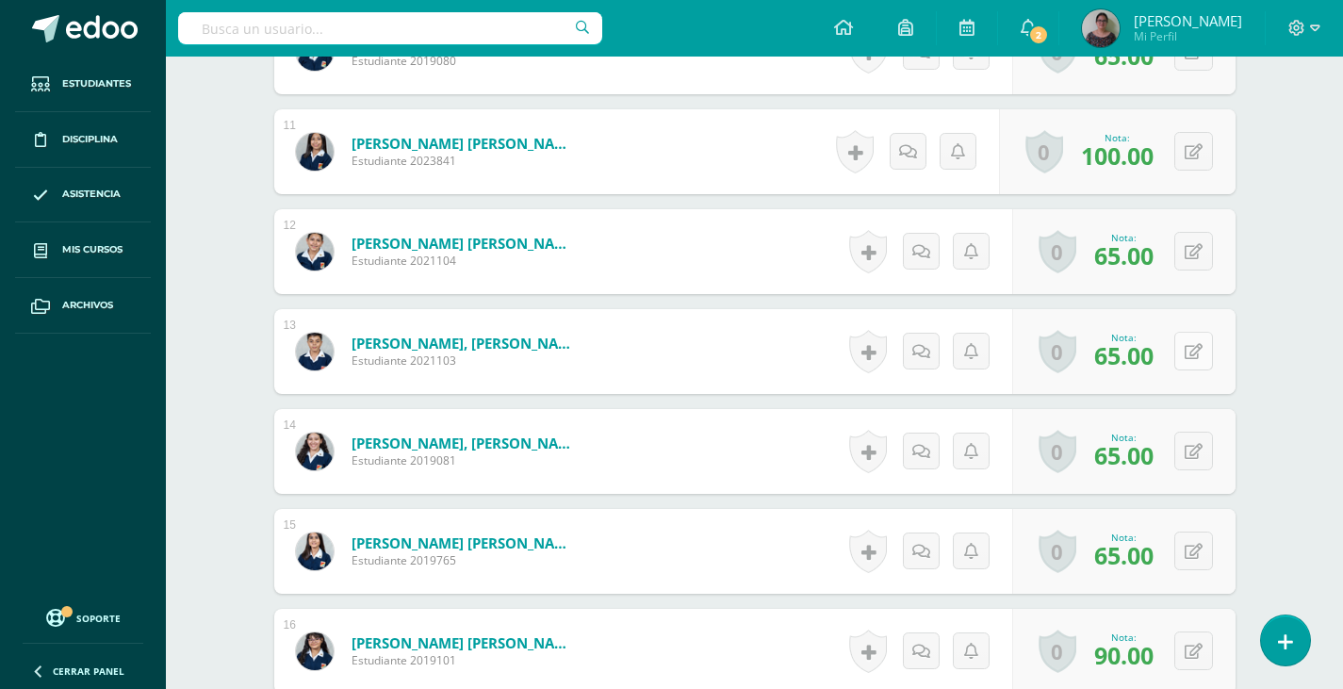
click at [1188, 353] on icon at bounding box center [1194, 352] width 18 height 16
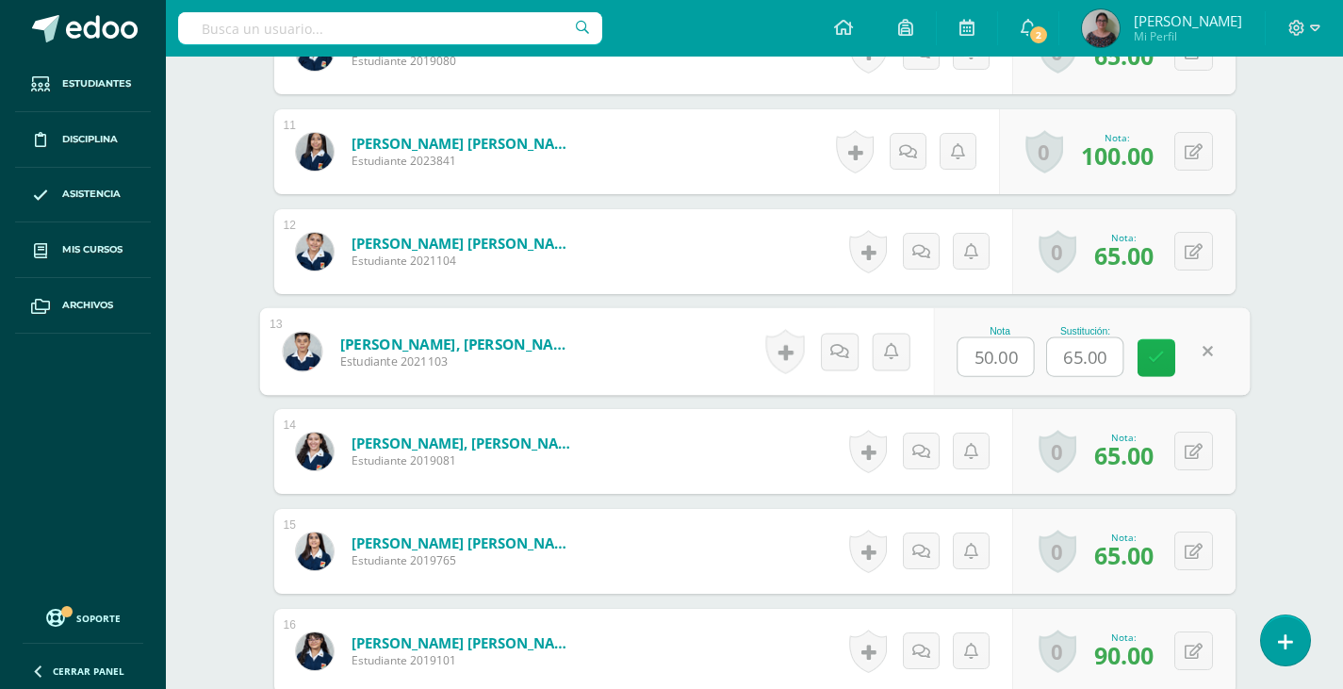
click at [1154, 366] on icon at bounding box center [1156, 358] width 17 height 16
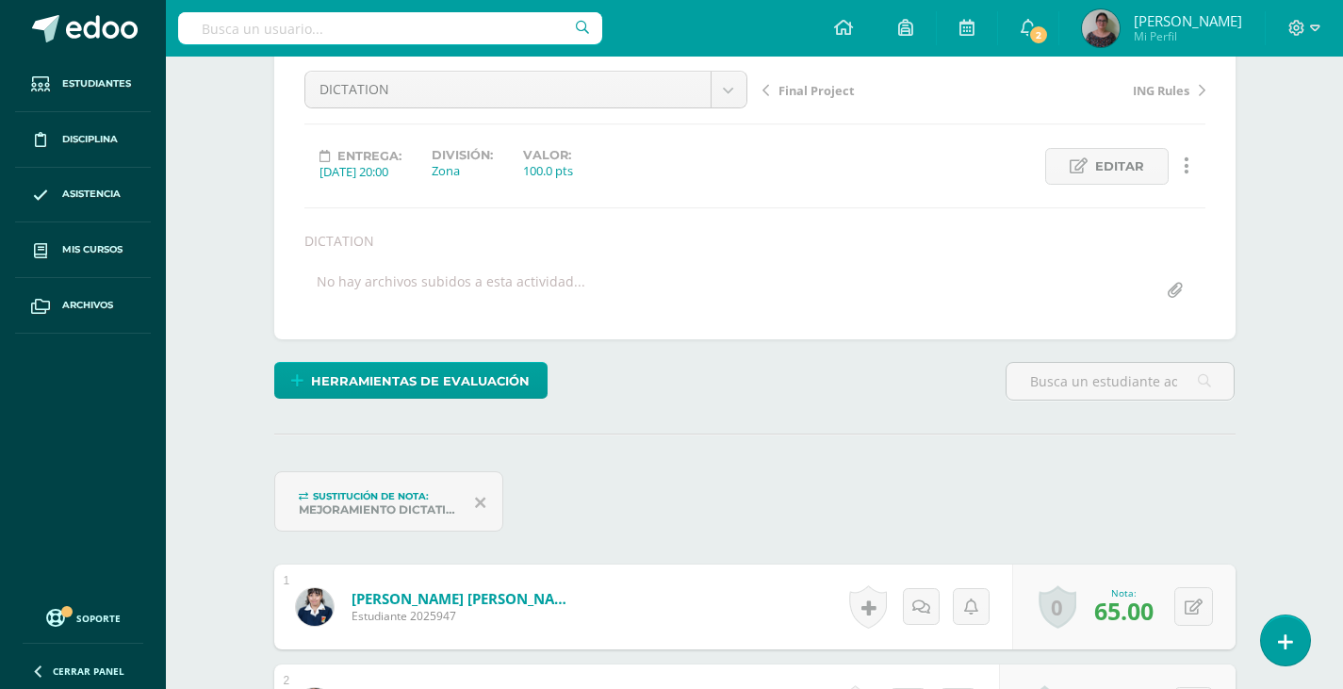
scroll to position [0, 0]
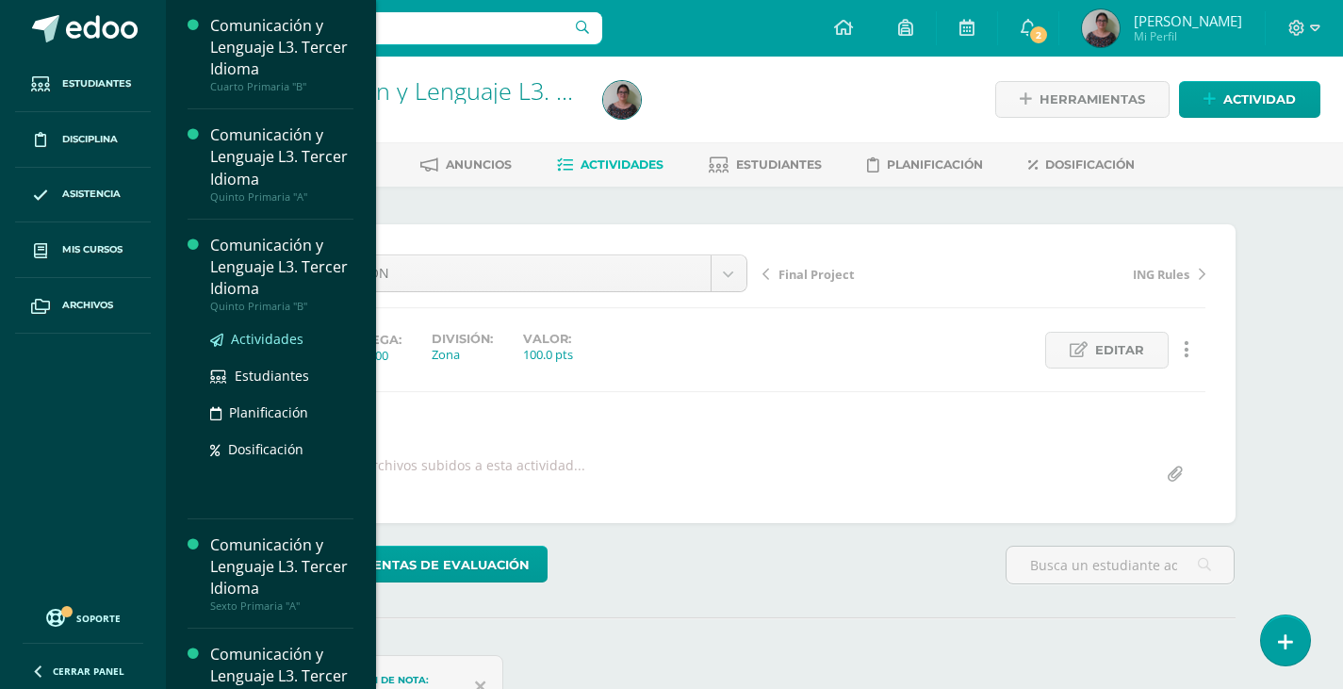
click at [279, 334] on span "Actividades" at bounding box center [267, 339] width 73 height 18
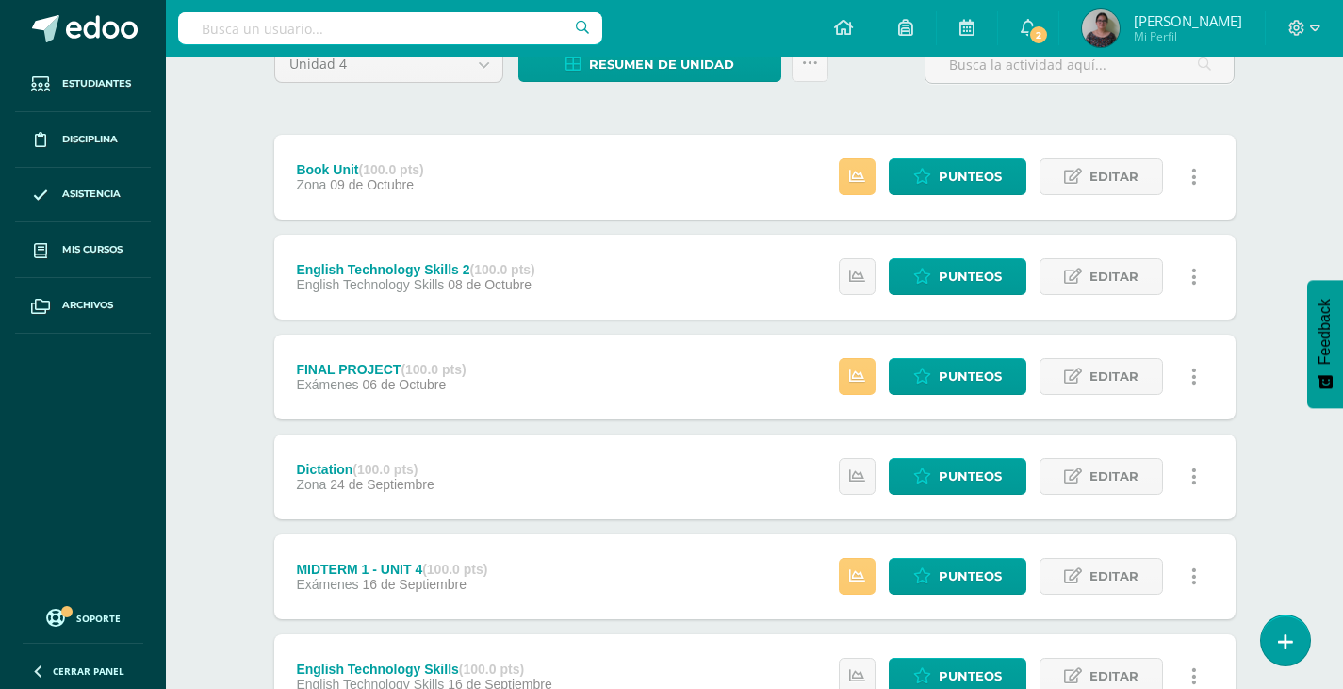
scroll to position [188, 0]
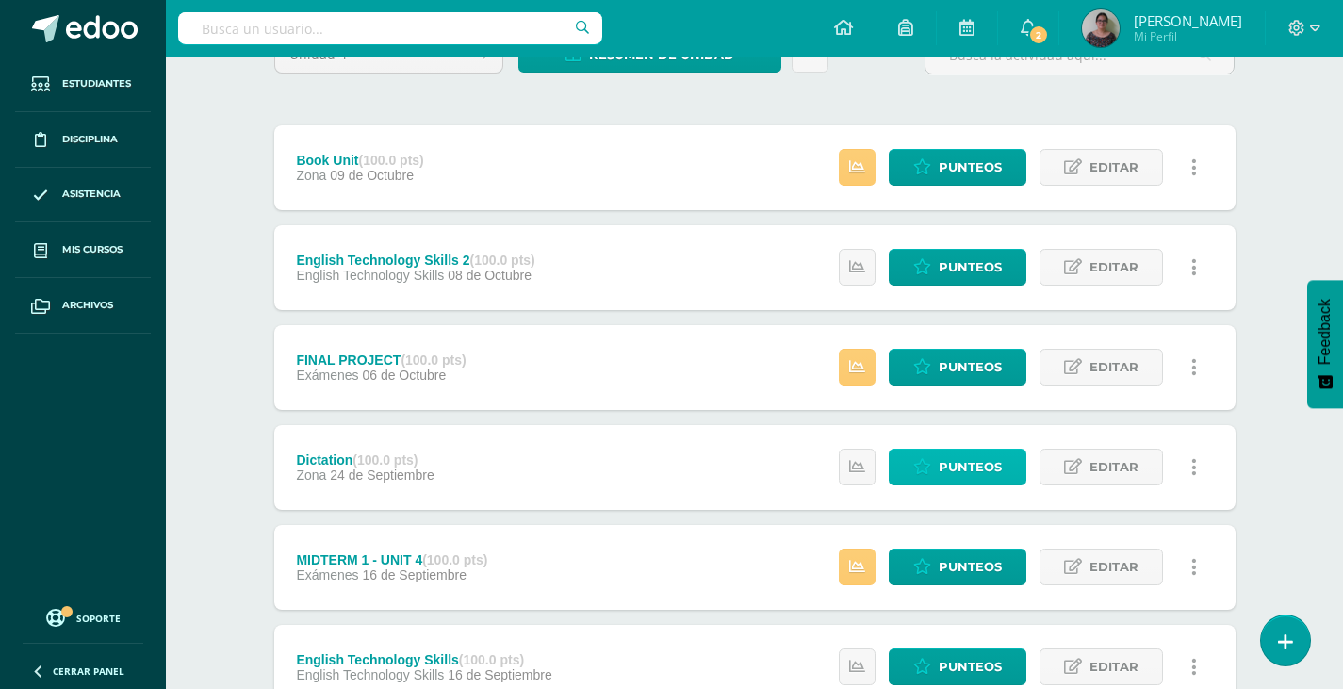
click at [977, 463] on span "Punteos" at bounding box center [970, 467] width 63 height 35
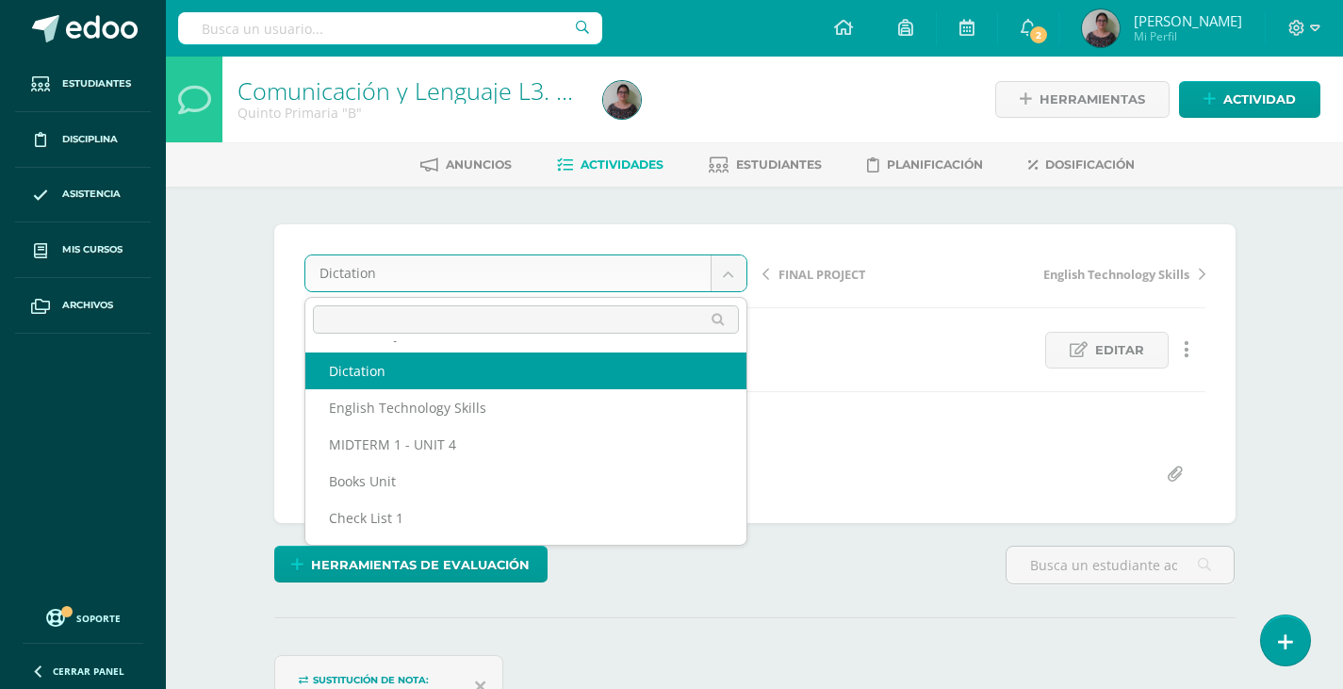
scroll to position [142, 0]
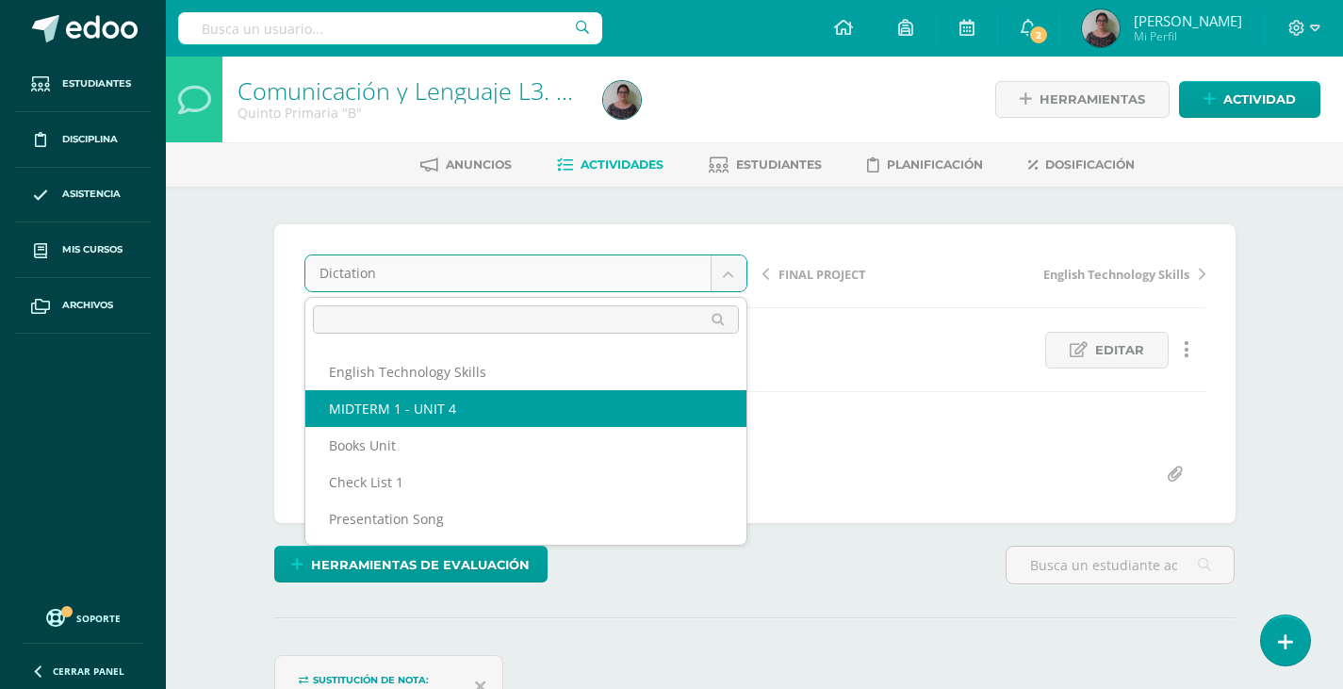
select select "/dashboard/teacher/grade-activity/129179/"
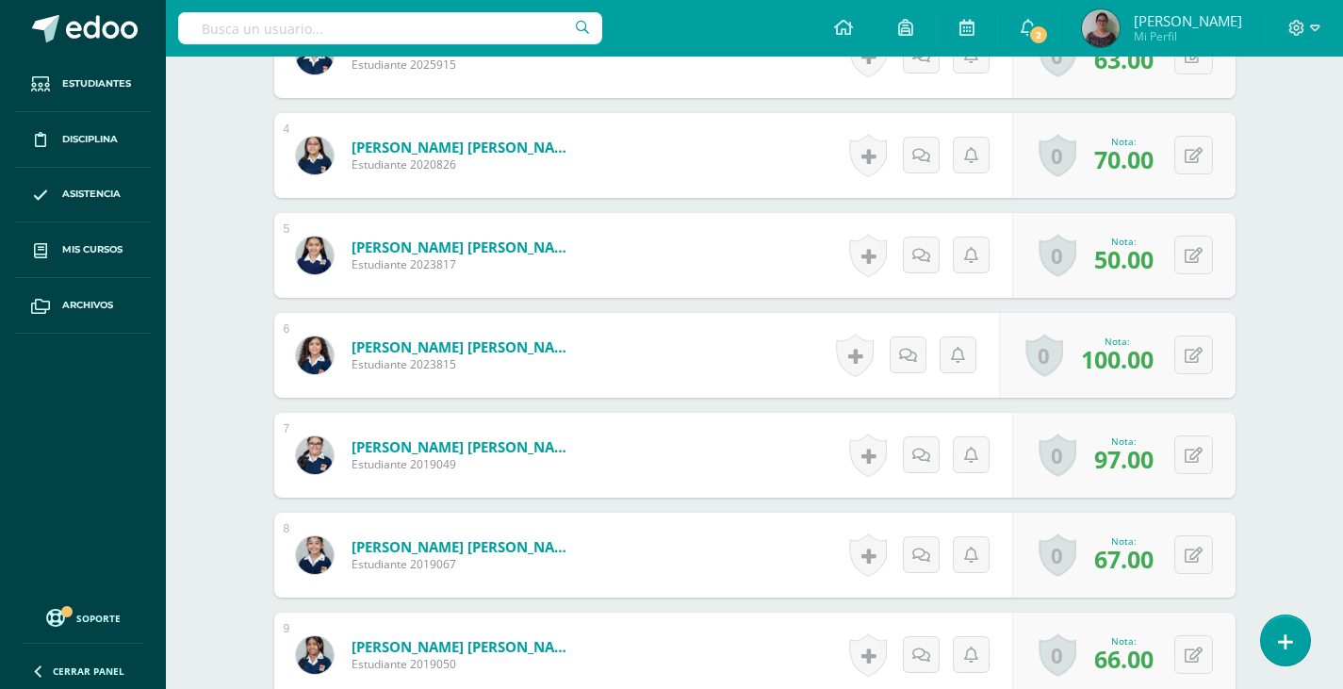
scroll to position [943, 0]
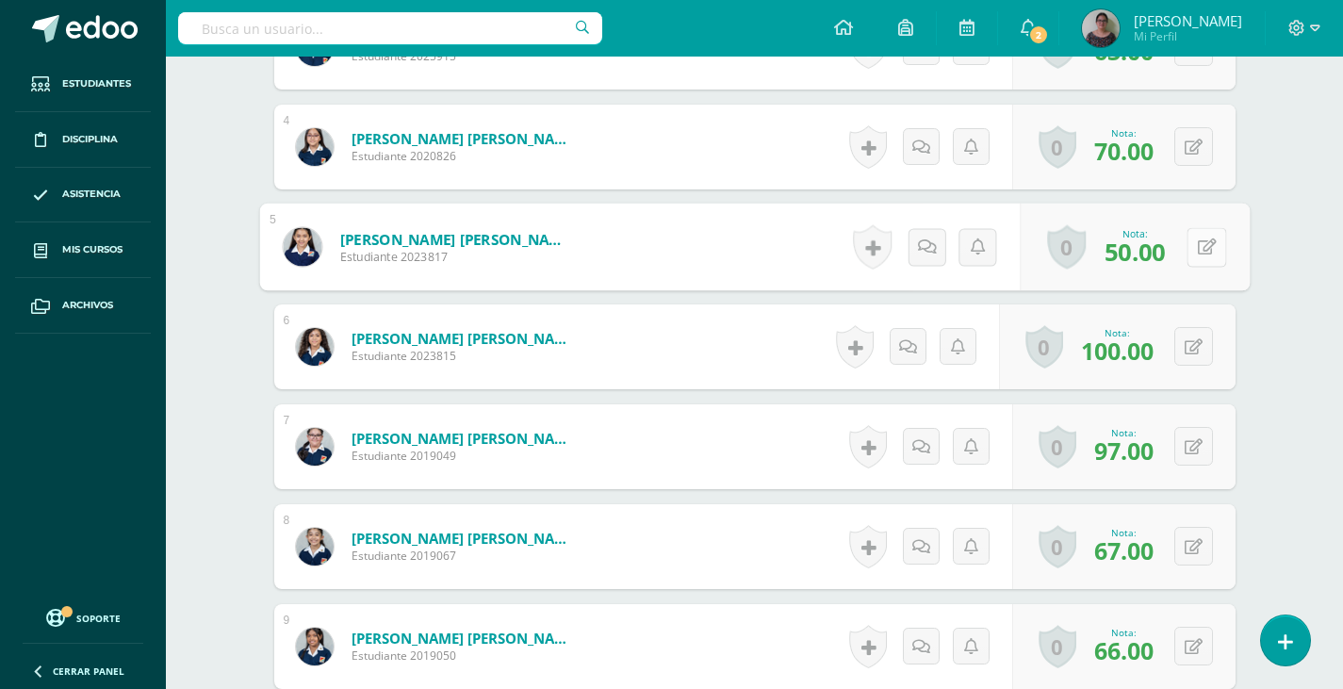
click at [1199, 257] on button at bounding box center [1207, 247] width 40 height 40
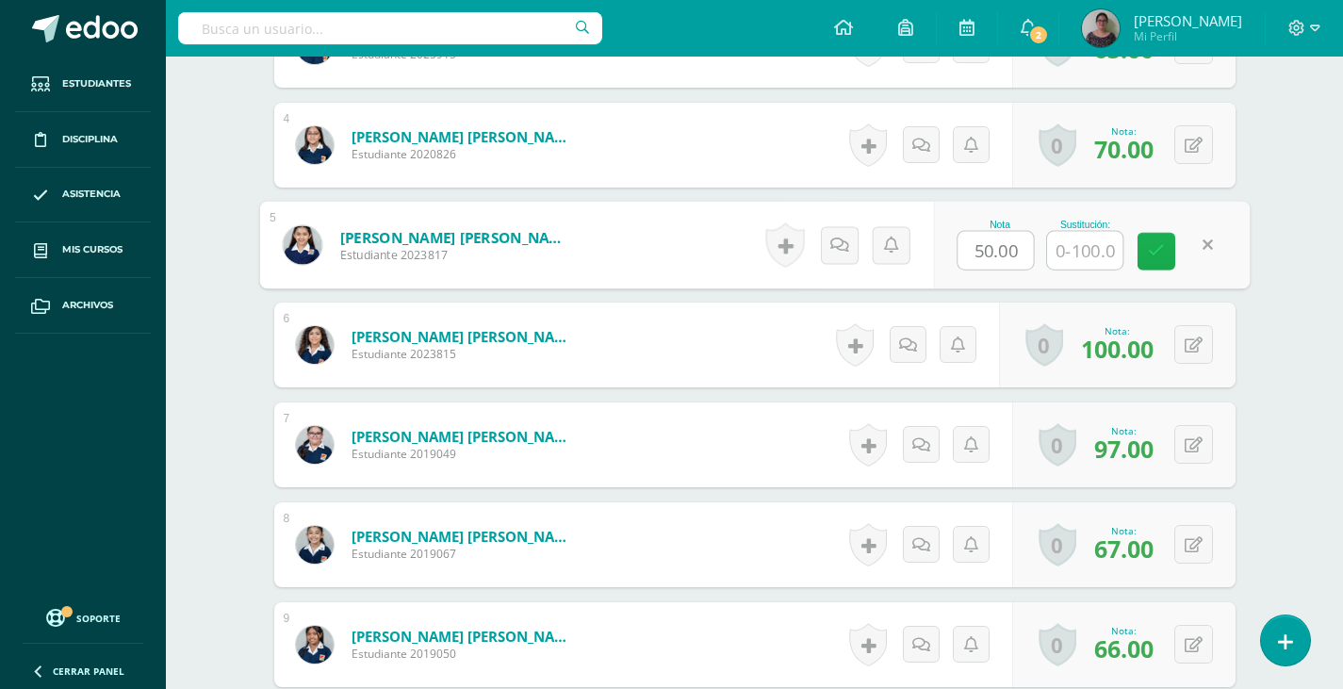
click at [1163, 260] on link at bounding box center [1157, 252] width 38 height 38
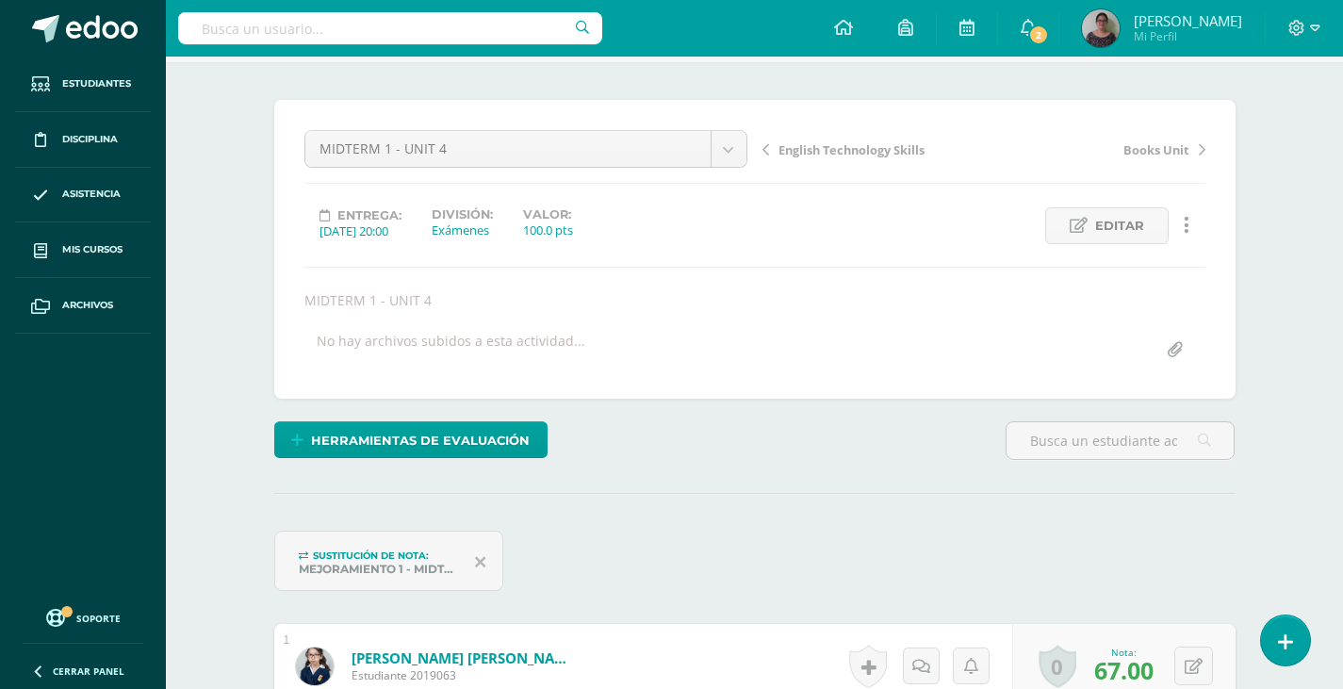
scroll to position [0, 0]
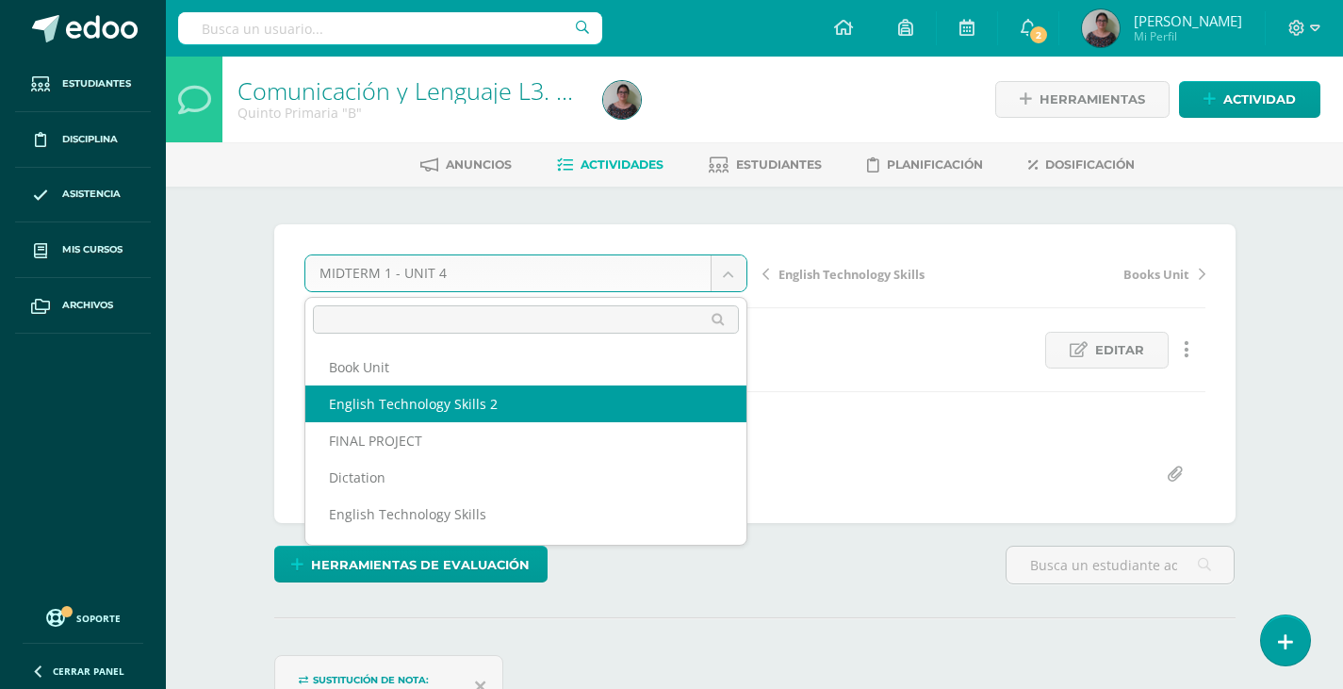
select select "/dashboard/teacher/grade-activity/130243/"
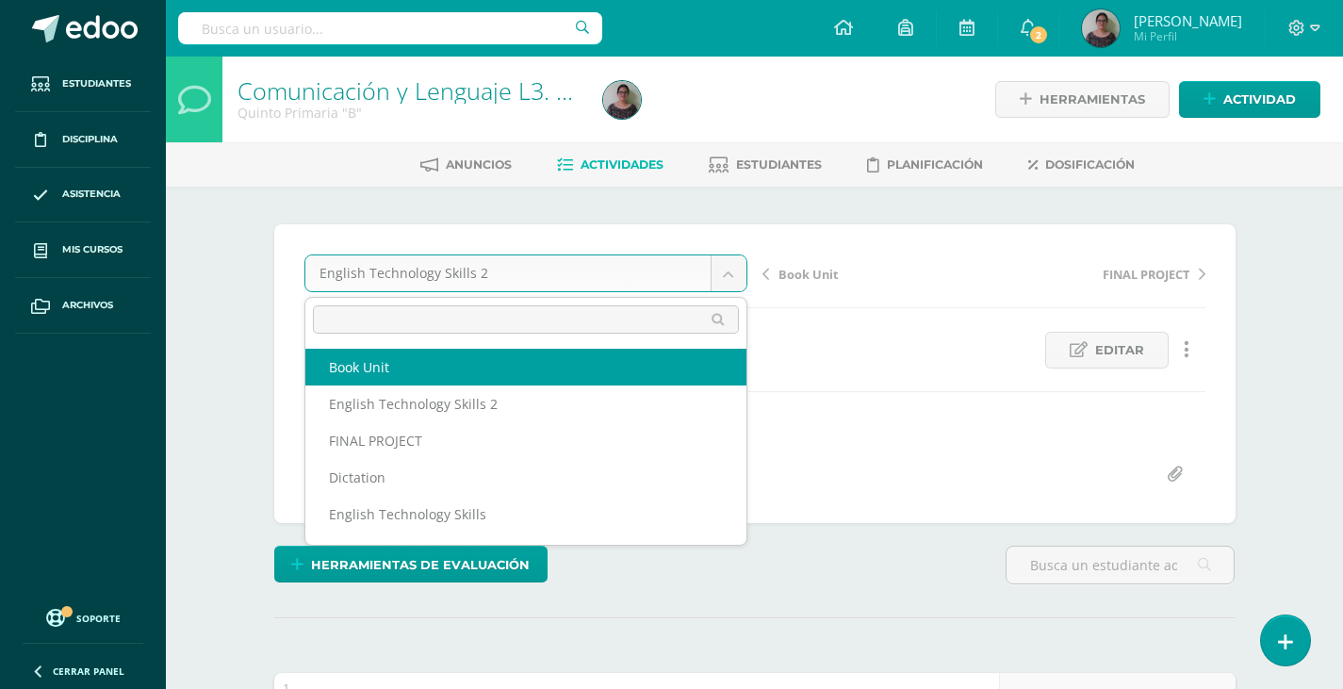
select select "/dashboard/teacher/grade-activity/129940/"
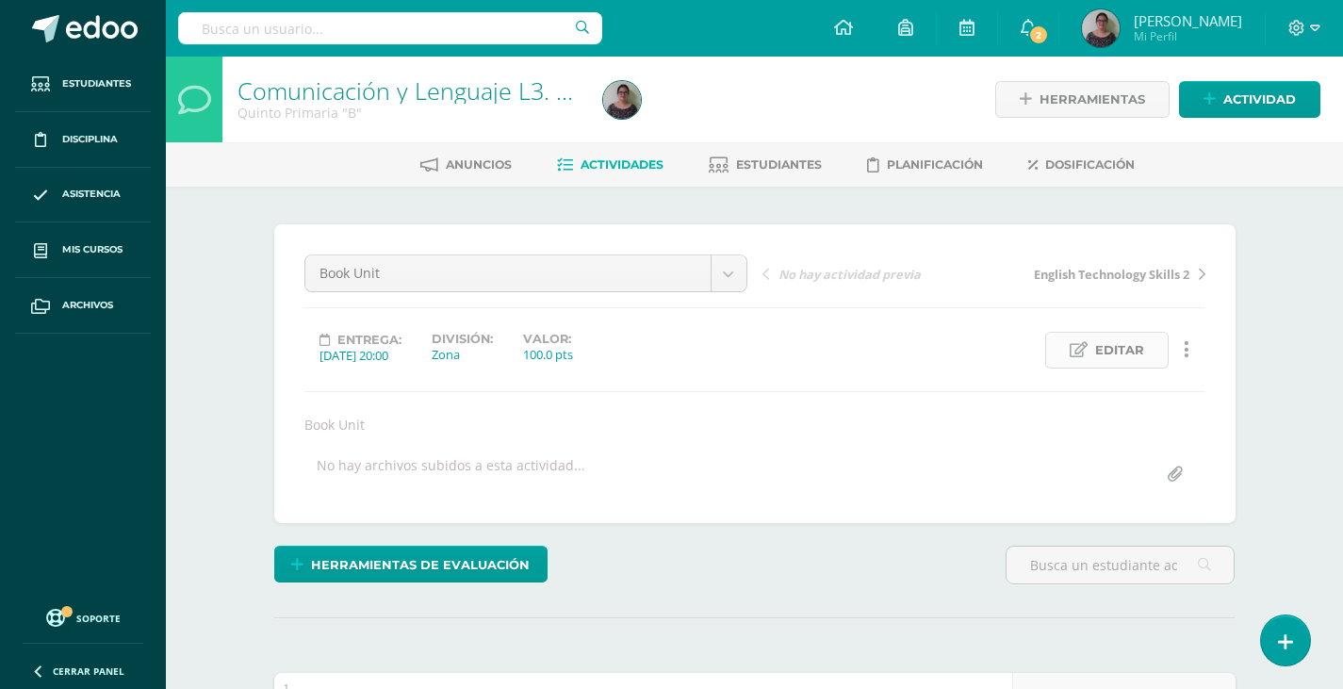
click at [1136, 345] on span "Editar" at bounding box center [1119, 350] width 49 height 35
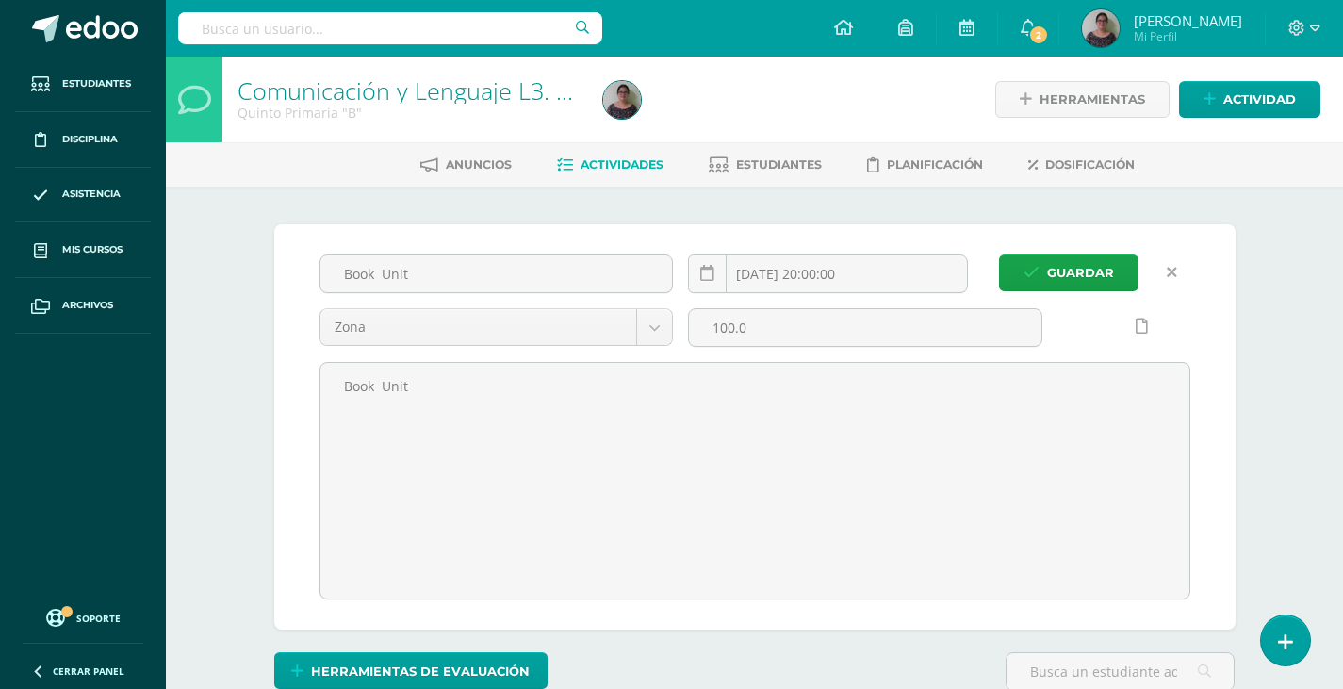
scroll to position [1, 0]
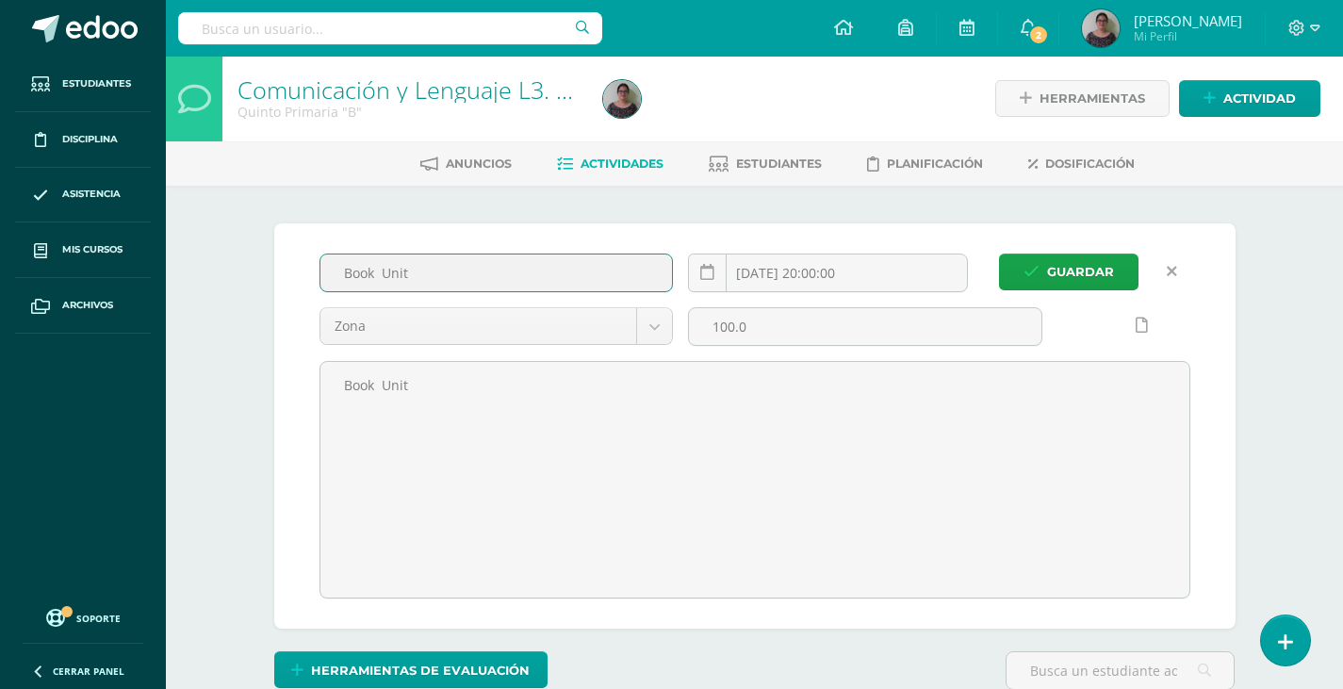
click at [383, 276] on input "Book Unit" at bounding box center [496, 272] width 352 height 37
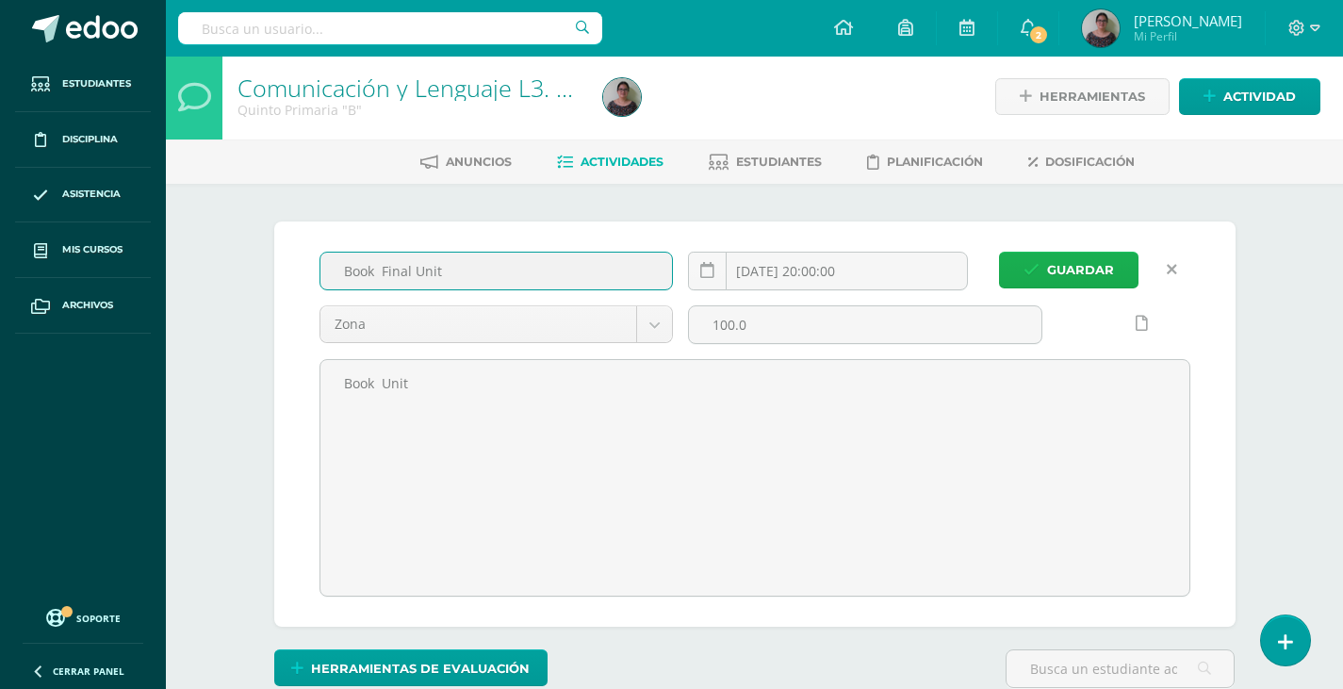
type input "Book Final Unit"
click at [1064, 263] on span "Guardar" at bounding box center [1080, 270] width 67 height 35
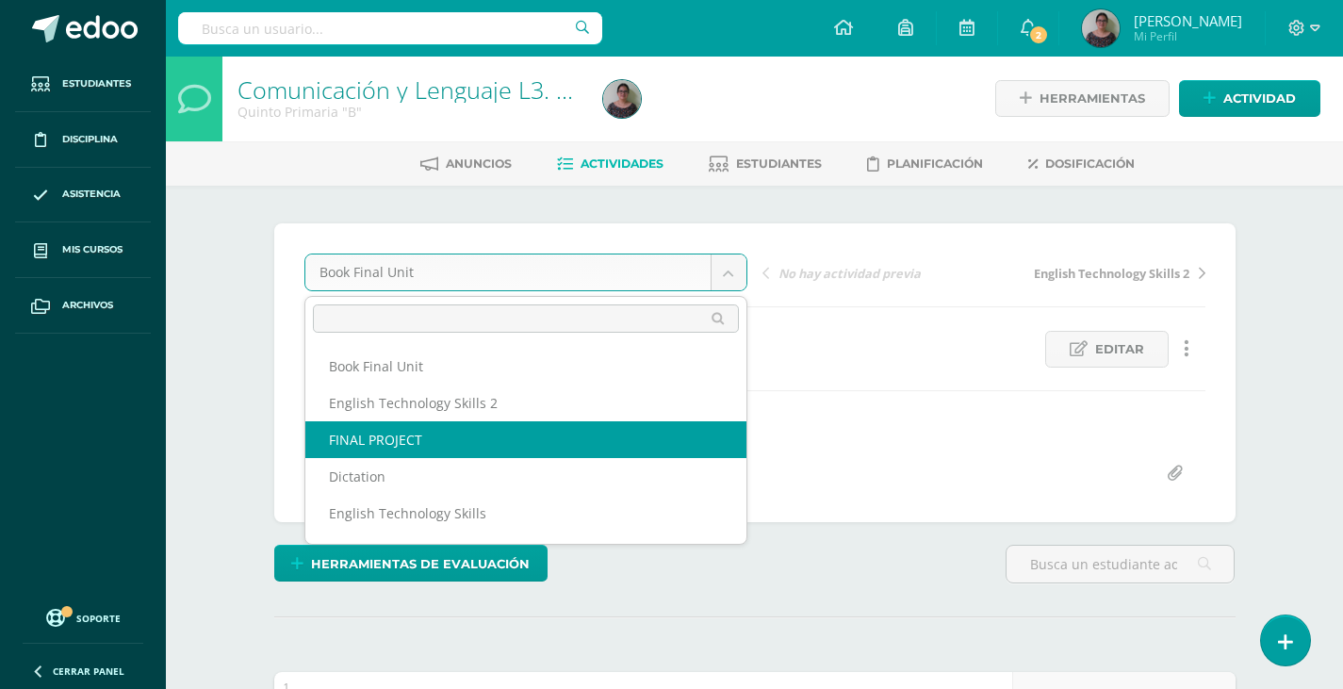
scroll to position [2, 0]
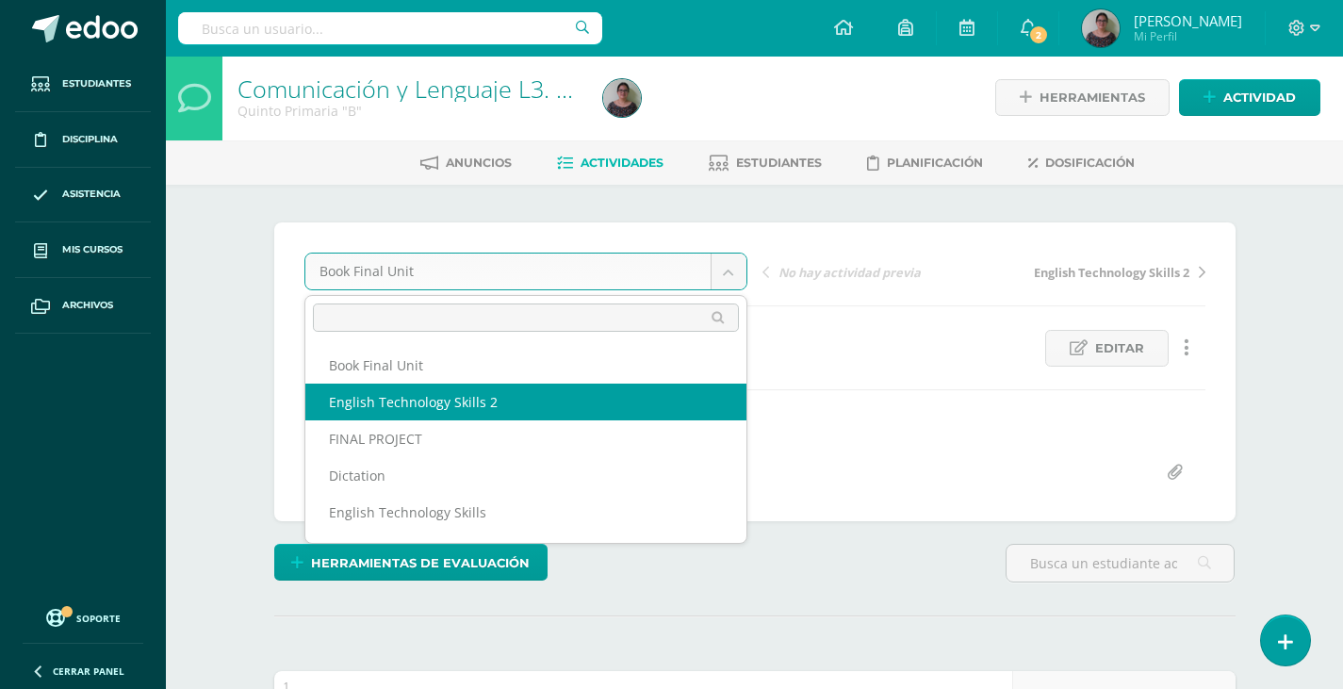
select select "/dashboard/teacher/grade-activity/130243/"
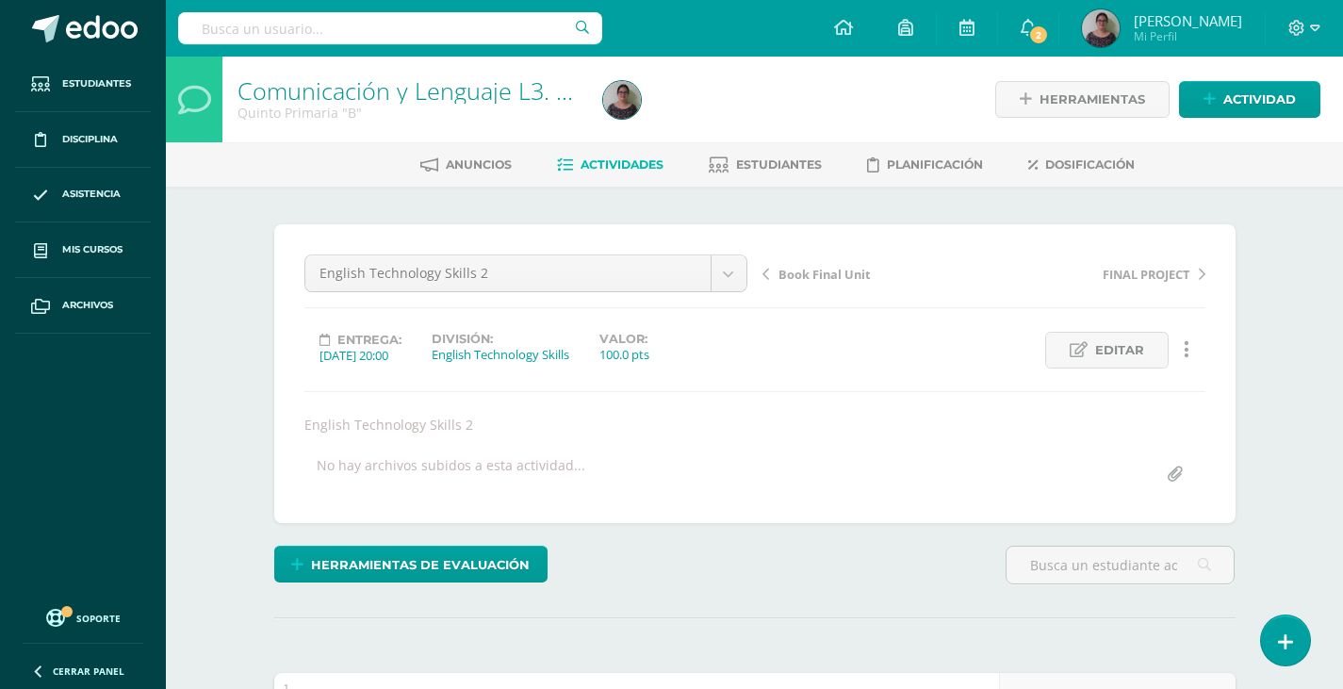
scroll to position [1, 0]
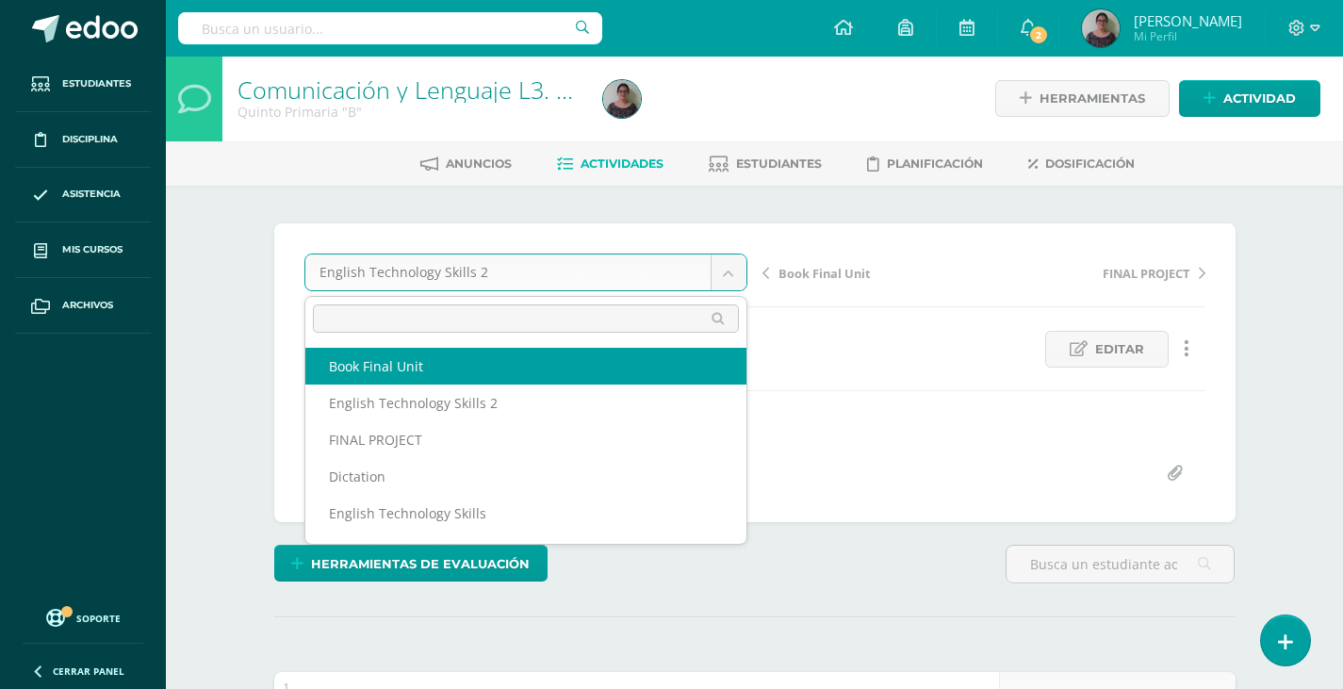
scroll to position [2, 0]
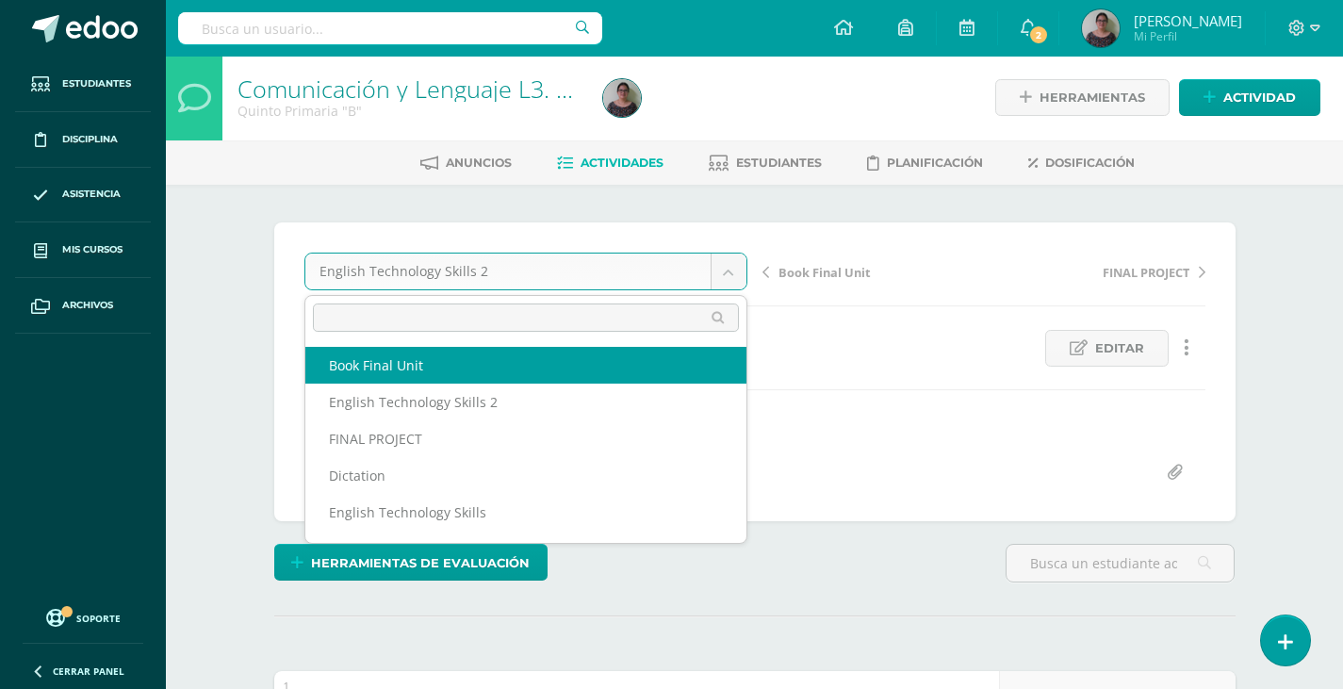
select select "/dashboard/teacher/grade-activity/129940/"
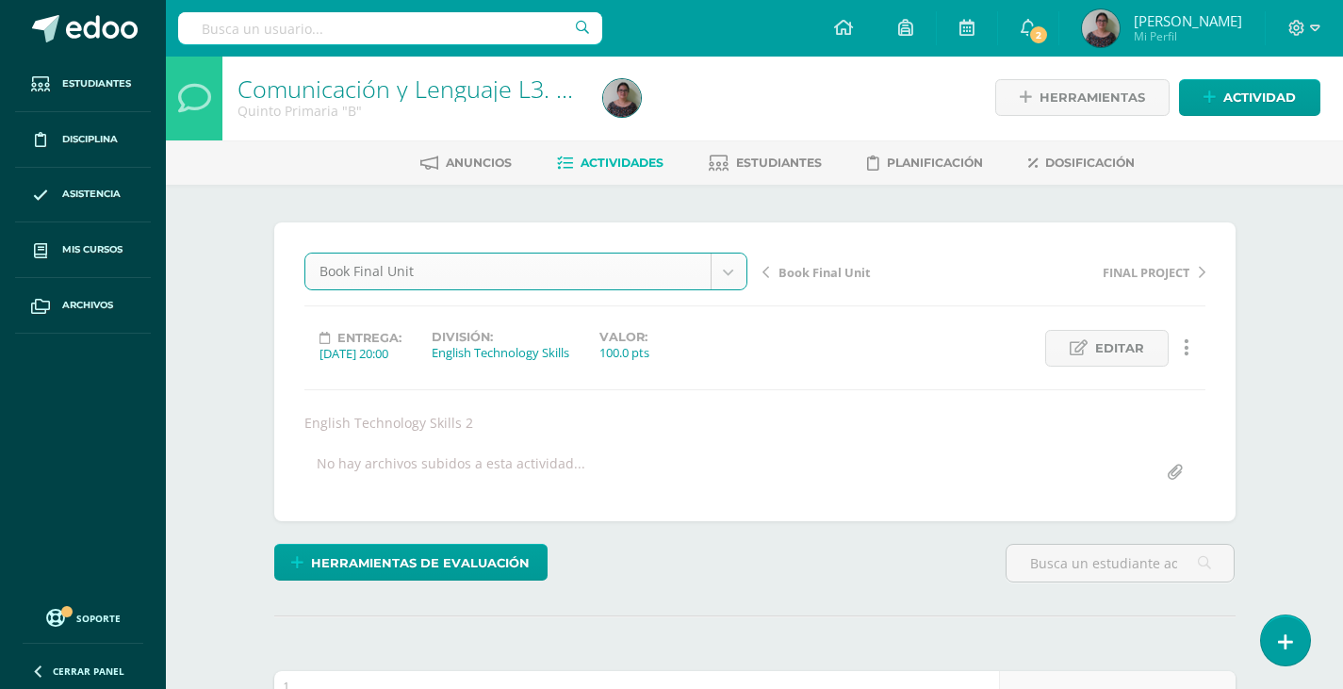
scroll to position [3, 0]
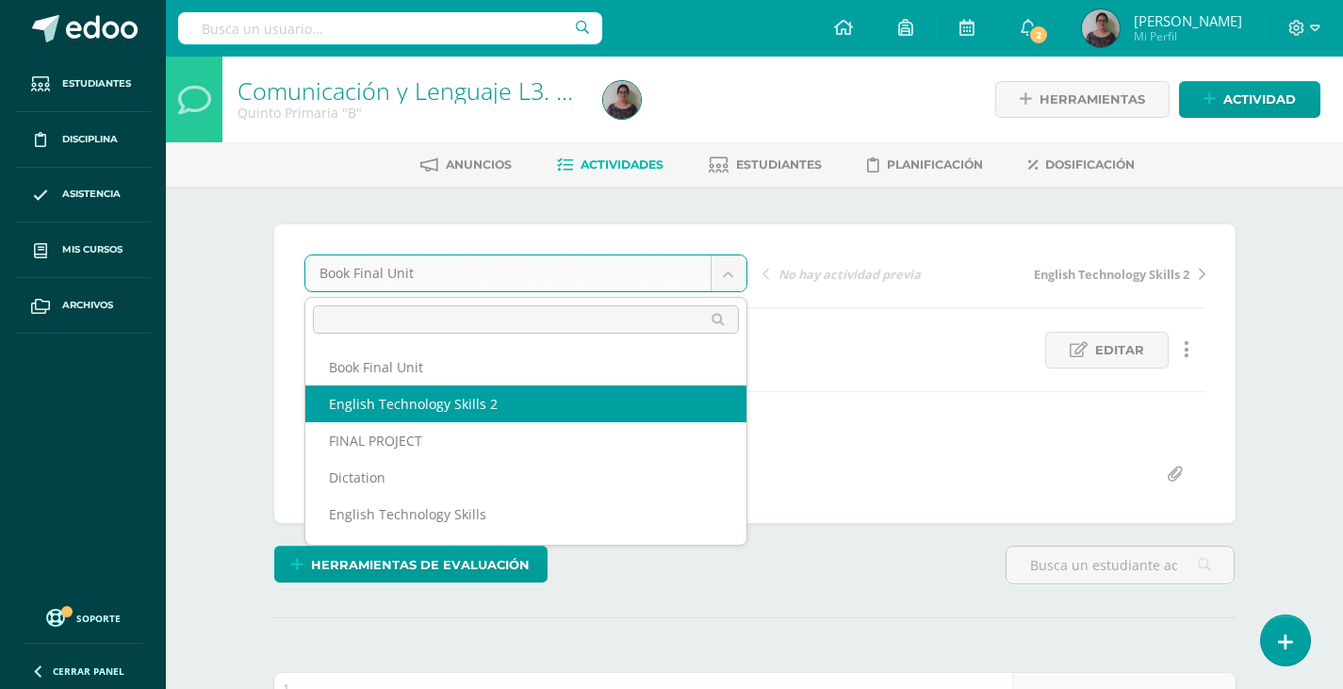
select select "/dashboard/teacher/grade-activity/130243/"
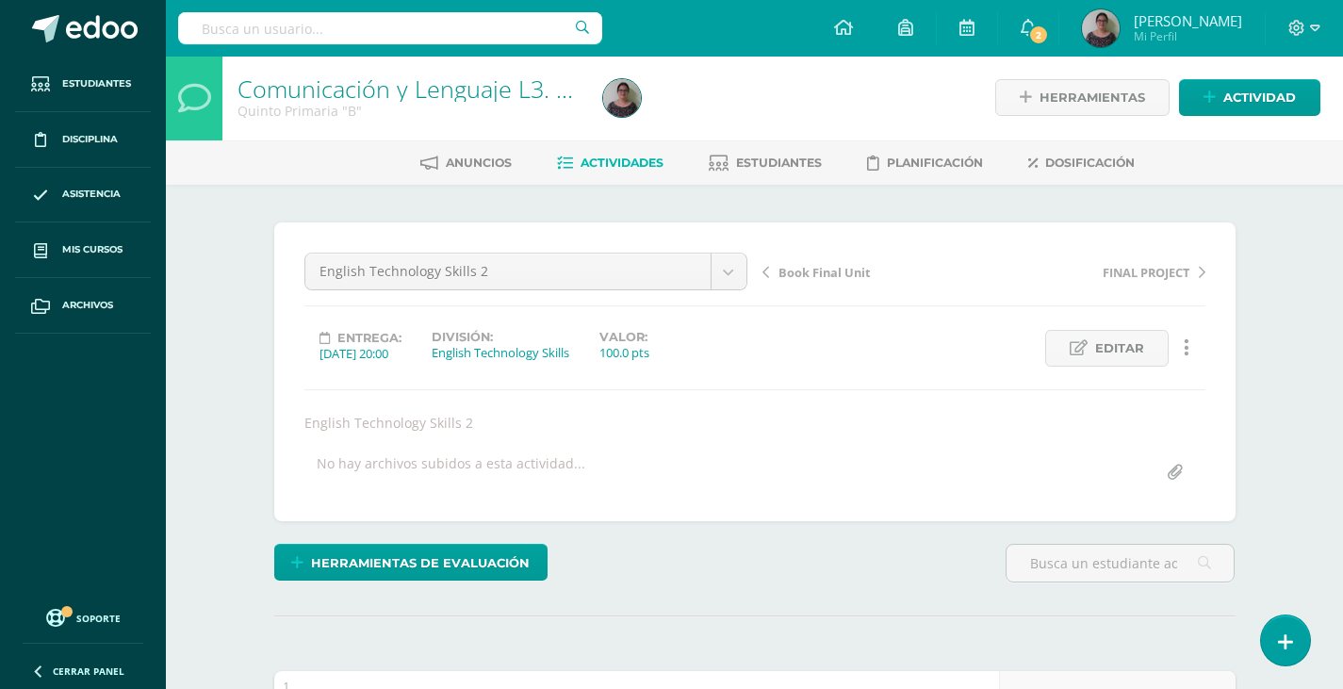
scroll to position [3, 0]
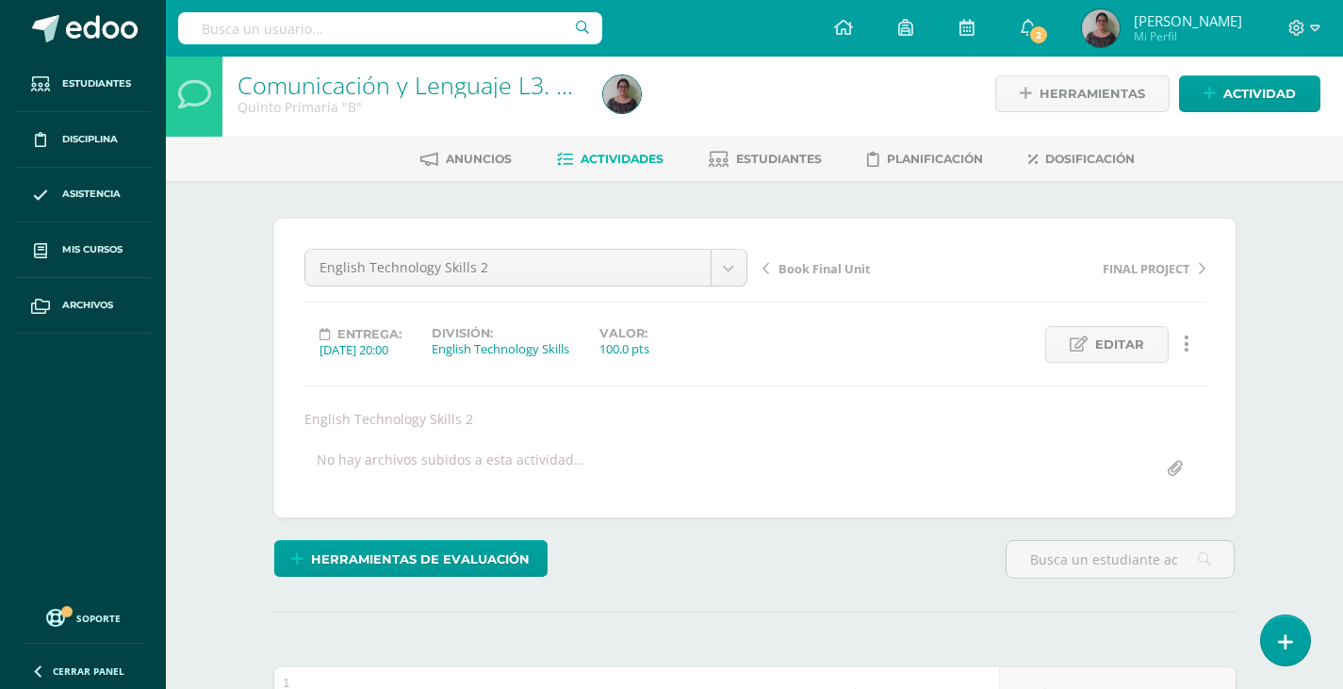
scroll to position [0, 0]
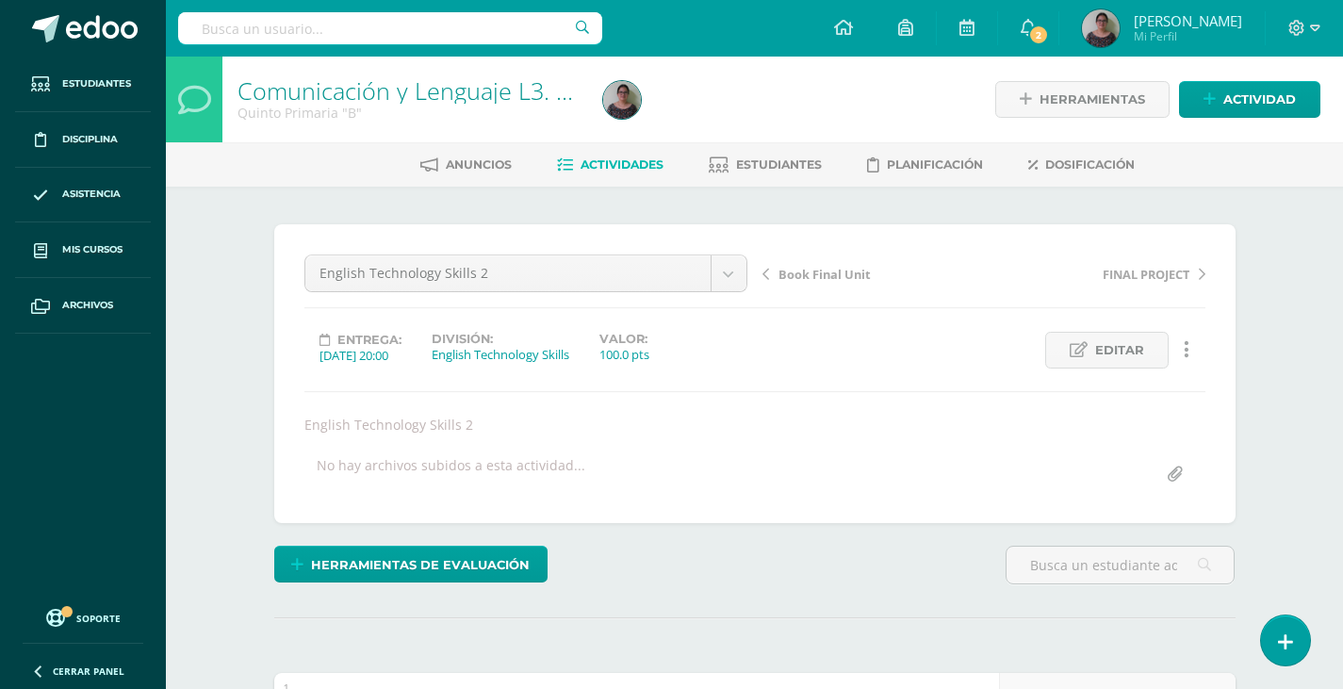
click at [615, 165] on span "Actividades" at bounding box center [622, 164] width 83 height 14
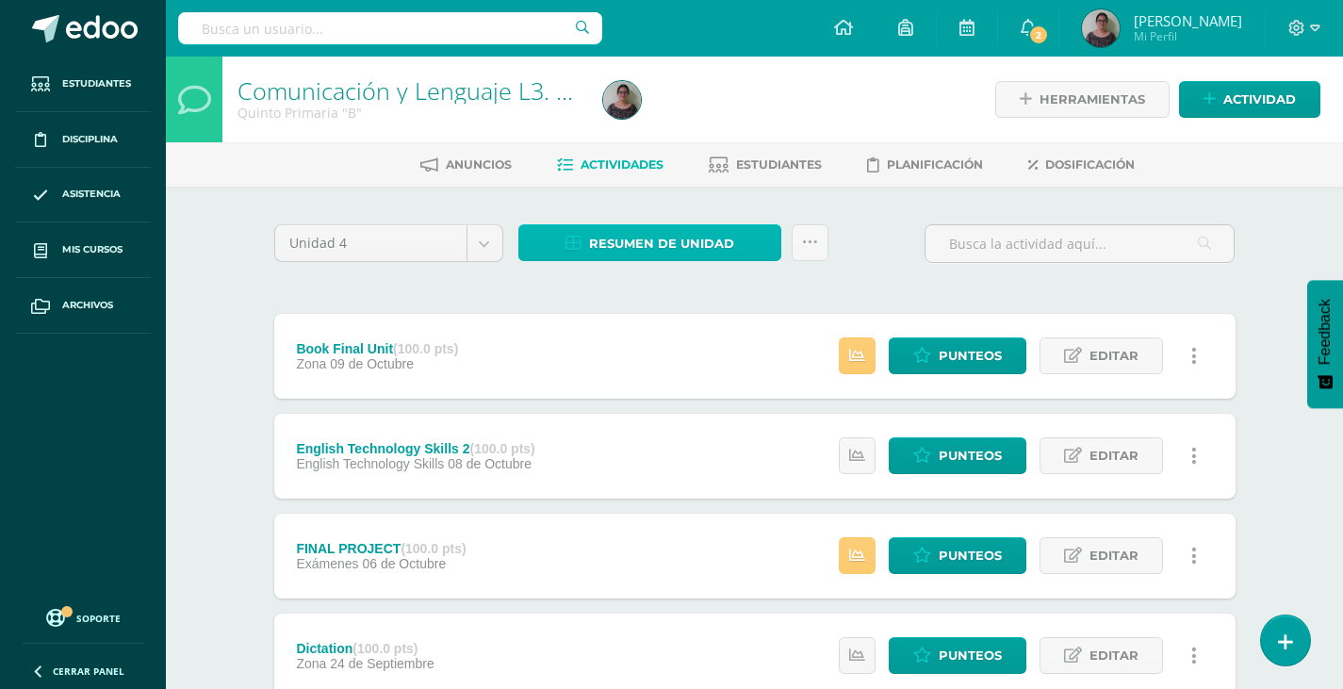
click at [687, 247] on span "Resumen de unidad" at bounding box center [661, 243] width 145 height 35
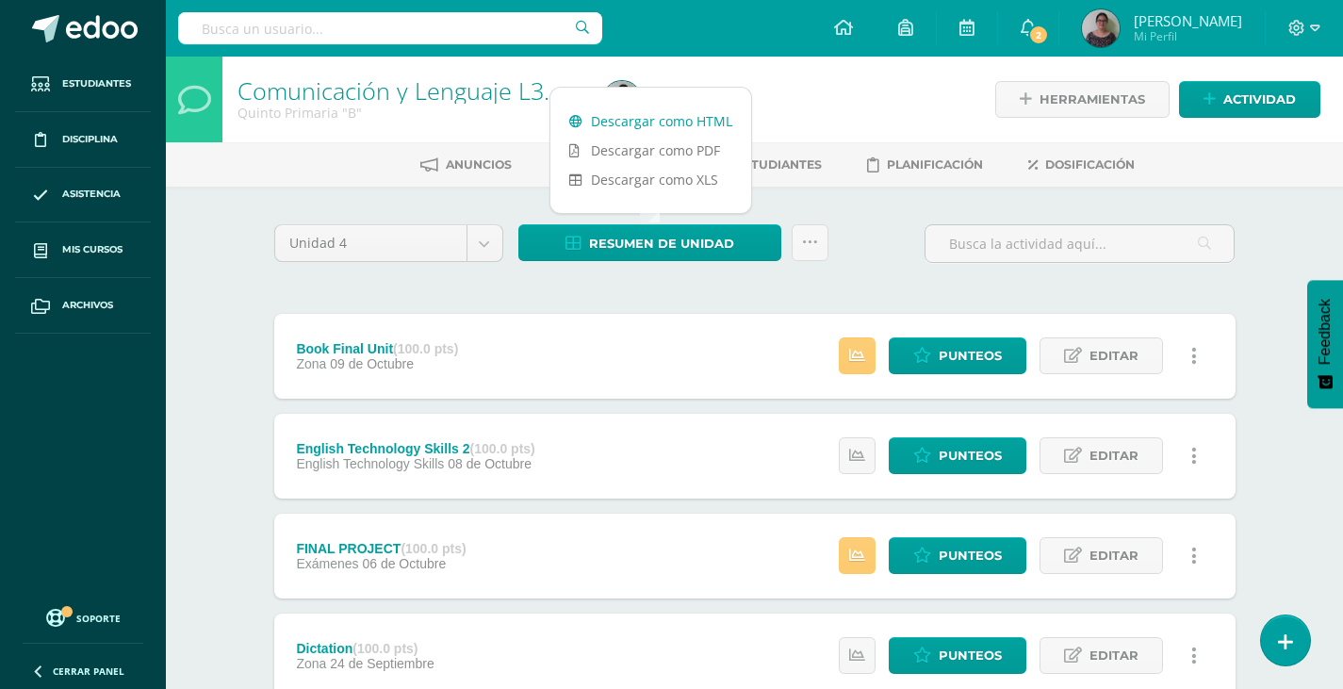
click at [646, 123] on link "Descargar como HTML" at bounding box center [650, 120] width 201 height 29
click at [731, 14] on div "Configuración Cerrar sesión [PERSON_NAME] Mi Perfil 2 2 Avisos 8 avisos sin lee…" at bounding box center [754, 28] width 1177 height 57
